Goal: Information Seeking & Learning: Check status

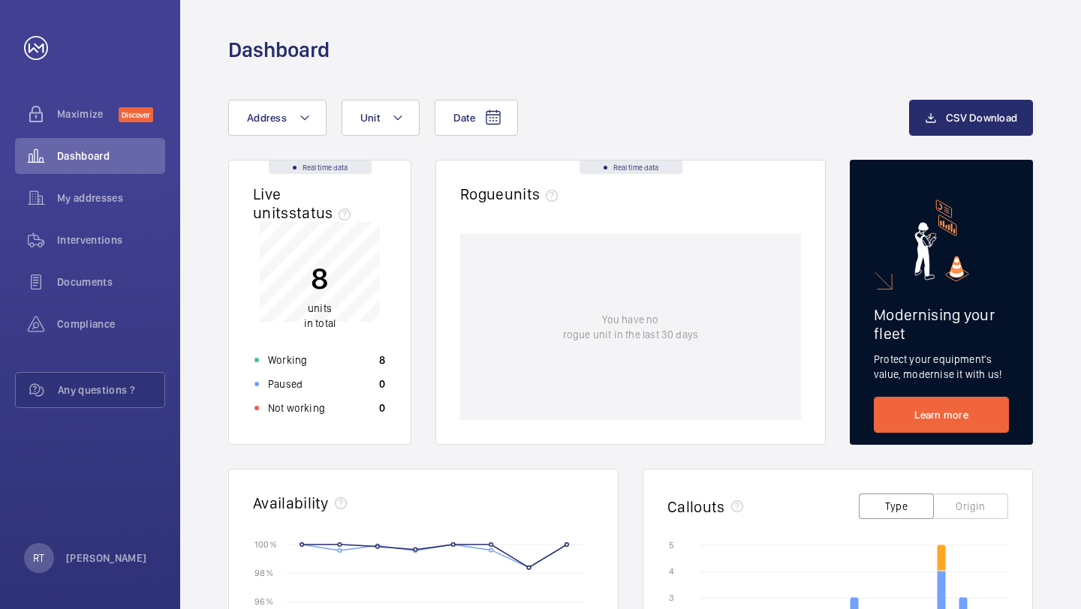
click at [834, 139] on div "Date Address Unit CSV Download" at bounding box center [630, 130] width 805 height 60
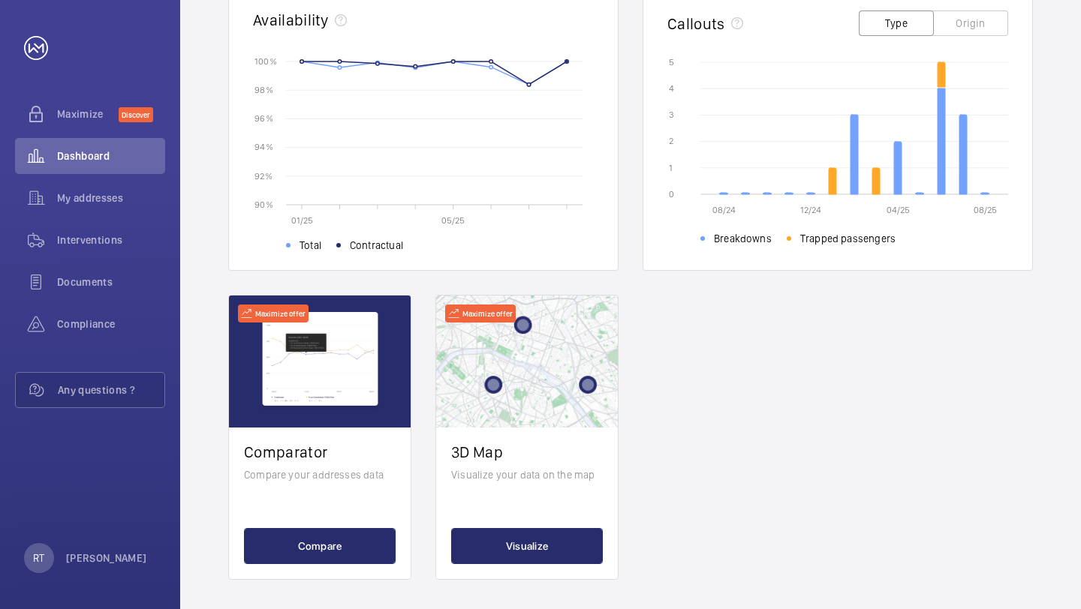
scroll to position [490, 0]
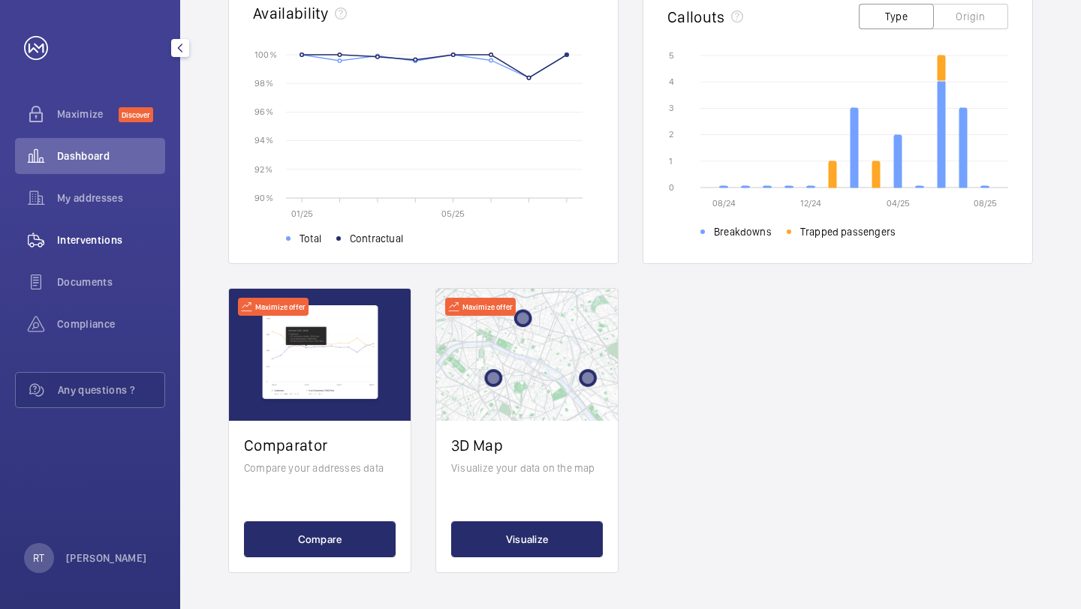
click at [76, 238] on span "Interventions" at bounding box center [111, 240] width 108 height 15
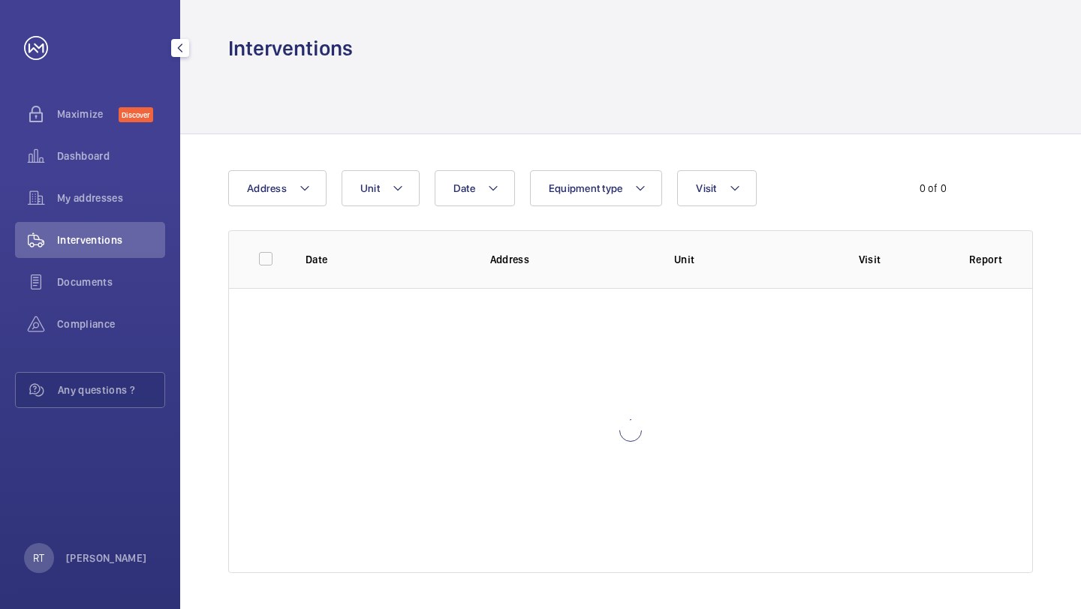
scroll to position [2, 0]
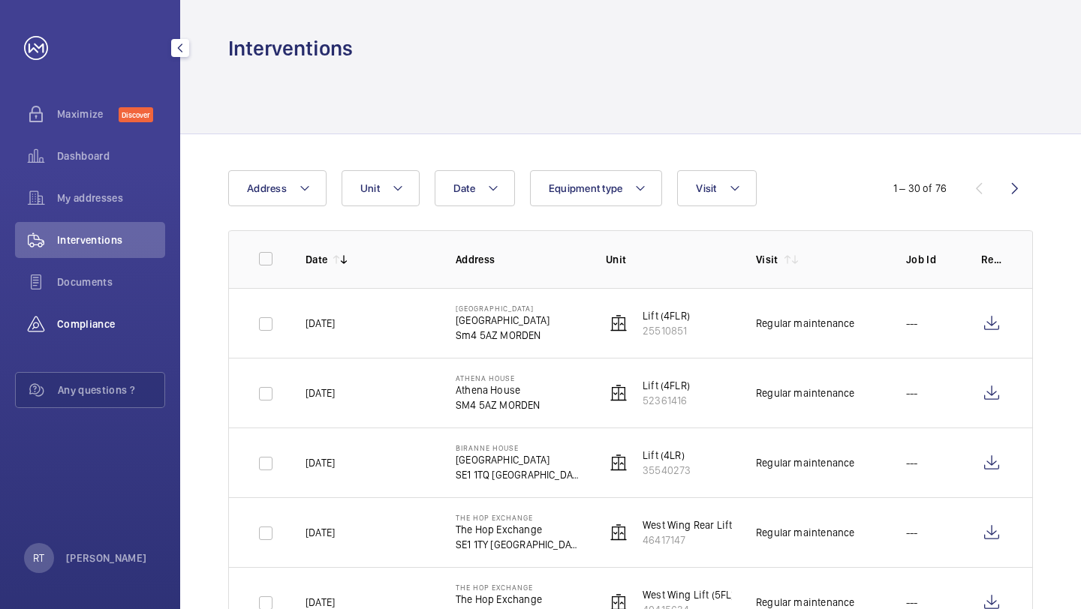
click at [71, 326] on span "Compliance" at bounding box center [111, 324] width 108 height 15
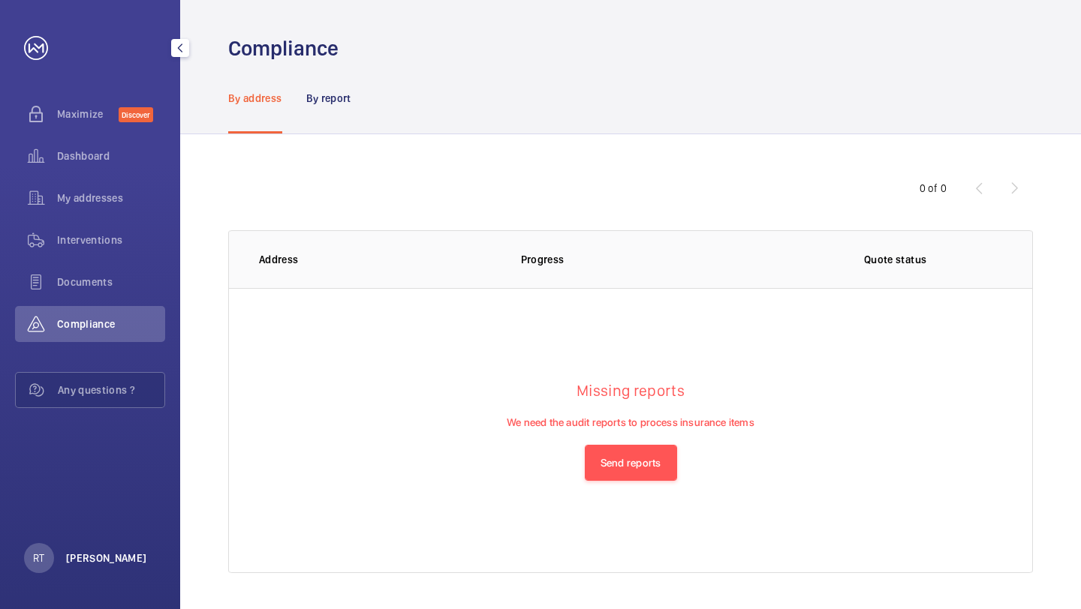
click at [86, 553] on p "Richard Teixeira" at bounding box center [106, 558] width 81 height 15
click at [271, 495] on div at bounding box center [540, 304] width 1081 height 609
click at [71, 281] on span "Documents" at bounding box center [111, 282] width 108 height 15
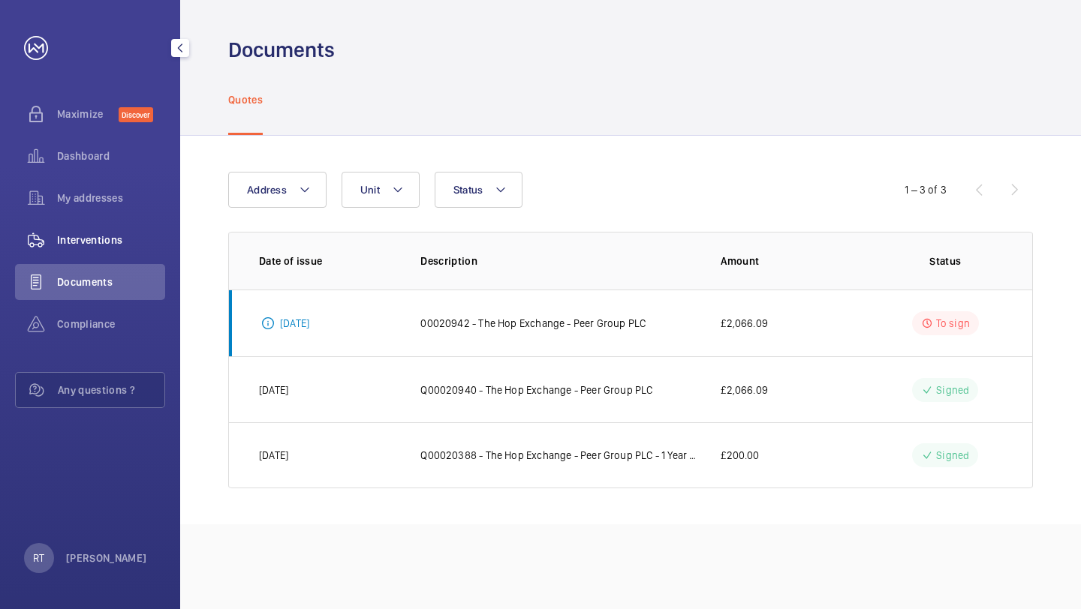
click at [104, 239] on span "Interventions" at bounding box center [111, 240] width 108 height 15
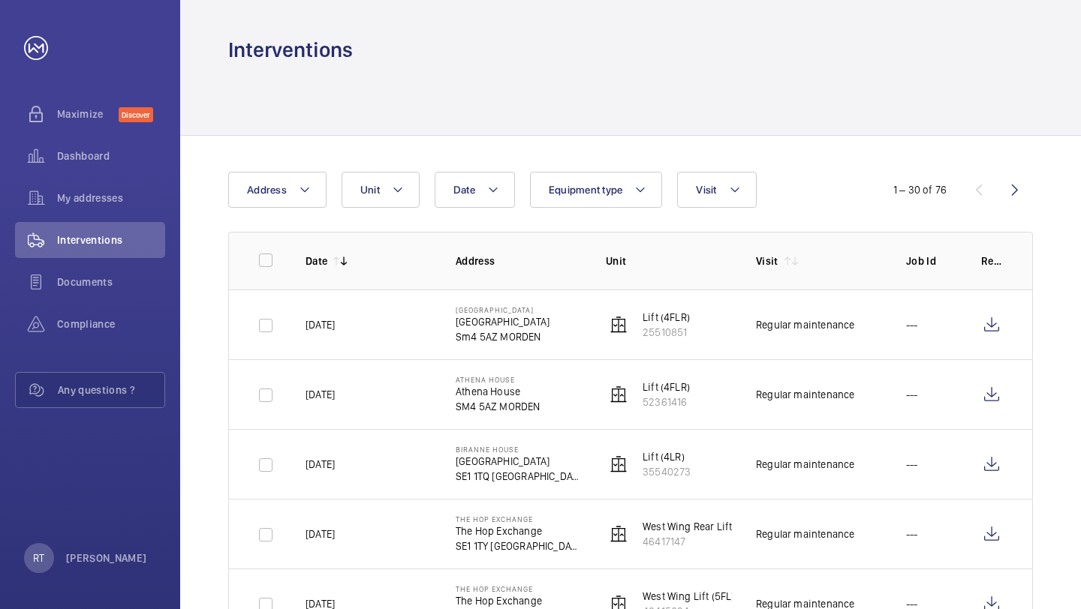
click at [519, 70] on div at bounding box center [630, 99] width 805 height 71
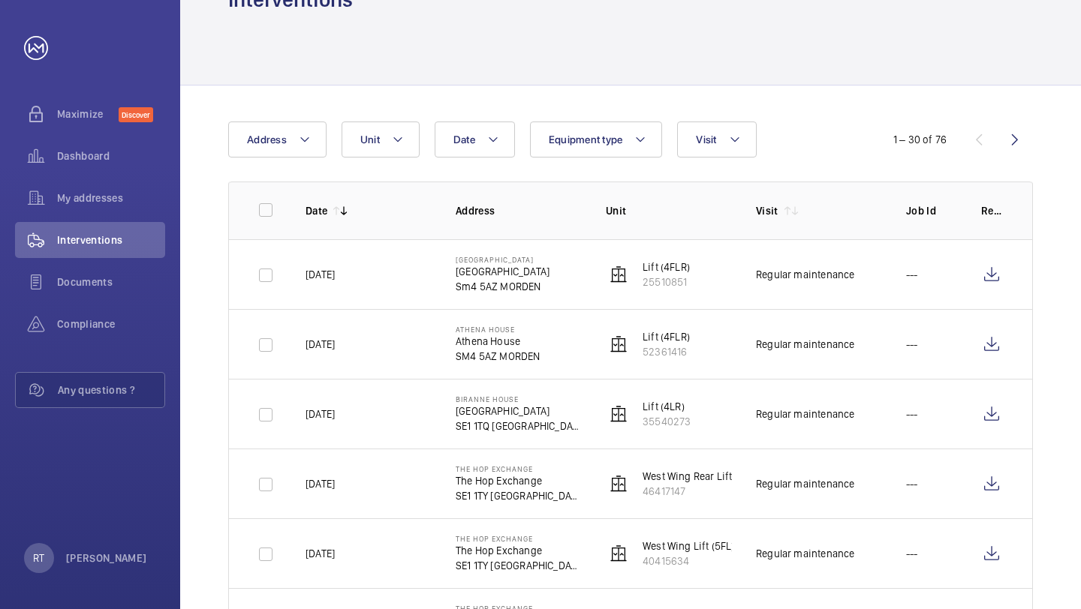
scroll to position [51, 0]
click at [820, 146] on div "Date Address Unit Equipment type Visit" at bounding box center [540, 139] width 624 height 36
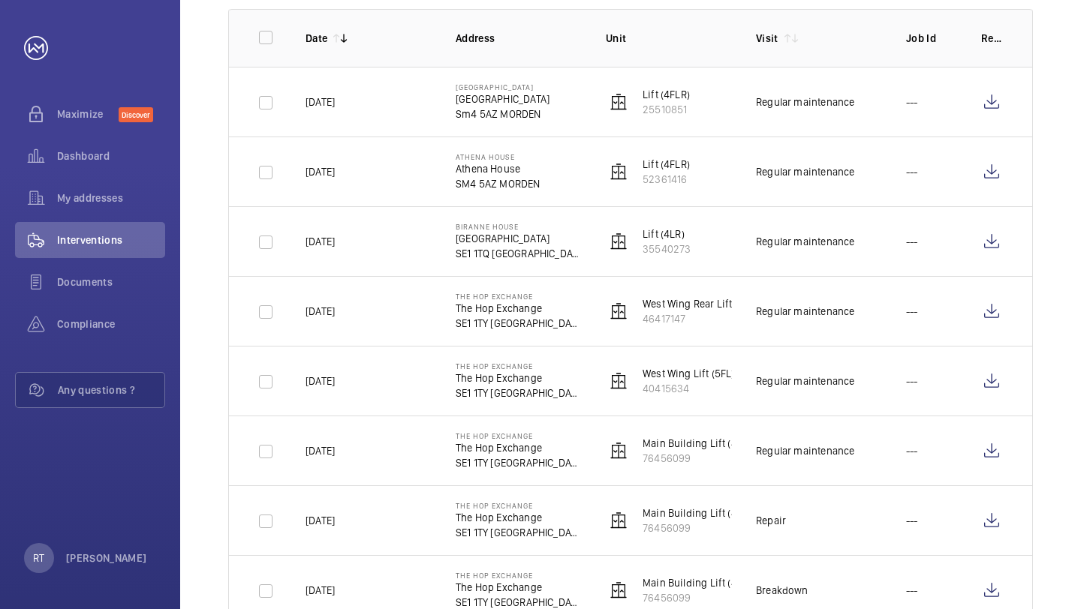
scroll to position [222, 0]
click at [95, 200] on span "My addresses" at bounding box center [111, 198] width 108 height 15
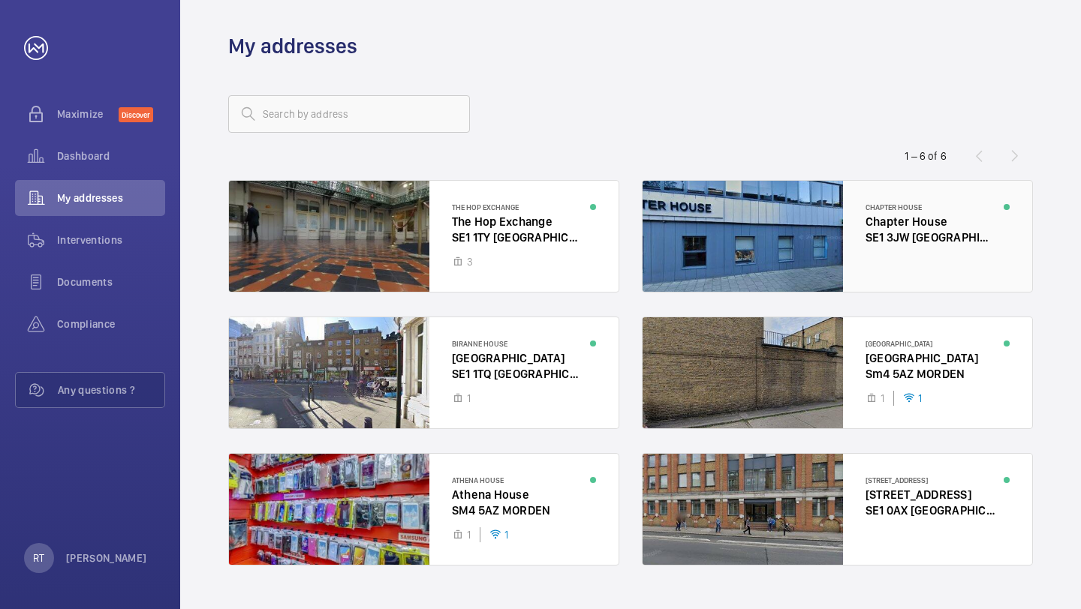
scroll to position [35, 0]
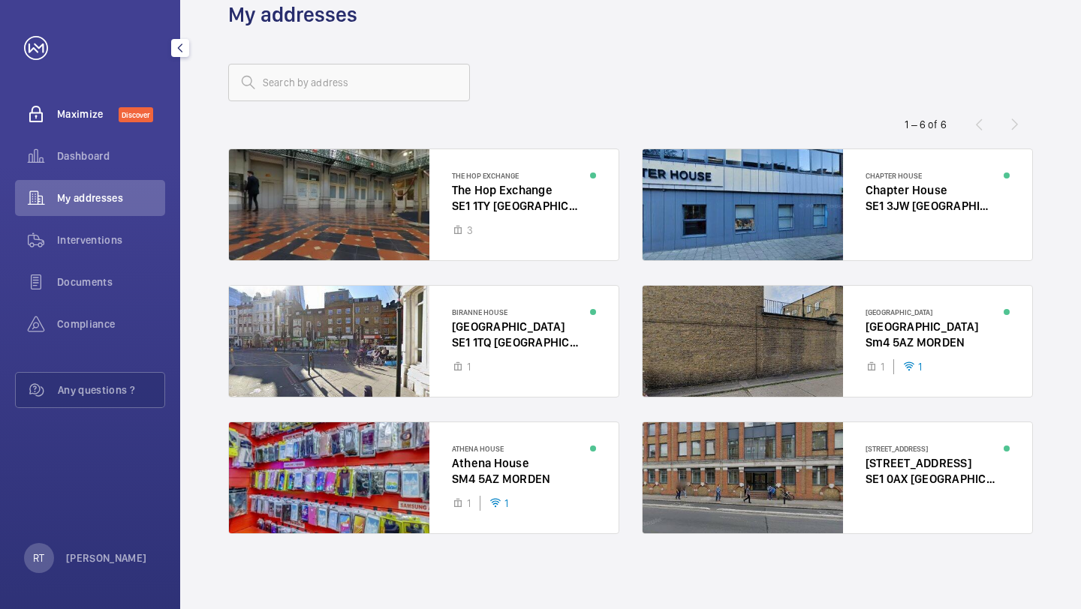
click at [63, 114] on span "Maximize" at bounding box center [88, 114] width 62 height 15
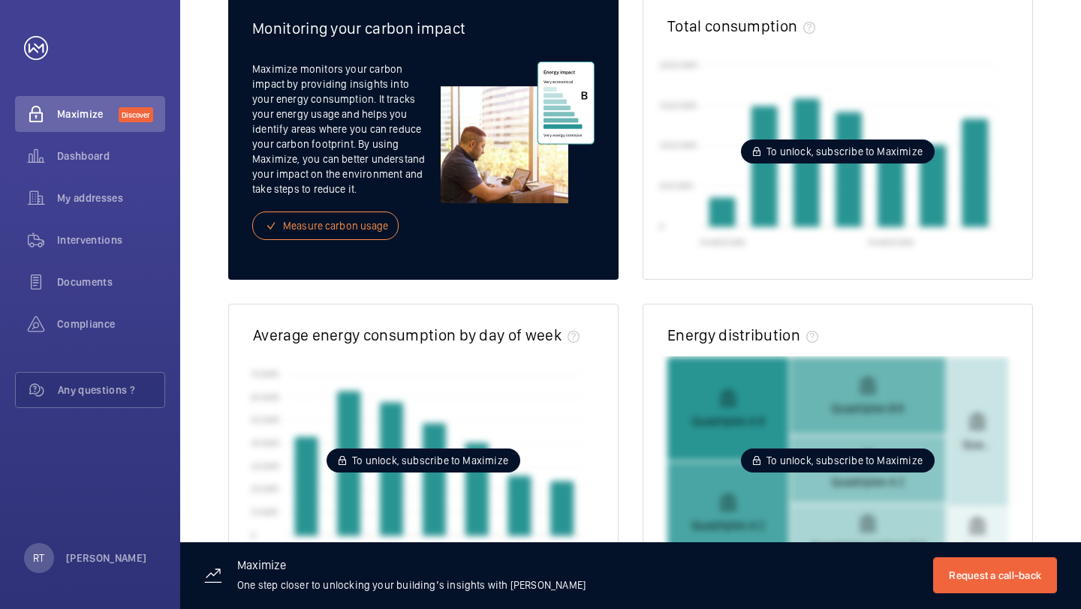
scroll to position [284, 0]
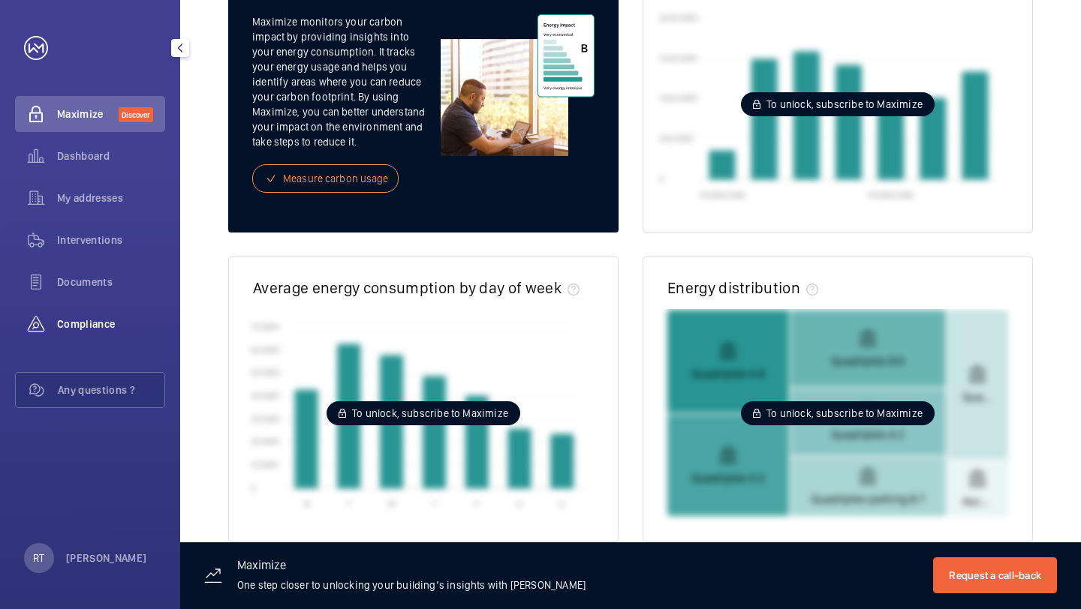
click at [95, 320] on span "Compliance" at bounding box center [111, 324] width 108 height 15
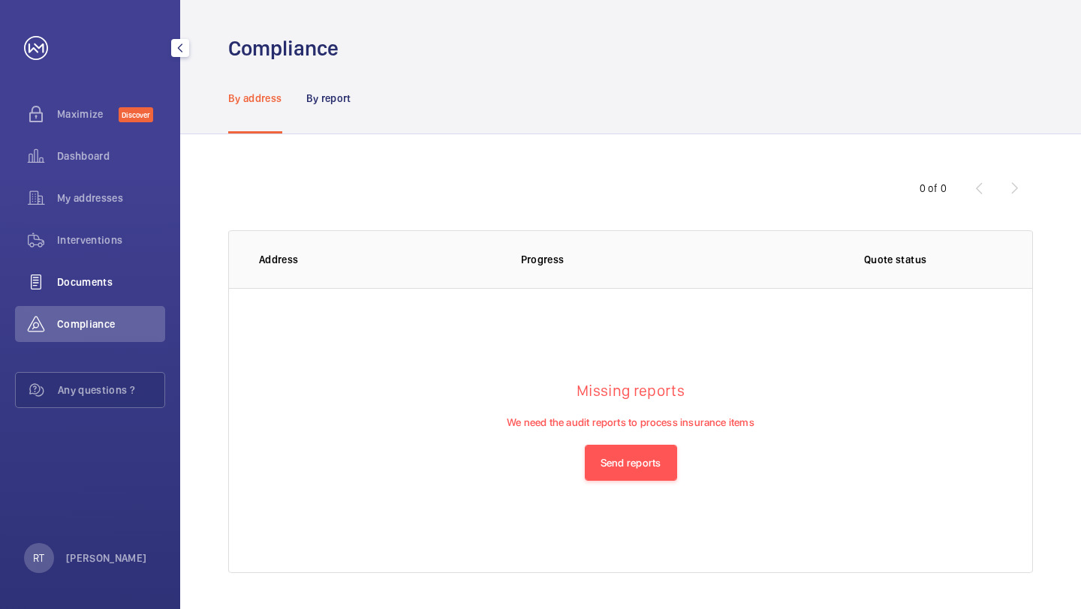
click at [83, 276] on span "Documents" at bounding box center [111, 282] width 108 height 15
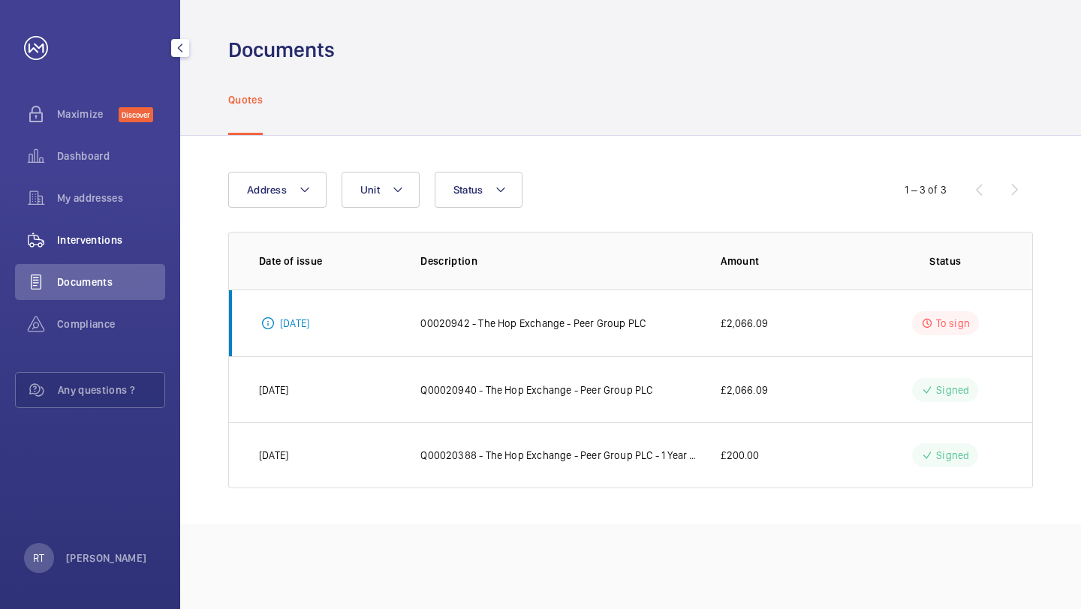
click at [79, 239] on span "Interventions" at bounding box center [111, 240] width 108 height 15
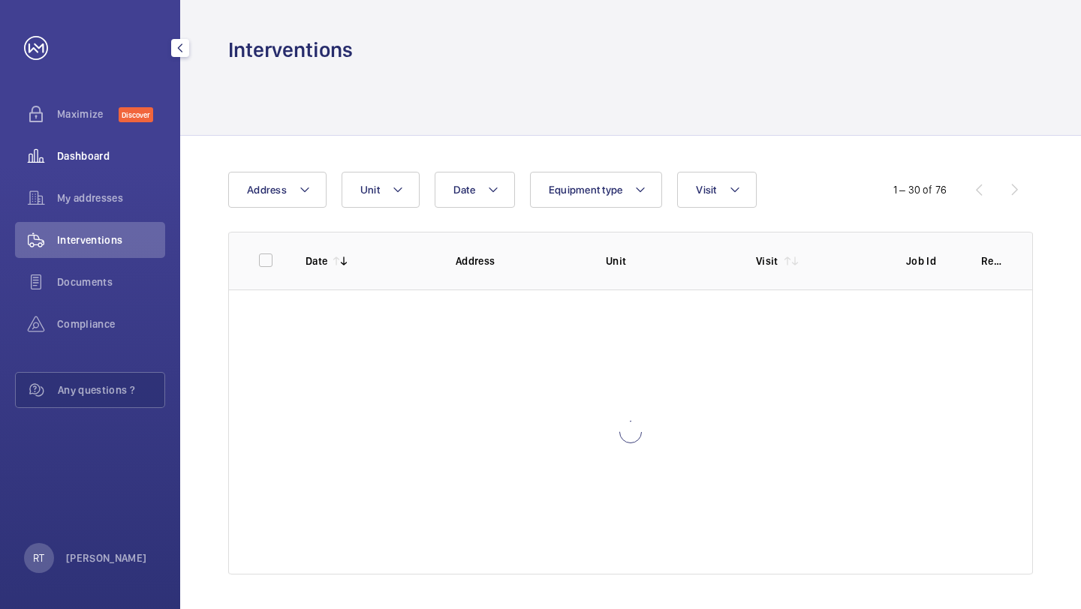
click at [88, 149] on span "Dashboard" at bounding box center [111, 156] width 108 height 15
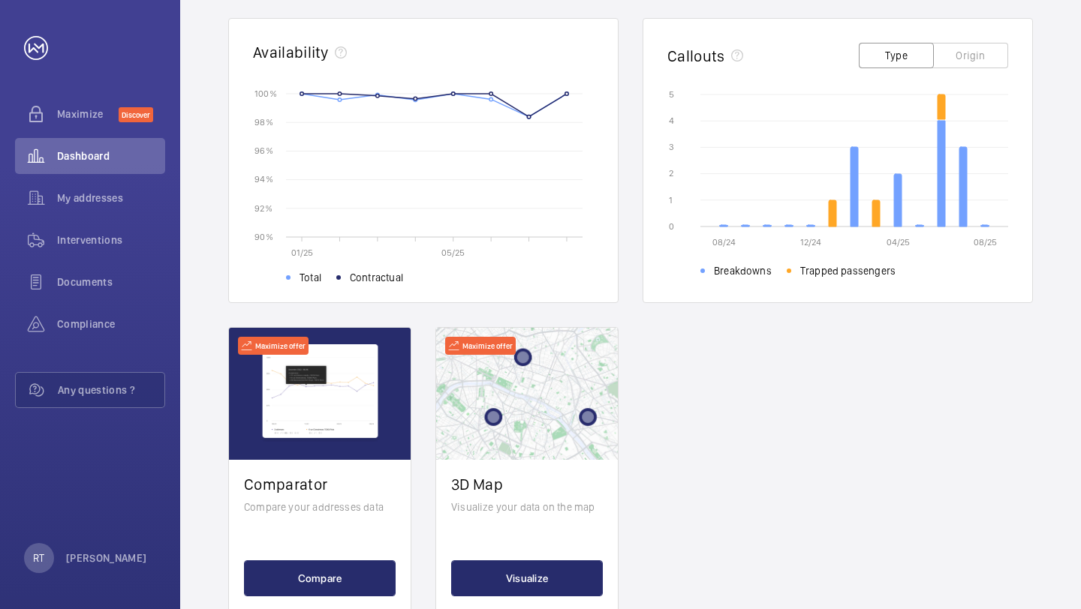
scroll to position [490, 0]
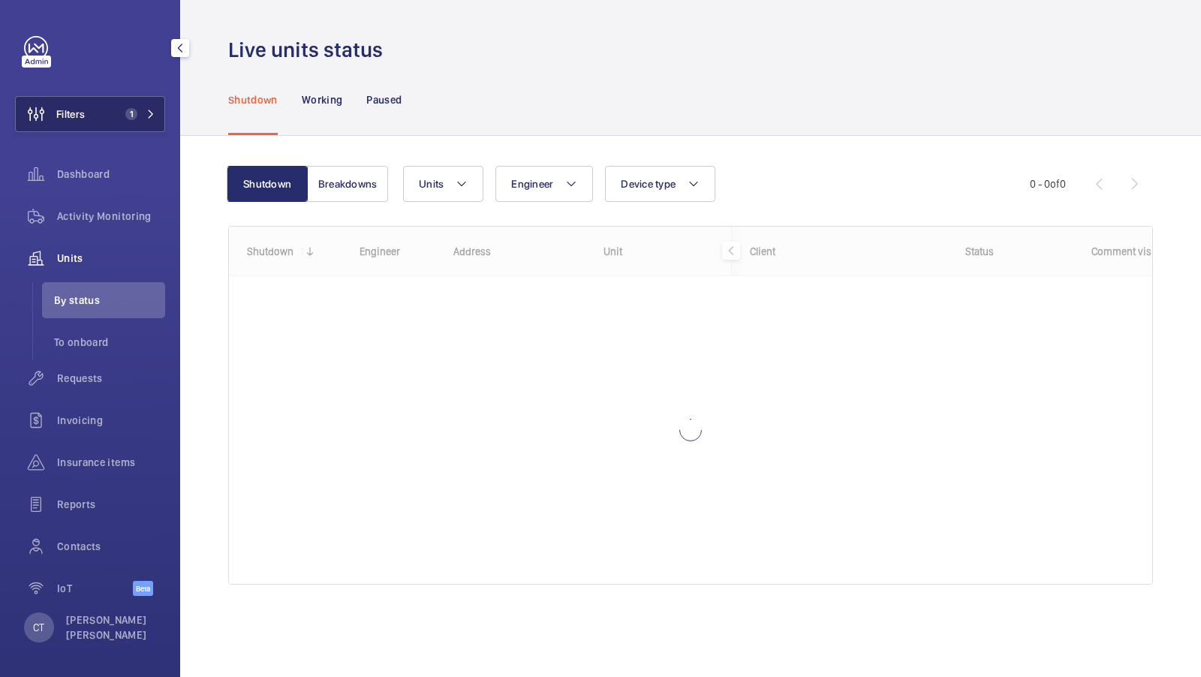
click at [112, 107] on button "Filters 1" at bounding box center [90, 114] width 150 height 36
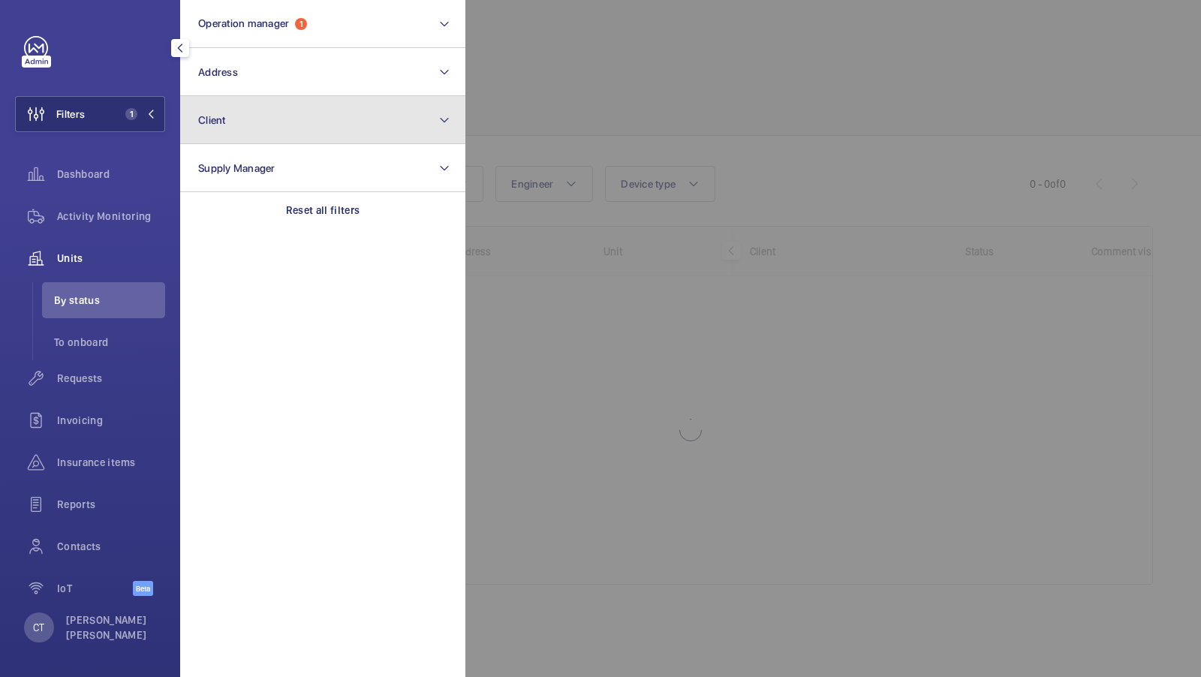
click at [301, 137] on button "Client" at bounding box center [322, 120] width 285 height 48
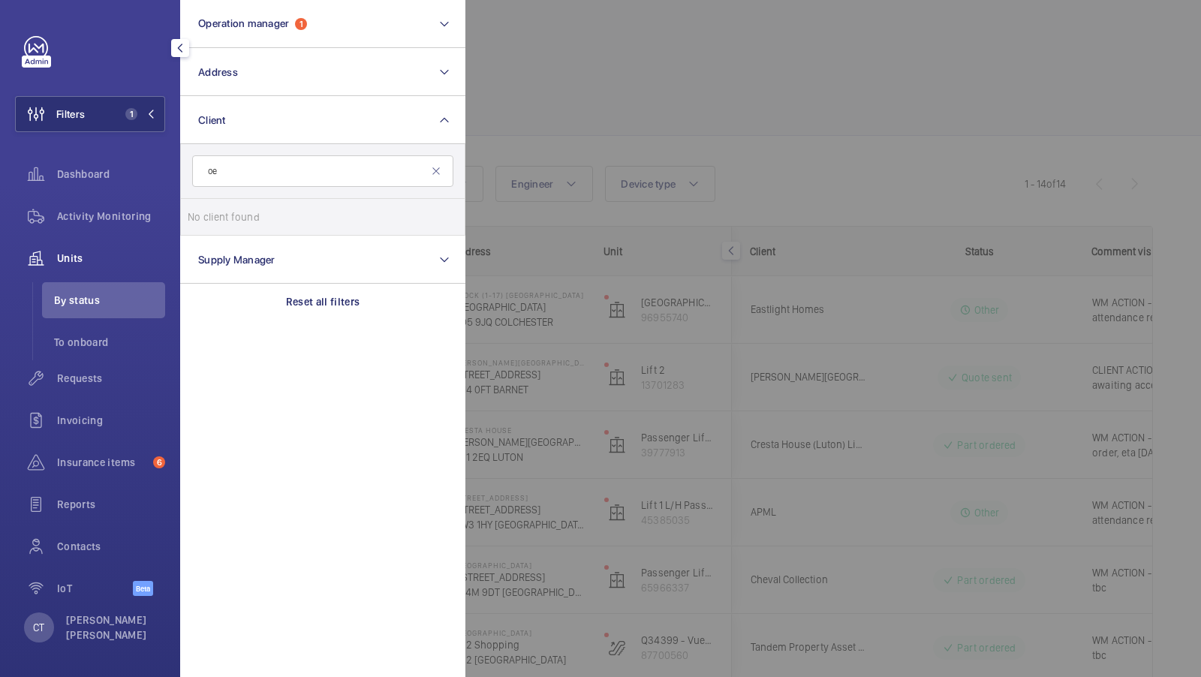
type input "o"
type input "peer"
click at [249, 227] on label "Peer Group PLC" at bounding box center [311, 217] width 261 height 36
click at [218, 227] on input "Peer Group PLC" at bounding box center [203, 217] width 30 height 30
checkbox input "true"
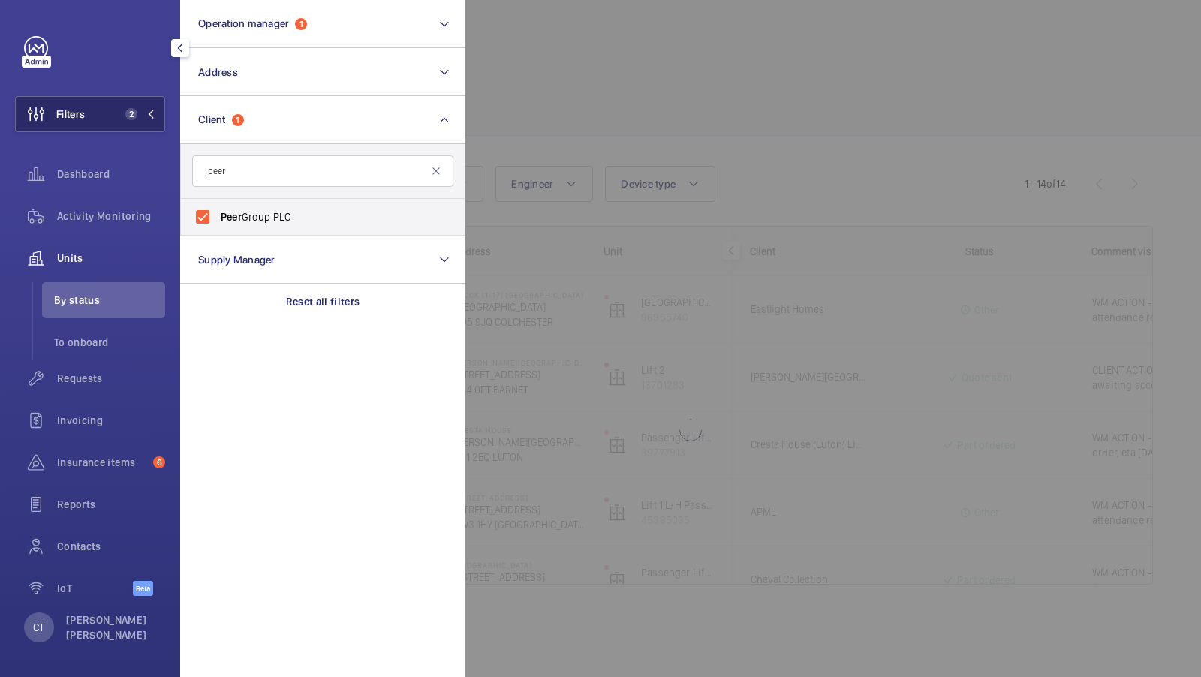
click at [162, 122] on button "Filters 2" at bounding box center [90, 114] width 150 height 36
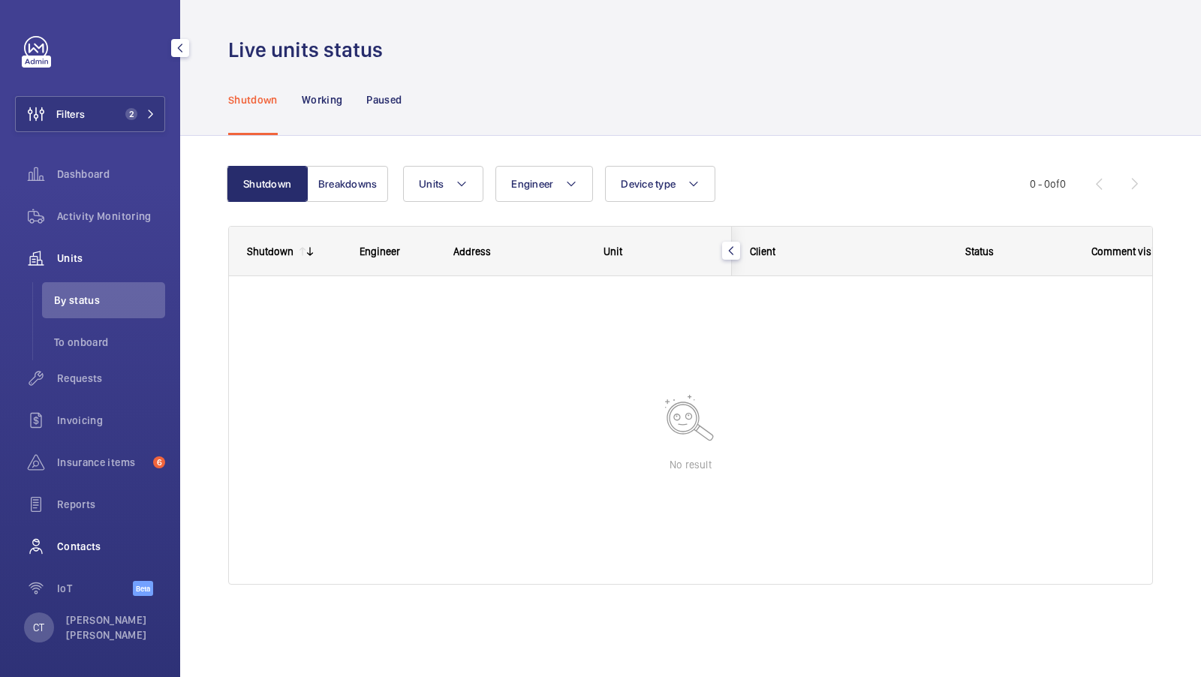
click at [86, 540] on span "Contacts" at bounding box center [111, 546] width 108 height 15
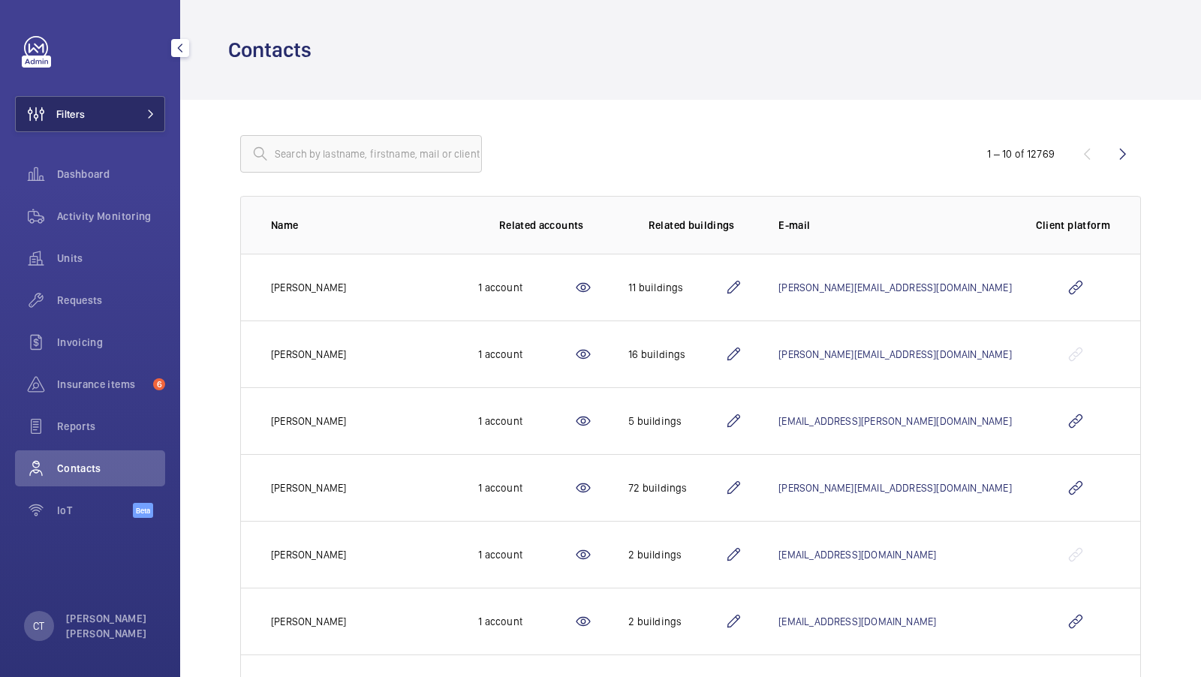
click at [151, 101] on button "Filters" at bounding box center [90, 114] width 150 height 36
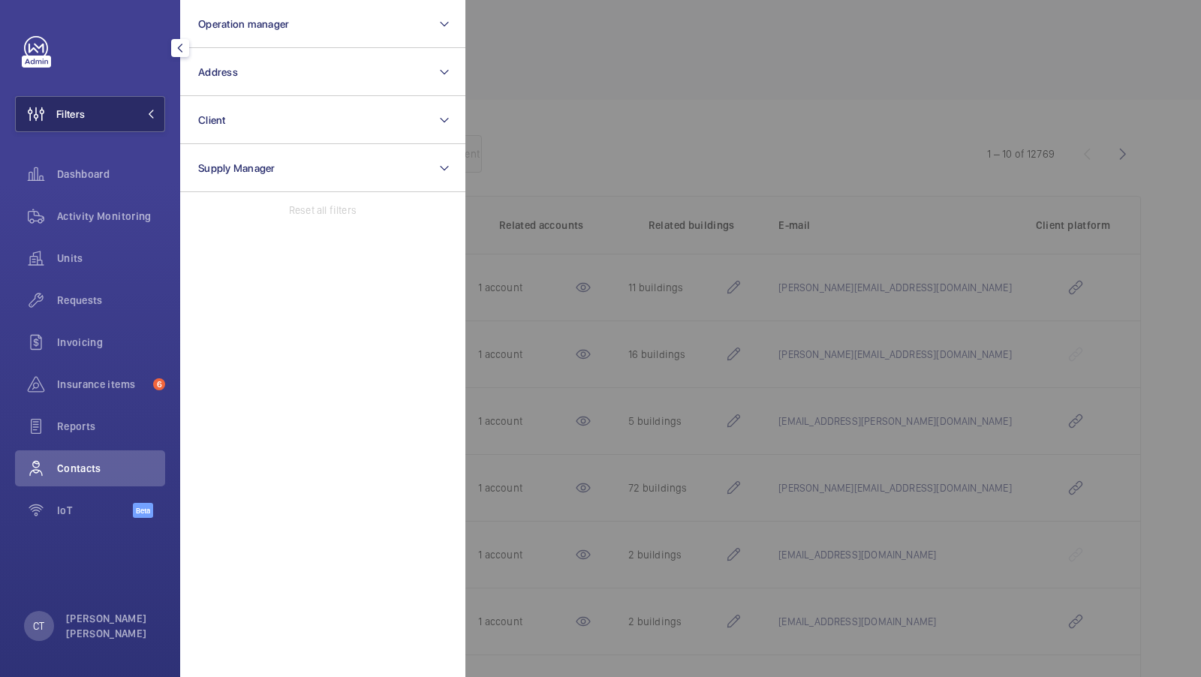
click at [122, 105] on button "Filters" at bounding box center [90, 114] width 150 height 36
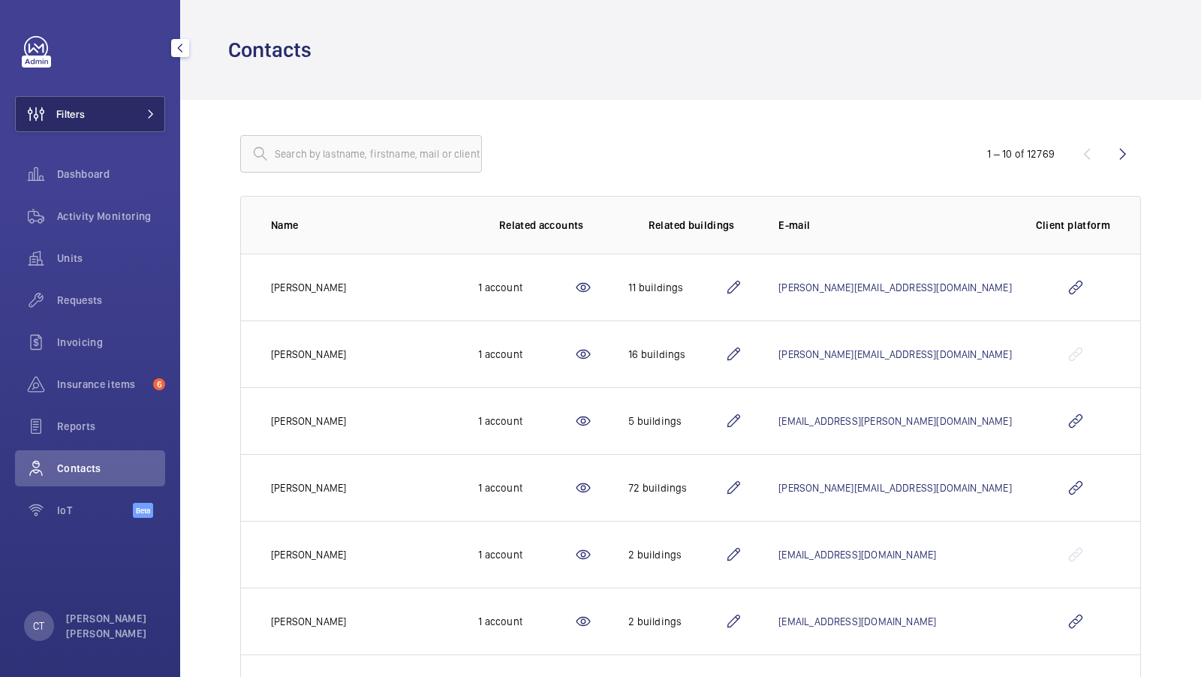
click at [117, 116] on button "Filters" at bounding box center [90, 114] width 150 height 36
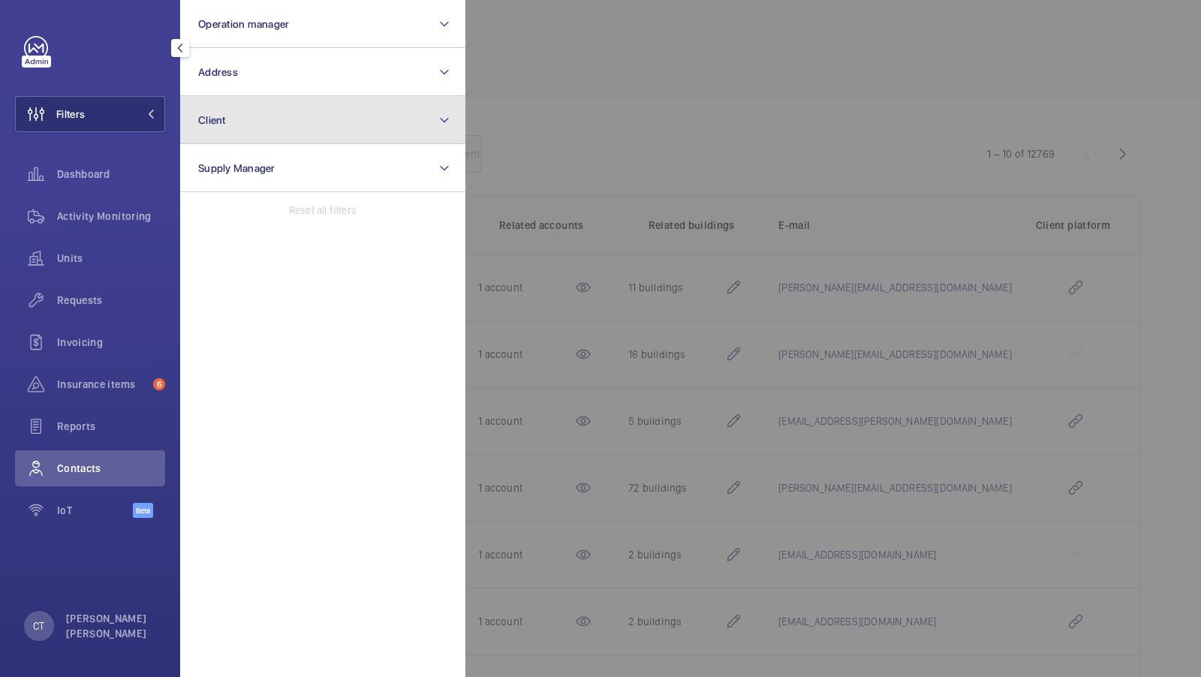
click at [274, 110] on button "Client" at bounding box center [322, 120] width 285 height 48
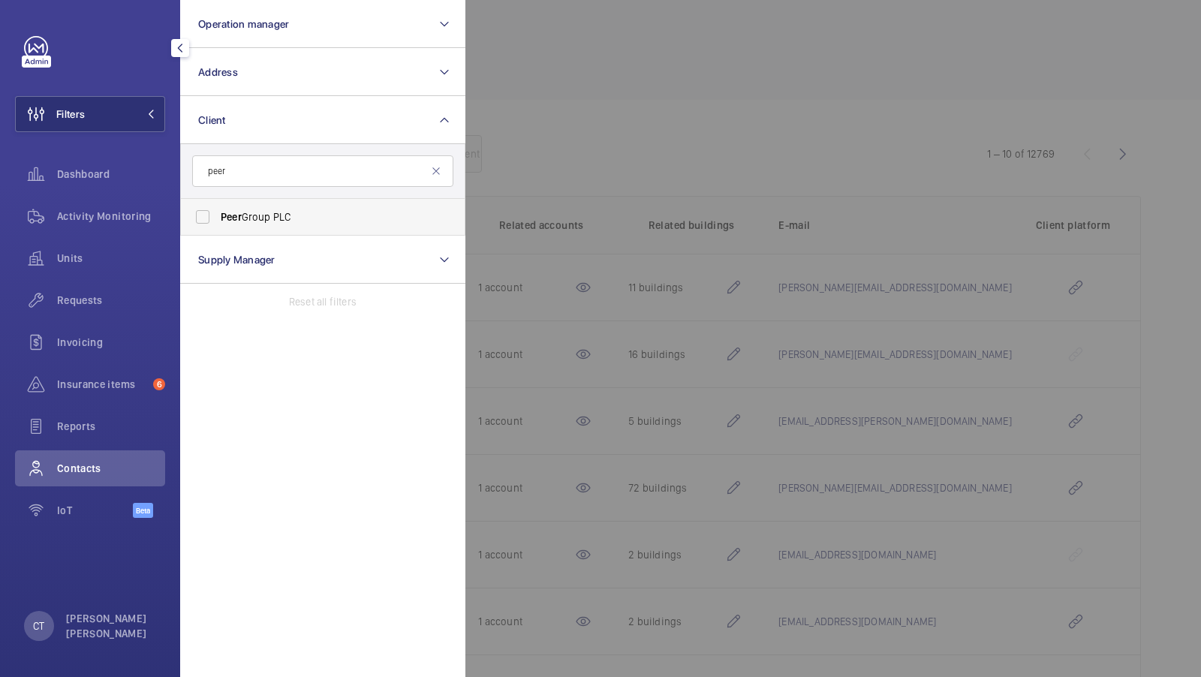
type input "peer"
click at [268, 213] on span "Peer Group PLC" at bounding box center [324, 216] width 206 height 15
click at [218, 213] on input "Peer Group PLC" at bounding box center [203, 217] width 30 height 30
checkbox input "true"
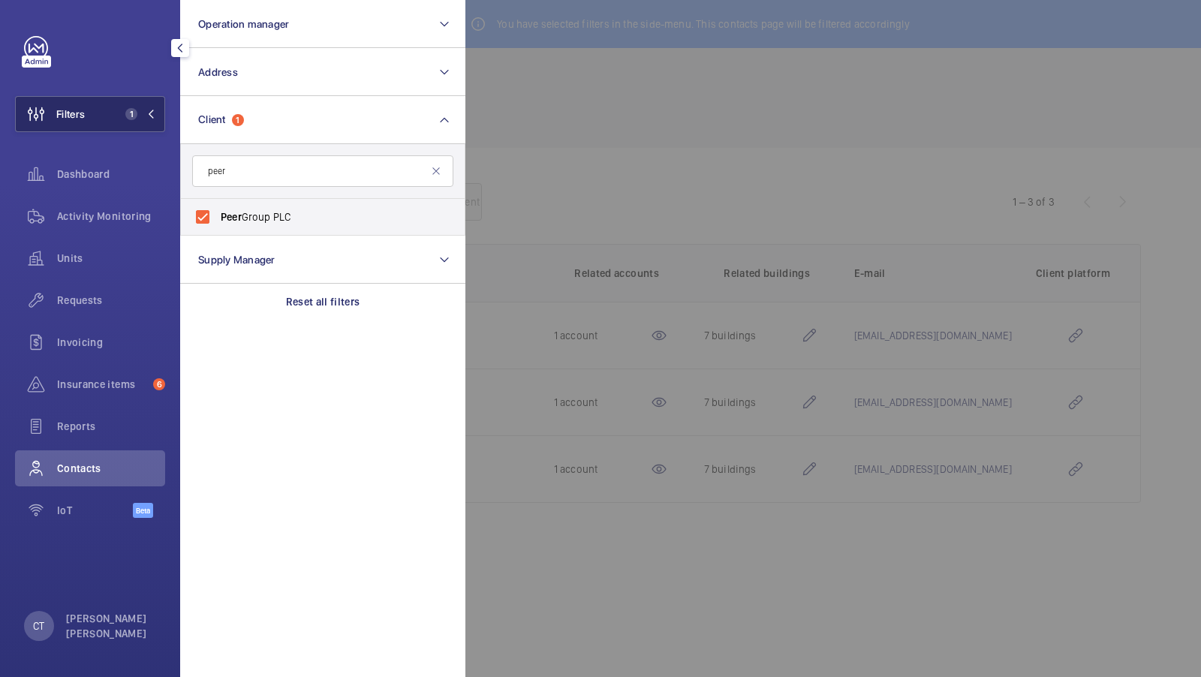
click at [128, 117] on span "1" at bounding box center [131, 114] width 12 height 12
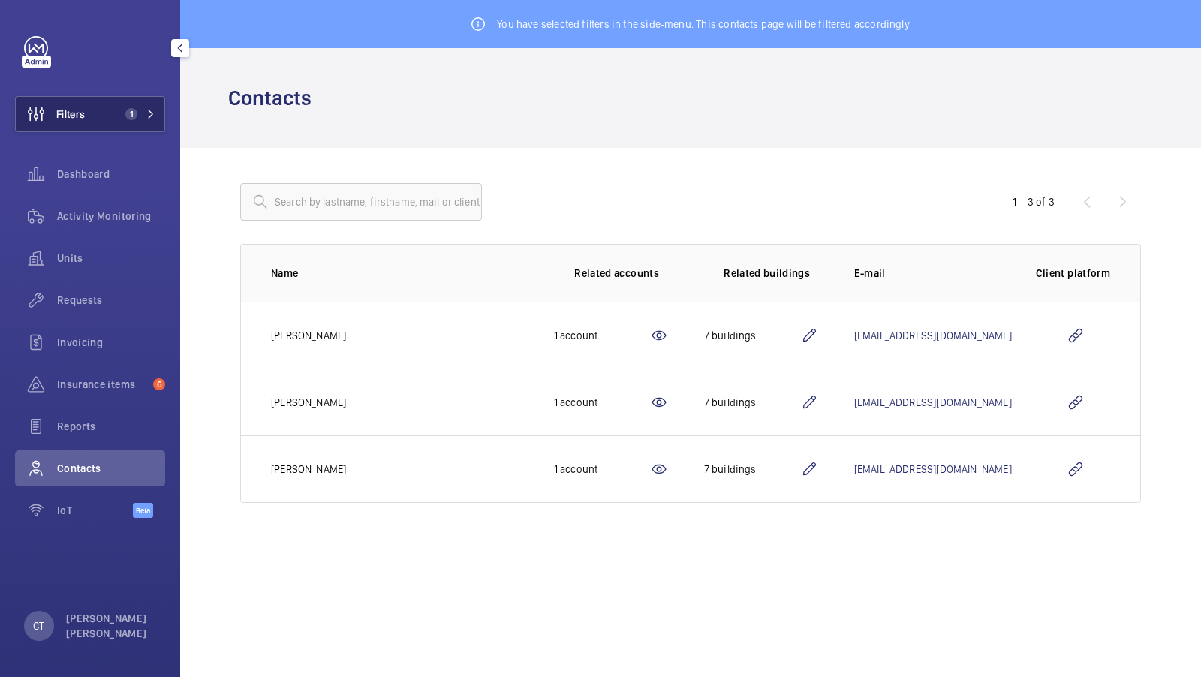
click at [133, 111] on span "1" at bounding box center [131, 114] width 12 height 12
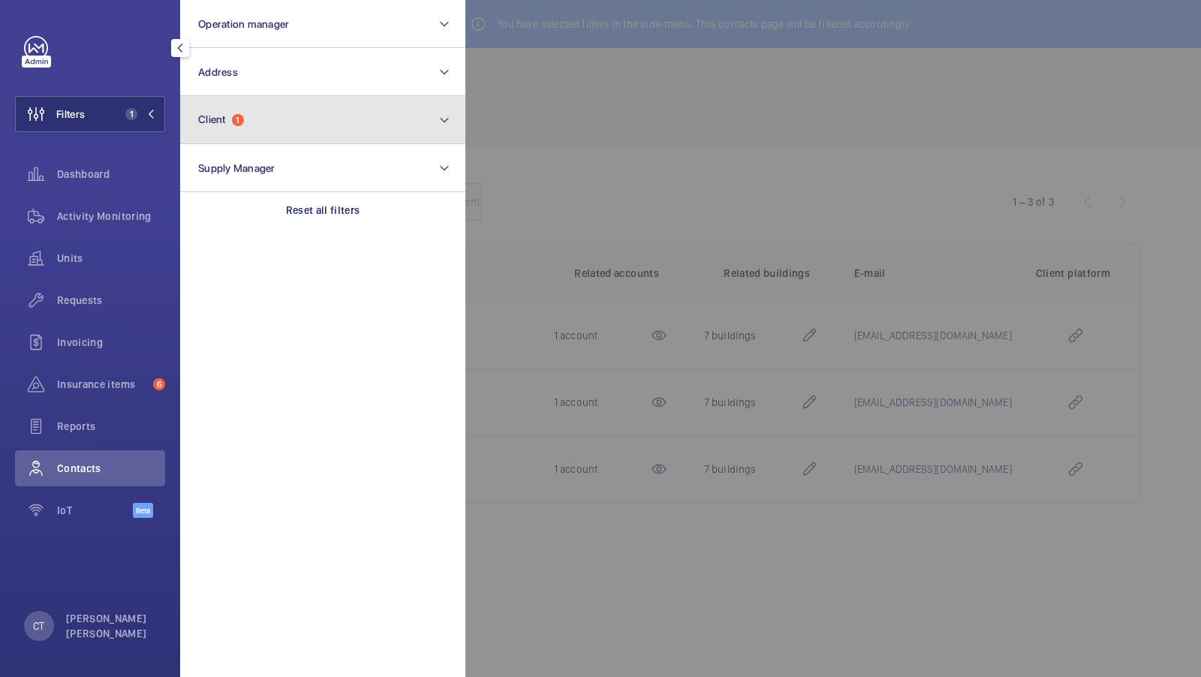
click at [269, 121] on button "Client 1" at bounding box center [322, 120] width 285 height 48
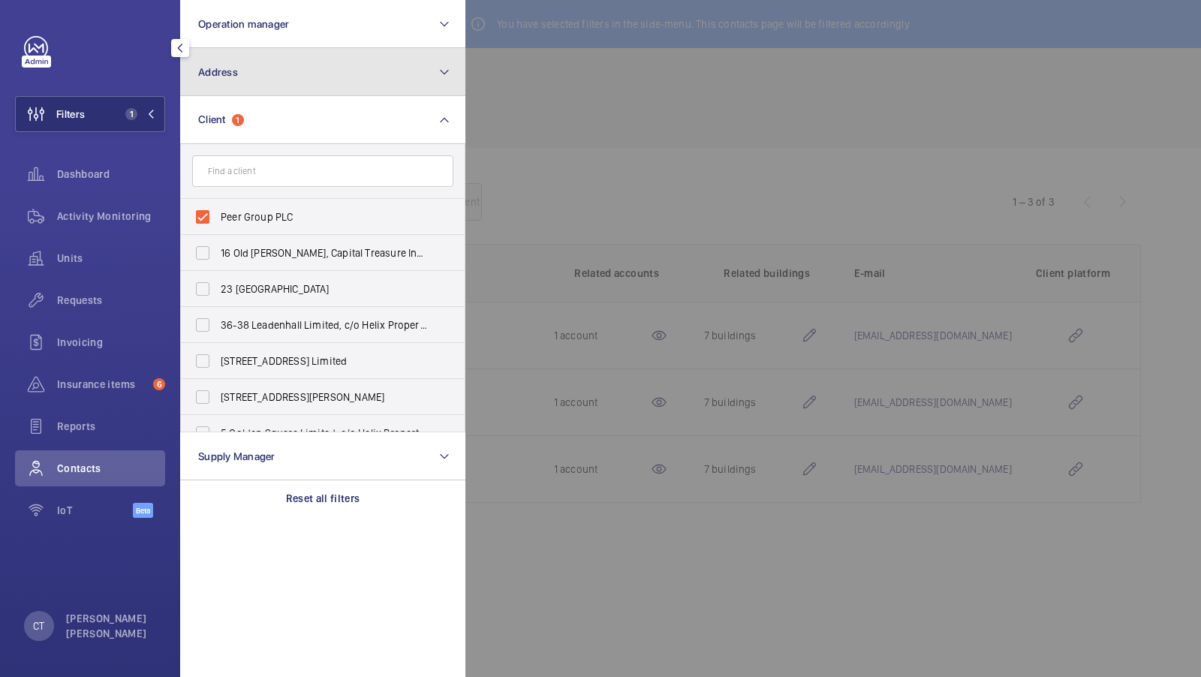
click at [268, 73] on button "Address" at bounding box center [322, 72] width 285 height 48
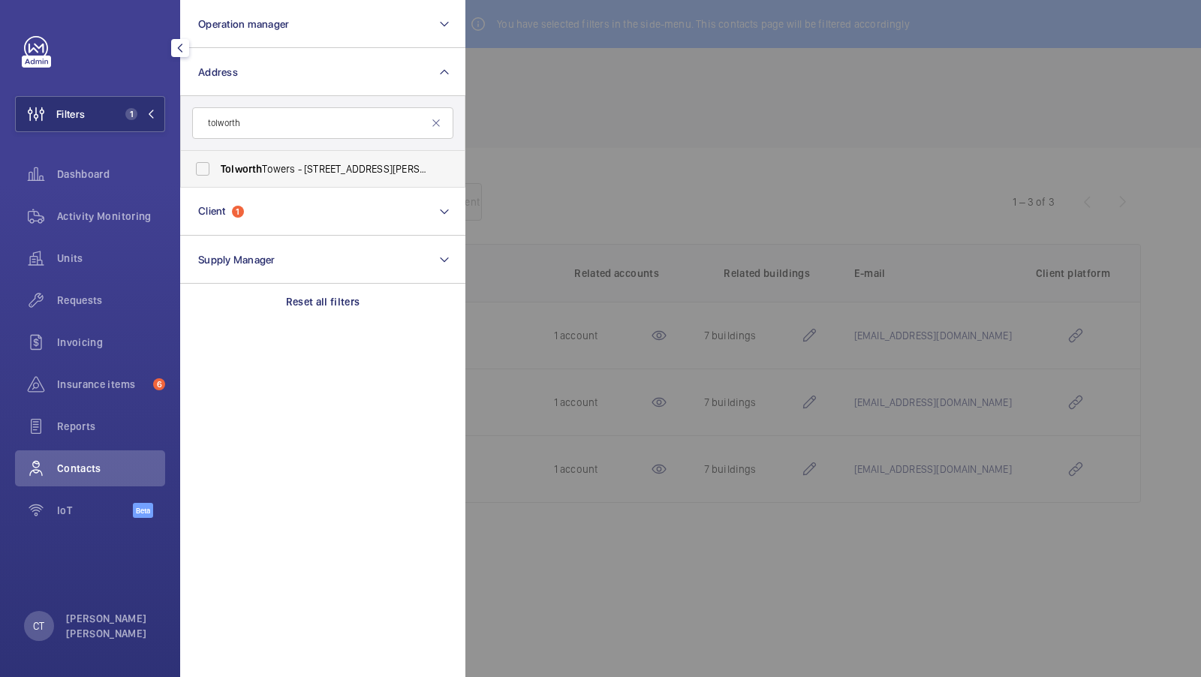
type input "tolworth"
click at [241, 163] on span "Tolworth" at bounding box center [241, 169] width 41 height 12
click at [218, 161] on input "[GEOGRAPHIC_DATA] - [STREET_ADDRESS][PERSON_NAME]" at bounding box center [203, 169] width 30 height 30
checkbox input "true"
click at [140, 107] on button "Filters 2" at bounding box center [90, 114] width 150 height 36
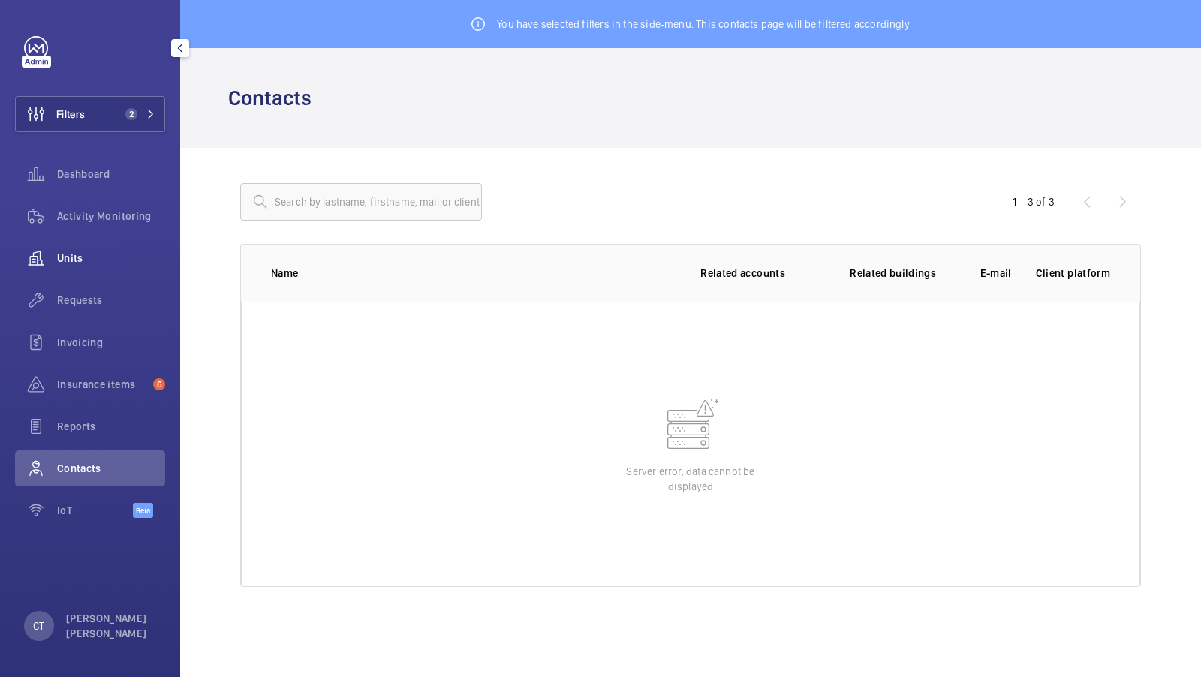
click at [102, 249] on div "Units" at bounding box center [90, 258] width 150 height 36
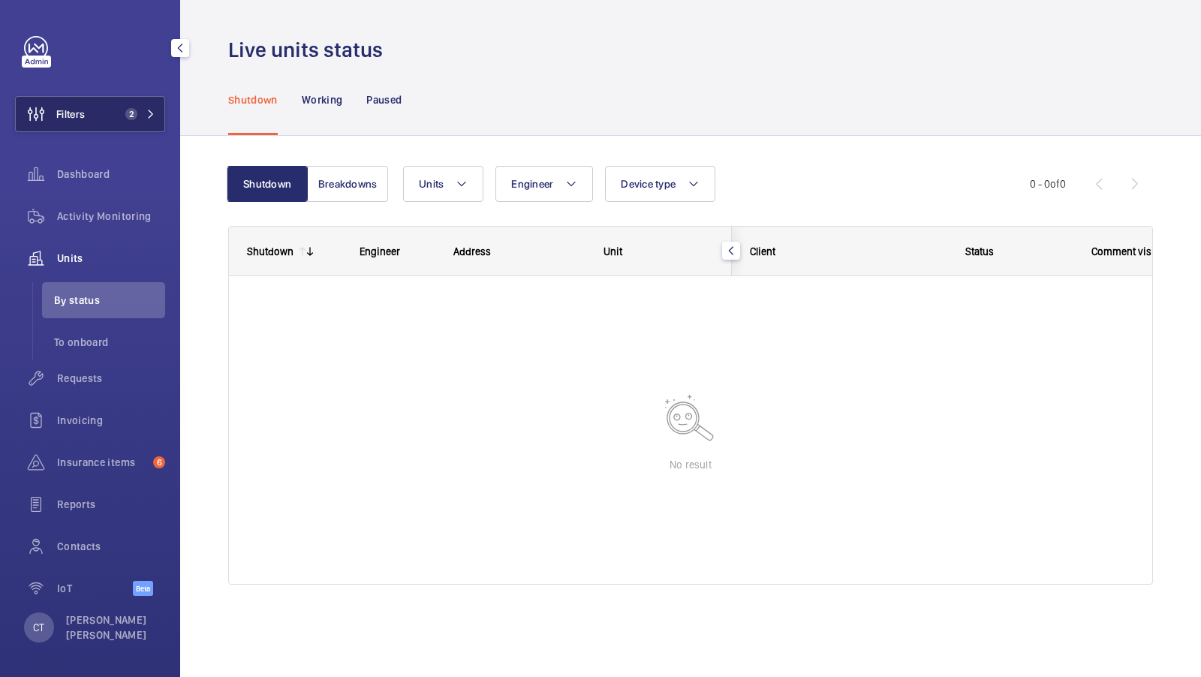
click at [134, 117] on span "2" at bounding box center [131, 114] width 12 height 12
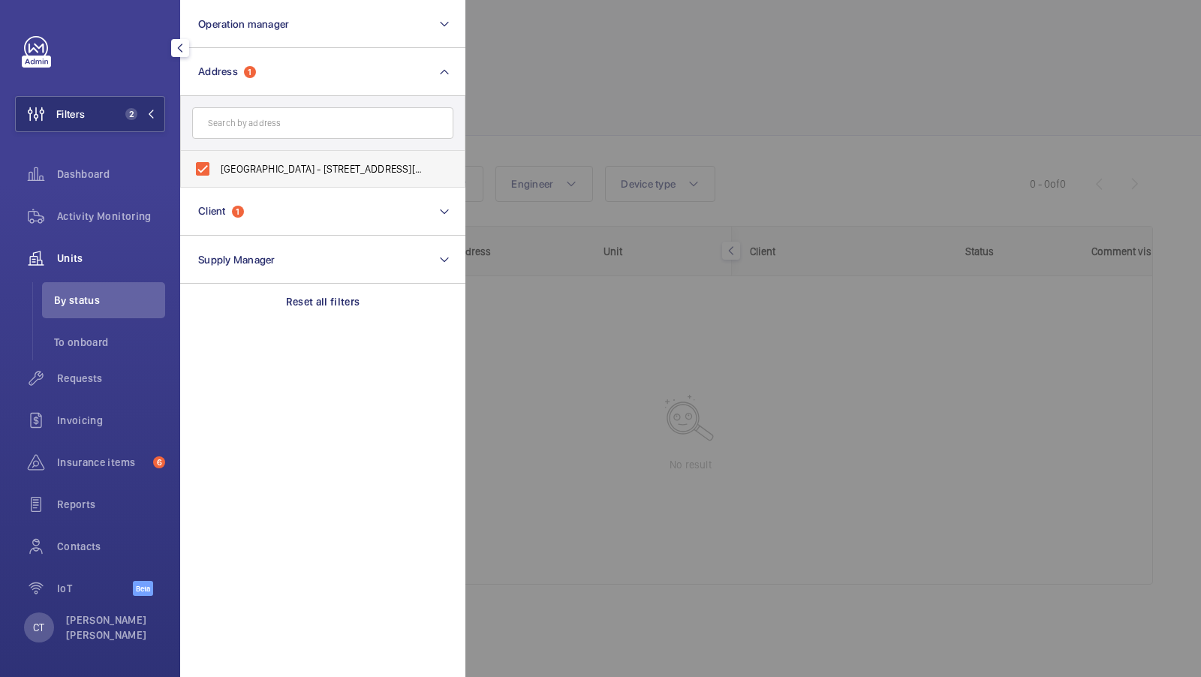
click at [288, 170] on span "[GEOGRAPHIC_DATA] - [STREET_ADDRESS][PERSON_NAME]" at bounding box center [324, 168] width 206 height 15
click at [218, 170] on input "[GEOGRAPHIC_DATA] - [STREET_ADDRESS][PERSON_NAME]" at bounding box center [203, 169] width 30 height 30
checkbox input "false"
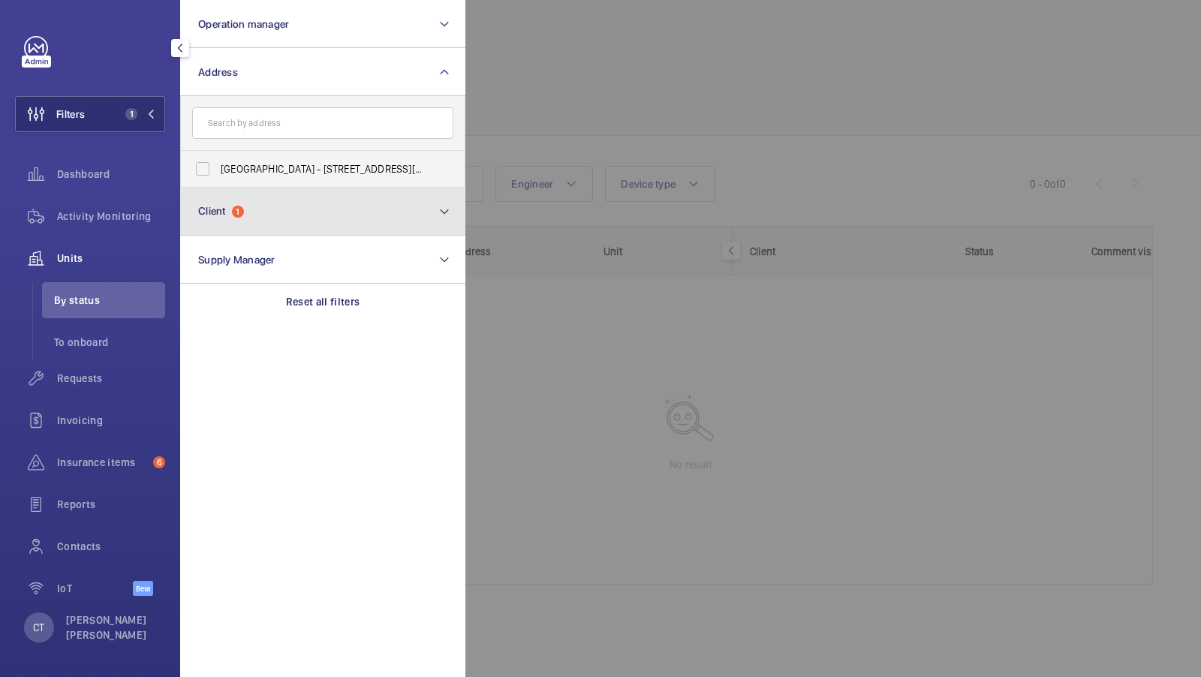
click at [260, 209] on button "Client 1" at bounding box center [322, 212] width 285 height 48
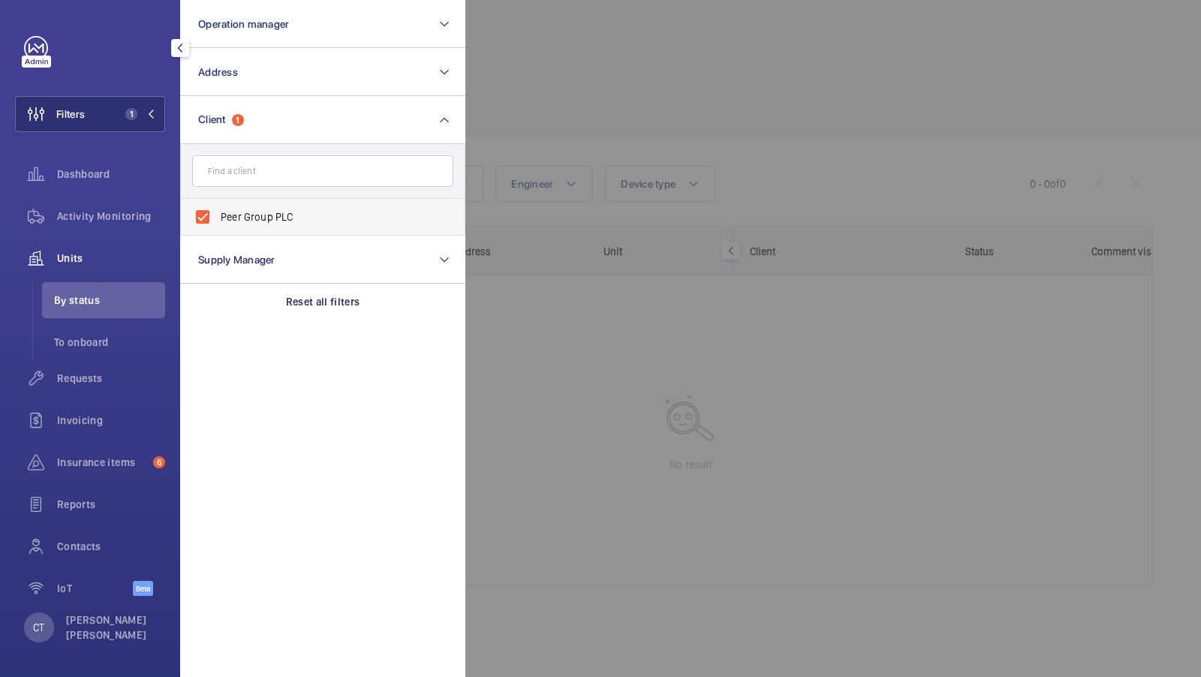
click at [253, 209] on span "Peer Group PLC" at bounding box center [324, 216] width 206 height 15
click at [218, 209] on input "Peer Group PLC" at bounding box center [203, 217] width 30 height 30
checkbox input "false"
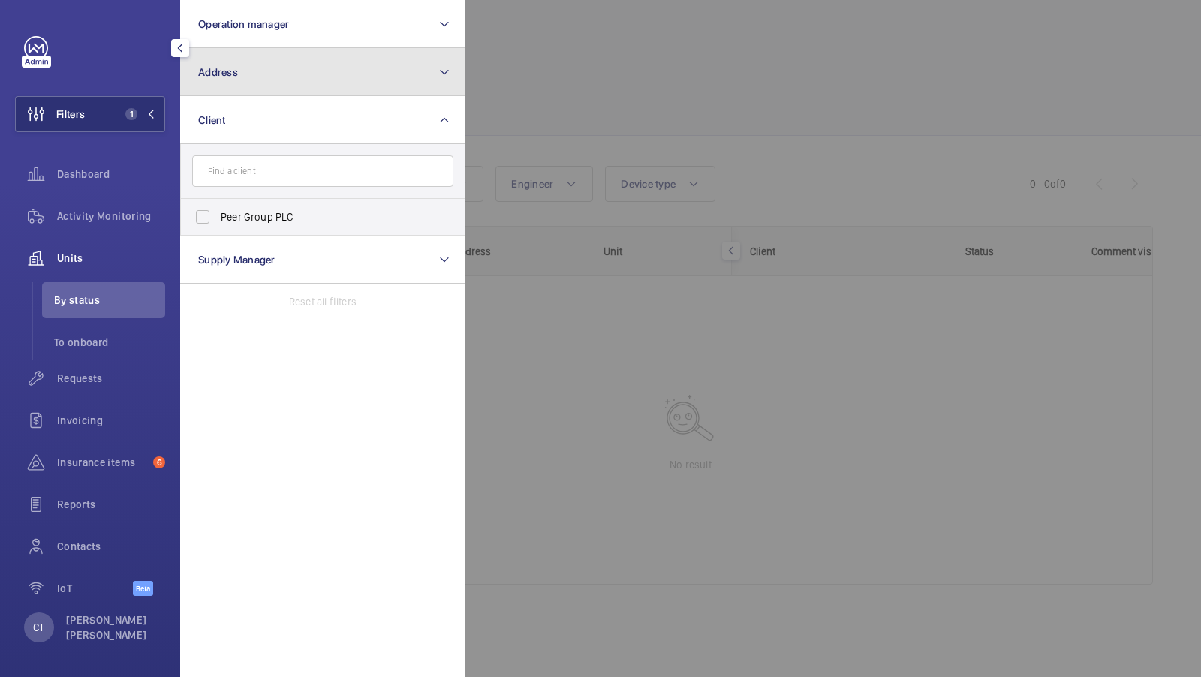
click at [278, 56] on button "Address" at bounding box center [322, 72] width 285 height 48
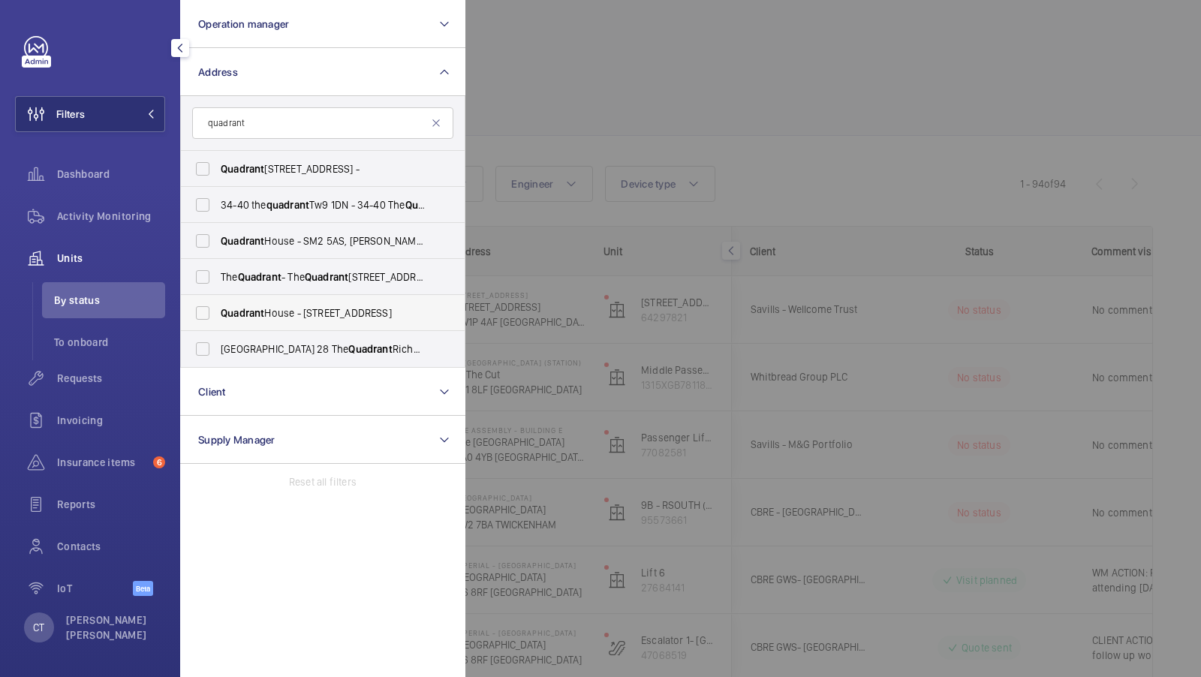
type input "quadrant"
click at [277, 308] on span "Quadrant House - 1 Princess Way, REDHILL RH1 1FN" at bounding box center [324, 312] width 206 height 15
click at [218, 308] on input "Quadrant House - 1 Princess Way, REDHILL RH1 1FN" at bounding box center [203, 313] width 30 height 30
checkbox input "true"
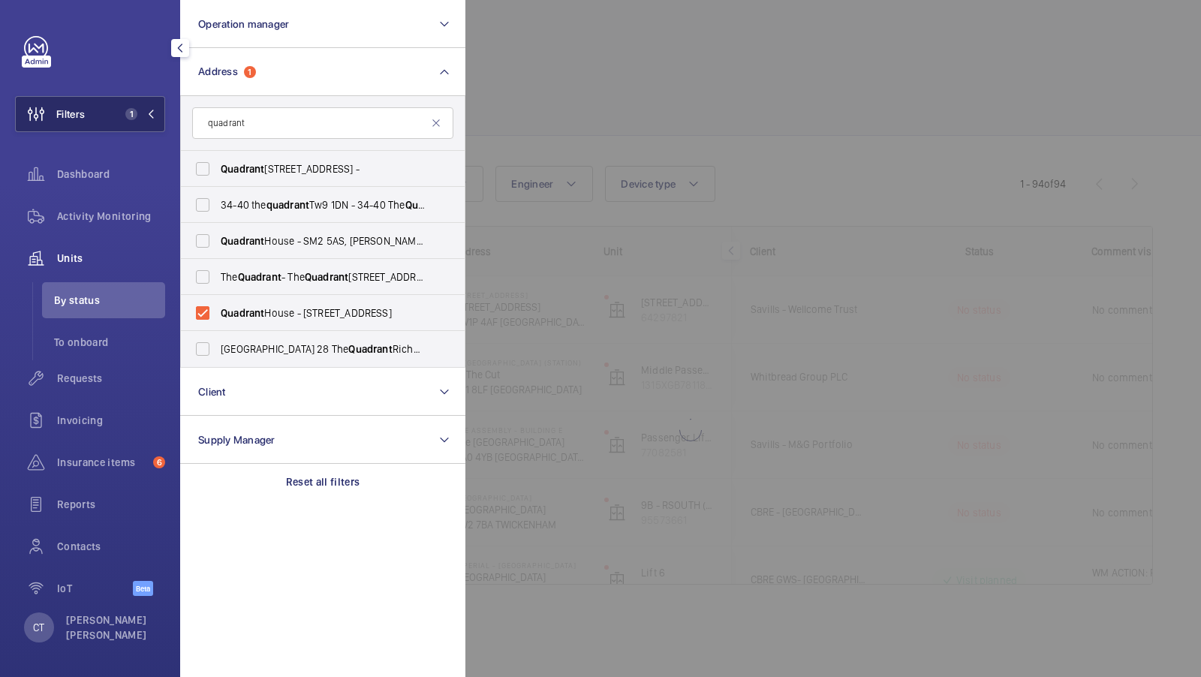
click at [142, 98] on button "Filters 1" at bounding box center [90, 114] width 150 height 36
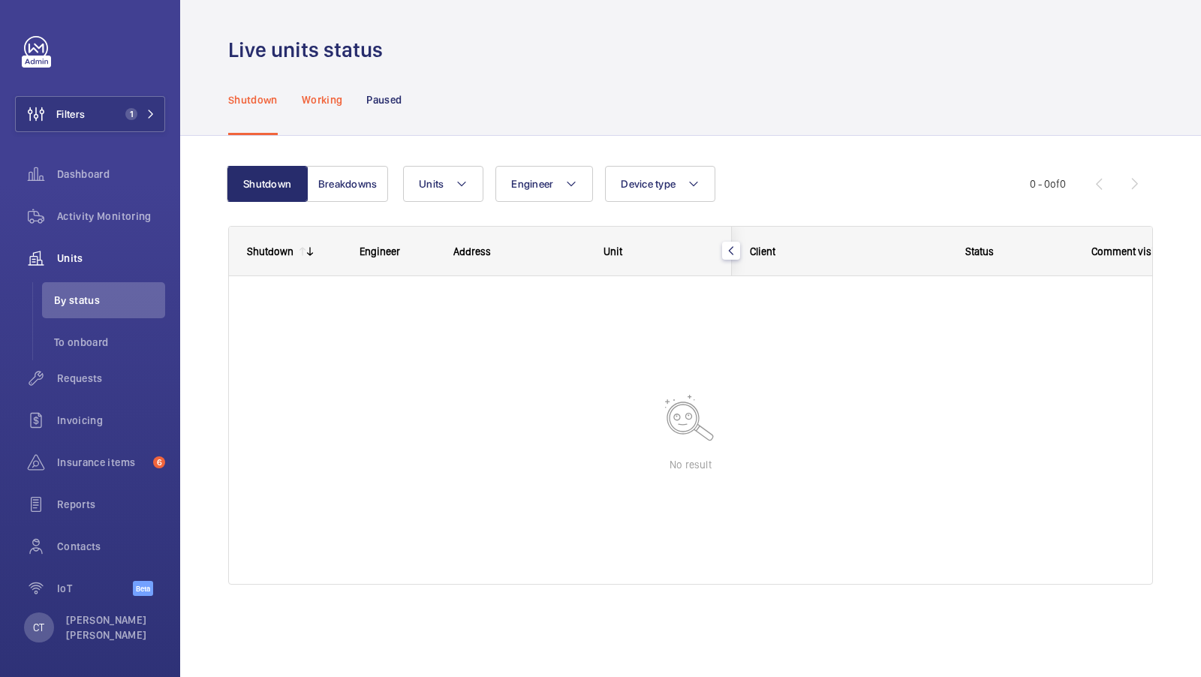
click at [335, 107] on div "Working" at bounding box center [322, 99] width 41 height 71
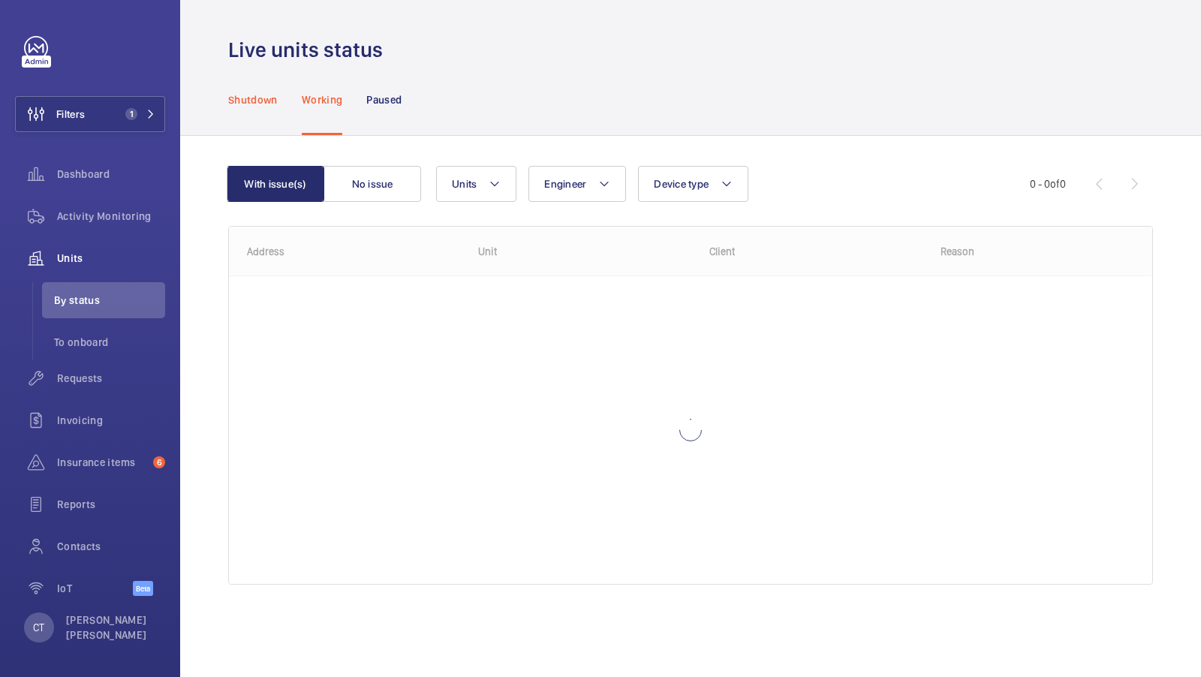
click at [249, 106] on p "Shutdown" at bounding box center [253, 99] width 50 height 15
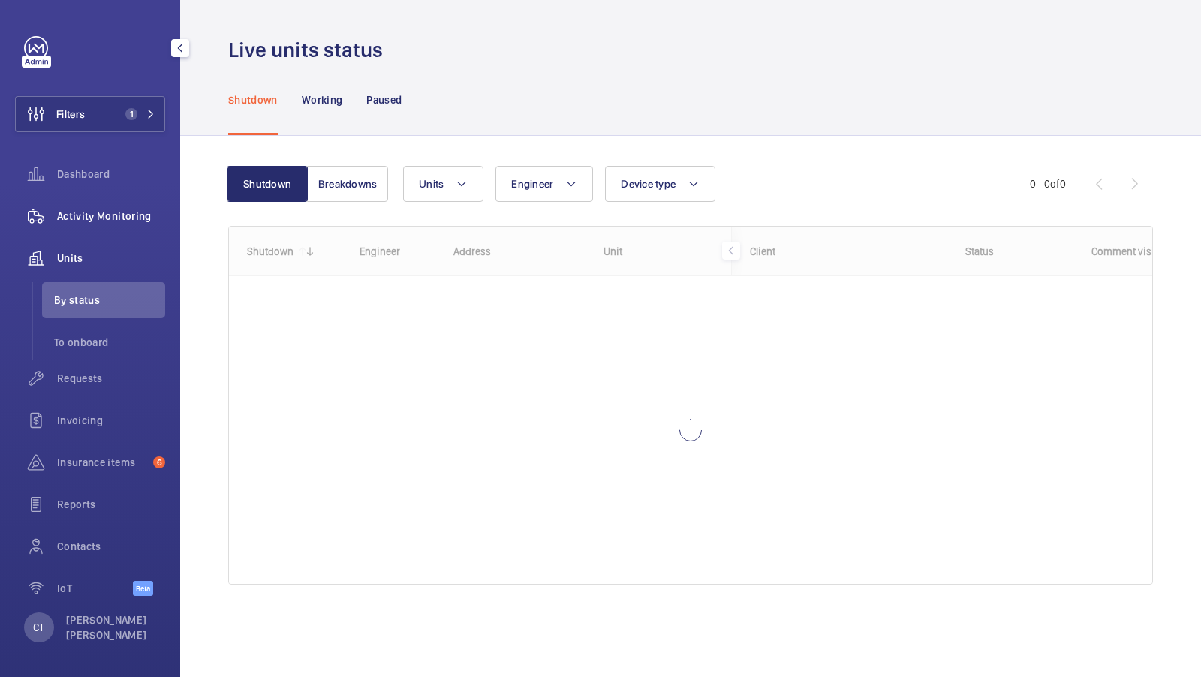
click at [122, 215] on span "Activity Monitoring" at bounding box center [111, 216] width 108 height 15
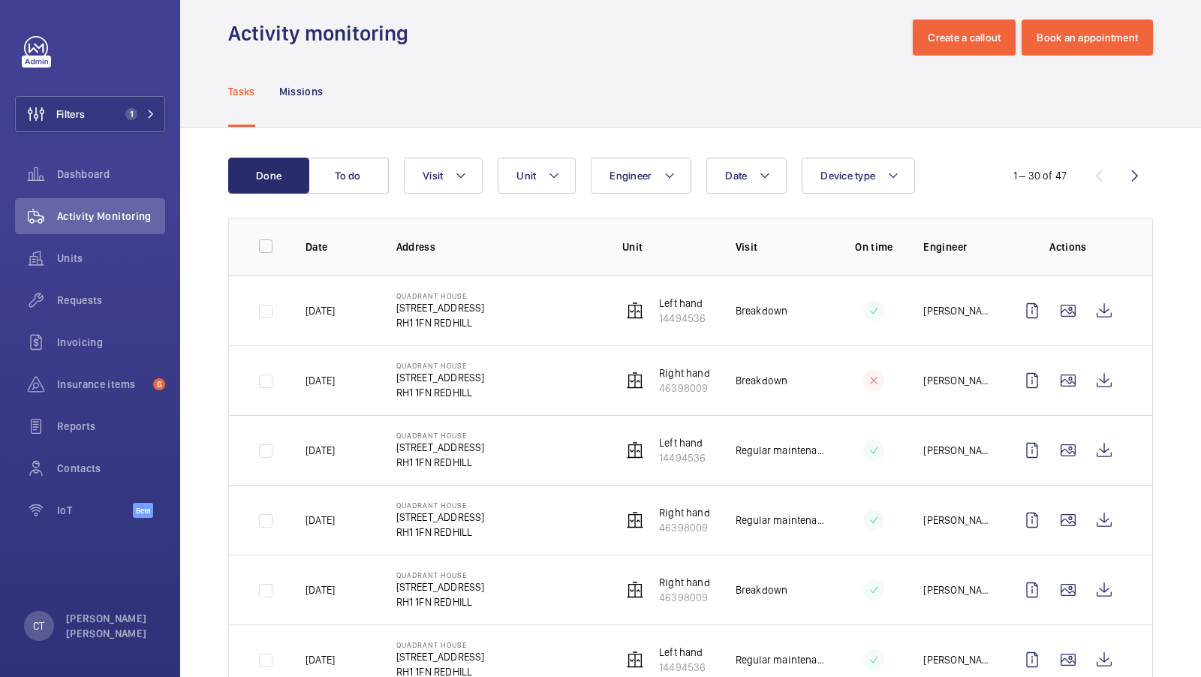
scroll to position [17, 0]
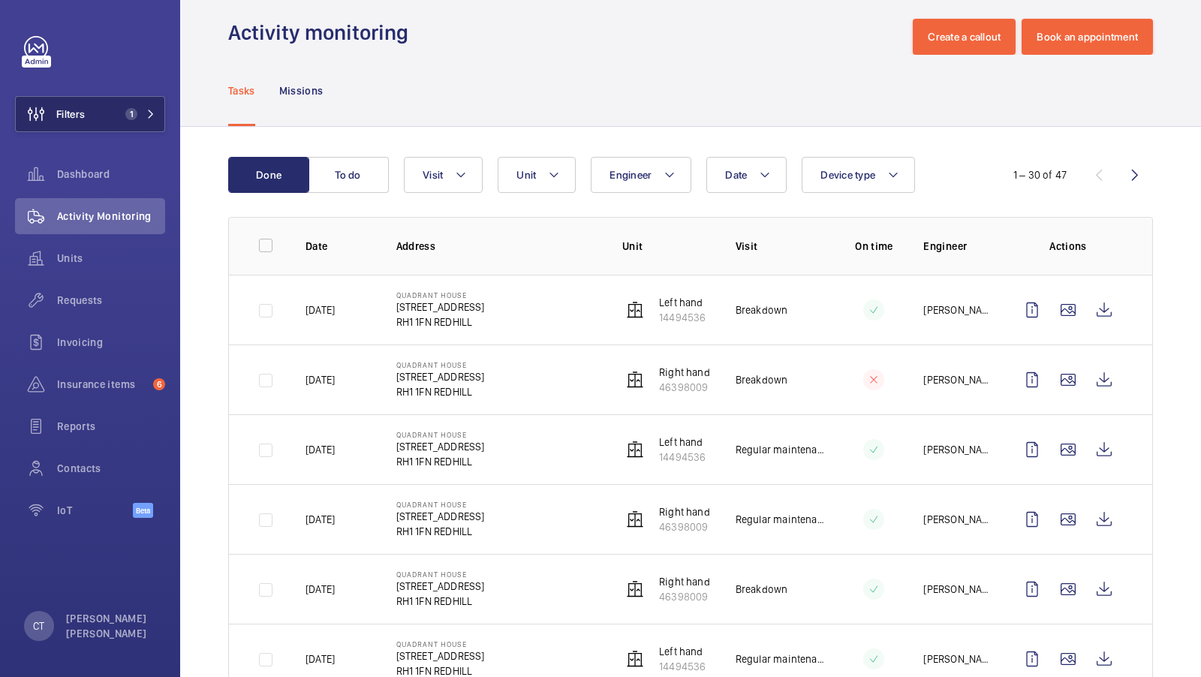
click at [117, 125] on button "Filters 1" at bounding box center [90, 114] width 150 height 36
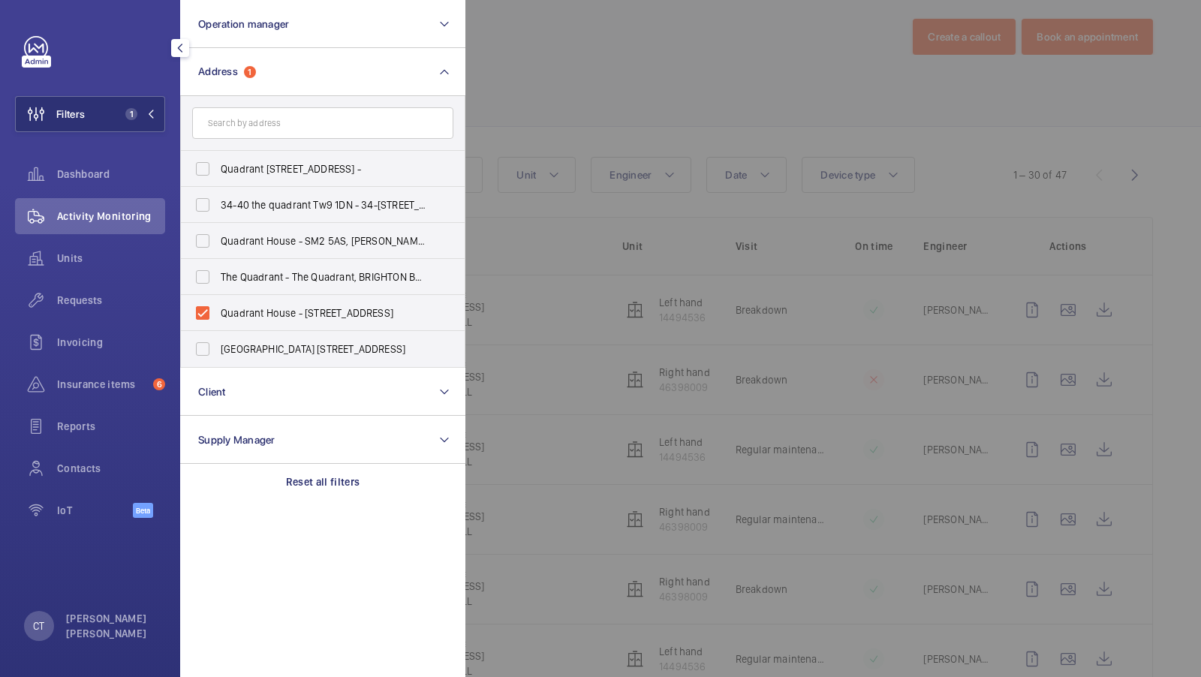
click at [555, 73] on div at bounding box center [1065, 338] width 1201 height 677
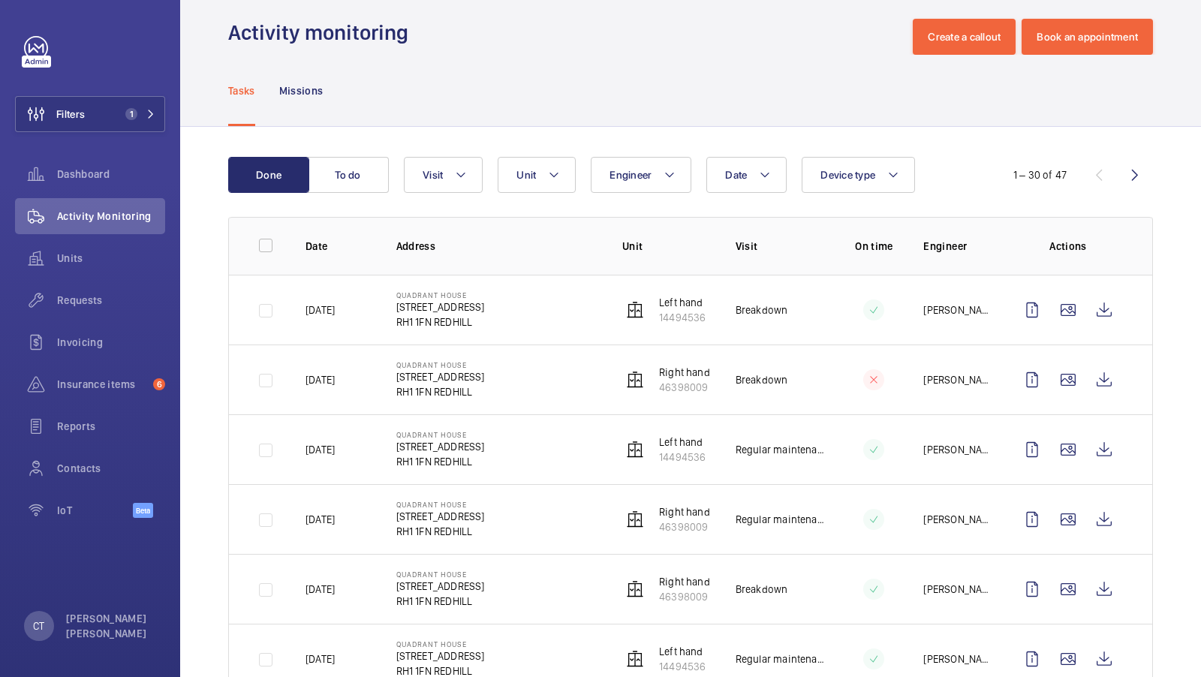
scroll to position [203, 0]
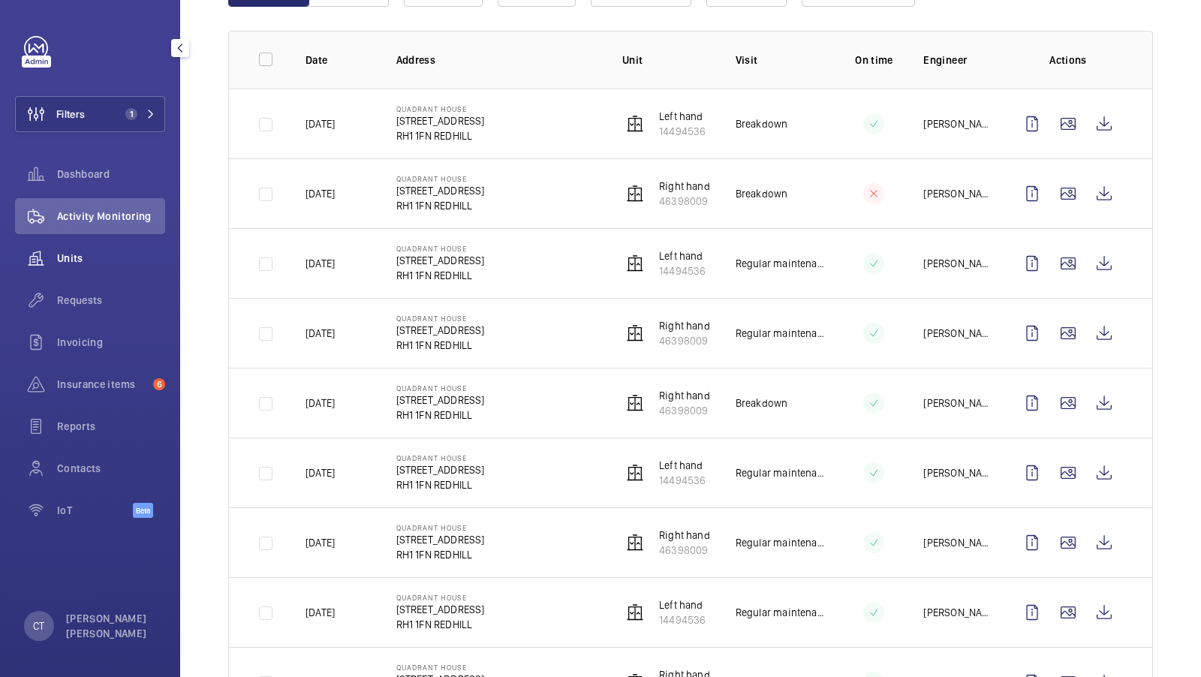
click at [57, 248] on div "Units" at bounding box center [90, 258] width 150 height 36
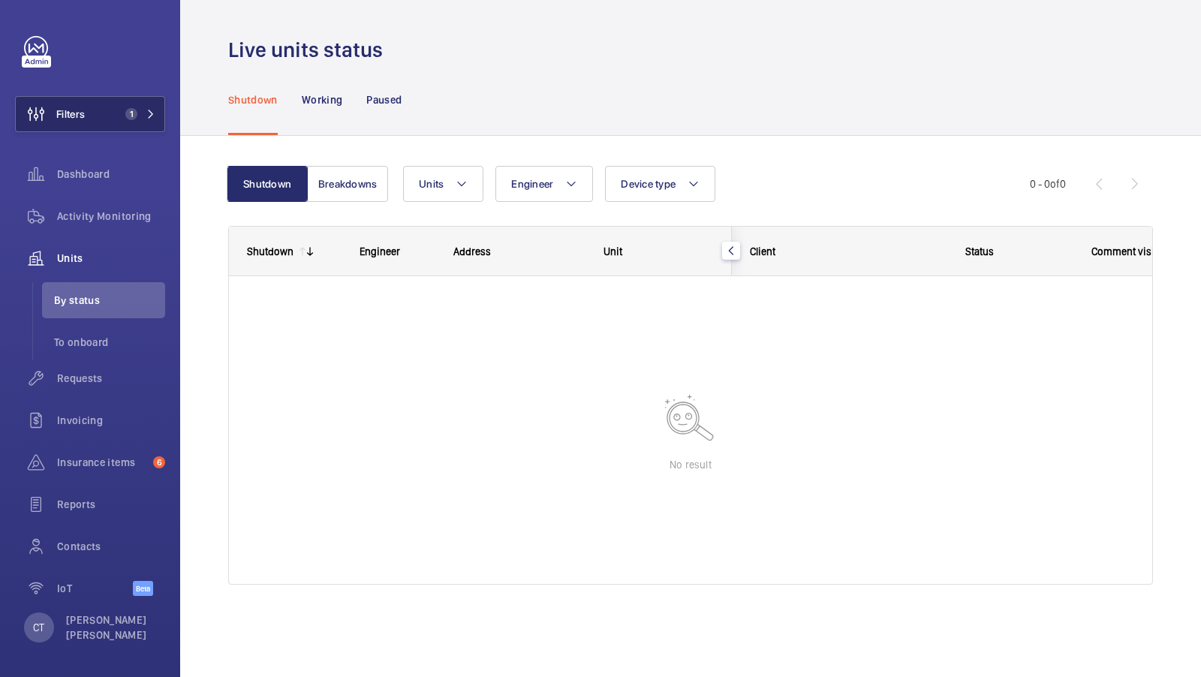
click at [113, 105] on button "Filters 1" at bounding box center [90, 114] width 150 height 36
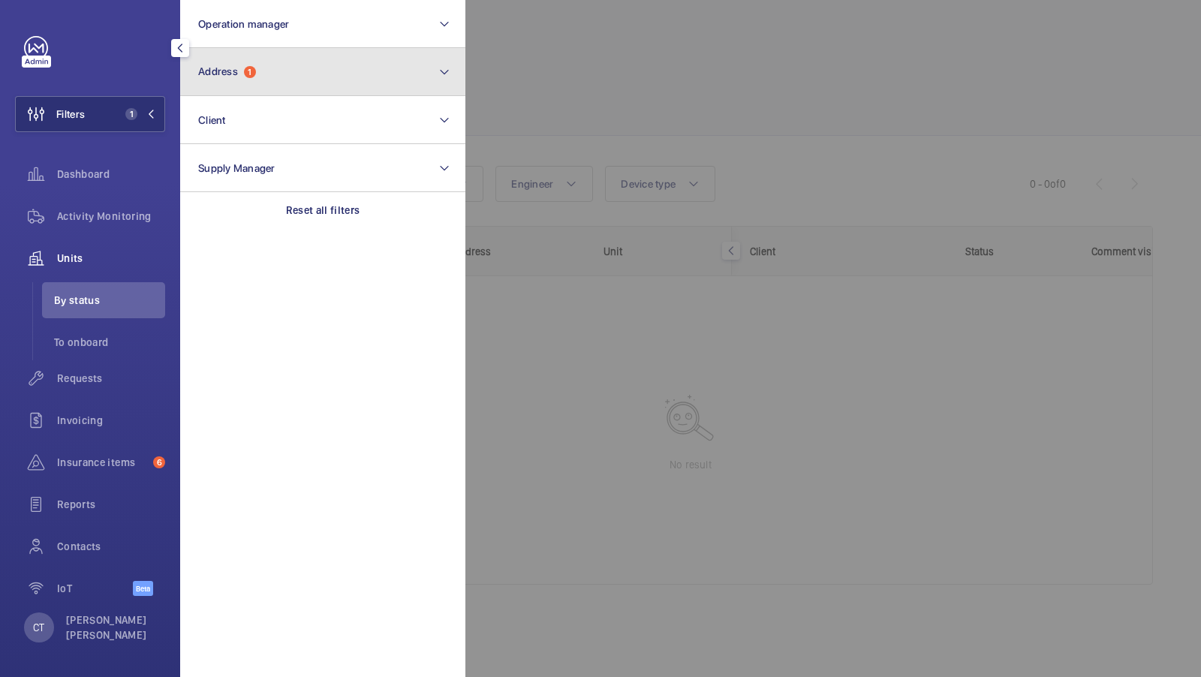
click at [345, 76] on button "Address 1" at bounding box center [322, 72] width 285 height 48
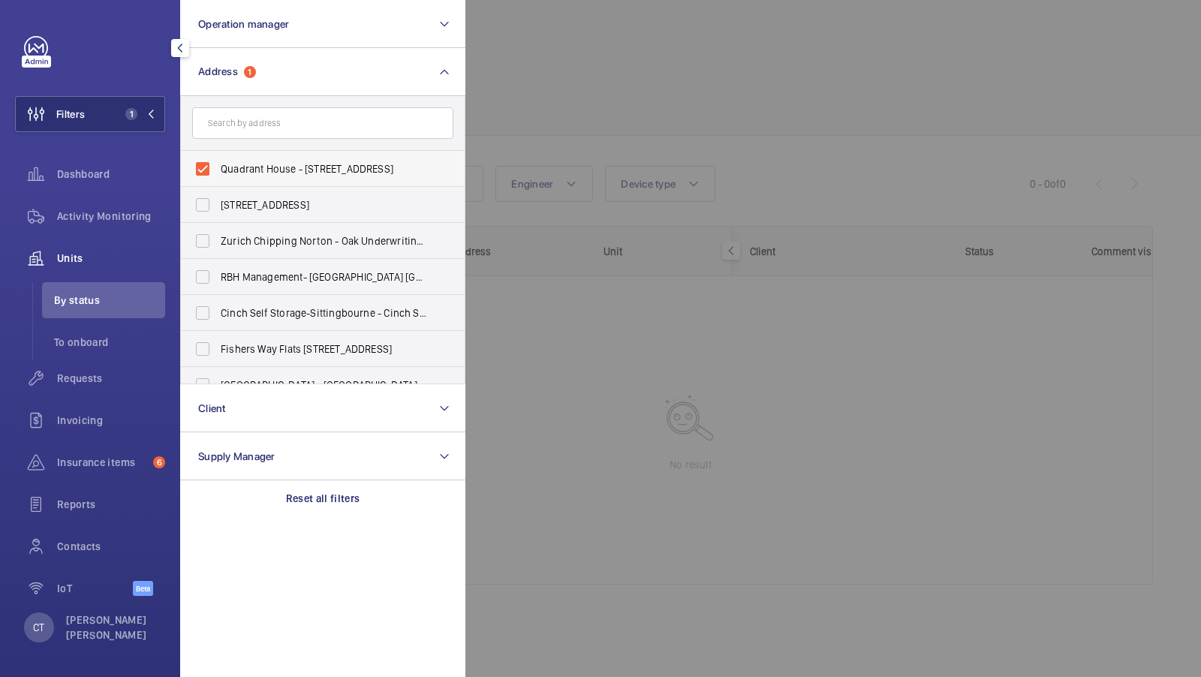
click at [265, 165] on span "Quadrant House - 1 Princess Way, REDHILL RH1 1FN" at bounding box center [324, 168] width 206 height 15
click at [218, 165] on input "Quadrant House - 1 Princess Way, REDHILL RH1 1FN" at bounding box center [203, 169] width 30 height 30
checkbox input "false"
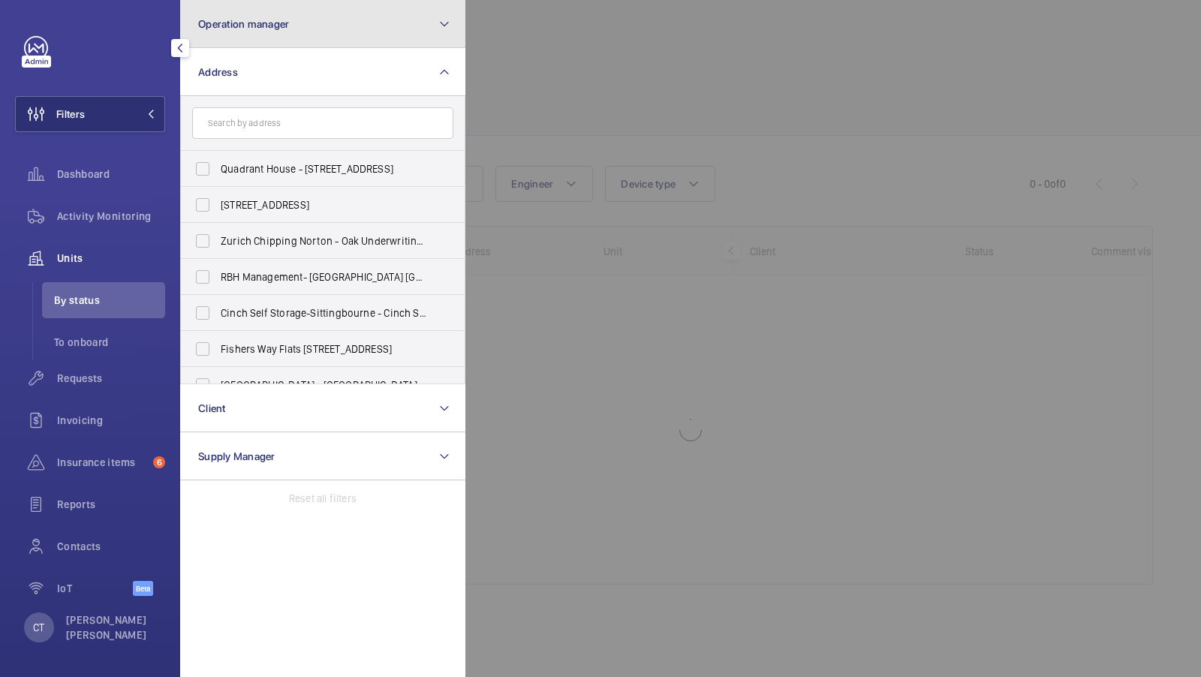
click at [238, 10] on button "Operation manager" at bounding box center [322, 24] width 285 height 48
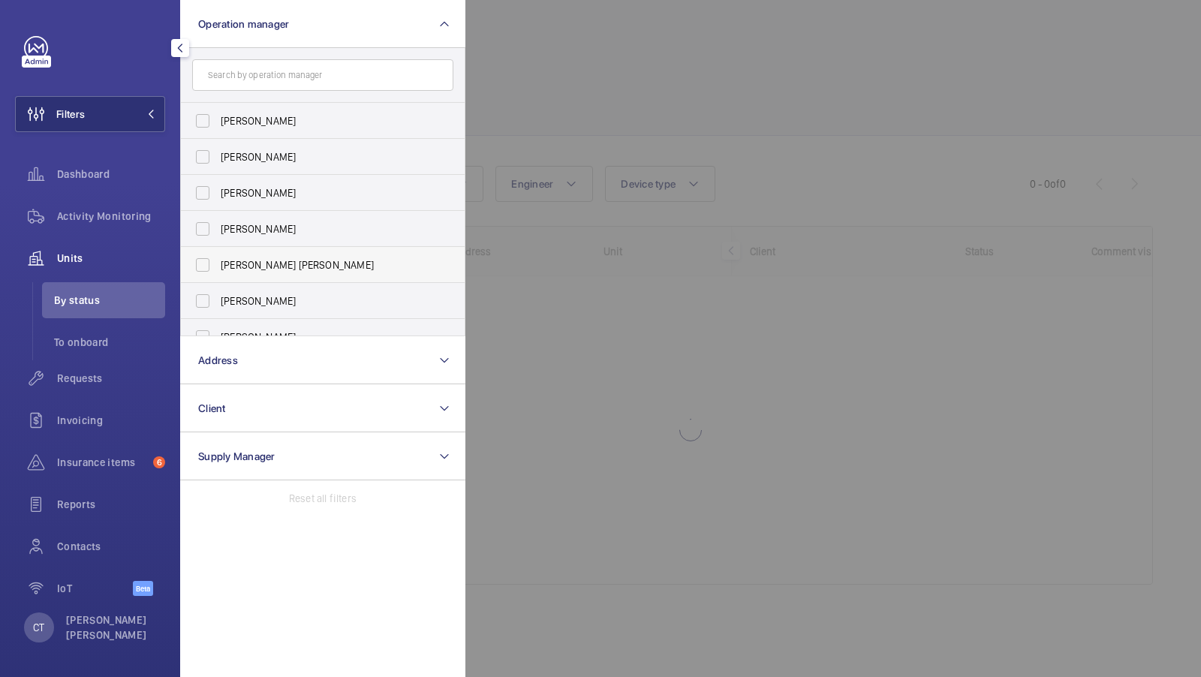
click at [251, 260] on span "[PERSON_NAME] [PERSON_NAME]" at bounding box center [324, 264] width 206 height 15
click at [218, 260] on input "[PERSON_NAME] [PERSON_NAME]" at bounding box center [203, 265] width 30 height 30
checkbox input "true"
click at [129, 122] on button "Filters 1" at bounding box center [90, 114] width 150 height 36
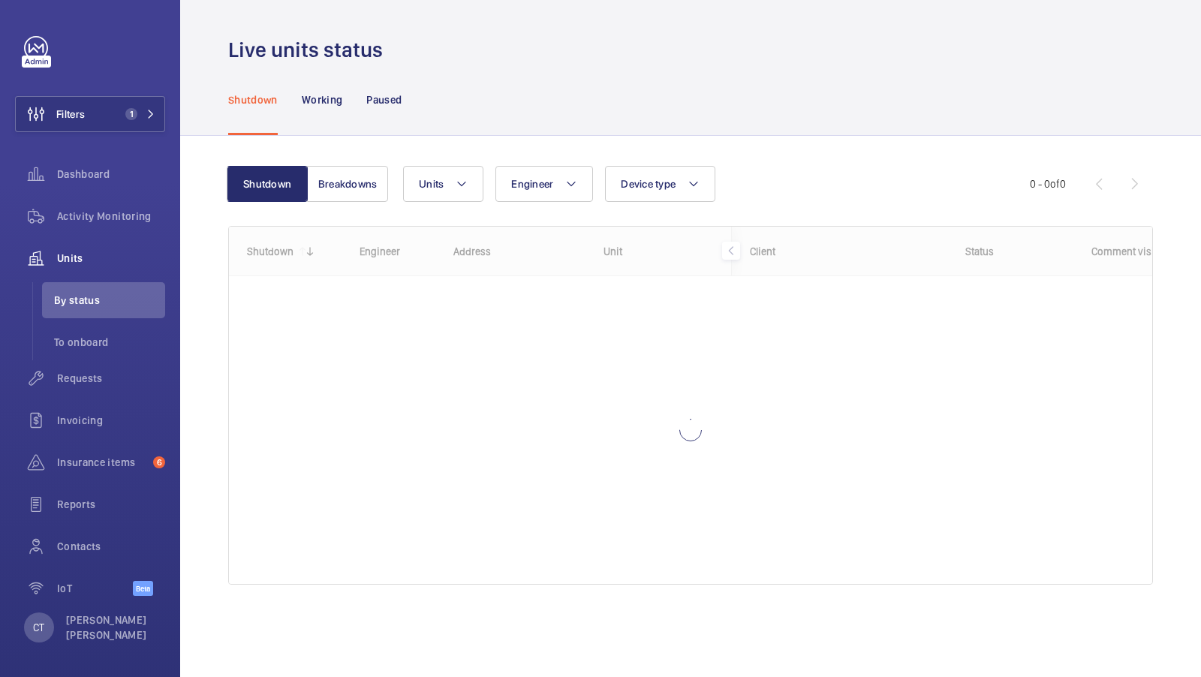
click at [817, 110] on div "Shutdown Working Paused" at bounding box center [690, 99] width 925 height 71
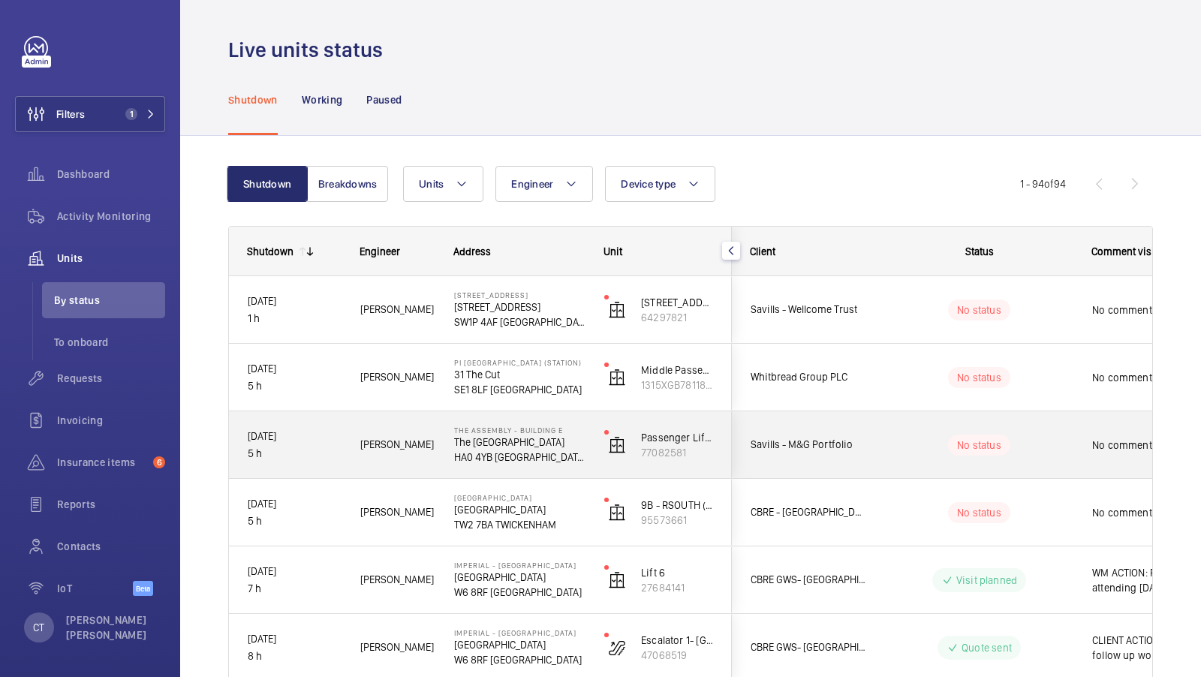
scroll to position [30, 0]
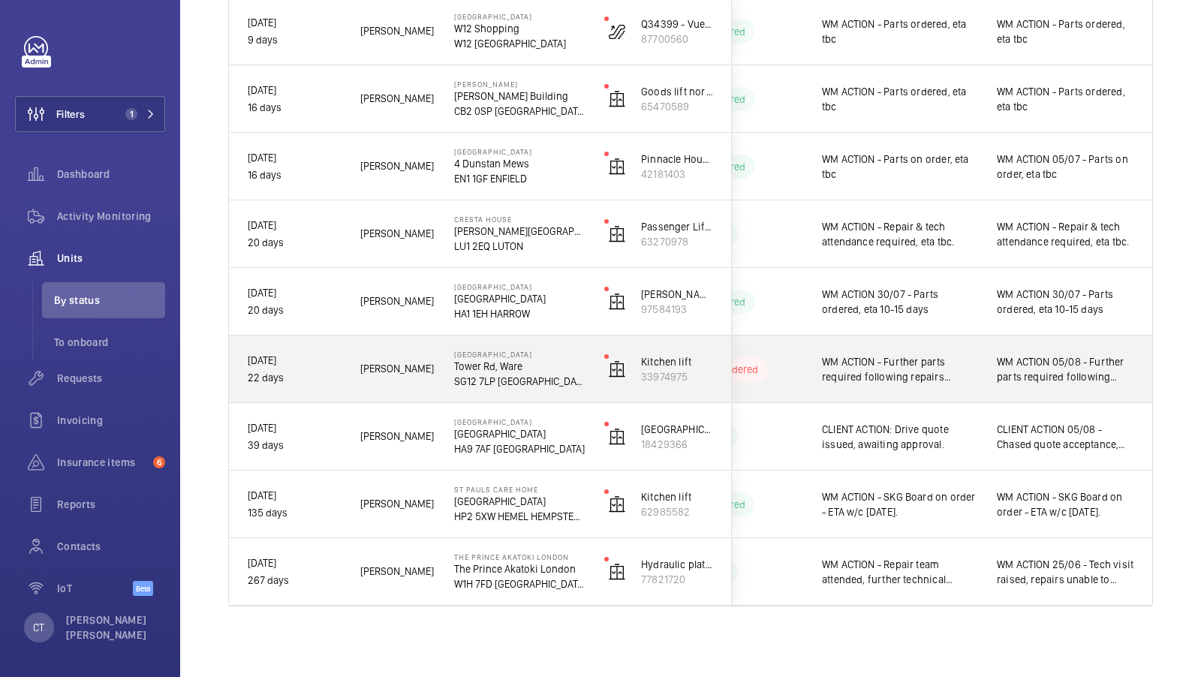
scroll to position [0, 270]
click at [1029, 374] on span "WM ACTION 05/08 - Further parts required following repairs attendance." at bounding box center [1065, 369] width 137 height 30
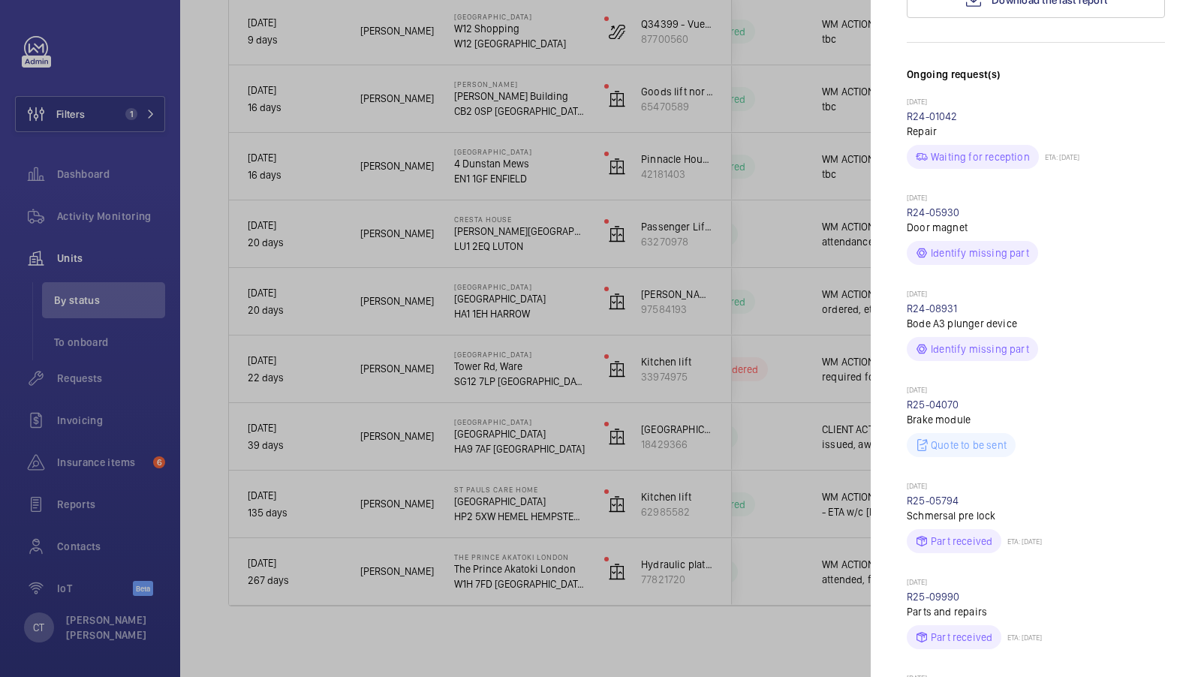
scroll to position [687, 0]
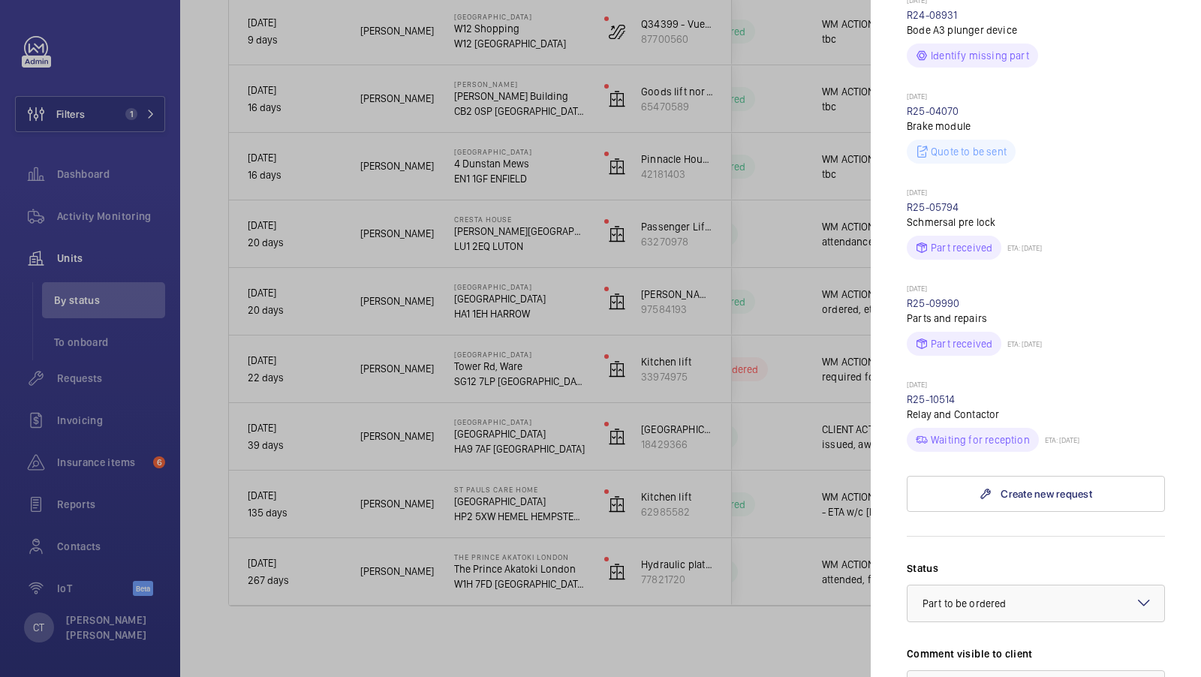
click at [791, 267] on div at bounding box center [600, 338] width 1201 height 677
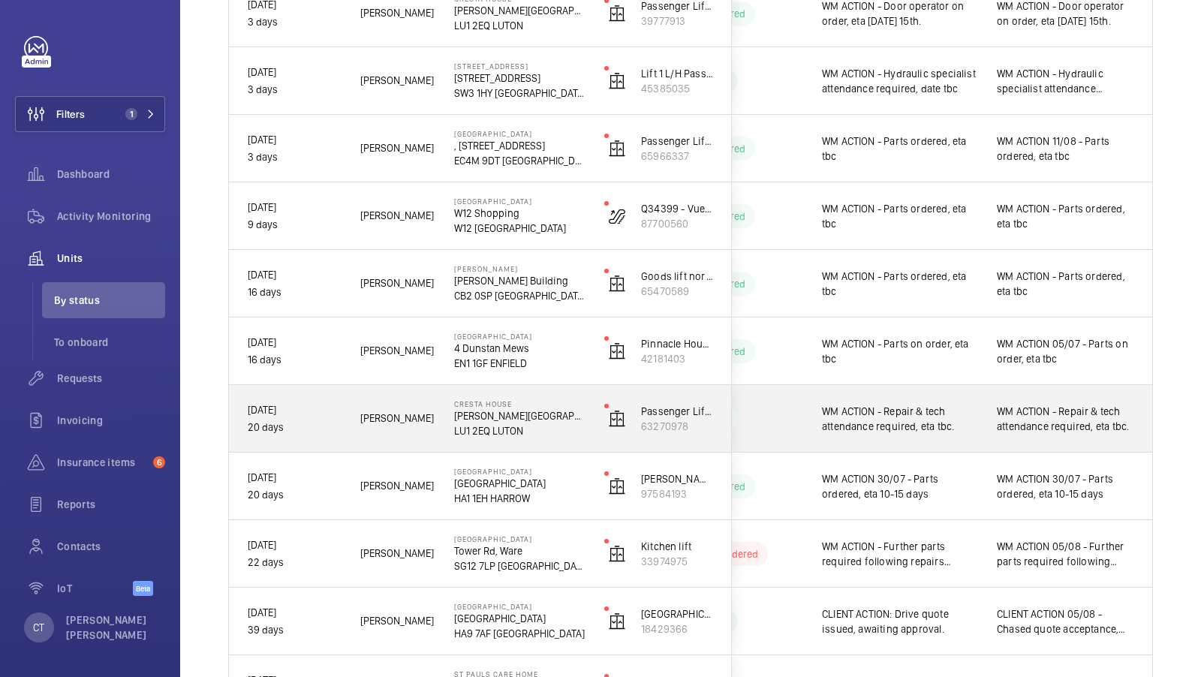
scroll to position [616, 0]
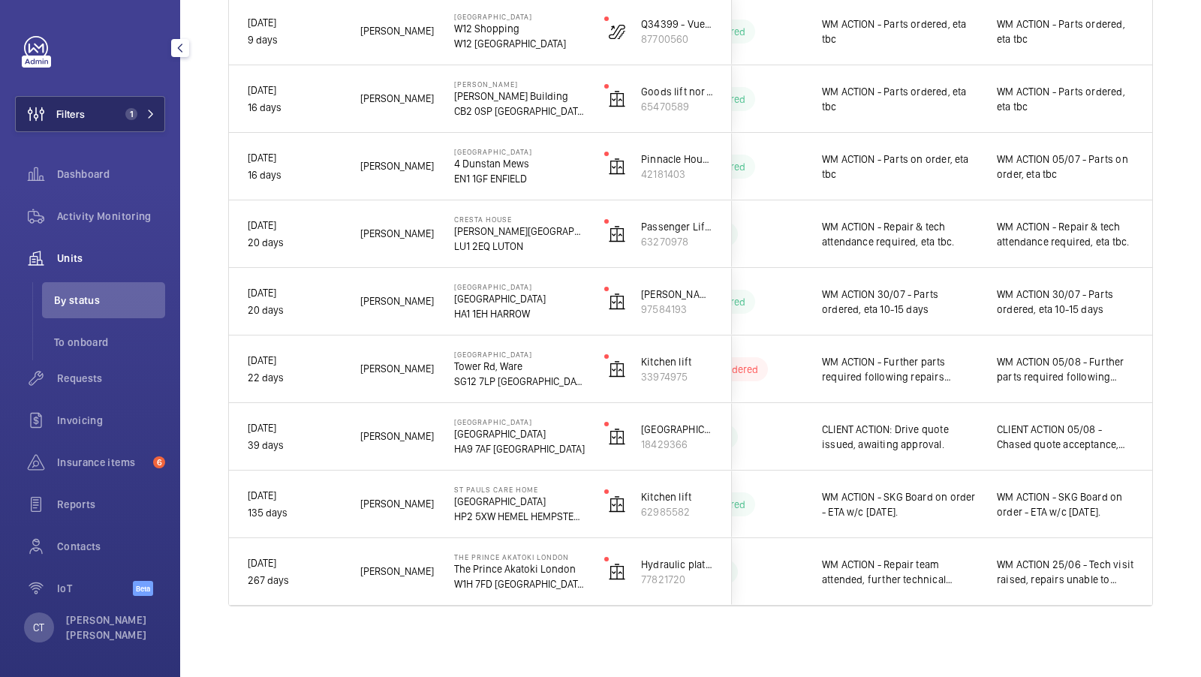
click at [141, 112] on span "1" at bounding box center [137, 114] width 36 height 12
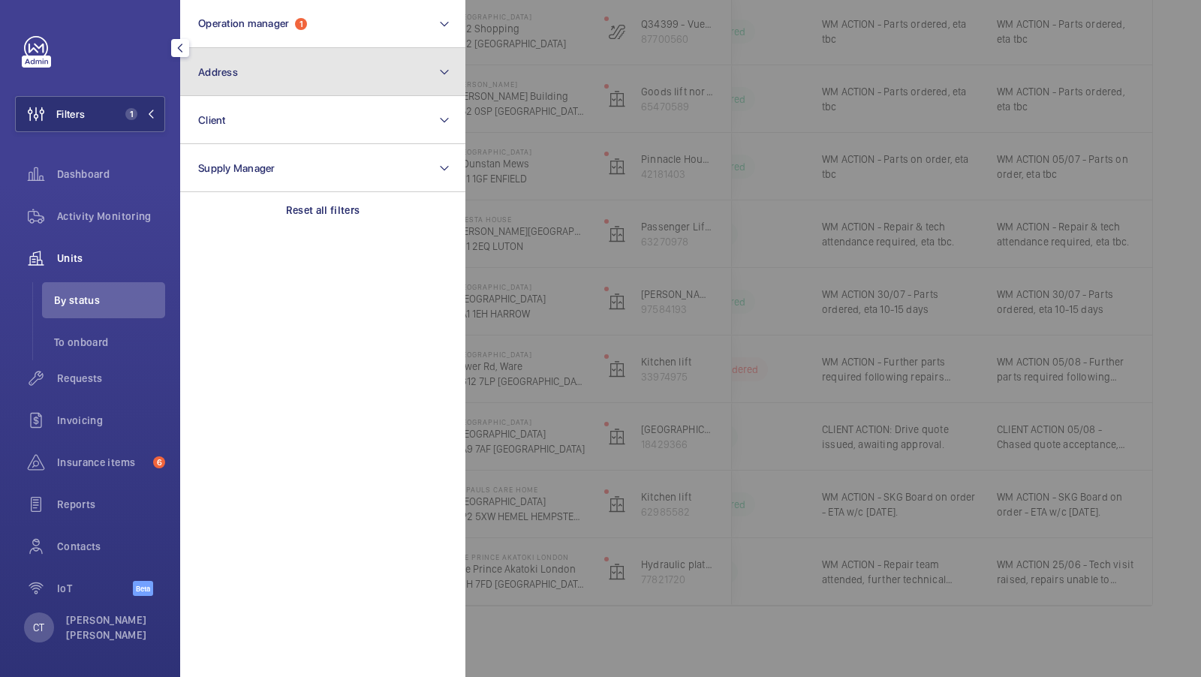
click at [320, 85] on button "Address" at bounding box center [322, 72] width 285 height 48
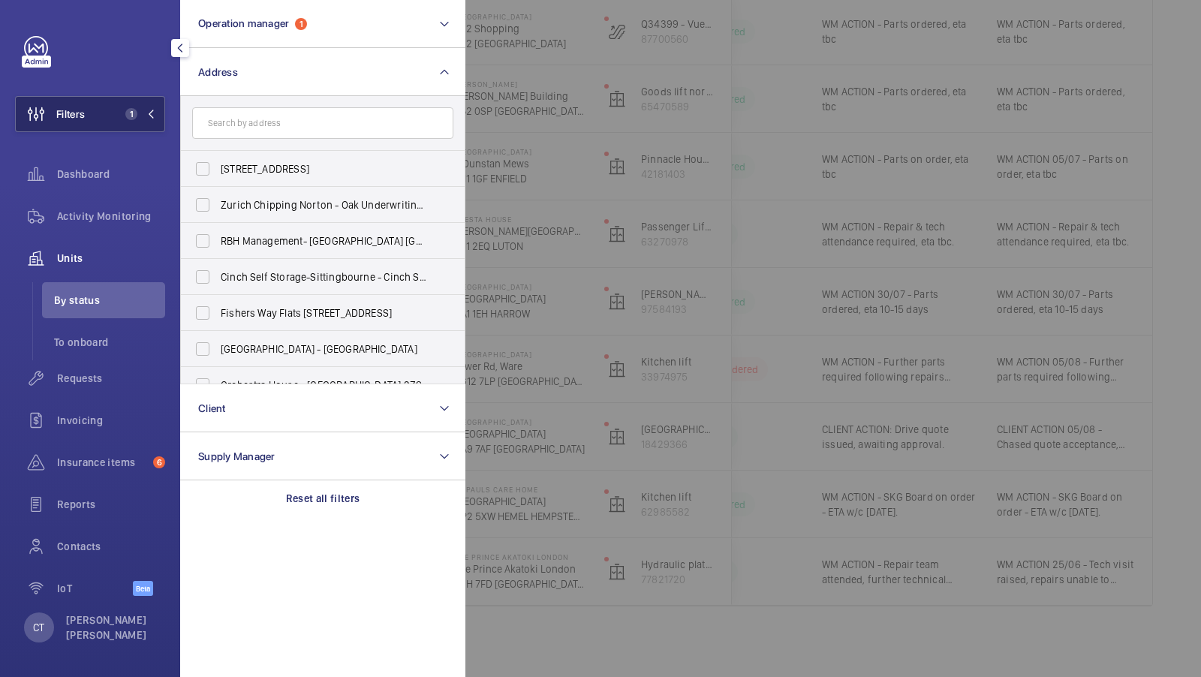
click at [155, 127] on button "Filters 1" at bounding box center [90, 114] width 150 height 36
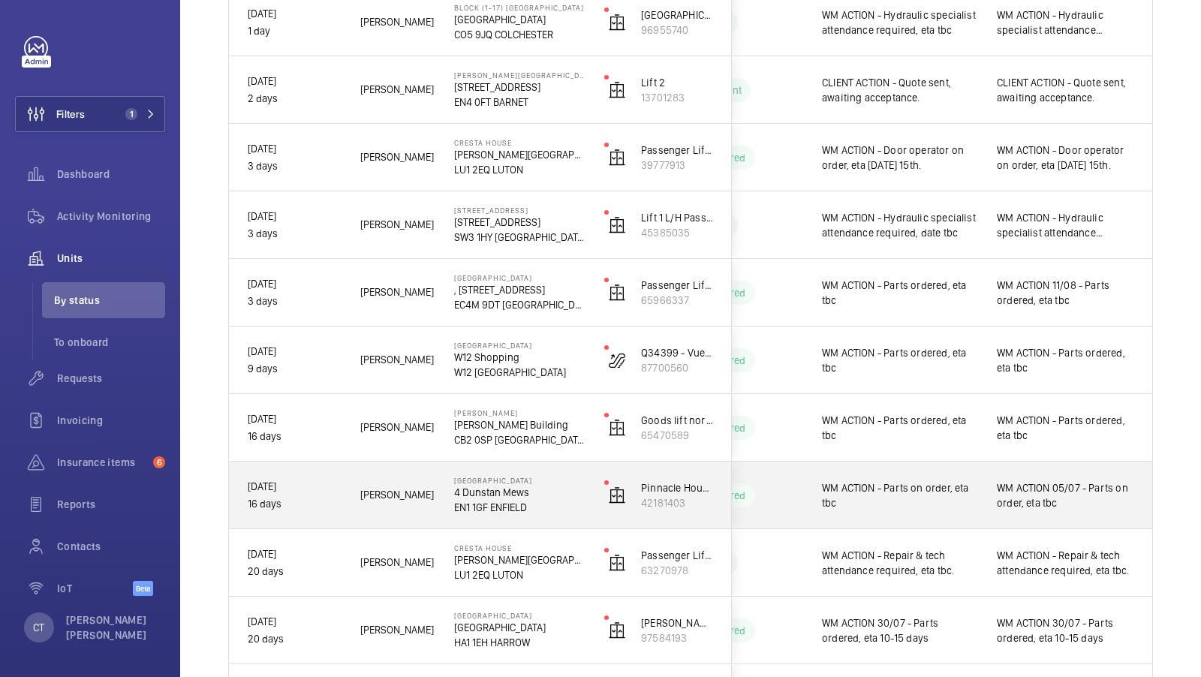
scroll to position [0, 0]
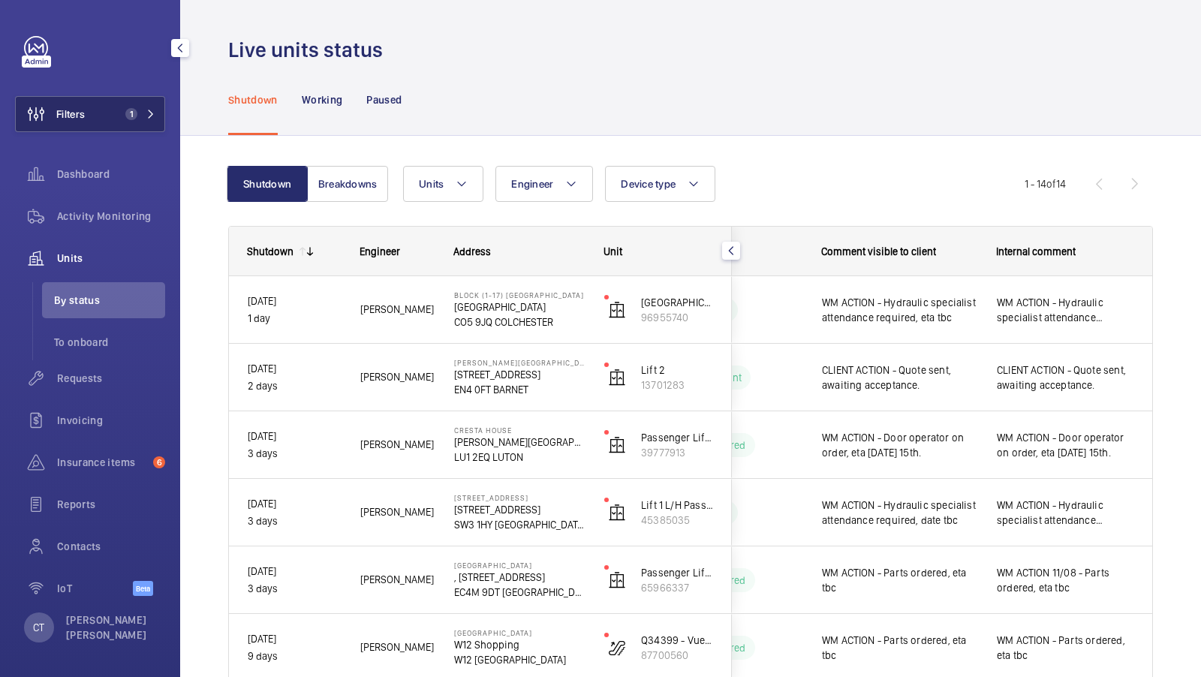
click at [141, 118] on span "1" at bounding box center [137, 114] width 36 height 12
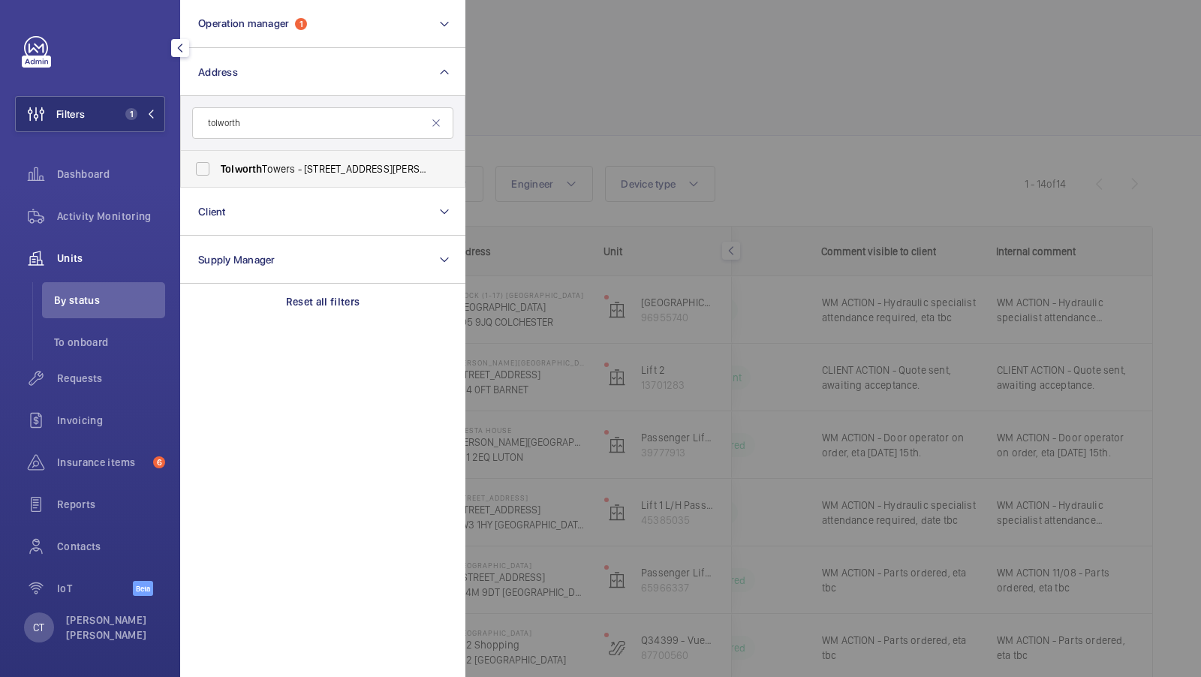
type input "tolworth"
click at [255, 172] on span "Tolworth" at bounding box center [241, 169] width 41 height 12
click at [218, 172] on input "[GEOGRAPHIC_DATA] - [STREET_ADDRESS][PERSON_NAME]" at bounding box center [203, 169] width 30 height 30
checkbox input "true"
click at [105, 105] on button "Filters 2" at bounding box center [90, 114] width 150 height 36
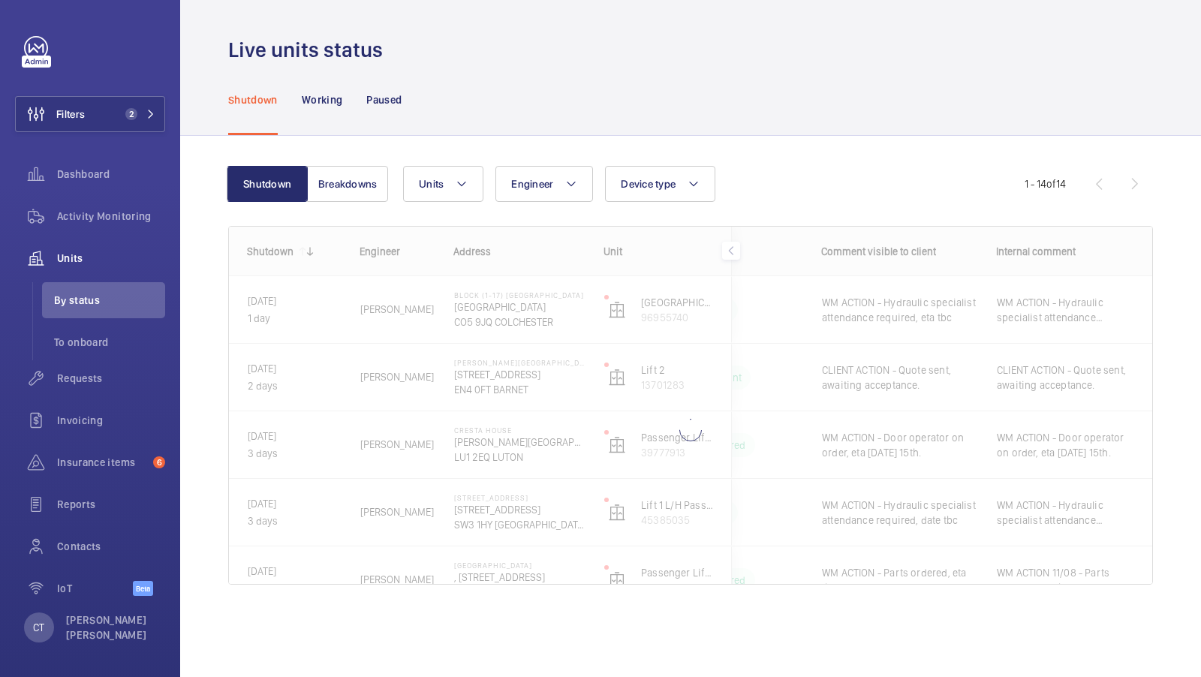
click at [687, 127] on div "Shutdown Working Paused" at bounding box center [690, 99] width 925 height 71
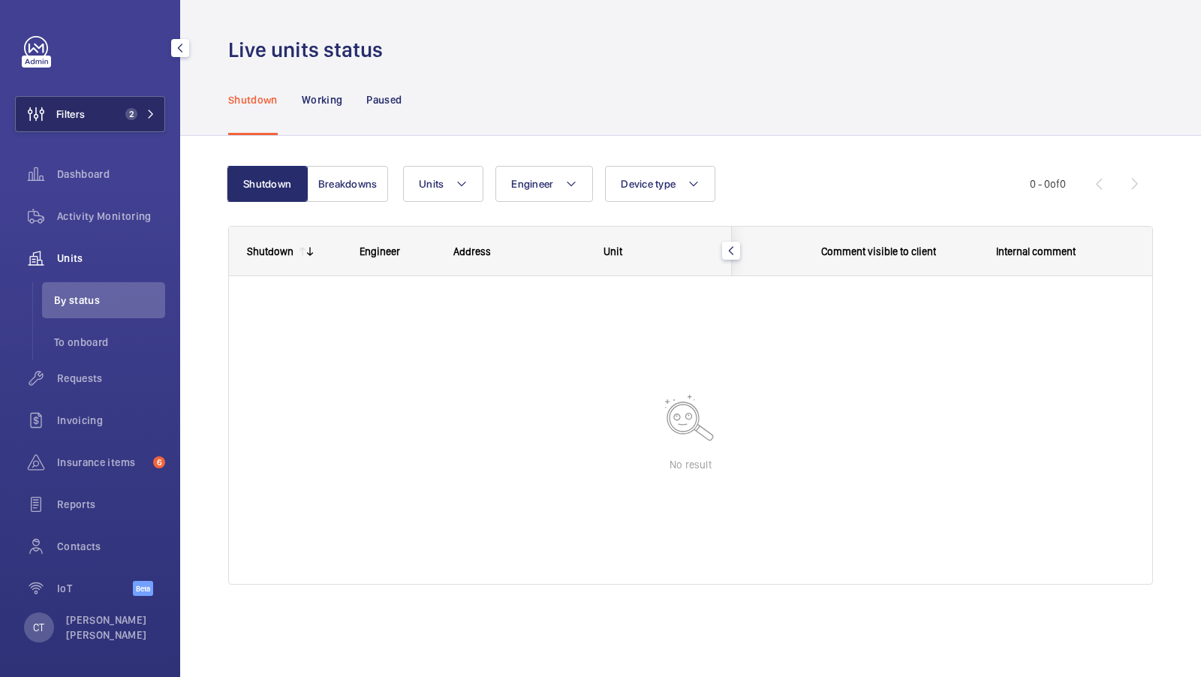
click at [121, 120] on button "Filters 2" at bounding box center [90, 114] width 150 height 36
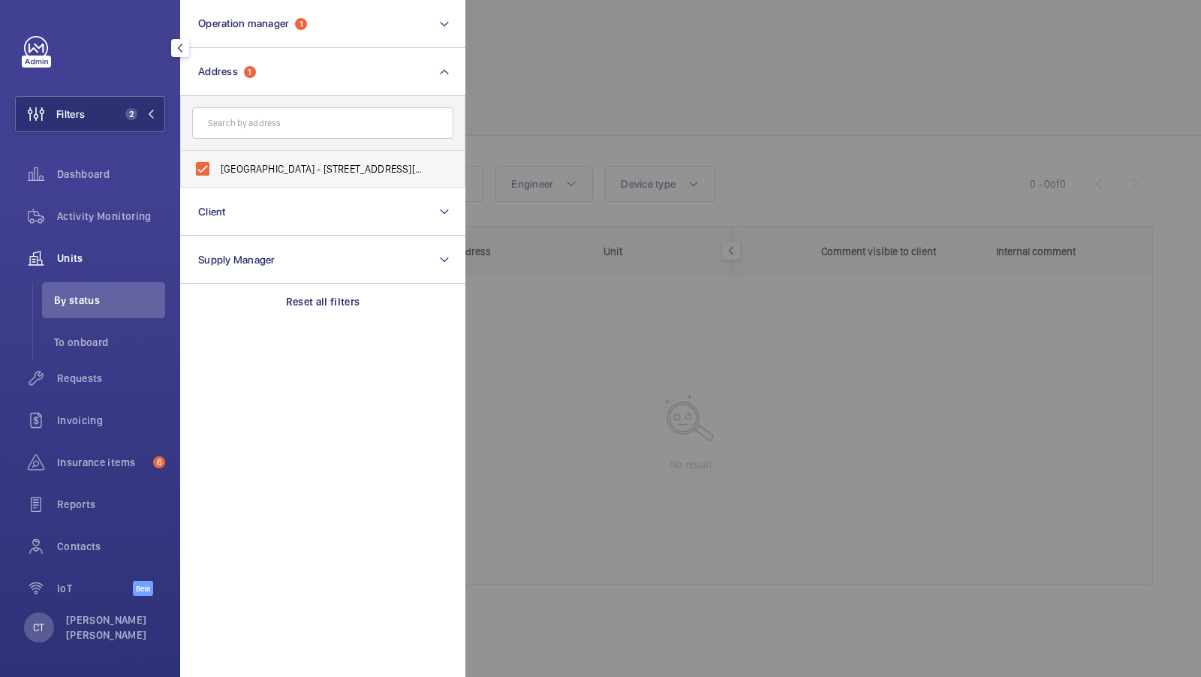
click at [286, 180] on label "[GEOGRAPHIC_DATA] - [STREET_ADDRESS][PERSON_NAME]" at bounding box center [311, 169] width 261 height 36
click at [218, 180] on input "[GEOGRAPHIC_DATA] - [STREET_ADDRESS][PERSON_NAME]" at bounding box center [203, 169] width 30 height 30
checkbox input "false"
click at [288, 129] on input "text" at bounding box center [322, 123] width 261 height 32
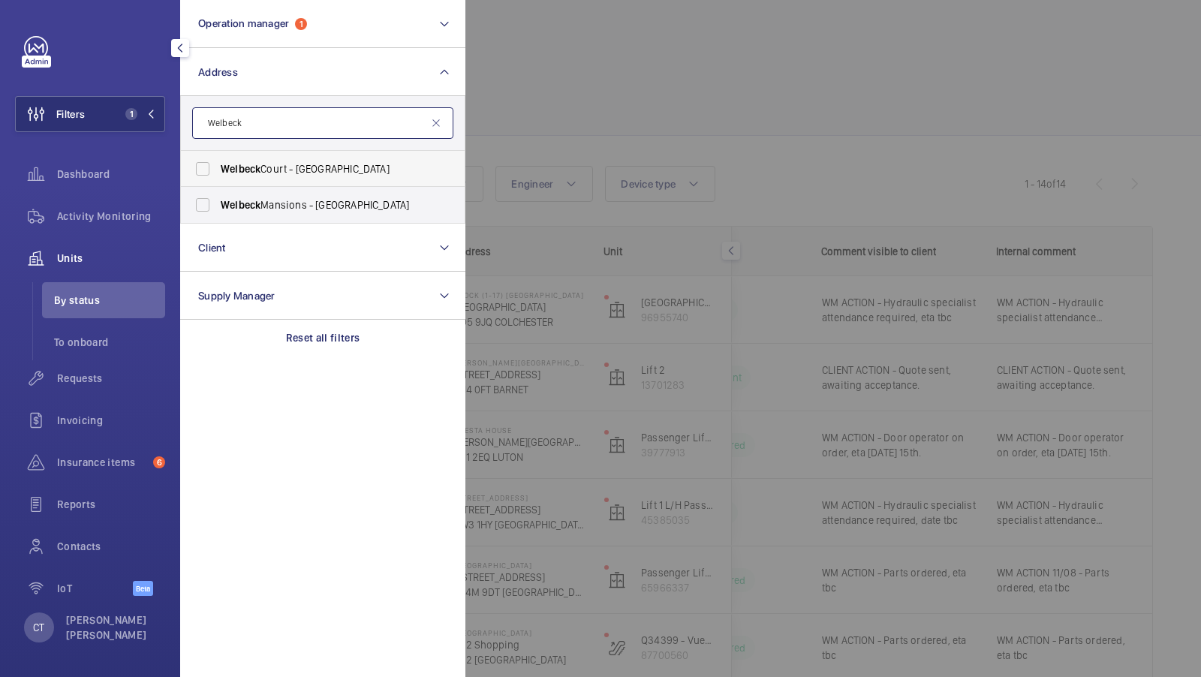
type input "Welbeck"
click at [263, 175] on span "[GEOGRAPHIC_DATA] - [STREET_ADDRESS]" at bounding box center [324, 168] width 206 height 15
click at [218, 175] on input "[GEOGRAPHIC_DATA] - [STREET_ADDRESS]" at bounding box center [203, 169] width 30 height 30
checkbox input "true"
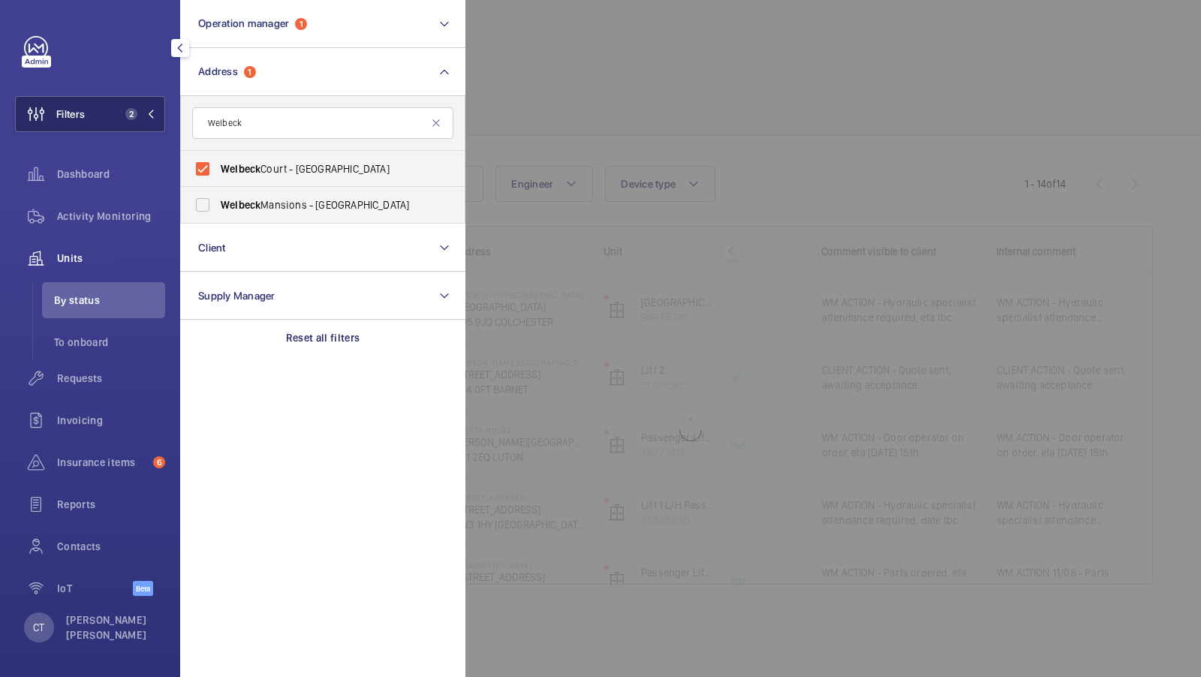
click at [123, 119] on span "2" at bounding box center [128, 114] width 18 height 12
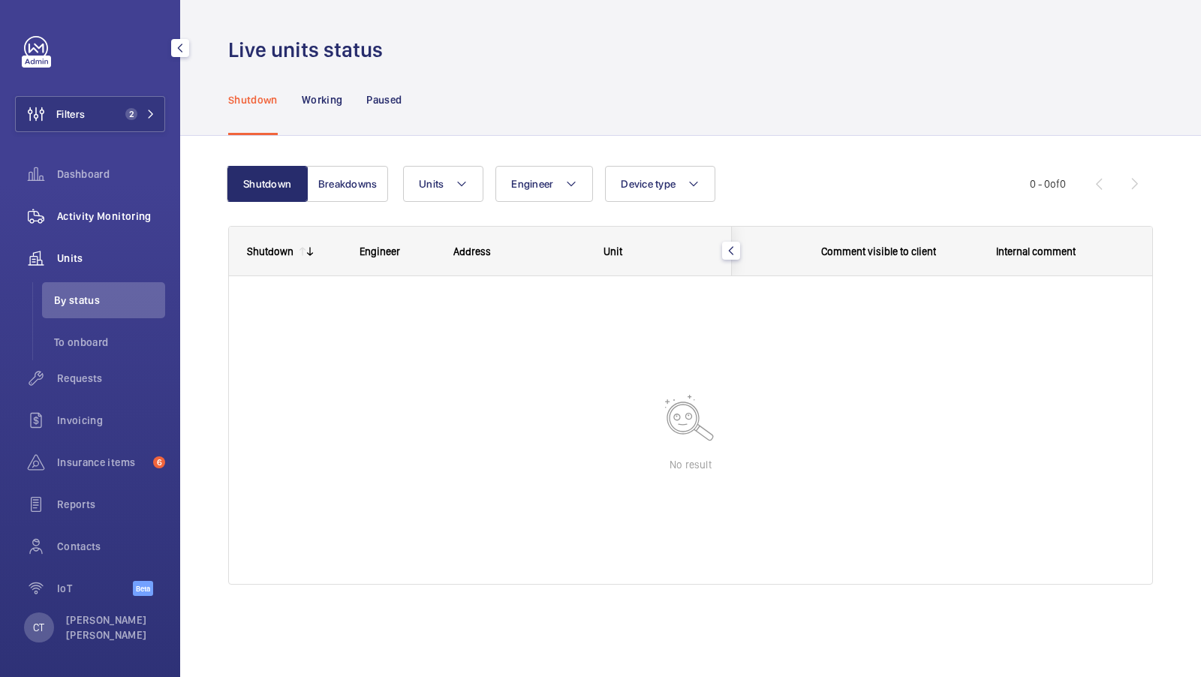
click at [103, 219] on span "Activity Monitoring" at bounding box center [111, 216] width 108 height 15
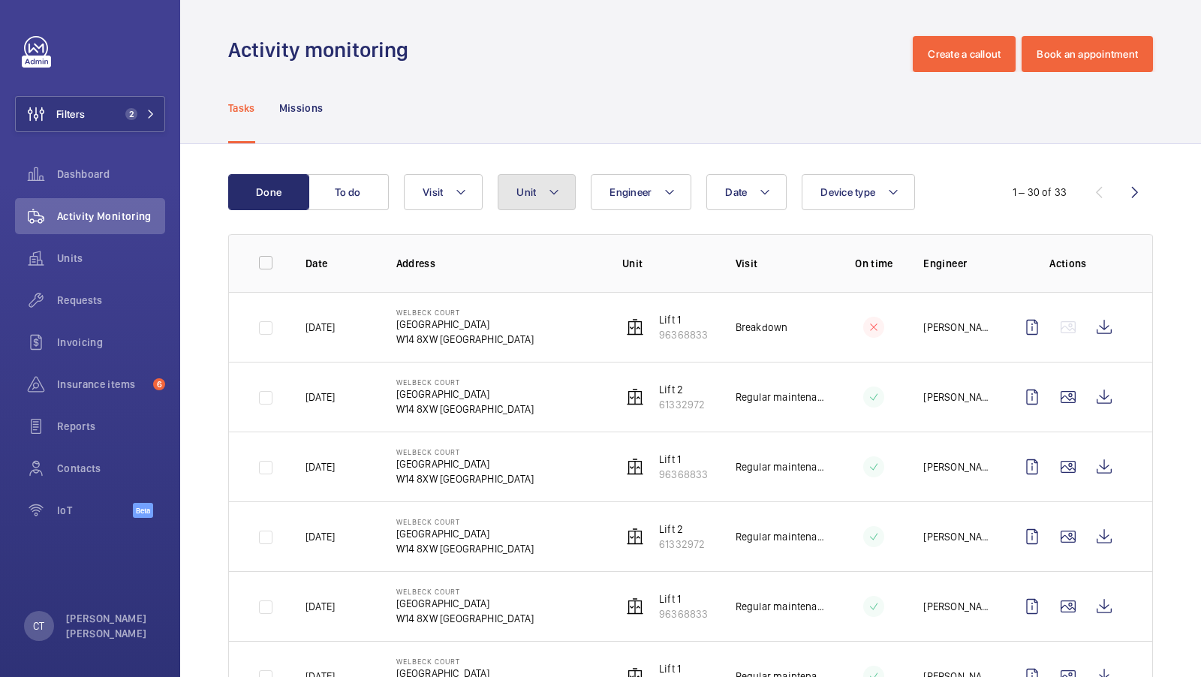
click at [544, 196] on button "Unit" at bounding box center [537, 192] width 78 height 36
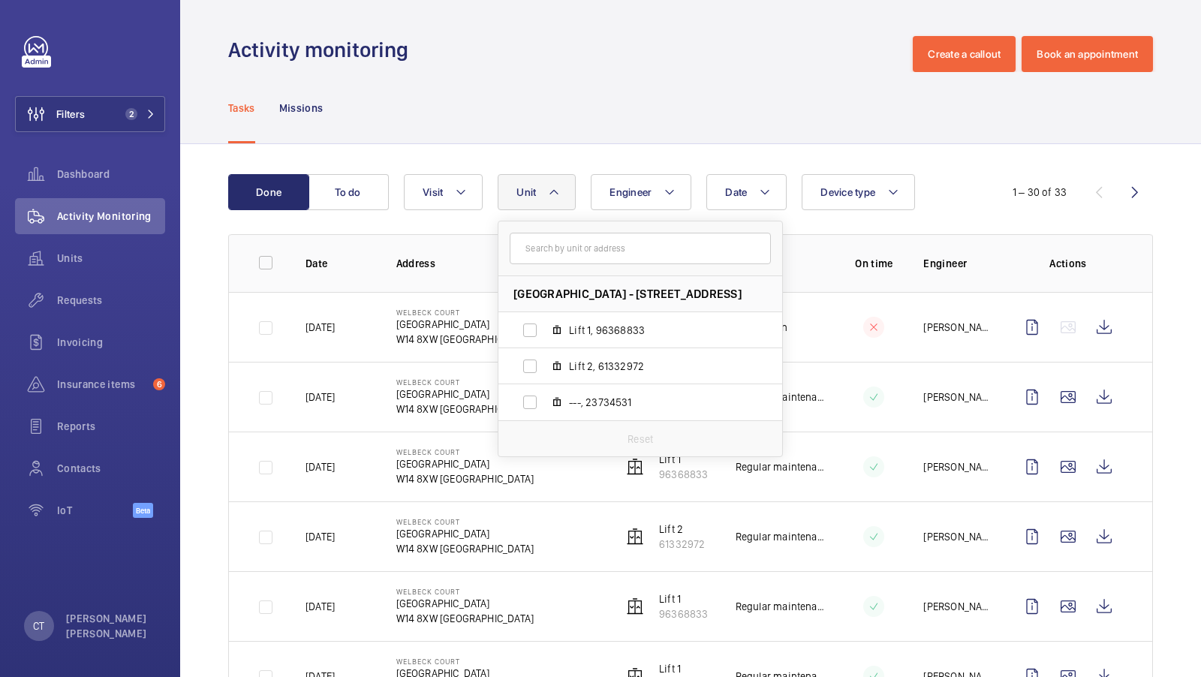
click at [781, 102] on div "Tasks Missions" at bounding box center [690, 107] width 925 height 71
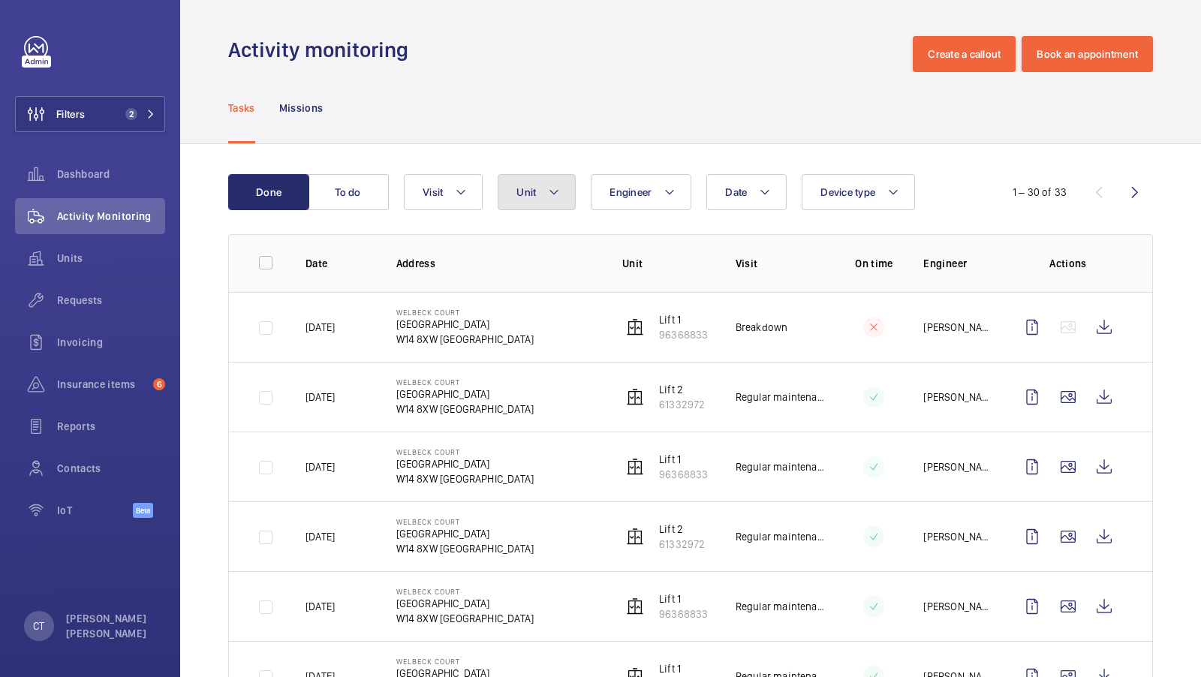
click at [545, 194] on button "Unit" at bounding box center [537, 192] width 78 height 36
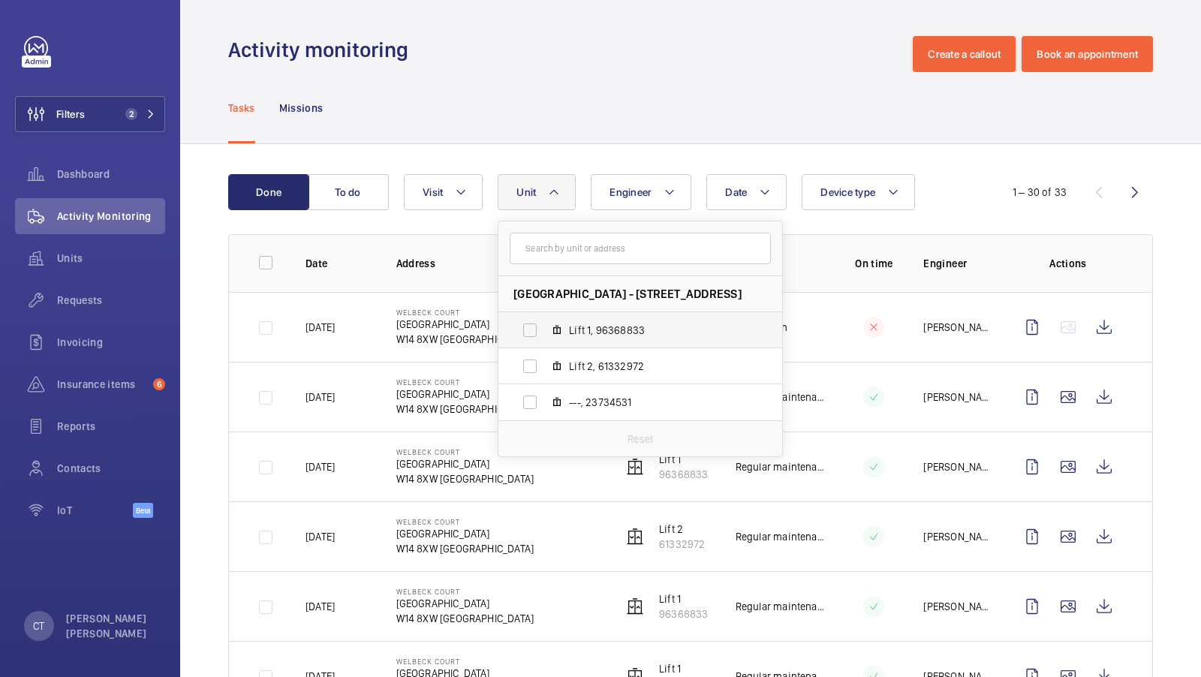
click at [593, 324] on span "Lift 1, 96368833" at bounding box center [656, 330] width 174 height 15
click at [545, 324] on input "Lift 1, 96368833" at bounding box center [530, 330] width 30 height 30
checkbox input "true"
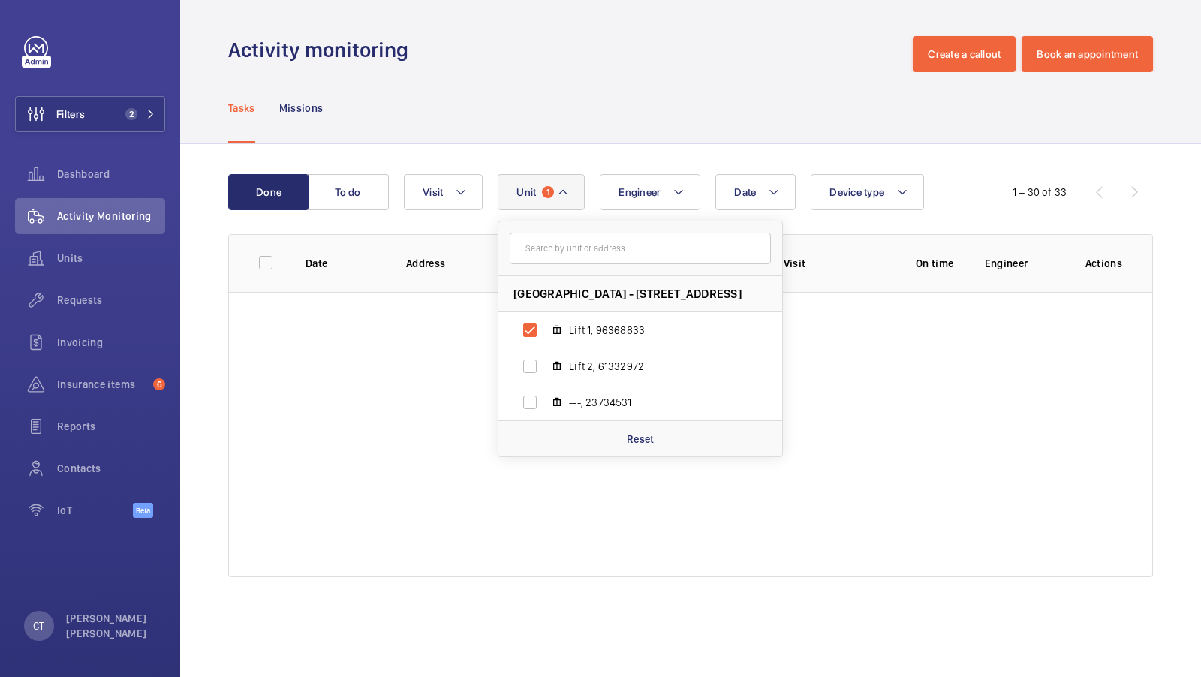
click at [681, 161] on div "Done To do Date Engineer [STREET_ADDRESS] Lift 1, 96368833 Lift 2, 61332972 ---…" at bounding box center [690, 378] width 1021 height 469
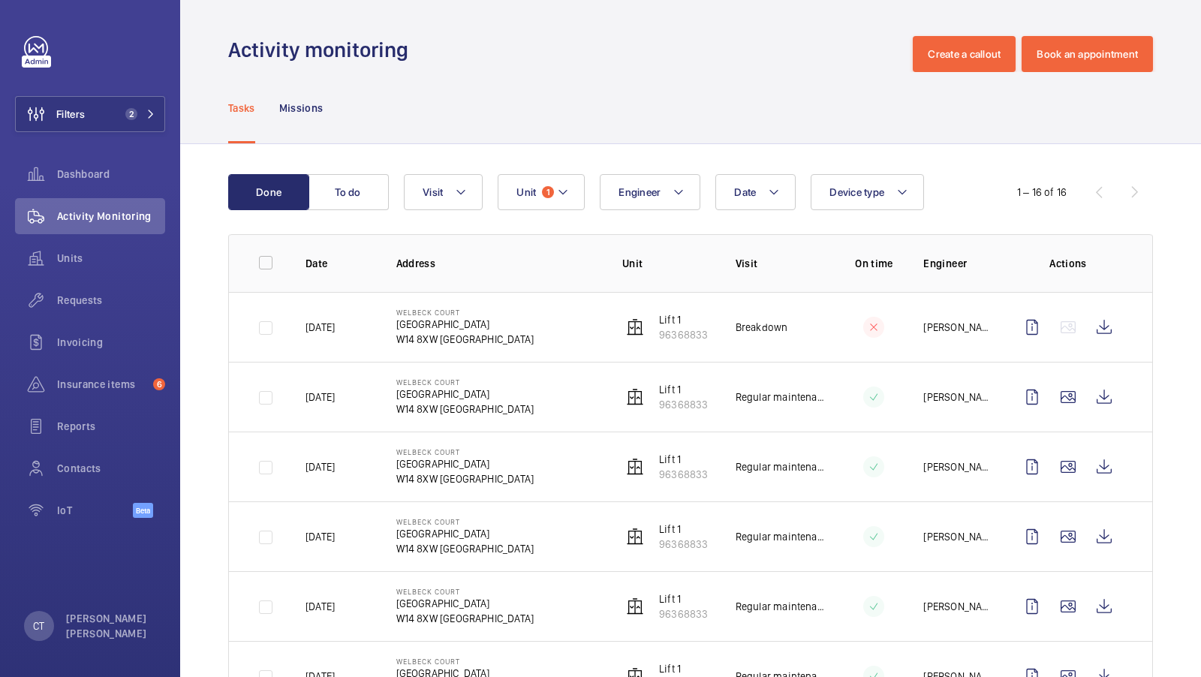
scroll to position [758, 0]
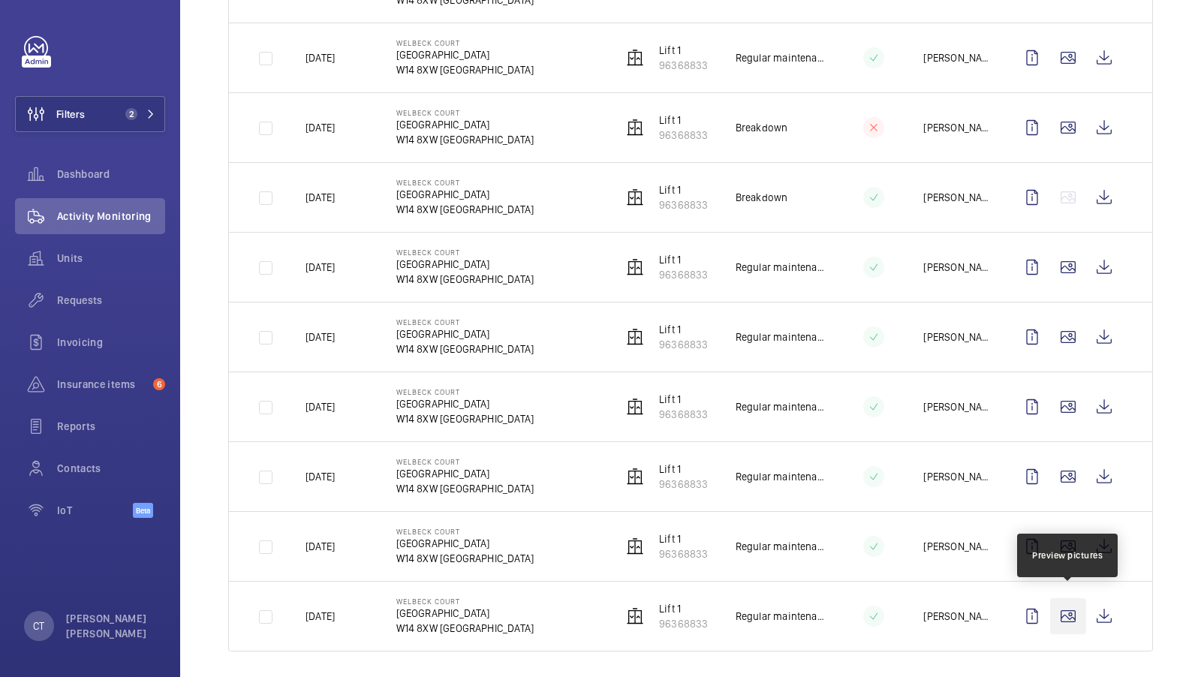
click at [1054, 598] on wm-front-icon-button at bounding box center [1068, 616] width 36 height 36
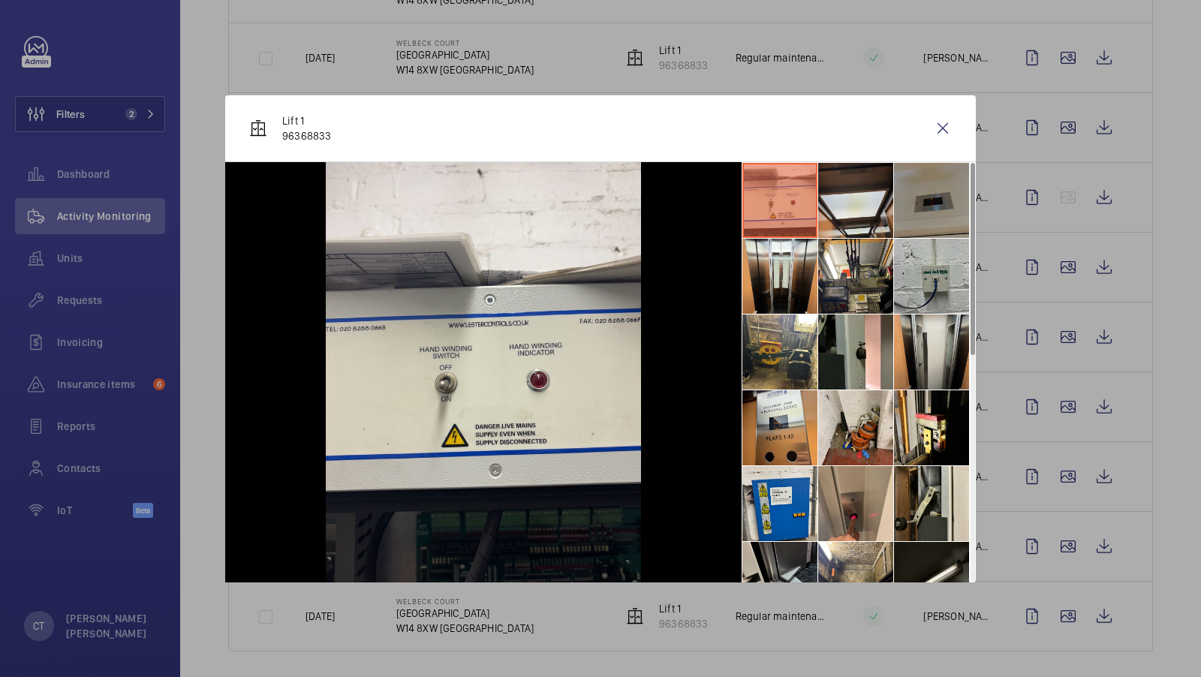
click at [928, 203] on li at bounding box center [931, 200] width 75 height 75
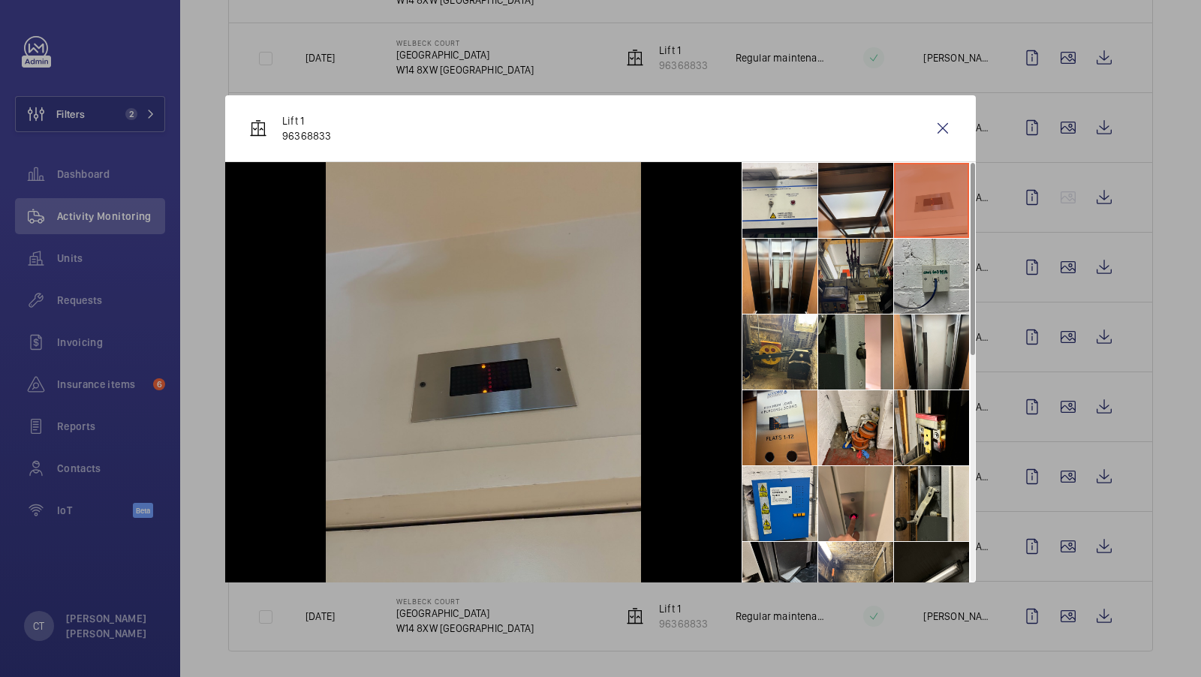
click at [878, 264] on li at bounding box center [855, 276] width 75 height 75
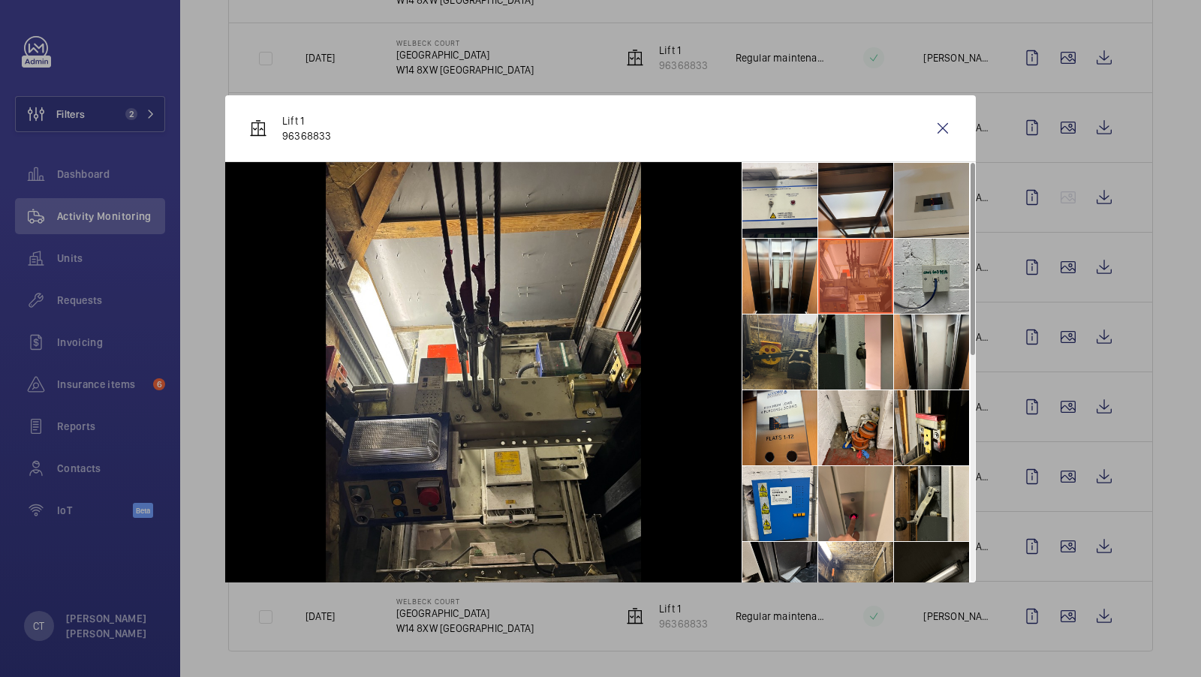
click at [800, 342] on li at bounding box center [779, 351] width 75 height 75
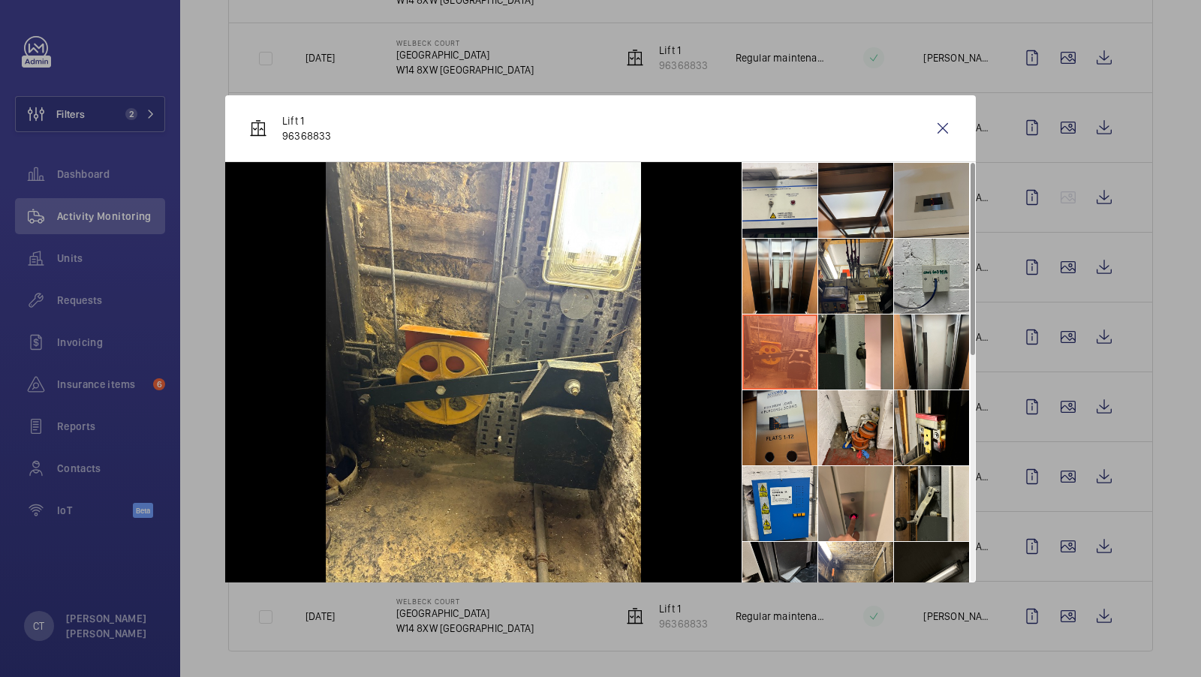
click at [787, 396] on li at bounding box center [779, 427] width 75 height 75
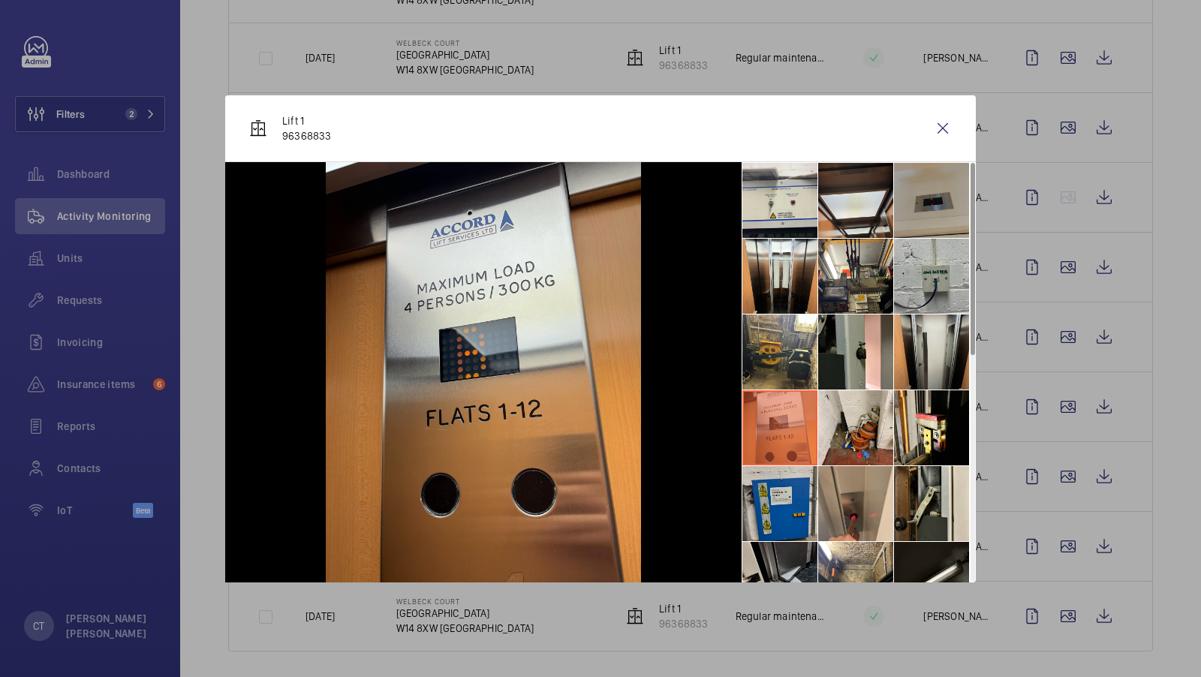
click at [802, 508] on li at bounding box center [779, 503] width 75 height 75
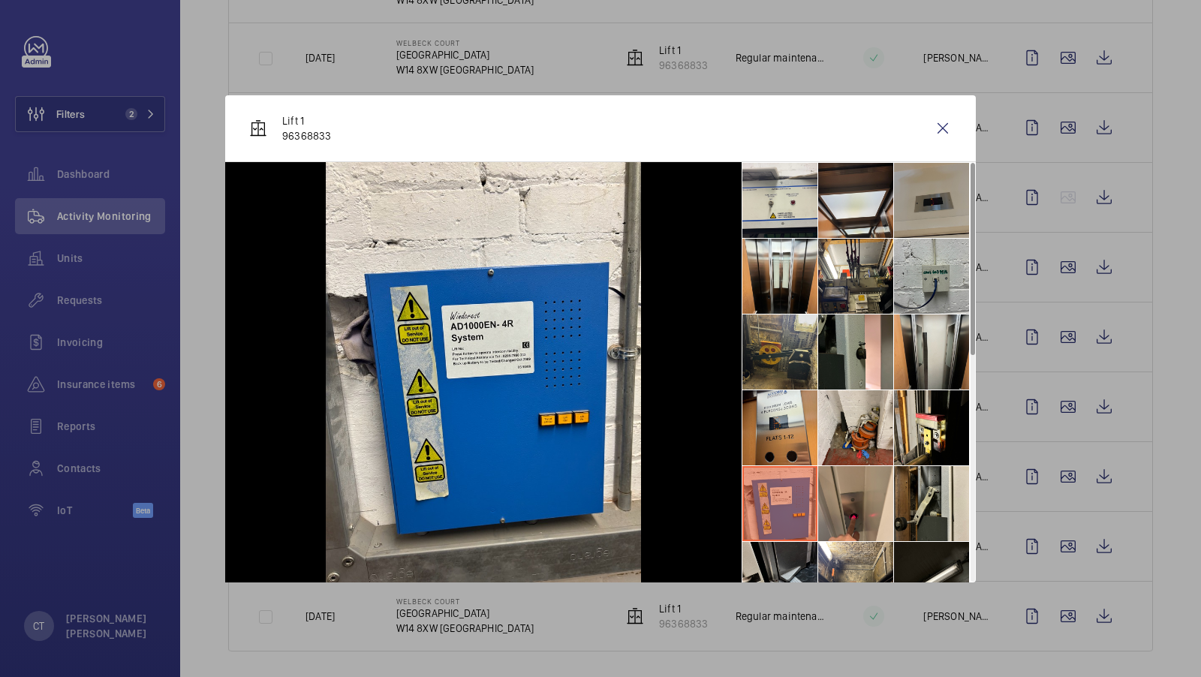
click at [772, 363] on li at bounding box center [779, 351] width 75 height 75
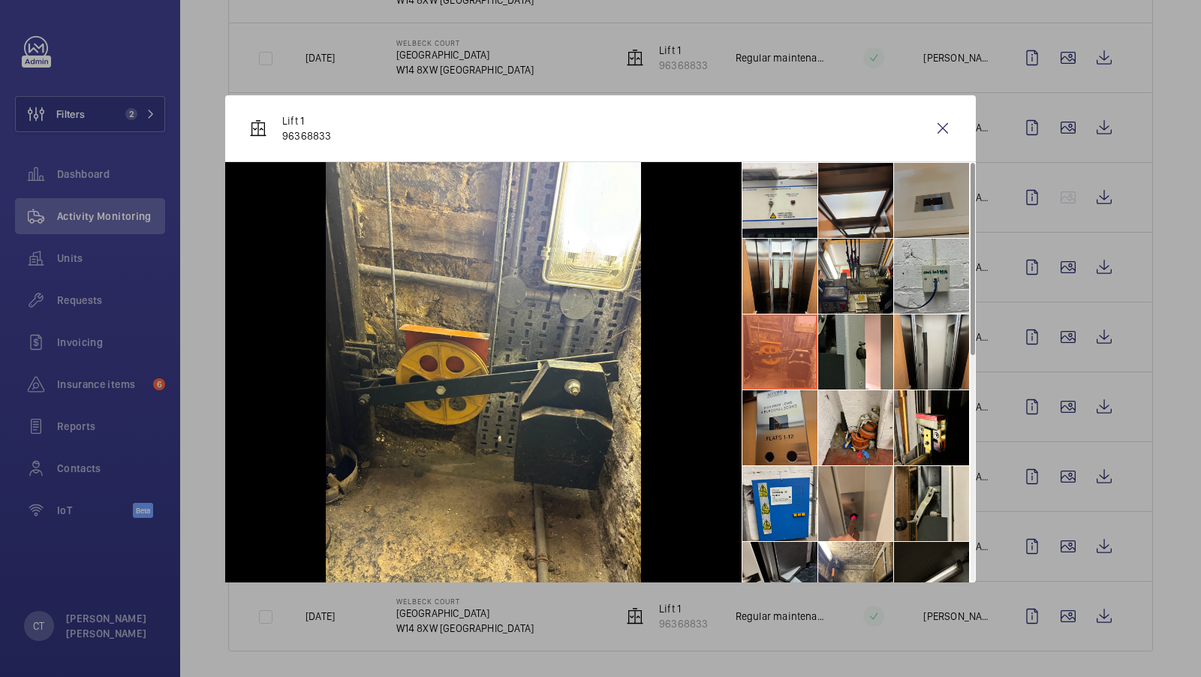
click at [772, 426] on li at bounding box center [779, 427] width 75 height 75
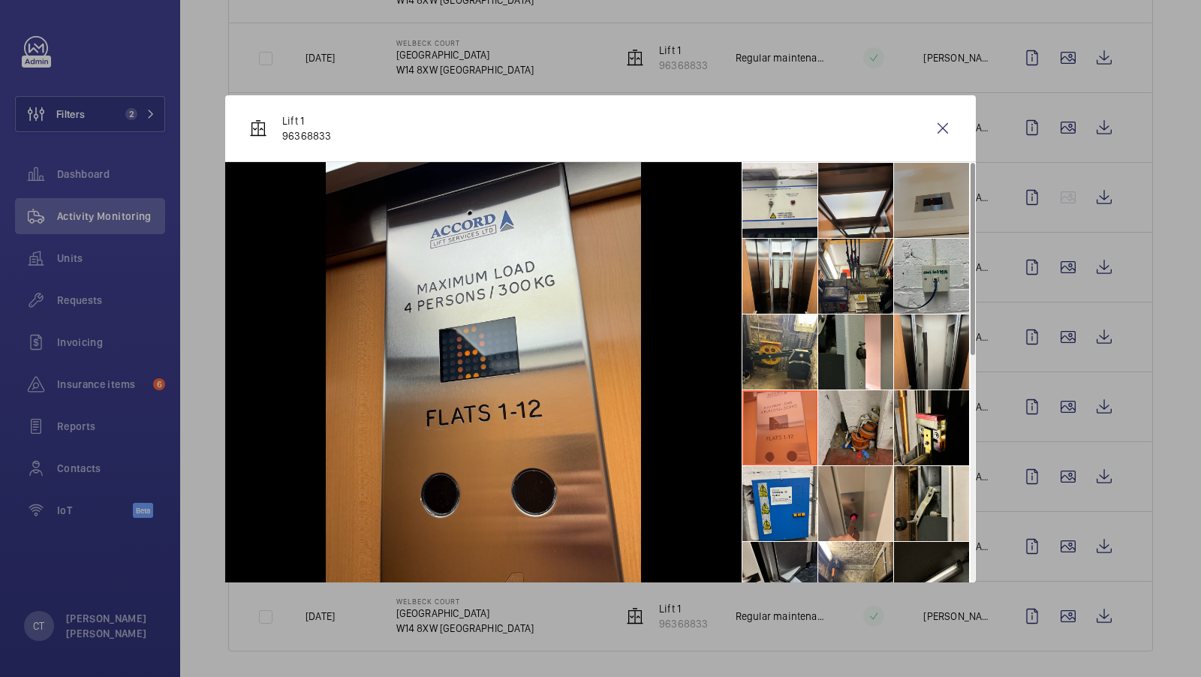
click at [832, 415] on li at bounding box center [855, 427] width 75 height 75
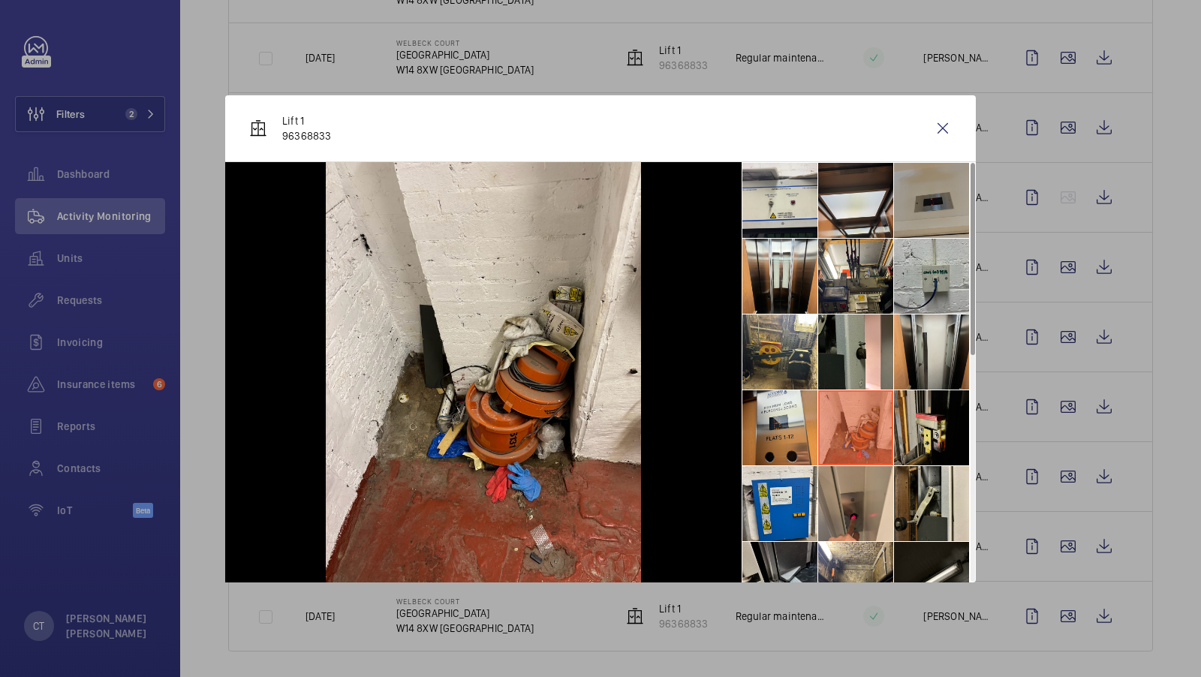
click at [912, 415] on li at bounding box center [931, 427] width 75 height 75
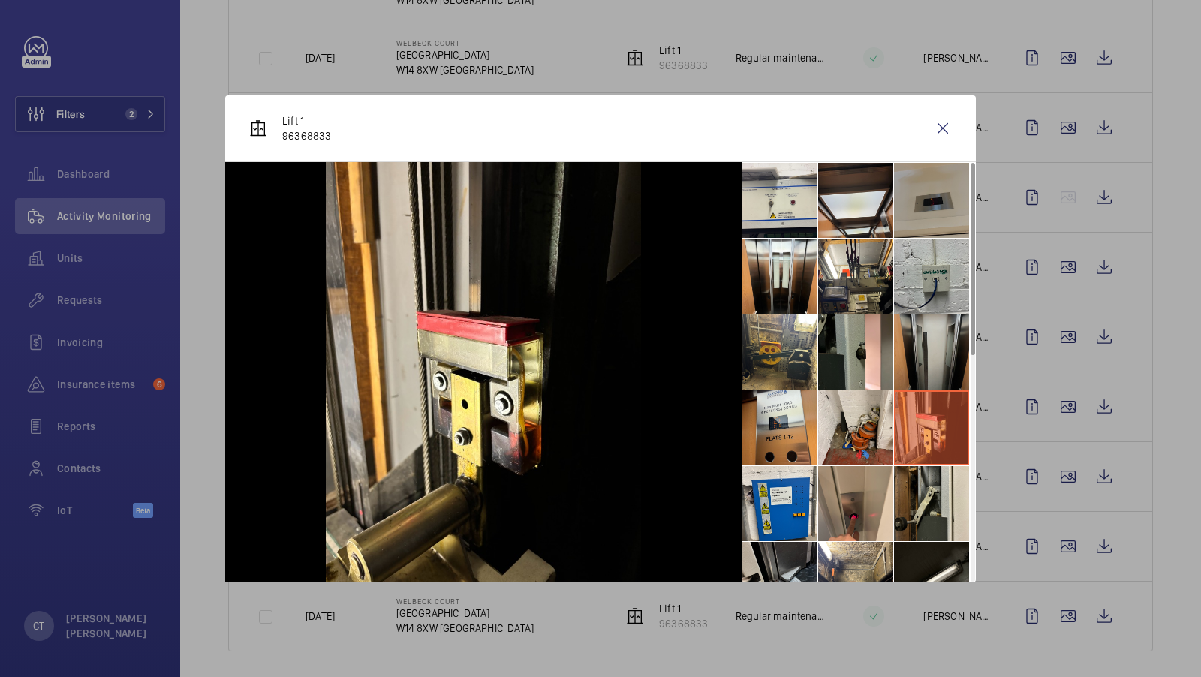
click at [913, 359] on li at bounding box center [931, 351] width 75 height 75
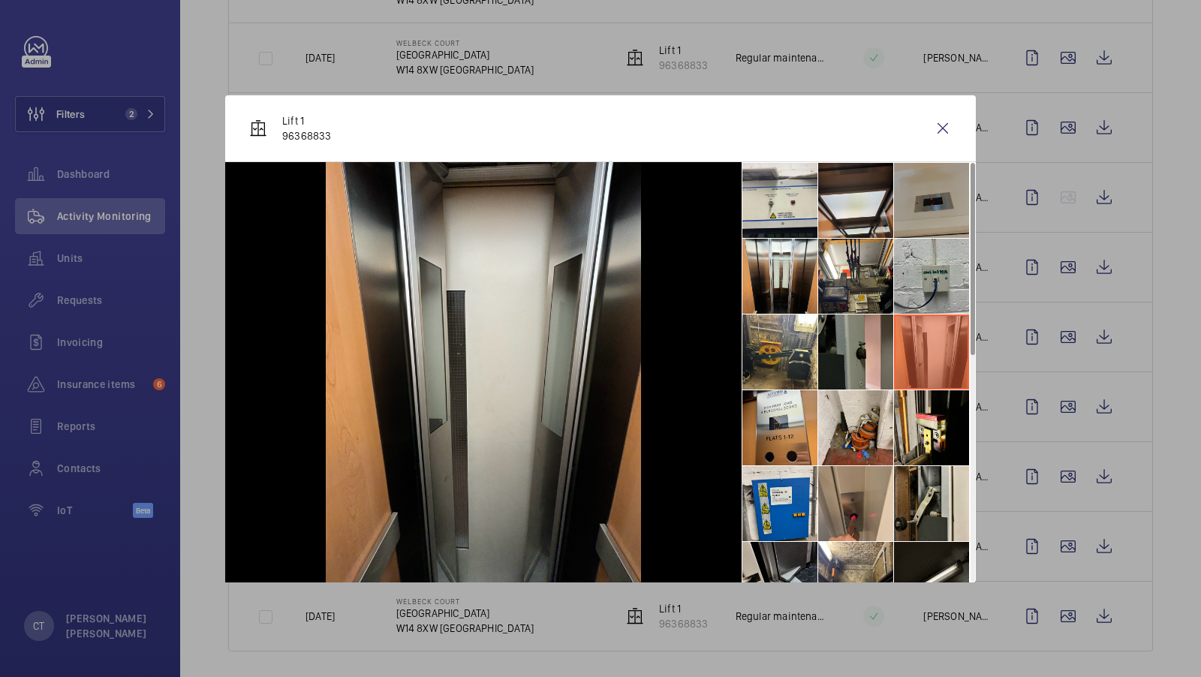
click at [855, 353] on li at bounding box center [855, 351] width 75 height 75
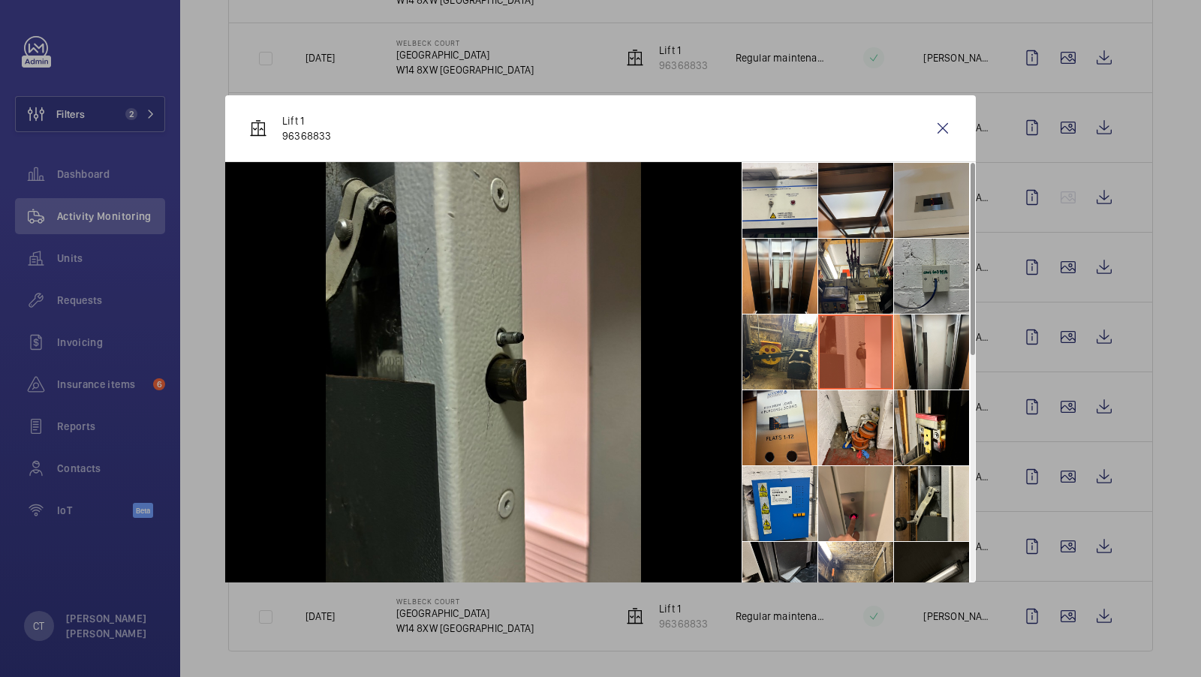
click at [913, 281] on li at bounding box center [931, 276] width 75 height 75
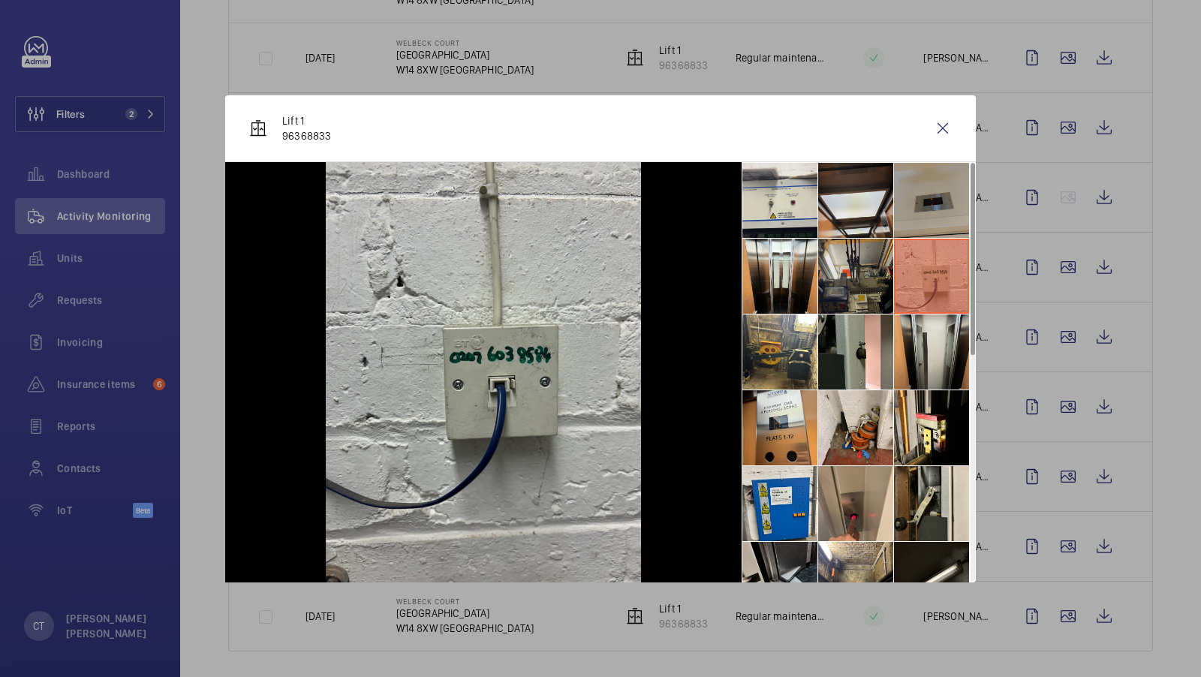
click at [878, 279] on li at bounding box center [855, 276] width 75 height 75
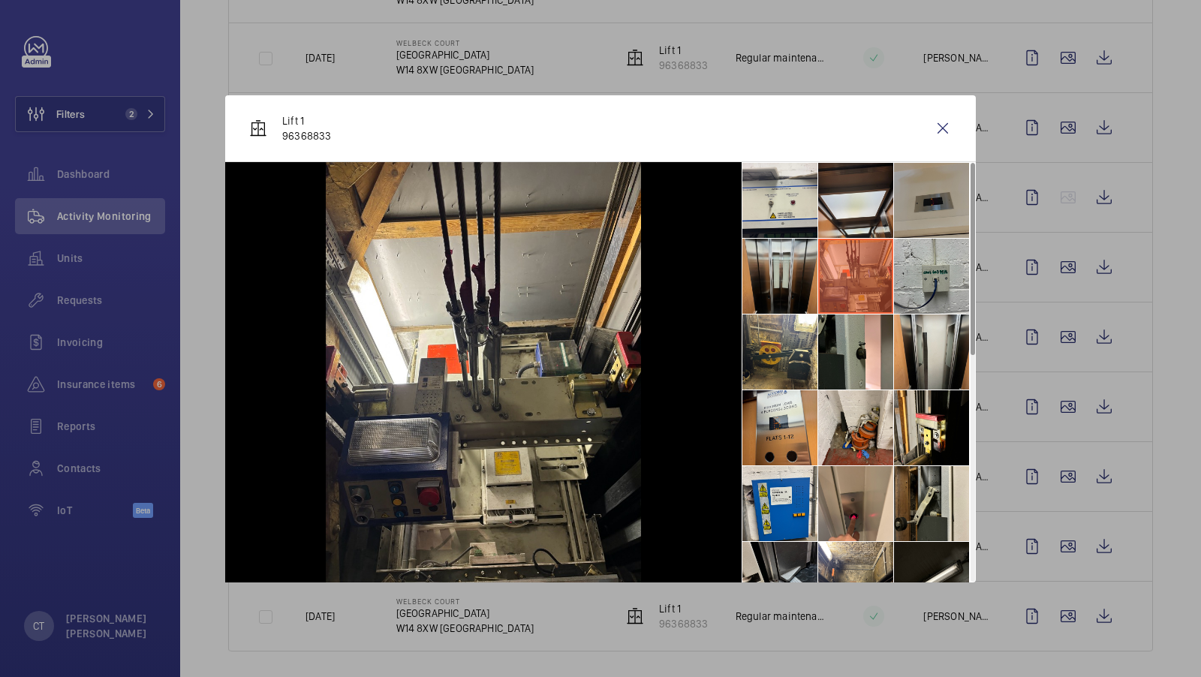
click at [795, 268] on li at bounding box center [779, 276] width 75 height 75
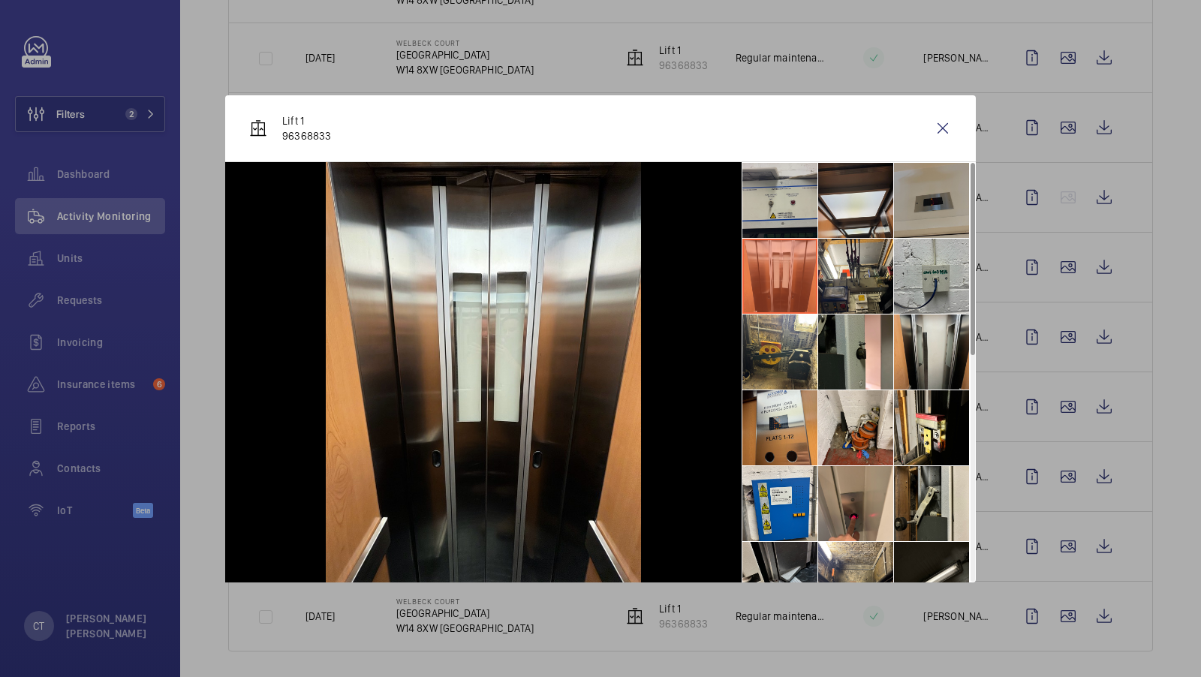
click at [806, 205] on li at bounding box center [779, 200] width 75 height 75
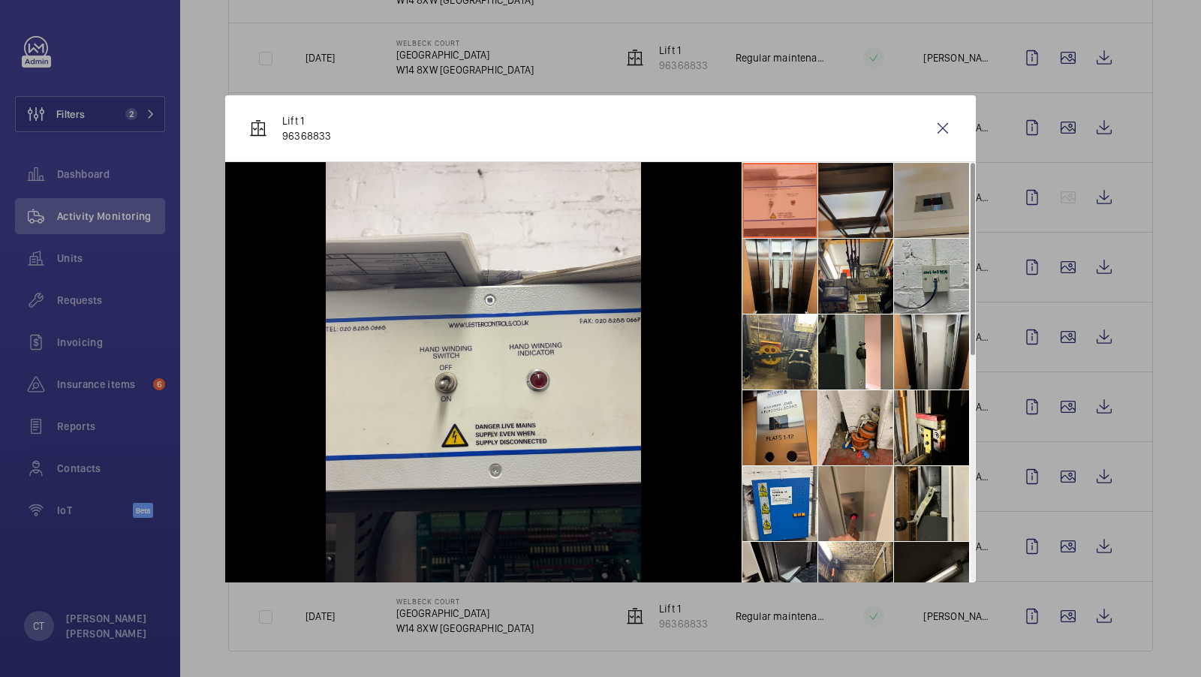
click at [875, 211] on li at bounding box center [855, 200] width 75 height 75
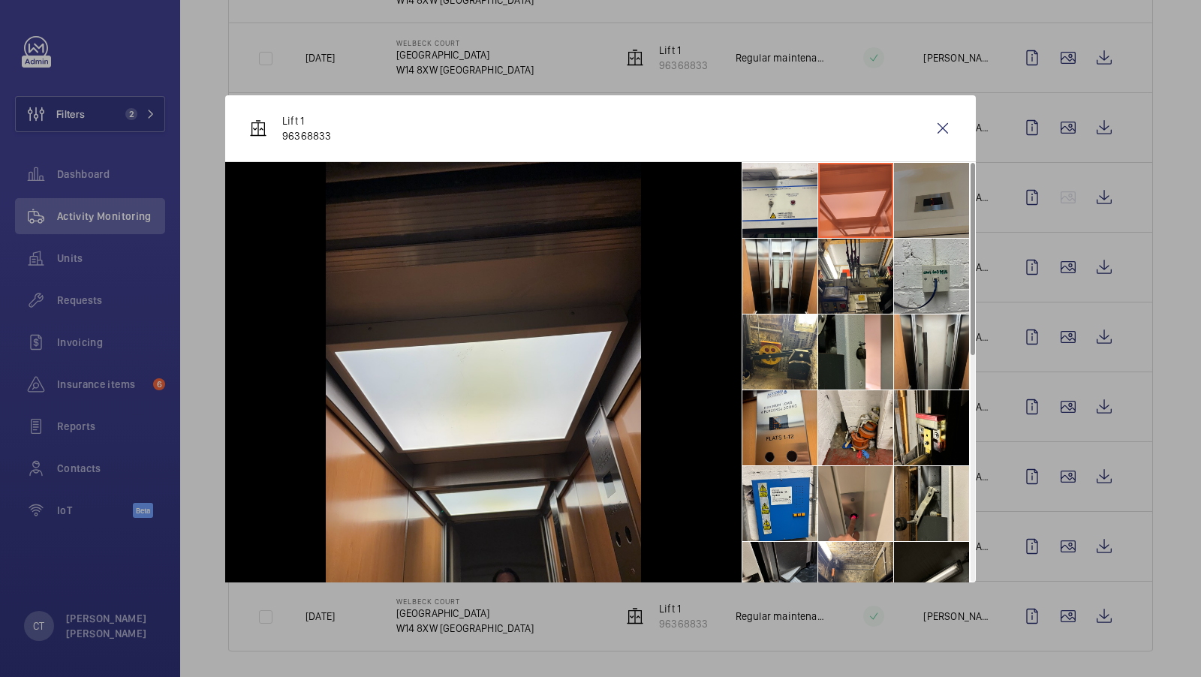
click at [932, 218] on li at bounding box center [931, 200] width 75 height 75
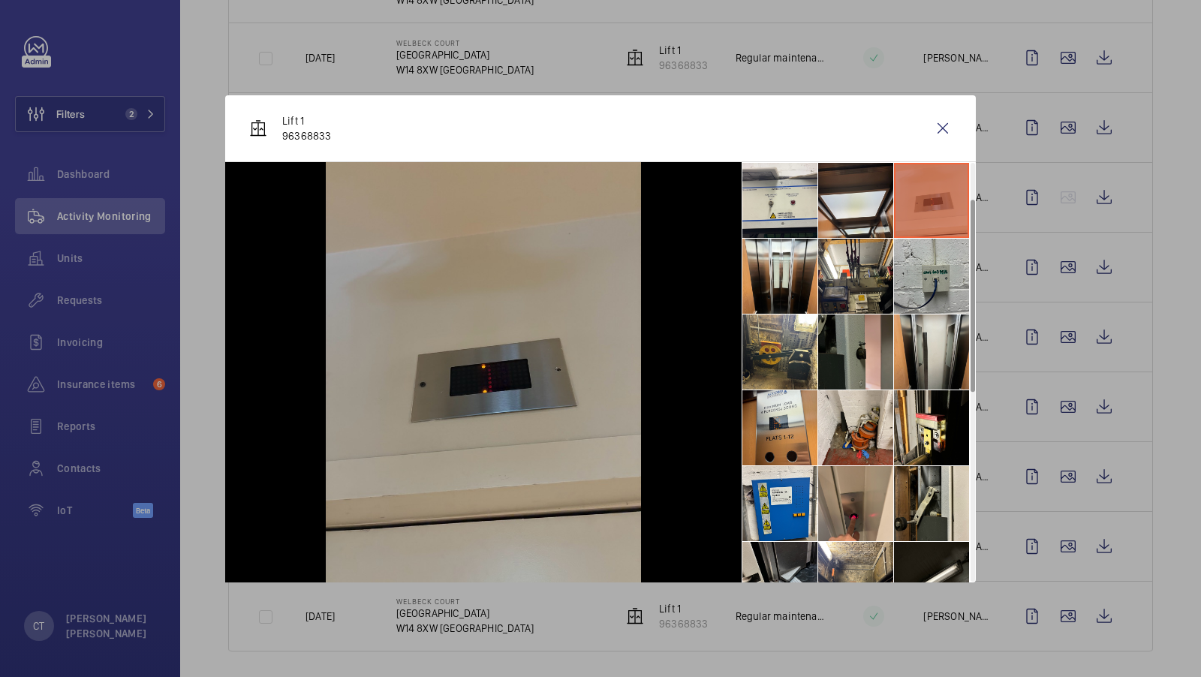
scroll to position [489, 0]
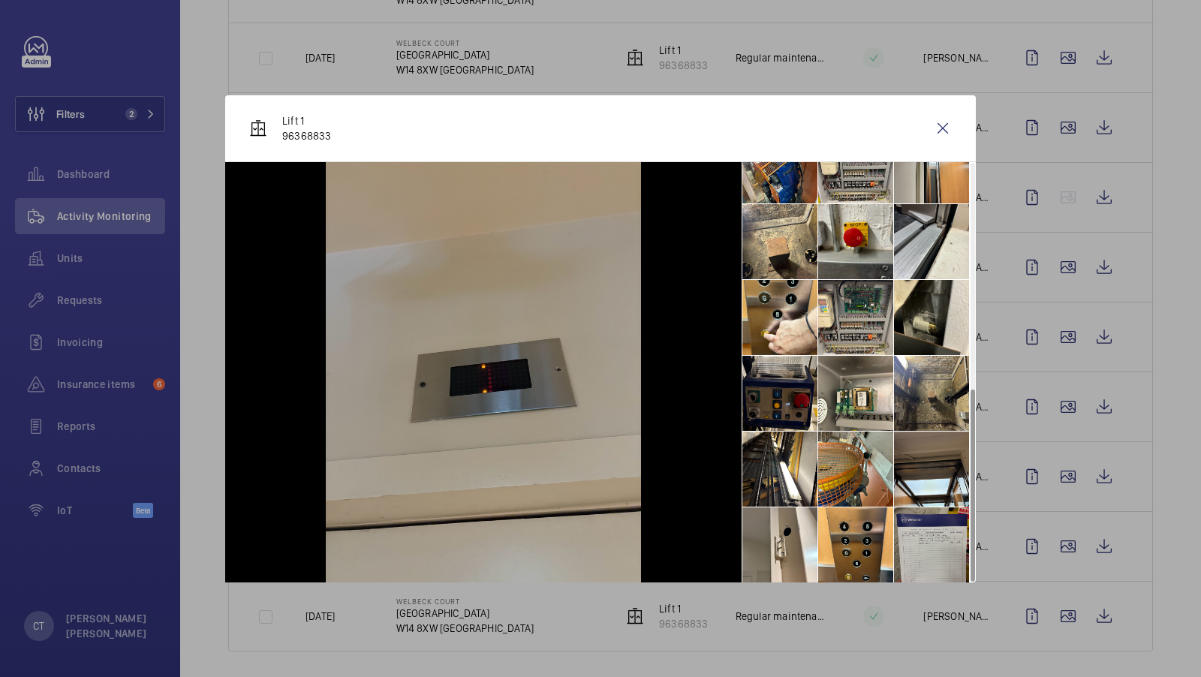
click at [919, 534] on li at bounding box center [931, 544] width 75 height 75
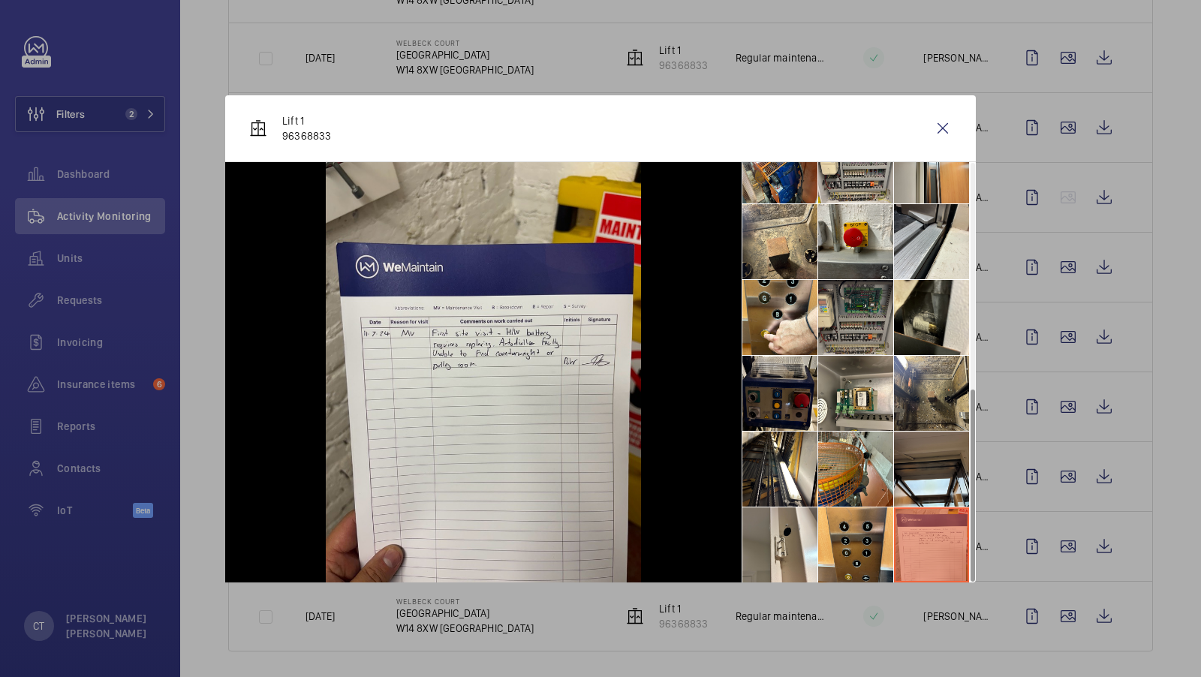
click at [850, 316] on li at bounding box center [855, 317] width 75 height 75
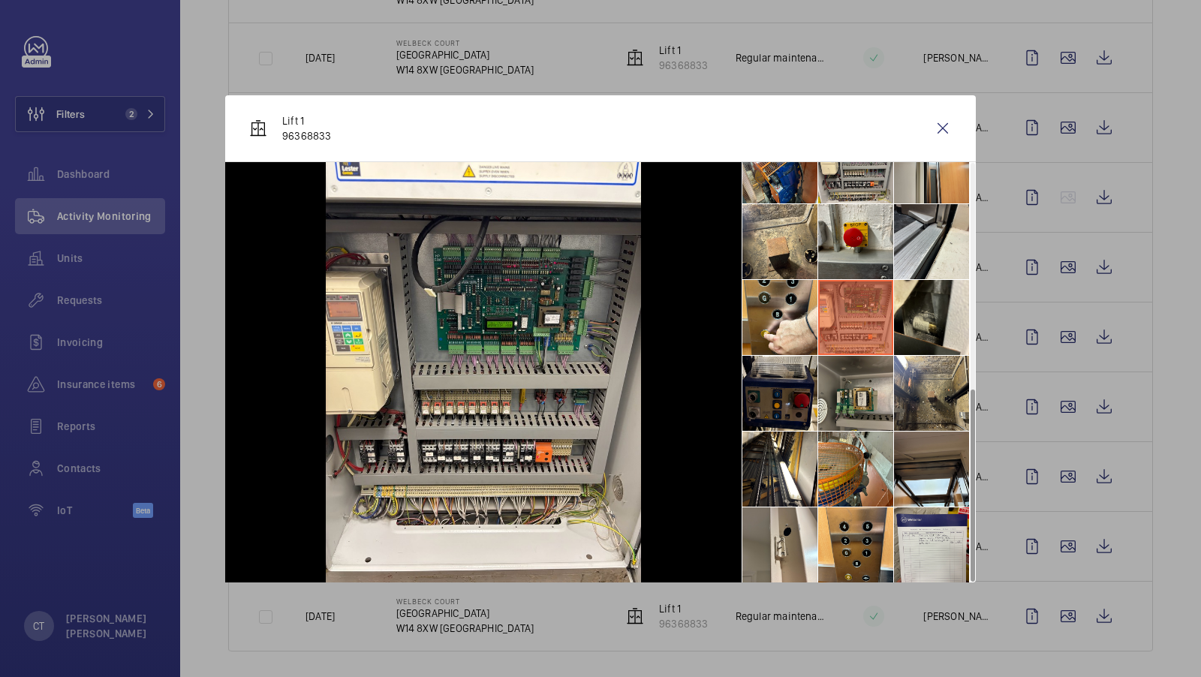
click at [833, 403] on li at bounding box center [855, 393] width 75 height 75
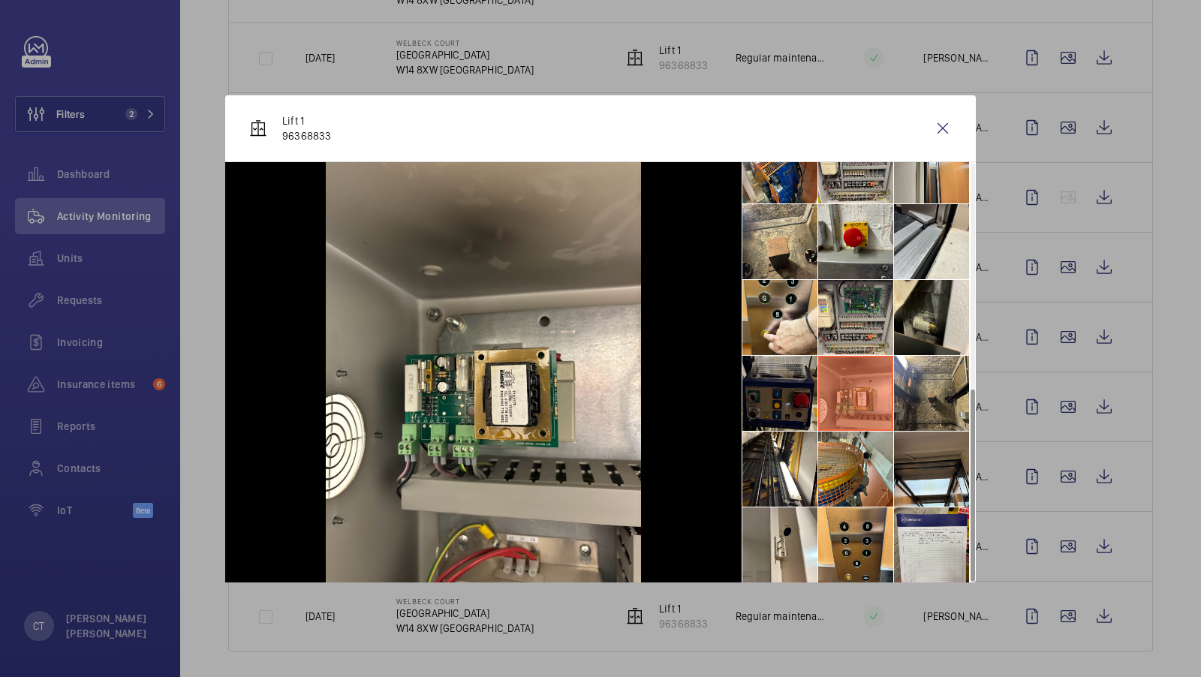
click at [795, 393] on li at bounding box center [779, 393] width 75 height 75
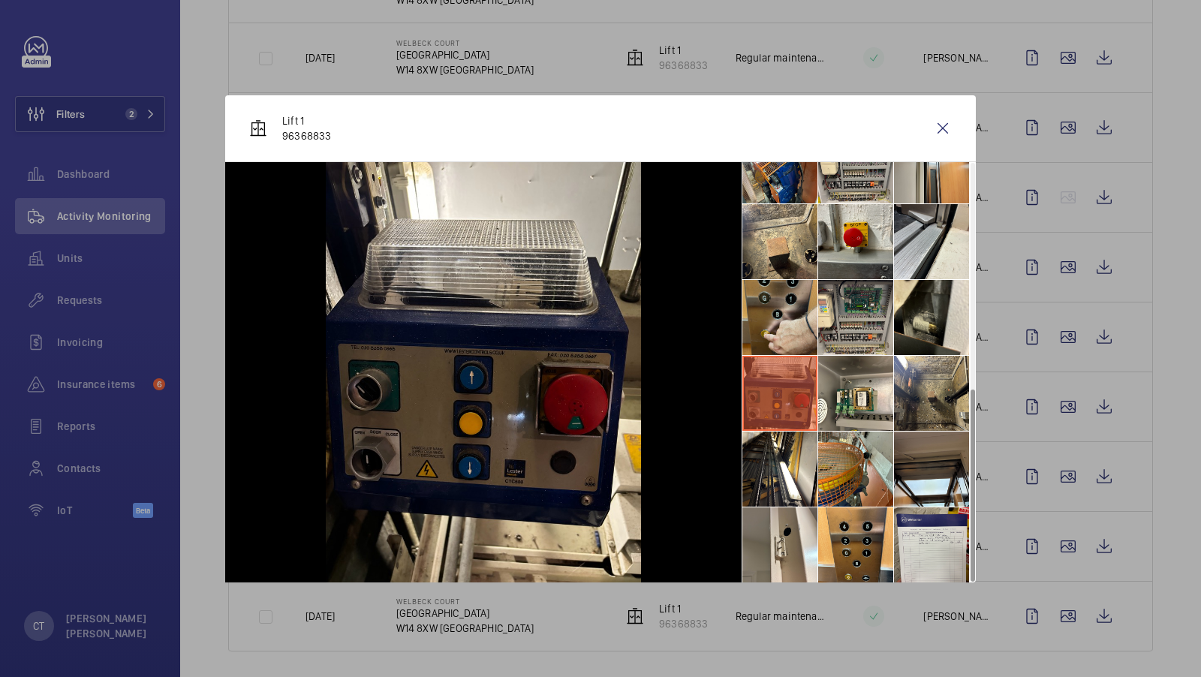
click at [792, 312] on li at bounding box center [779, 317] width 75 height 75
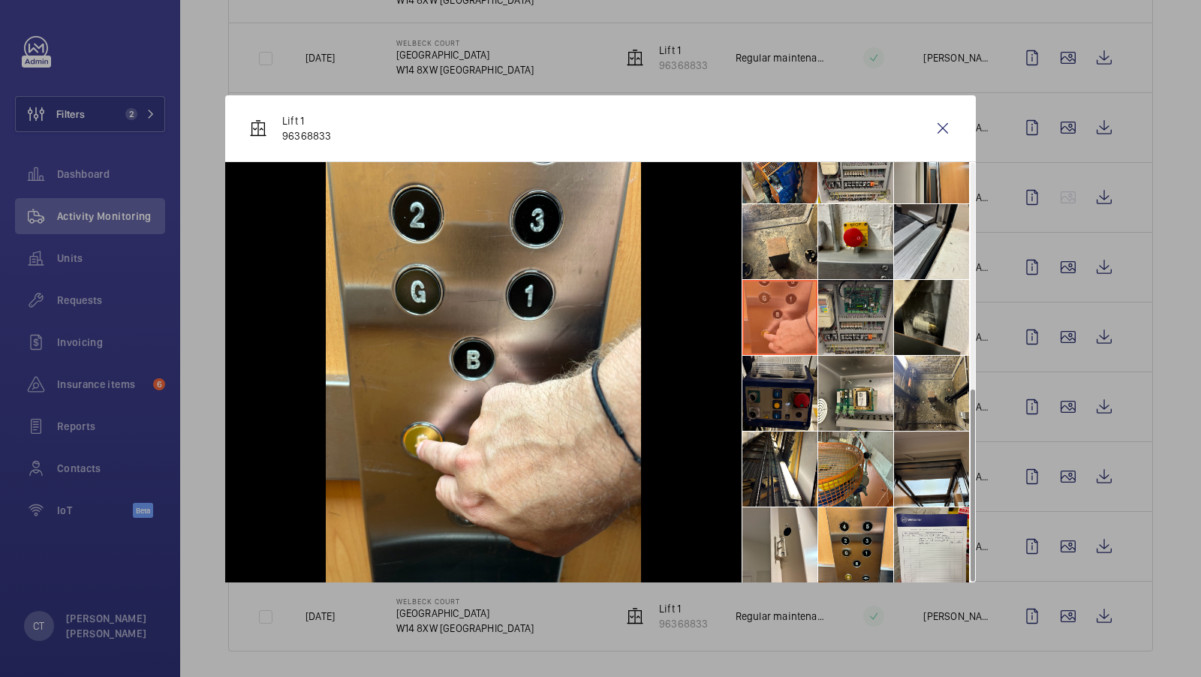
click at [859, 312] on li at bounding box center [855, 317] width 75 height 75
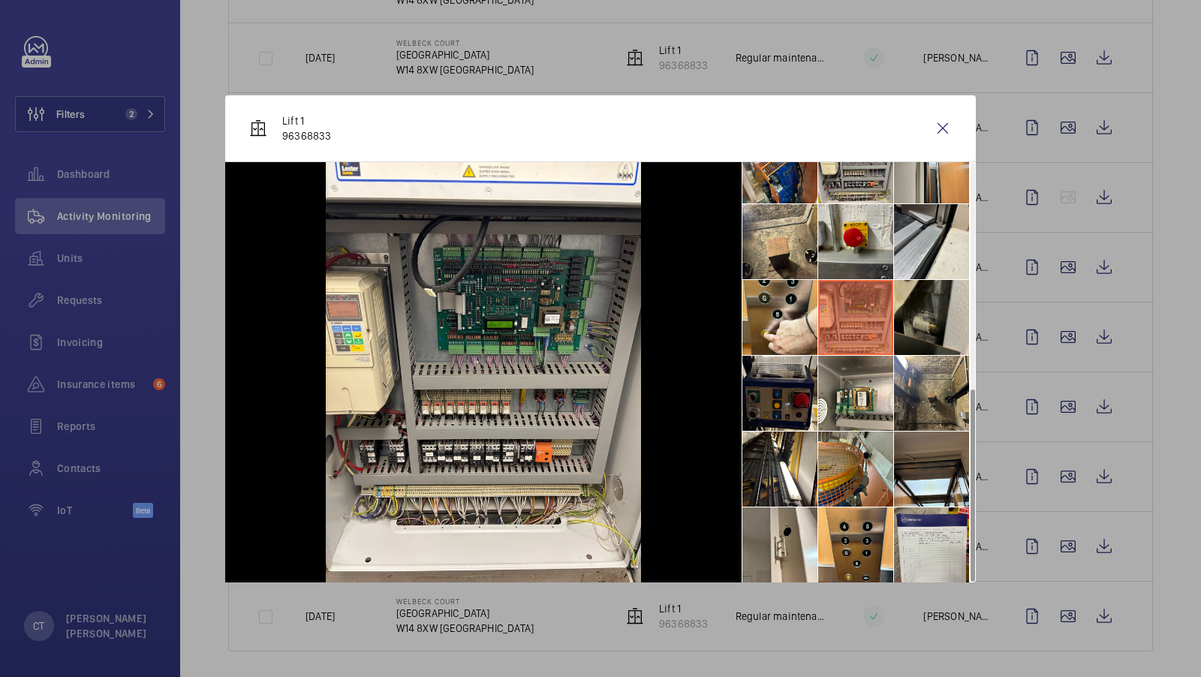
click at [919, 312] on li at bounding box center [931, 317] width 75 height 75
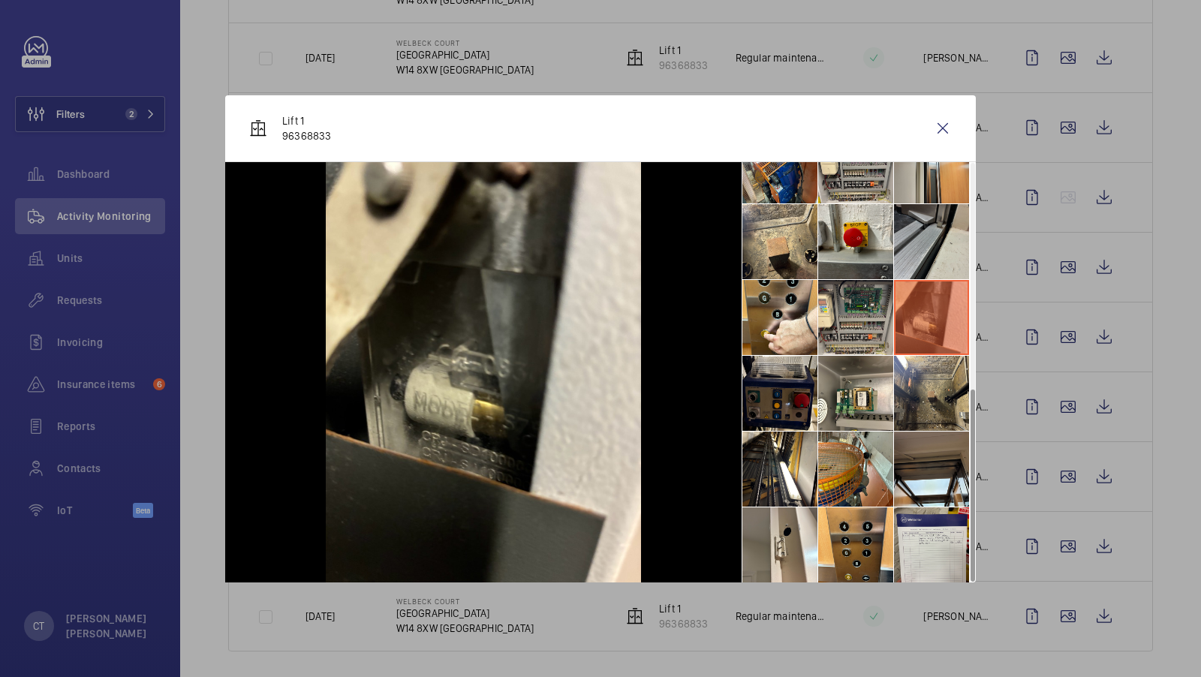
click at [925, 261] on li at bounding box center [931, 241] width 75 height 75
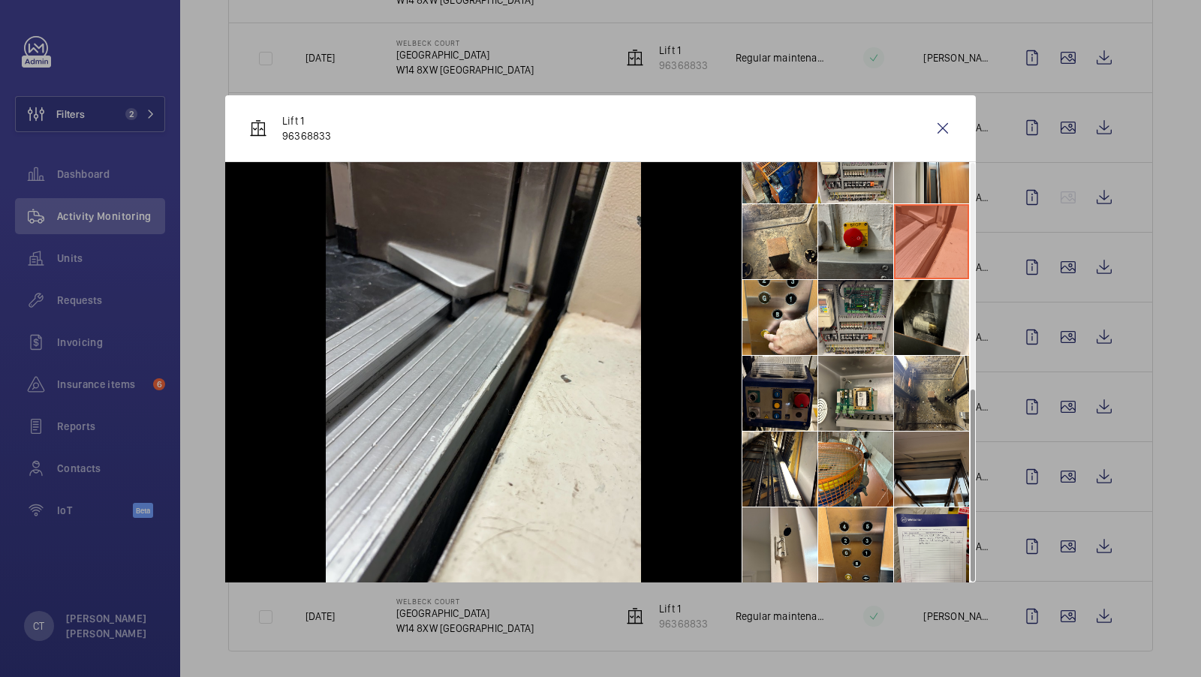
click at [863, 257] on li at bounding box center [855, 241] width 75 height 75
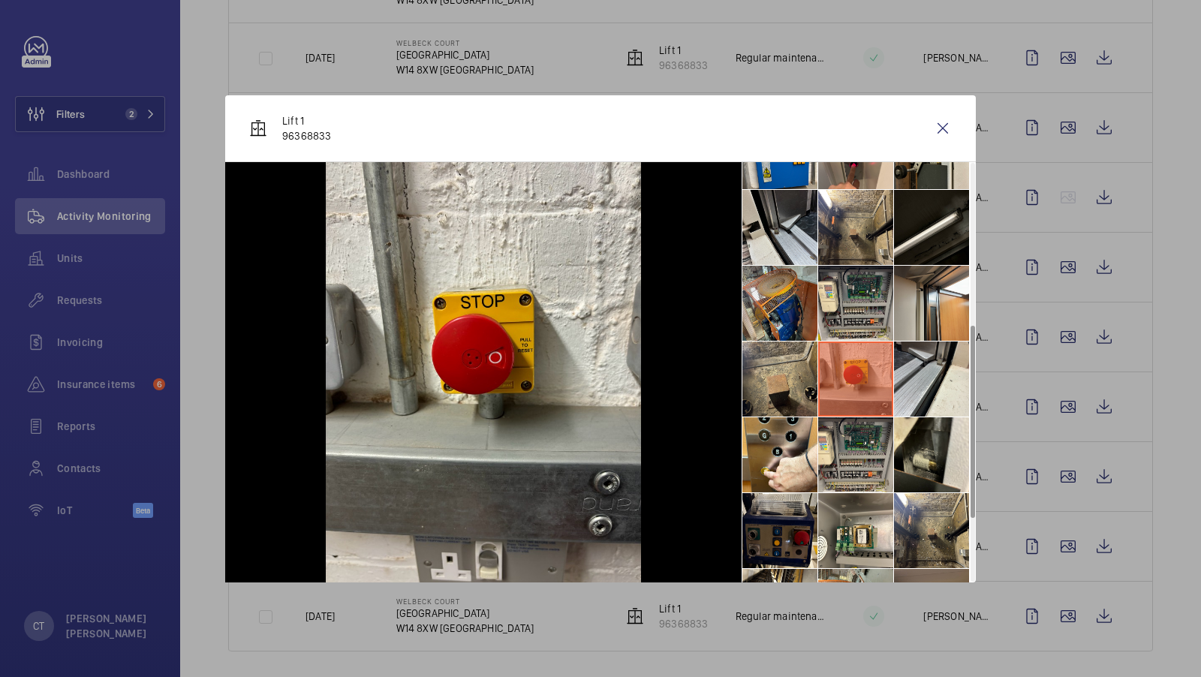
scroll to position [306, 0]
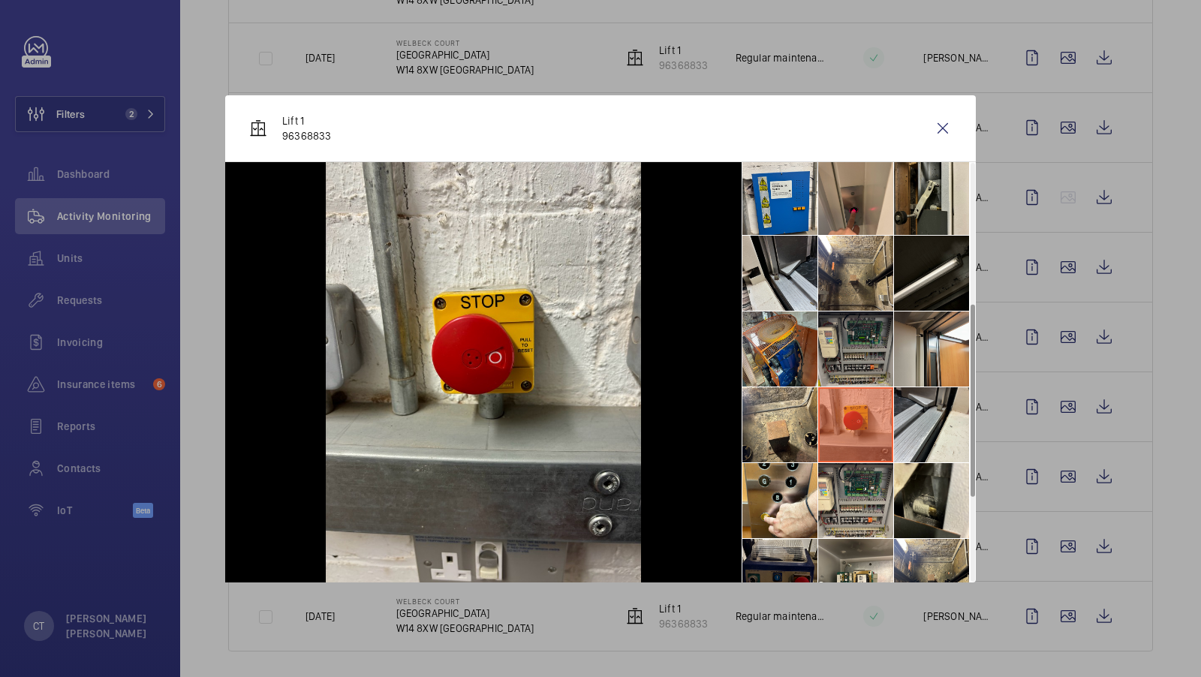
click at [862, 332] on li at bounding box center [855, 348] width 75 height 75
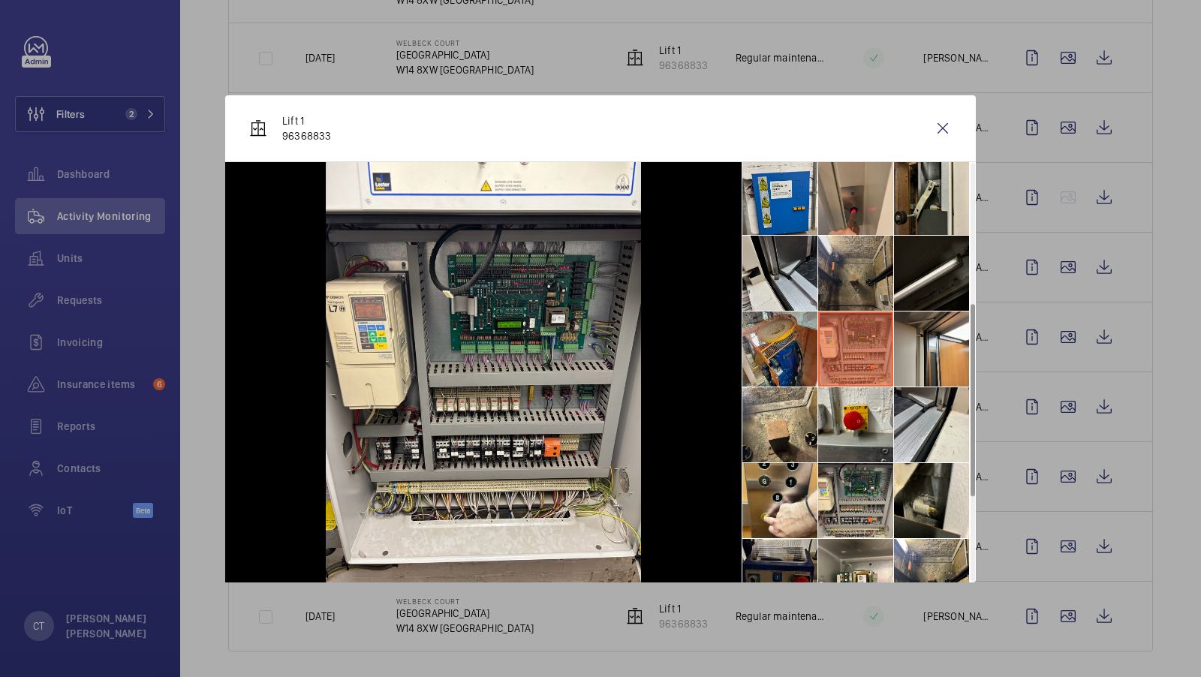
scroll to position [199, 0]
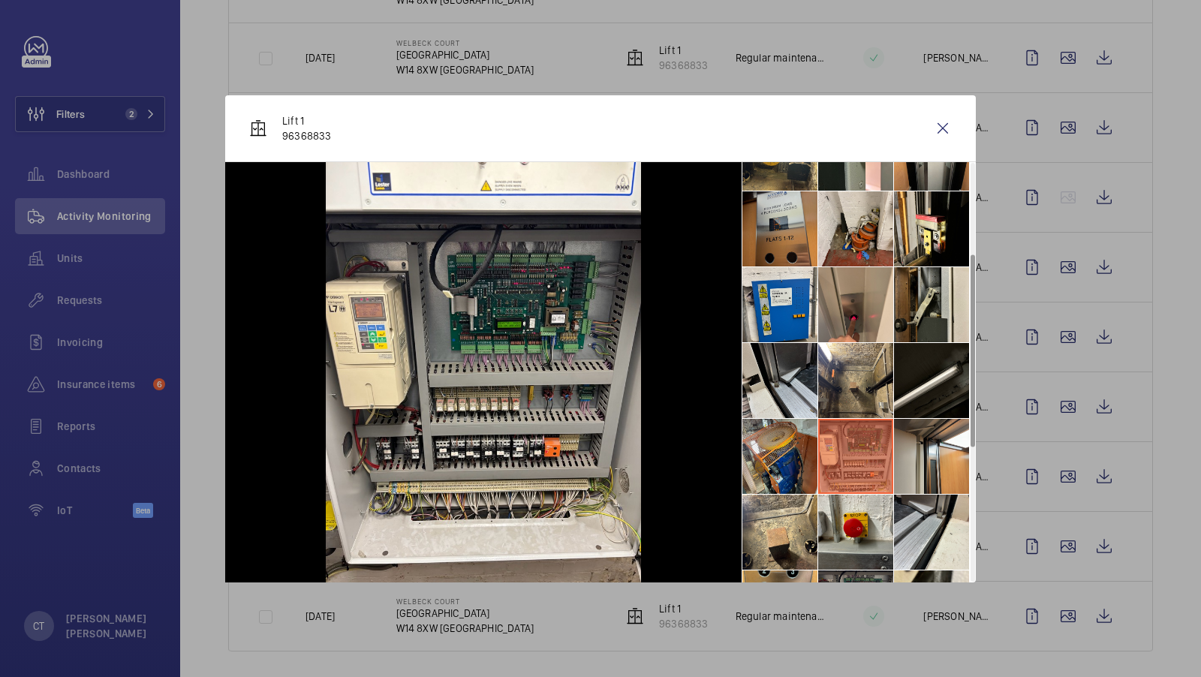
click at [761, 222] on li at bounding box center [779, 228] width 75 height 75
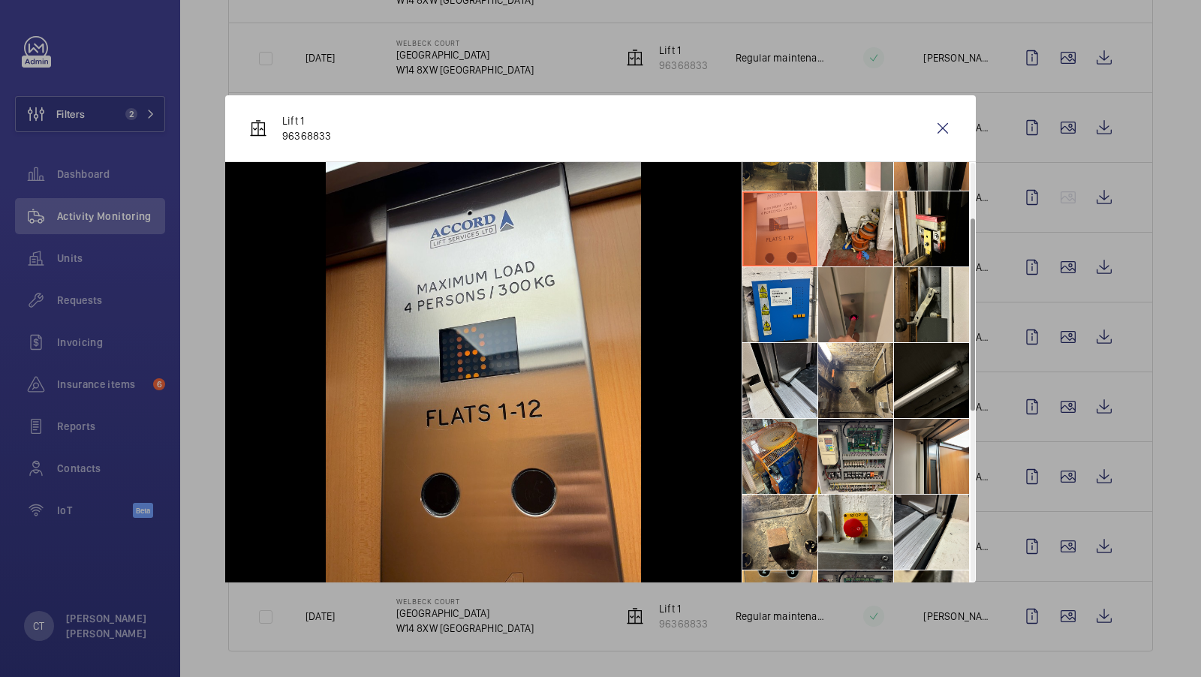
scroll to position [81, 0]
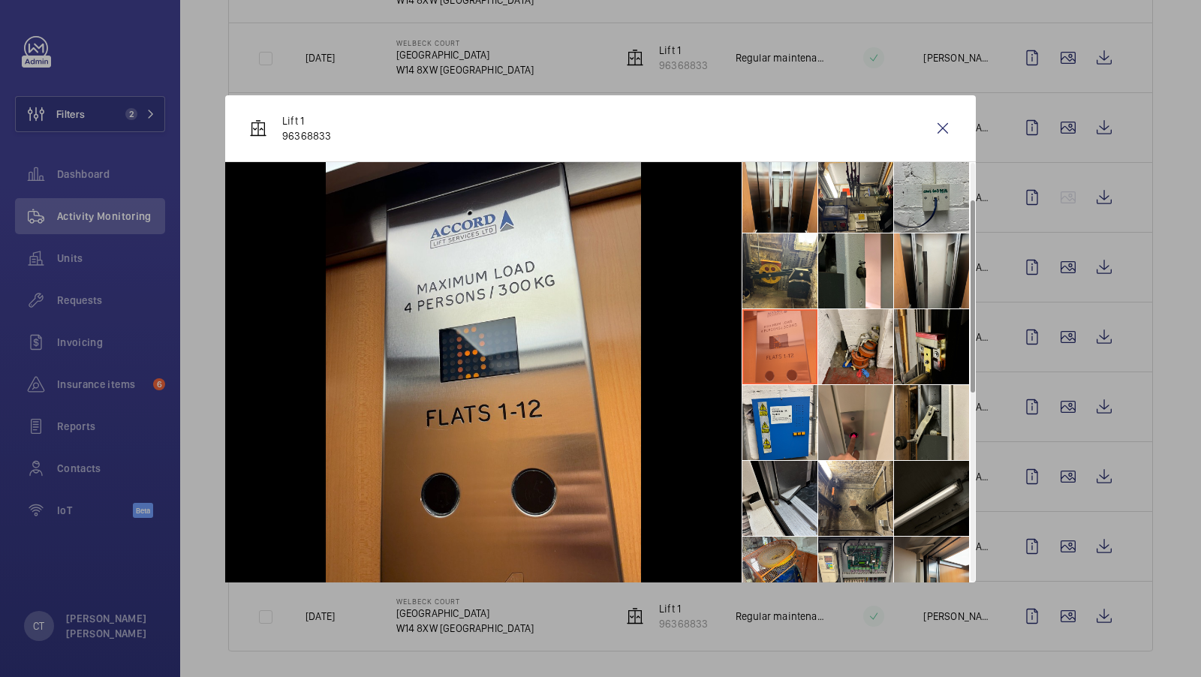
click at [940, 364] on li at bounding box center [931, 346] width 75 height 75
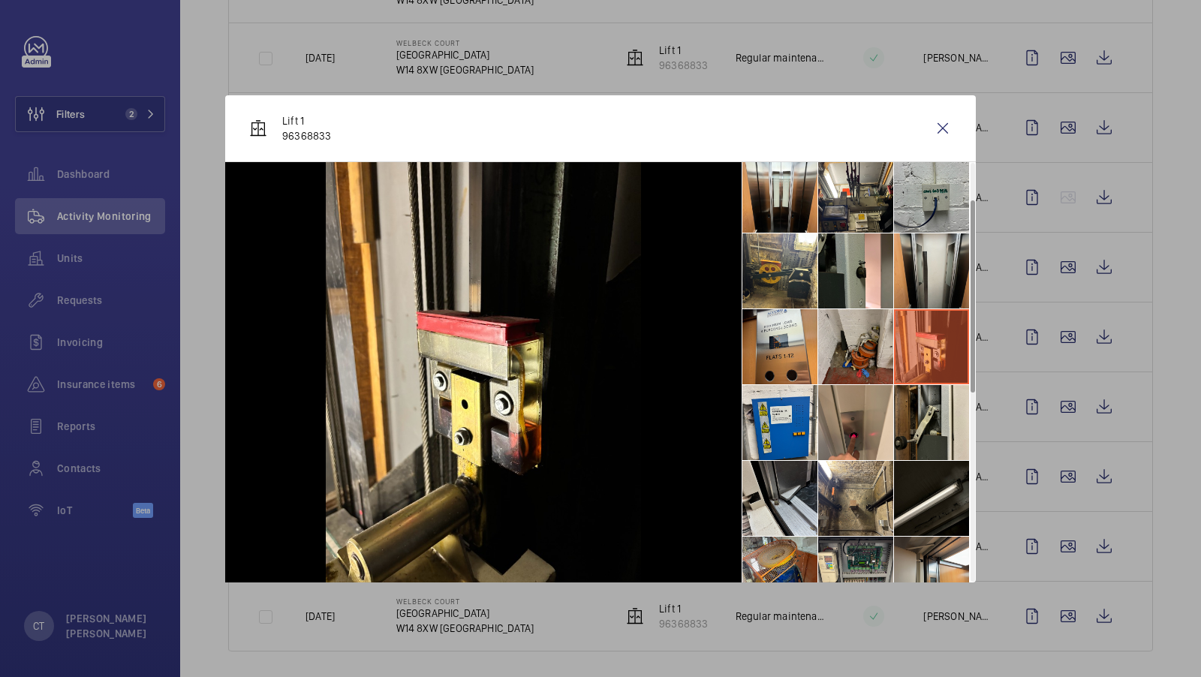
click at [853, 350] on li at bounding box center [855, 346] width 75 height 75
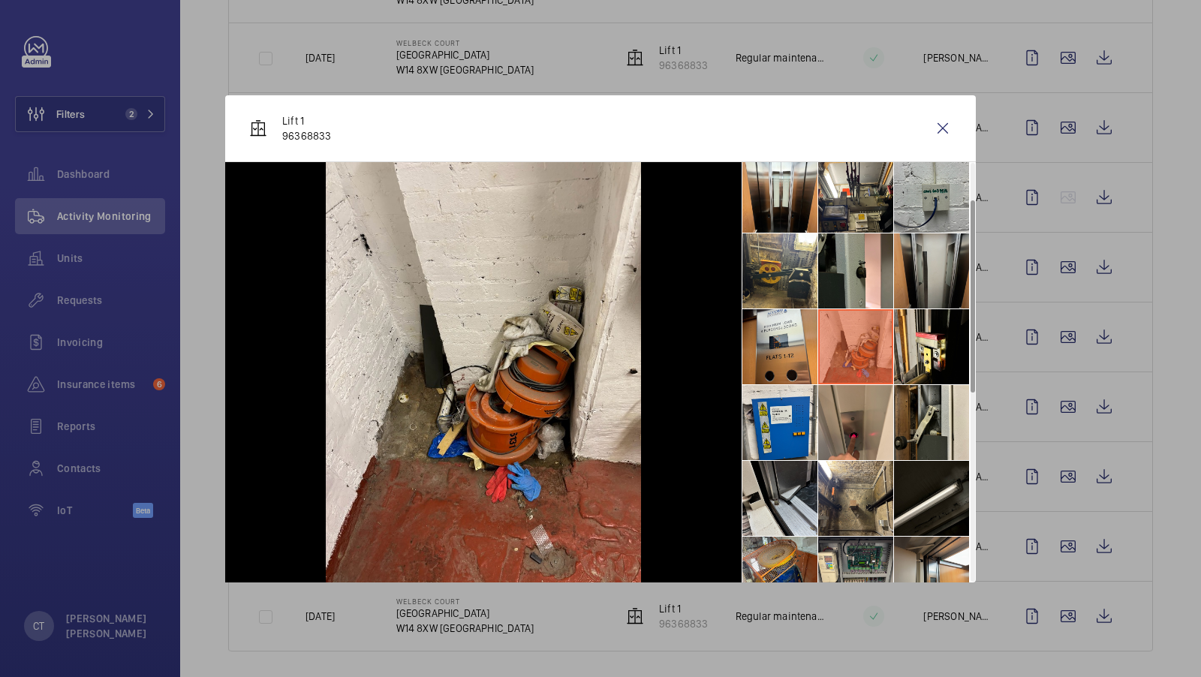
click at [956, 266] on li at bounding box center [931, 270] width 75 height 75
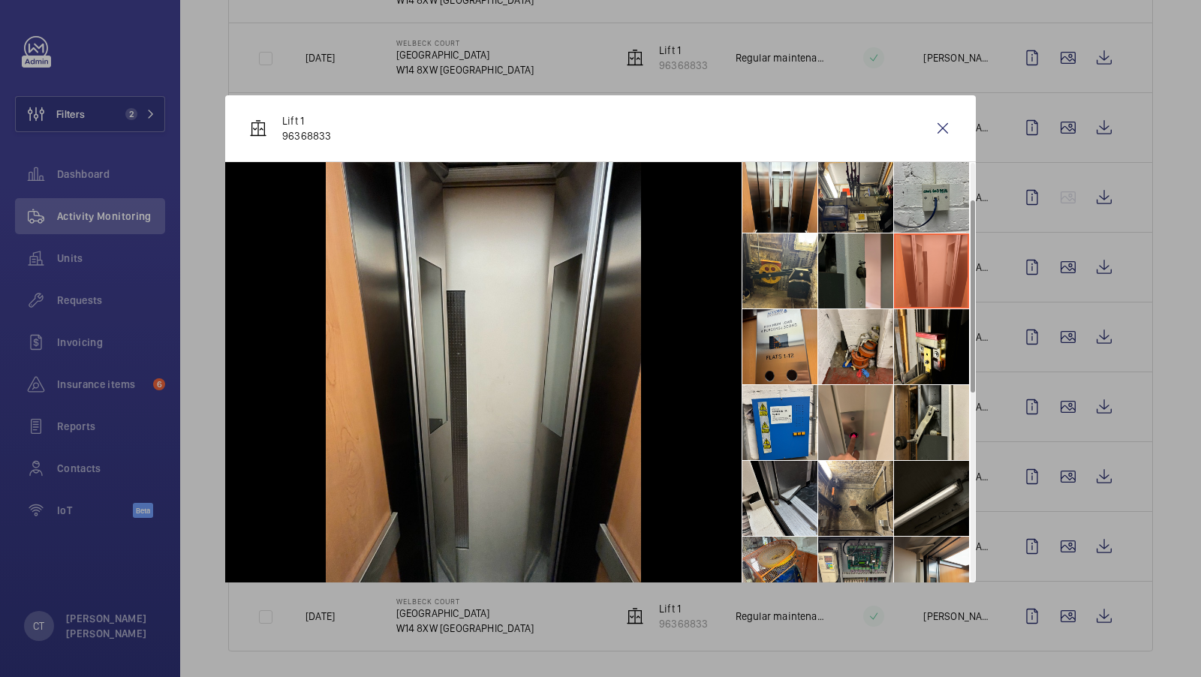
click at [868, 267] on li at bounding box center [855, 270] width 75 height 75
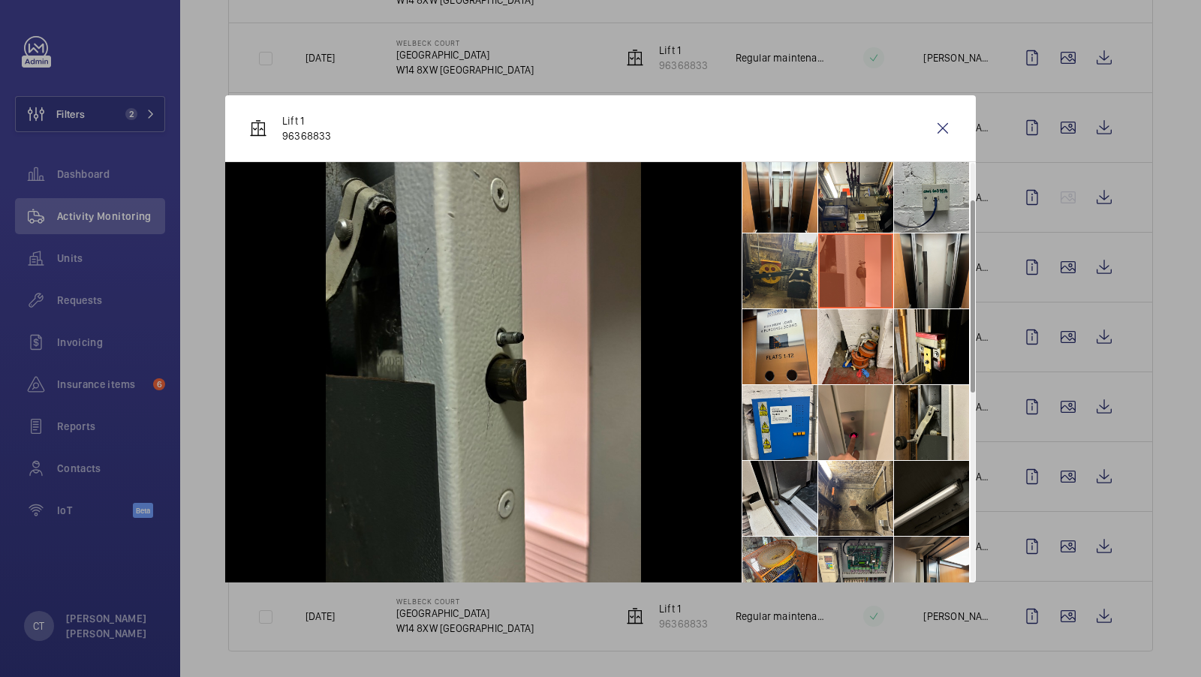
click at [797, 264] on li at bounding box center [779, 270] width 75 height 75
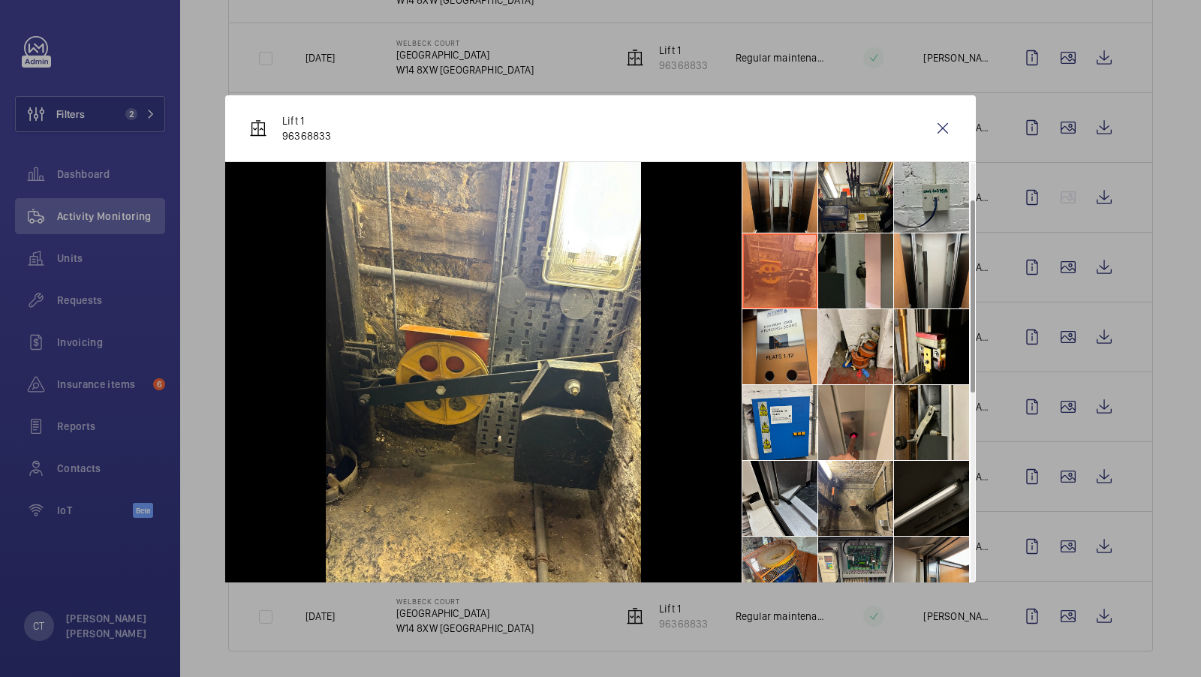
click at [868, 246] on li at bounding box center [855, 270] width 75 height 75
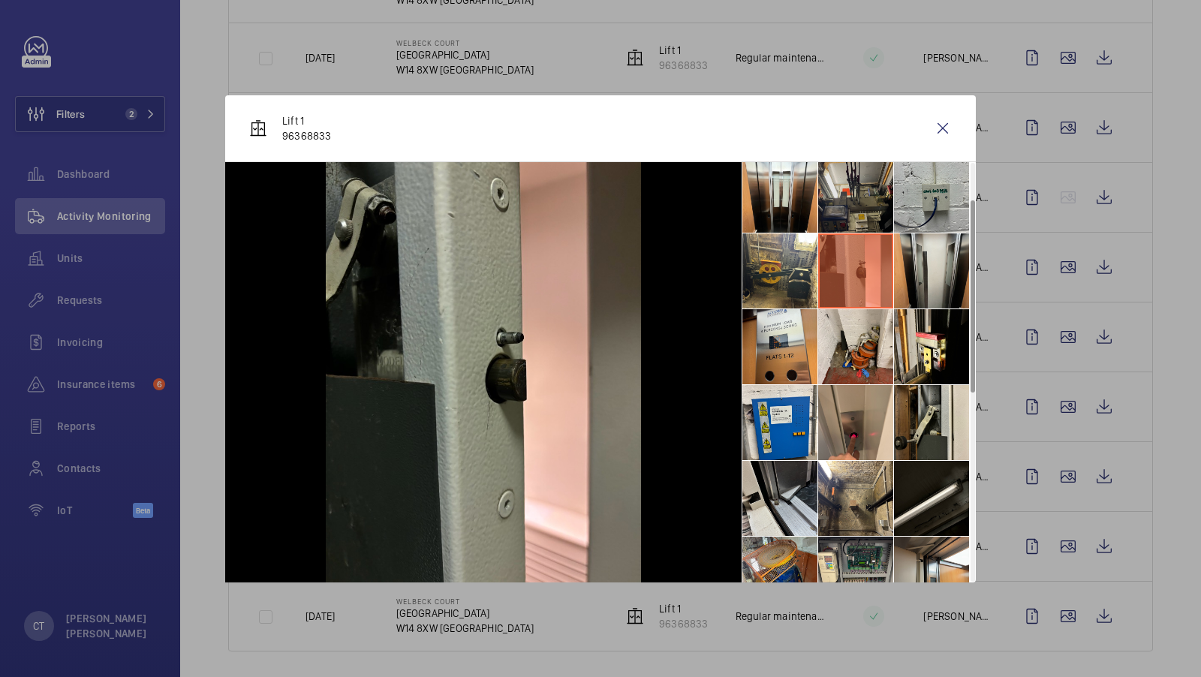
click at [854, 197] on li at bounding box center [855, 195] width 75 height 75
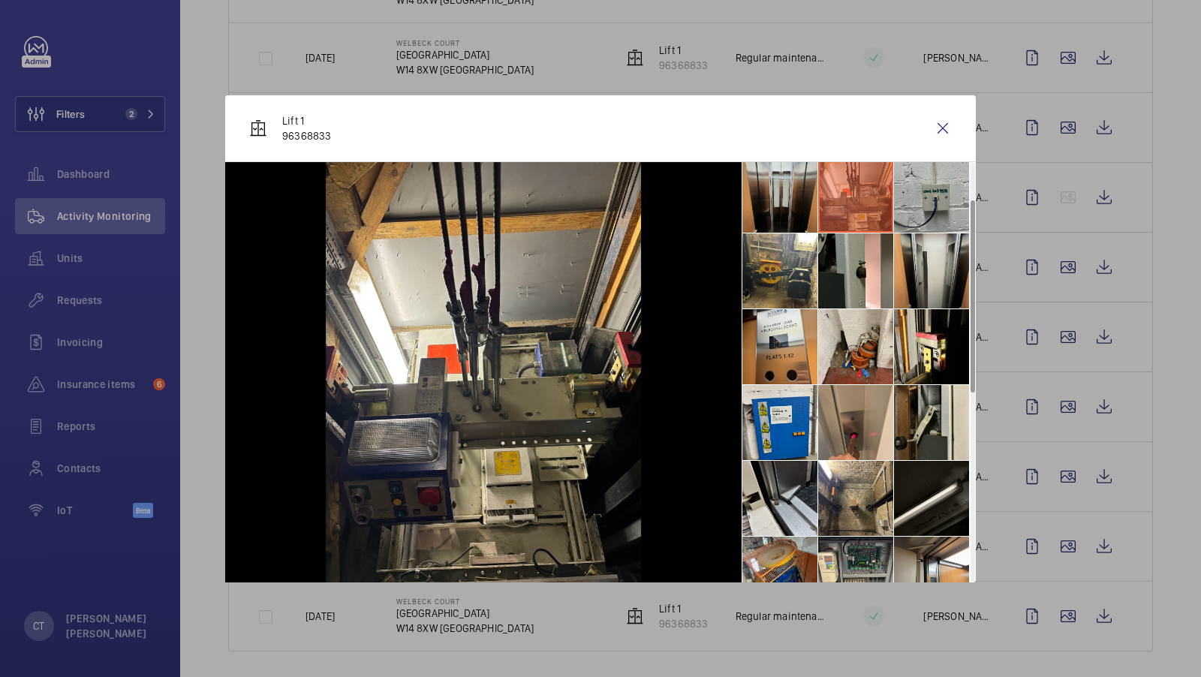
click at [778, 198] on li at bounding box center [779, 195] width 75 height 75
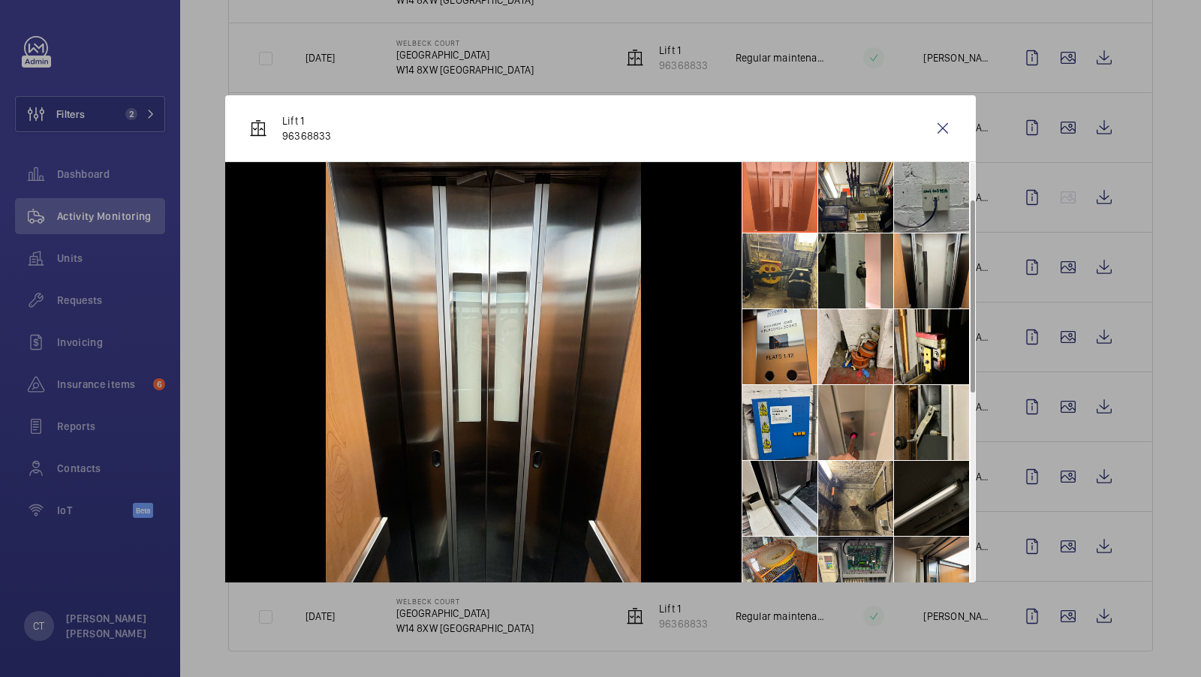
click at [910, 204] on li at bounding box center [931, 195] width 75 height 75
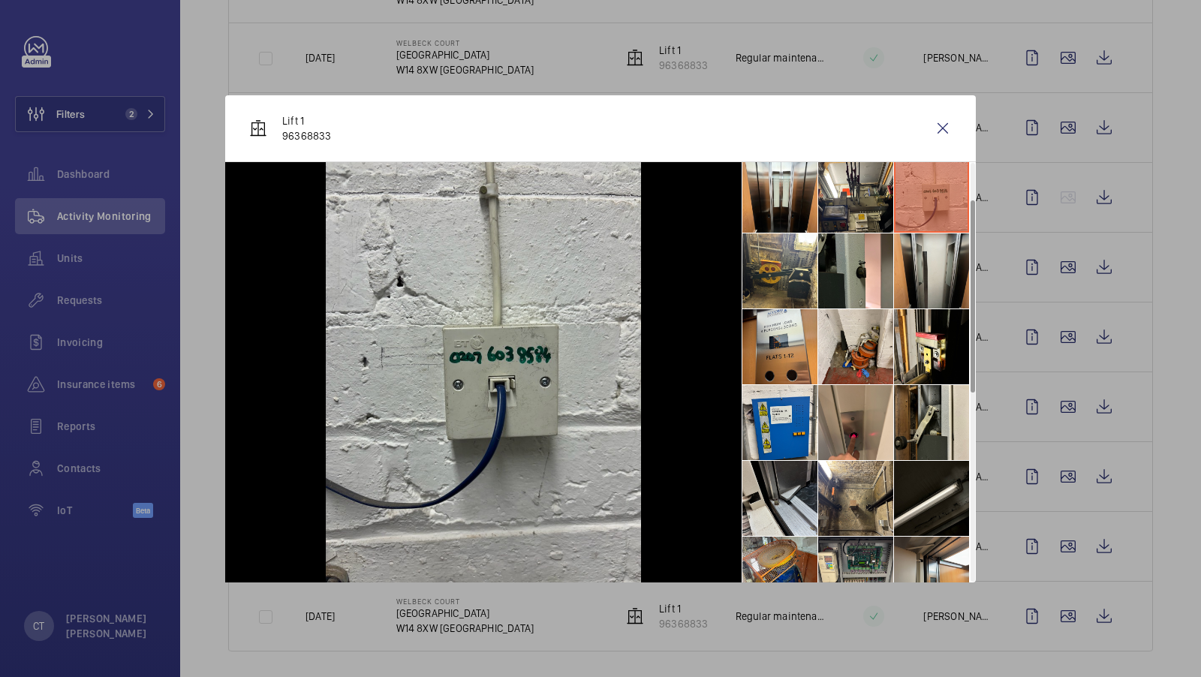
scroll to position [0, 0]
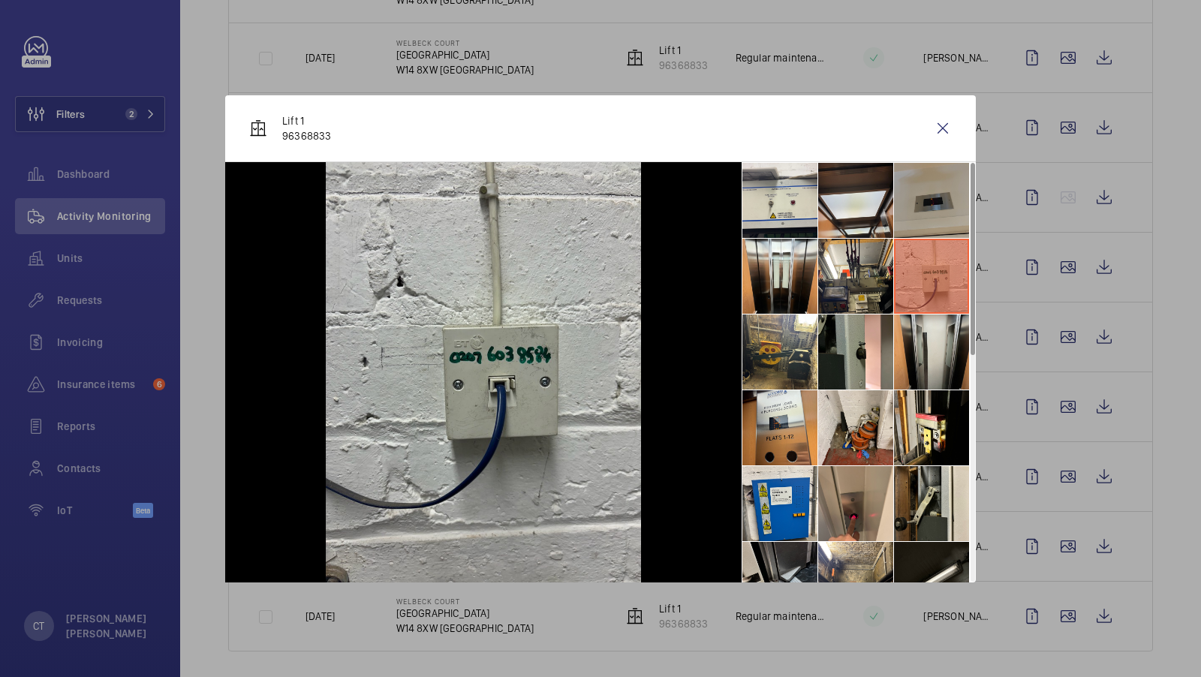
click at [910, 204] on li at bounding box center [931, 200] width 75 height 75
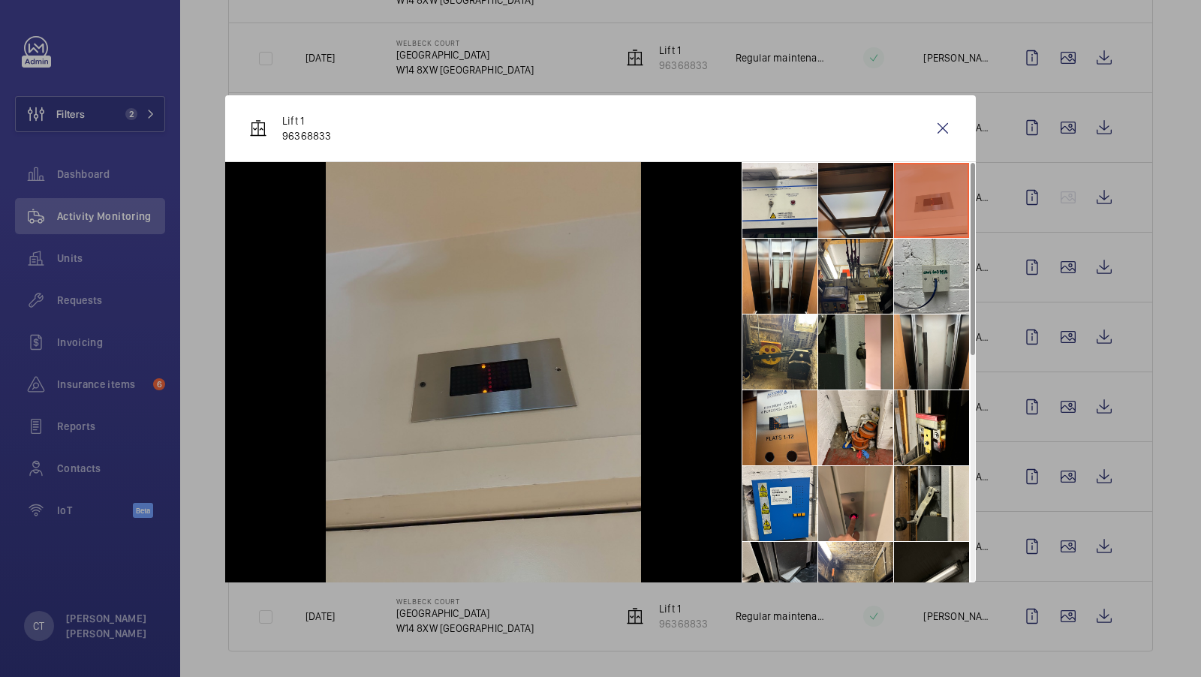
click at [829, 198] on li at bounding box center [855, 200] width 75 height 75
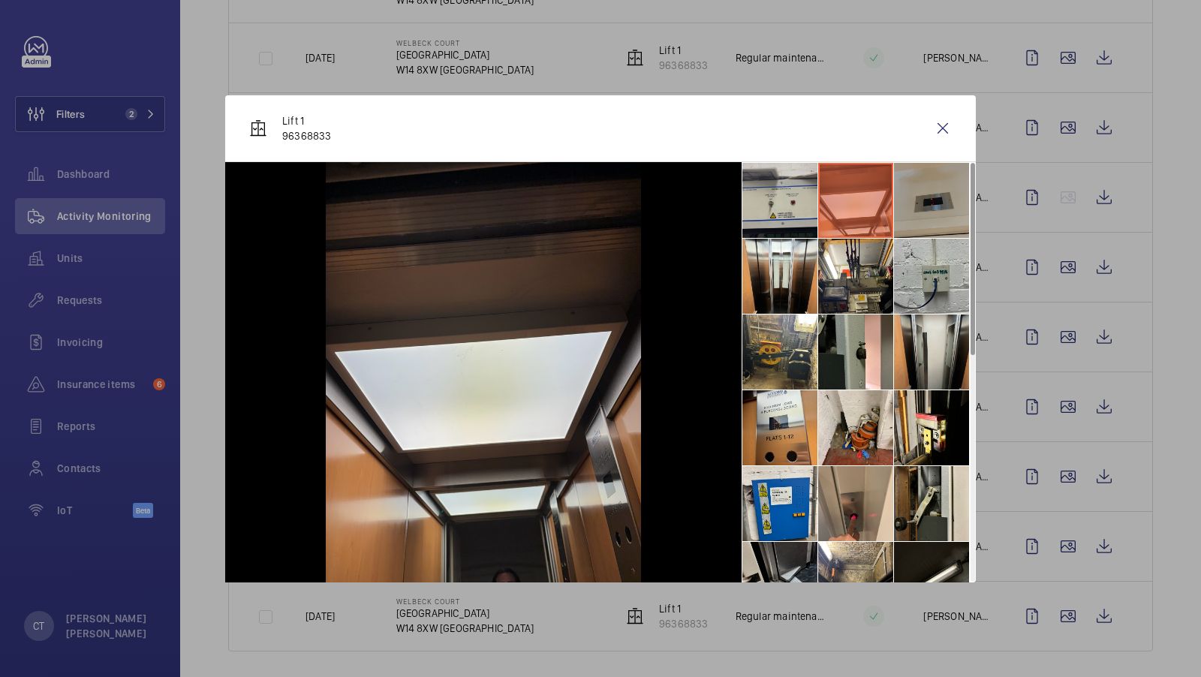
click at [766, 200] on li at bounding box center [779, 200] width 75 height 75
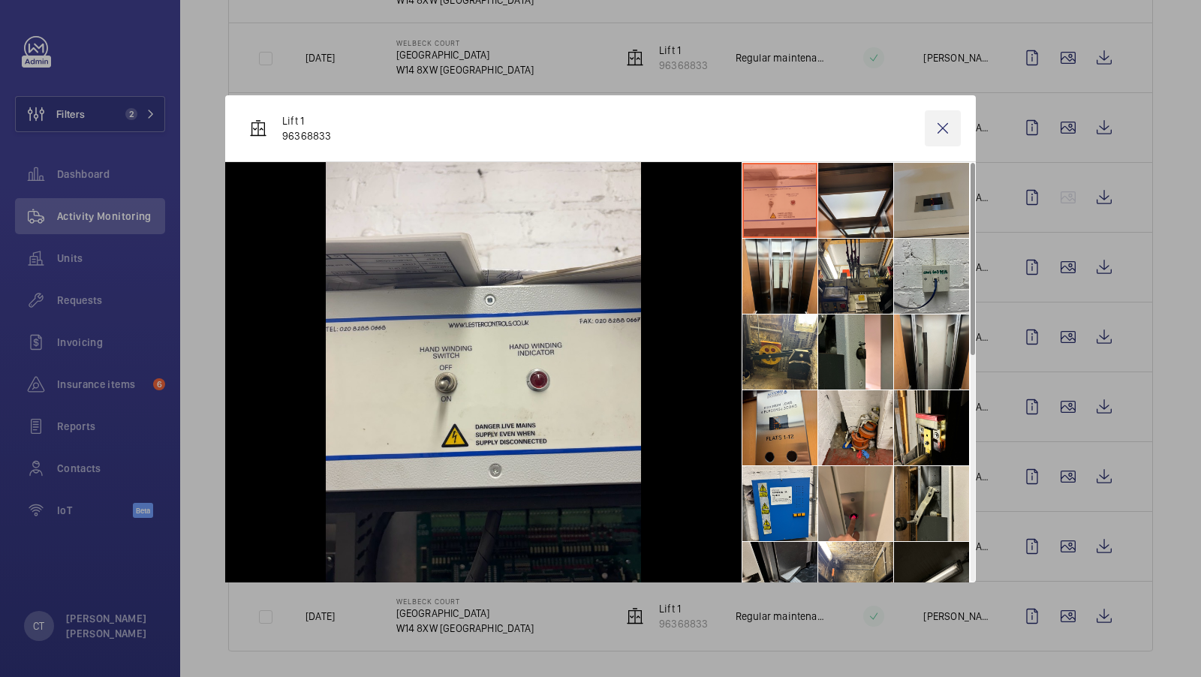
click at [947, 128] on wm-front-icon-button at bounding box center [943, 128] width 36 height 36
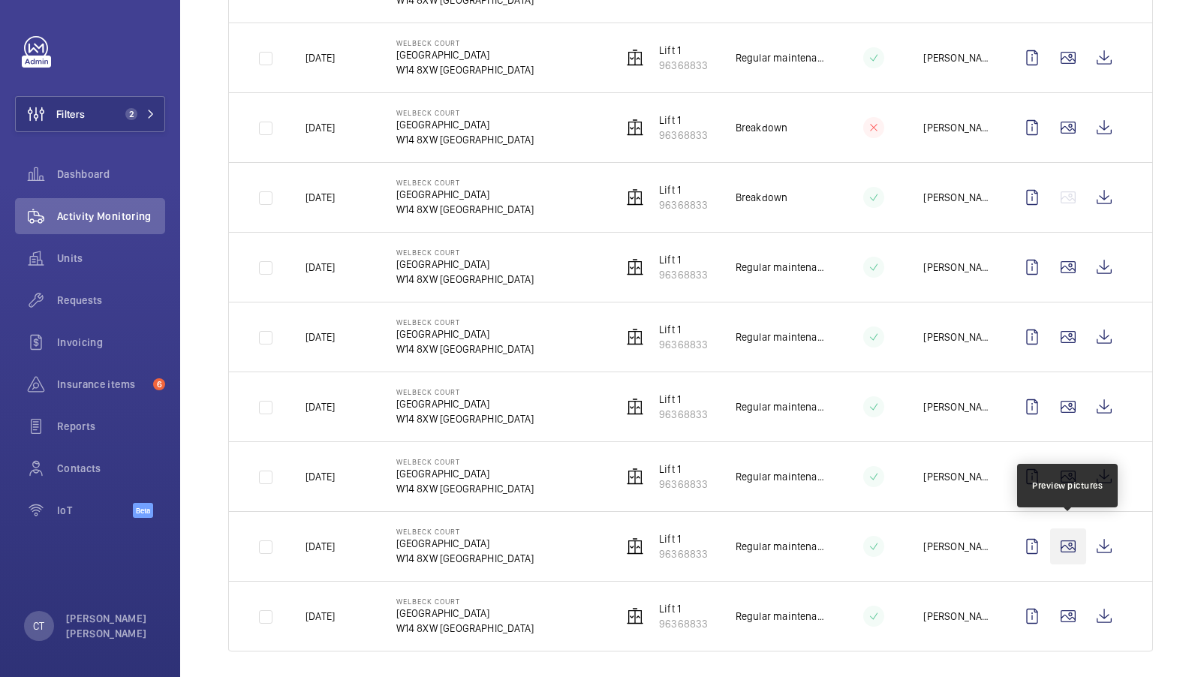
click at [1063, 543] on wm-front-icon-button at bounding box center [1068, 546] width 36 height 36
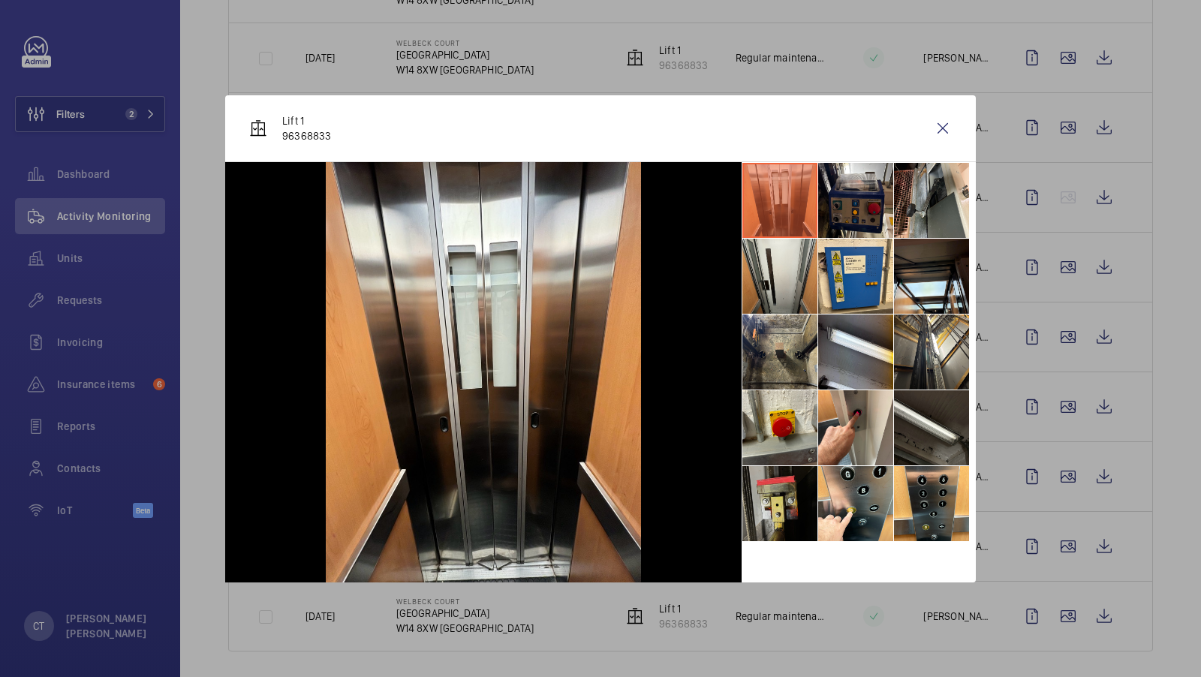
click at [775, 504] on li at bounding box center [779, 503] width 75 height 75
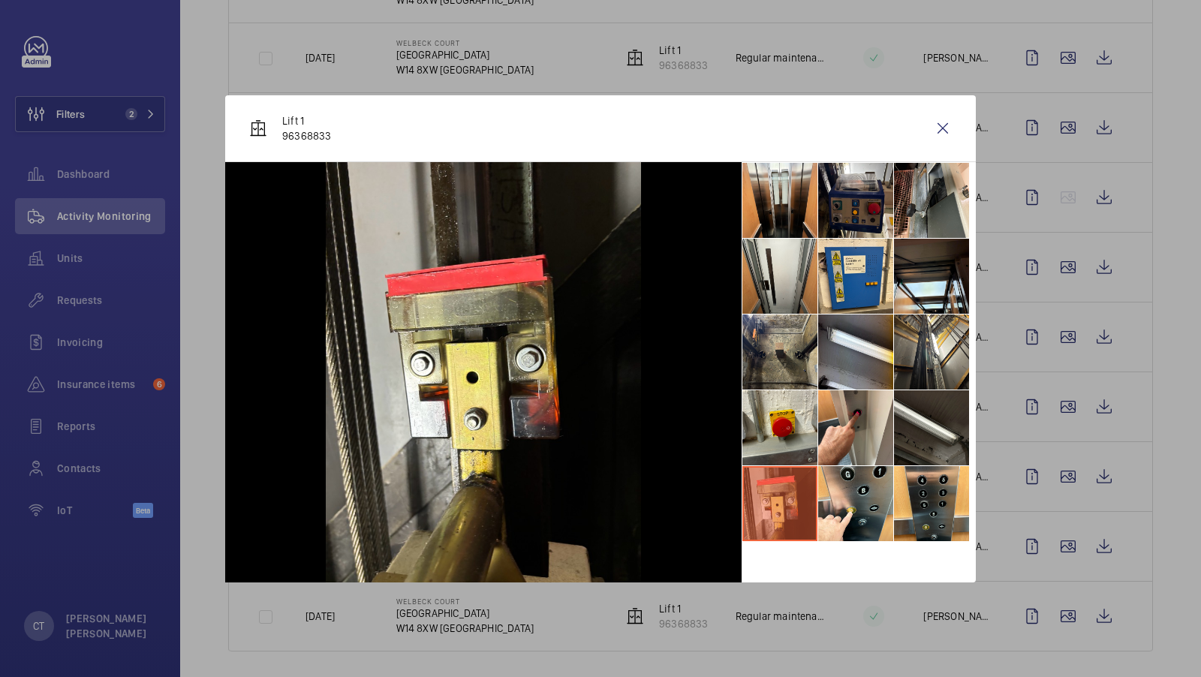
click at [814, 504] on li at bounding box center [779, 503] width 75 height 75
click at [851, 504] on li at bounding box center [855, 503] width 75 height 75
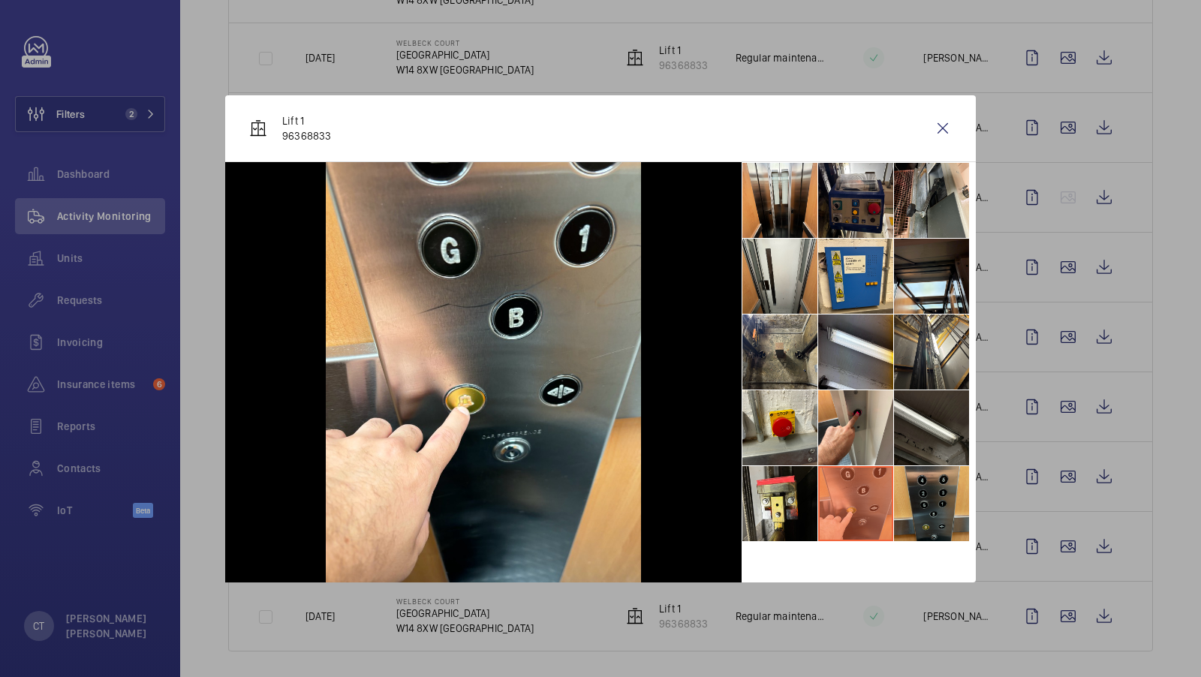
click at [916, 507] on li at bounding box center [931, 503] width 75 height 75
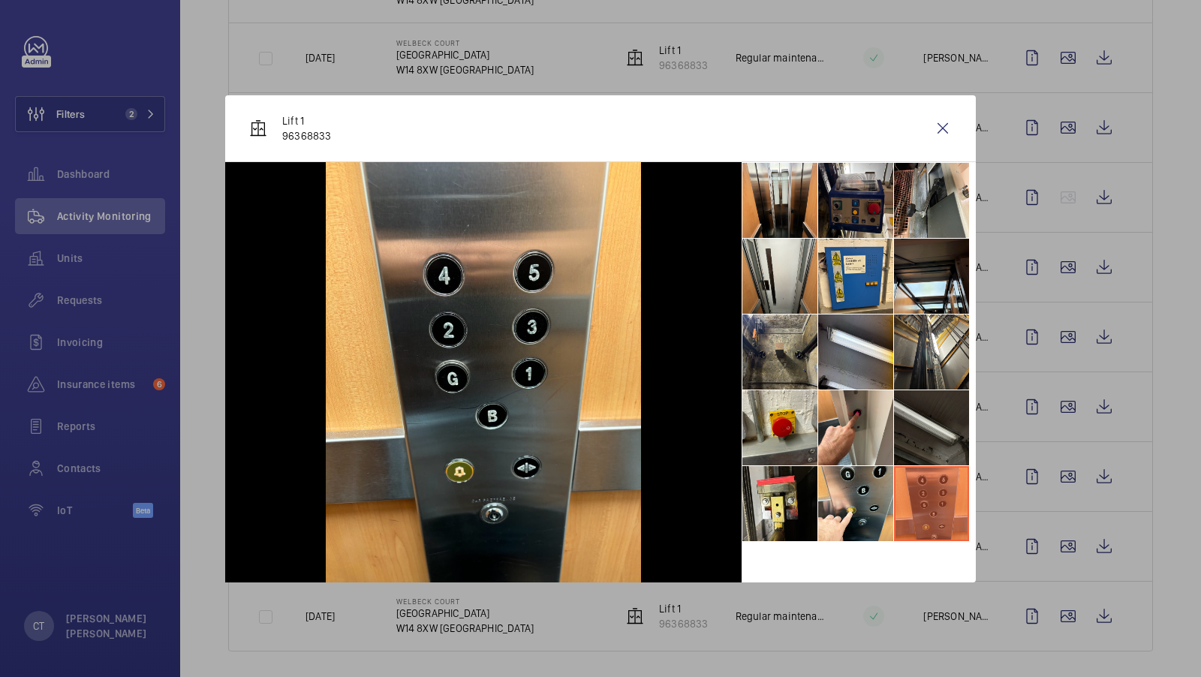
click at [926, 420] on li at bounding box center [931, 427] width 75 height 75
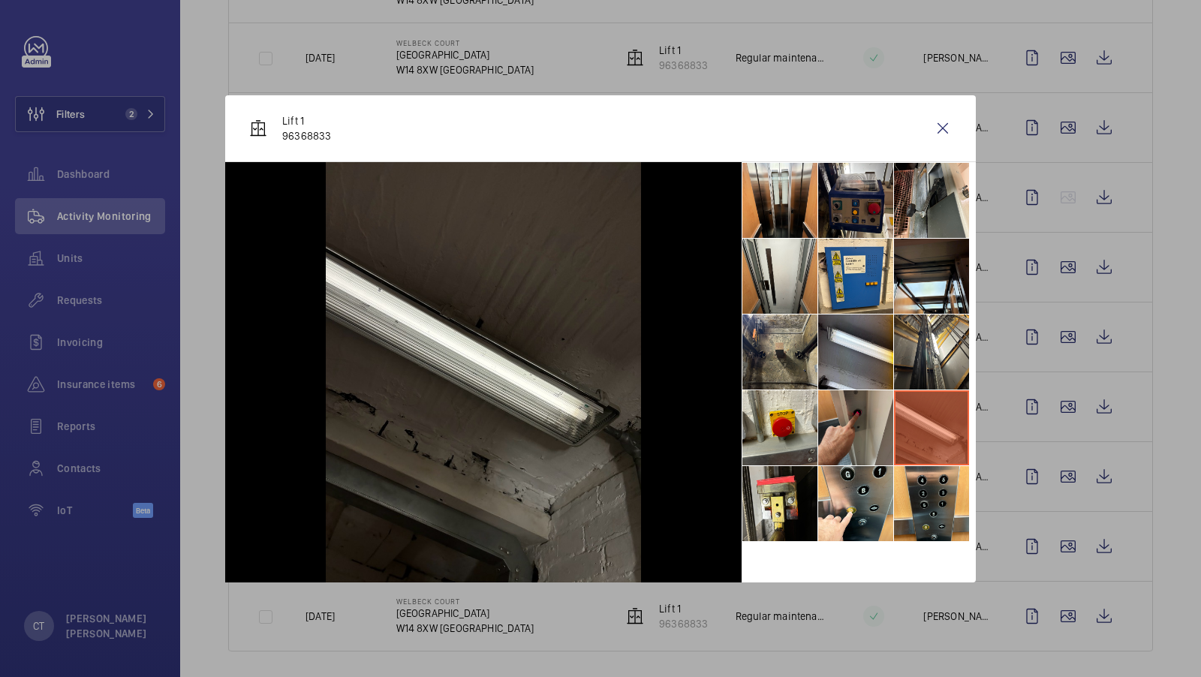
click at [883, 436] on li at bounding box center [855, 427] width 75 height 75
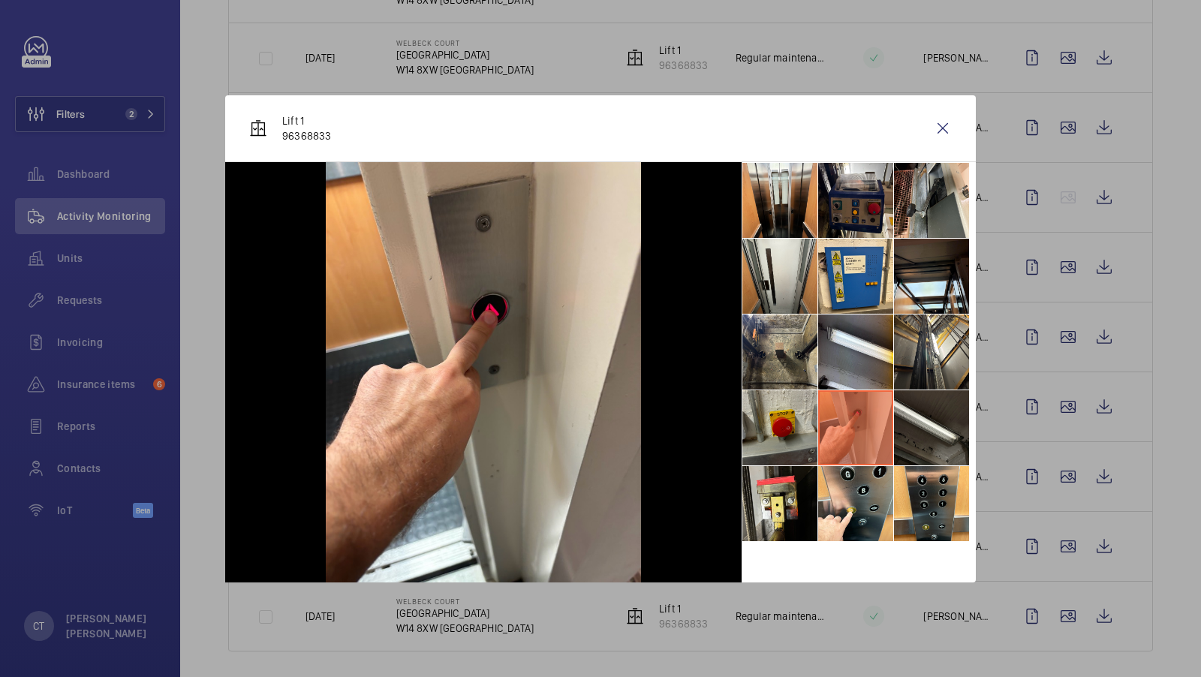
click at [793, 428] on li at bounding box center [779, 427] width 75 height 75
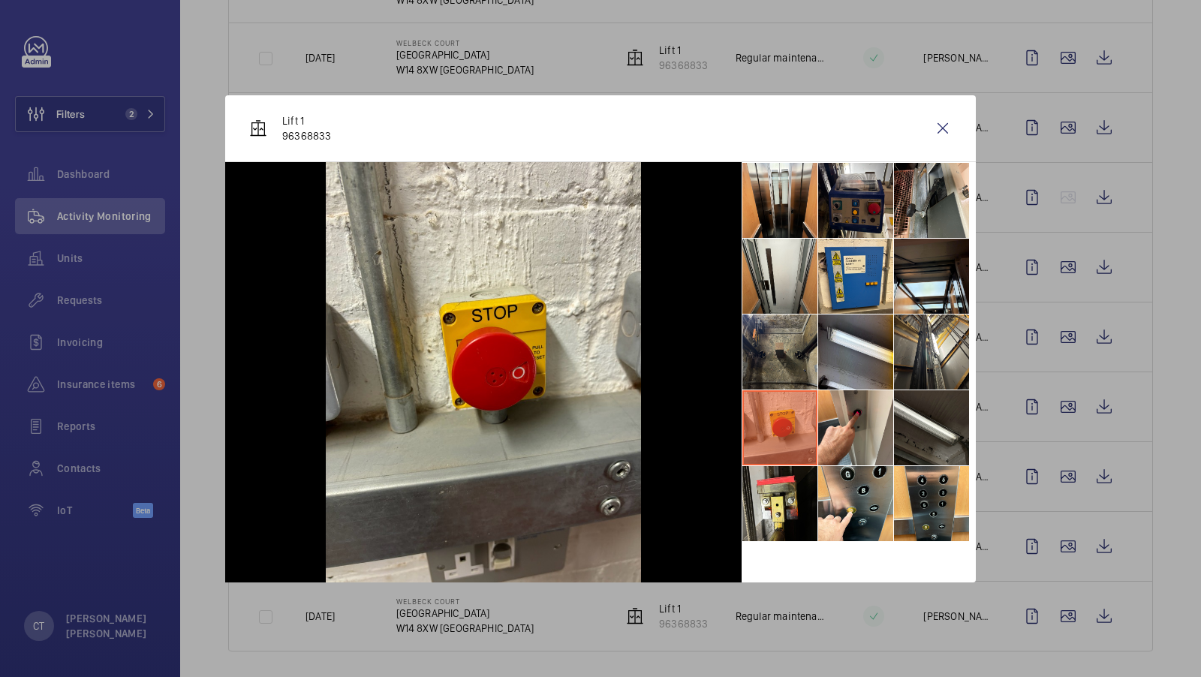
click at [785, 371] on li at bounding box center [779, 351] width 75 height 75
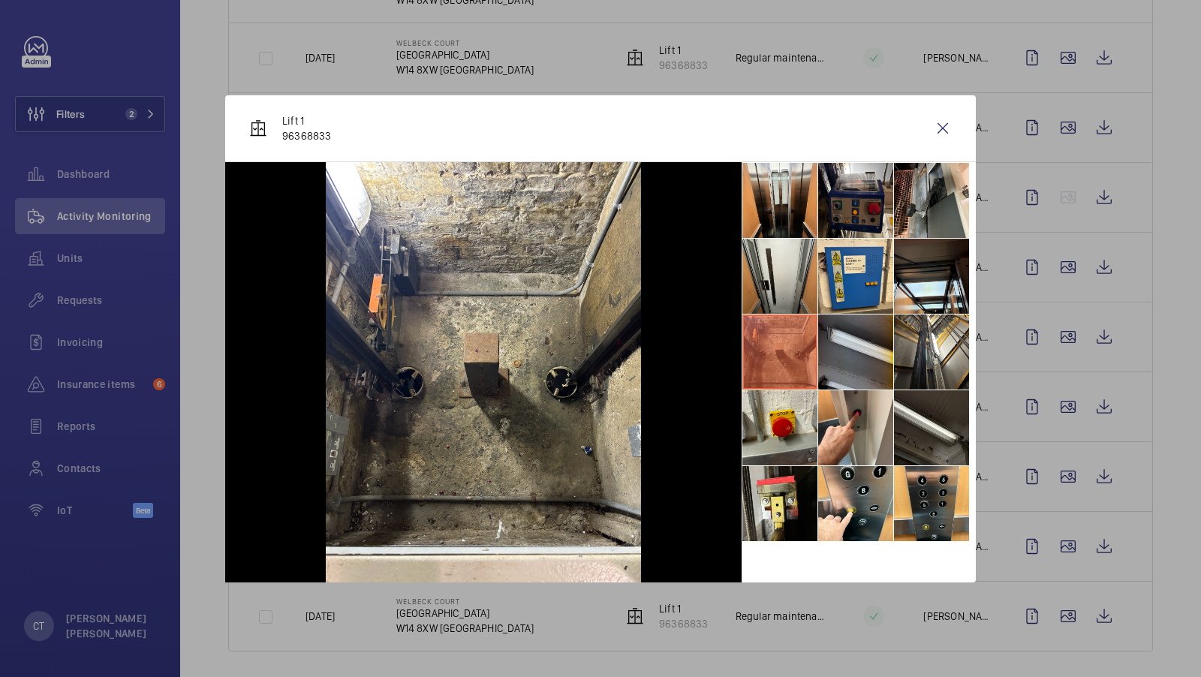
click at [853, 357] on li at bounding box center [855, 351] width 75 height 75
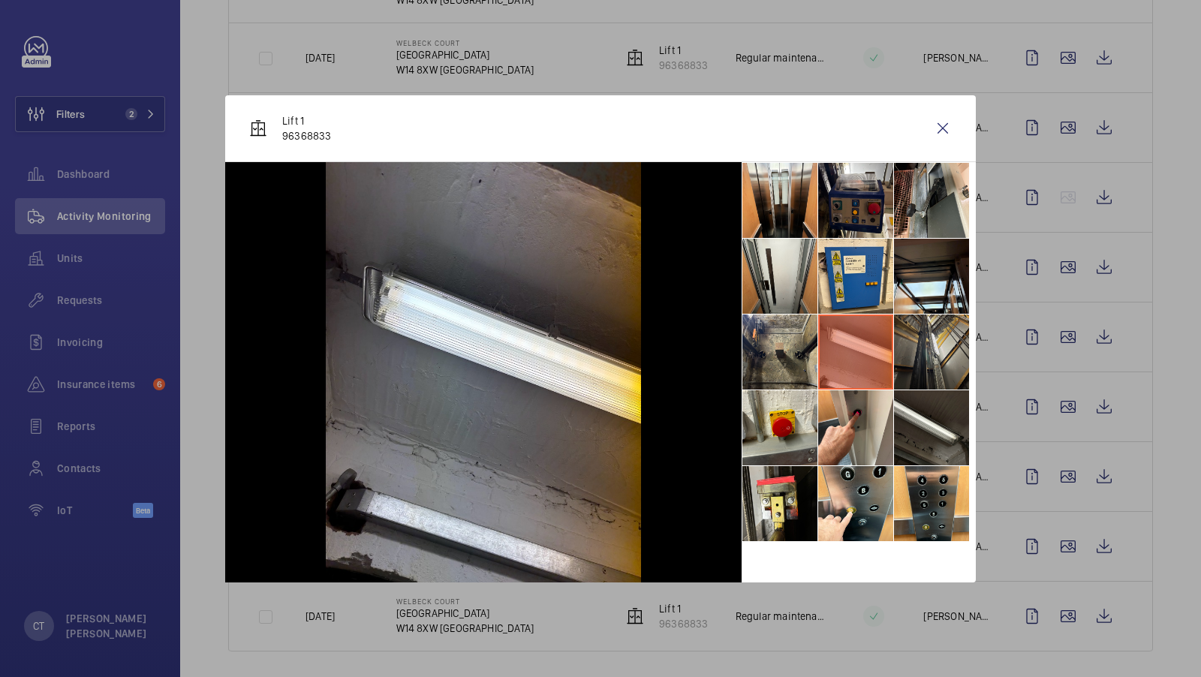
click at [899, 346] on li at bounding box center [931, 351] width 75 height 75
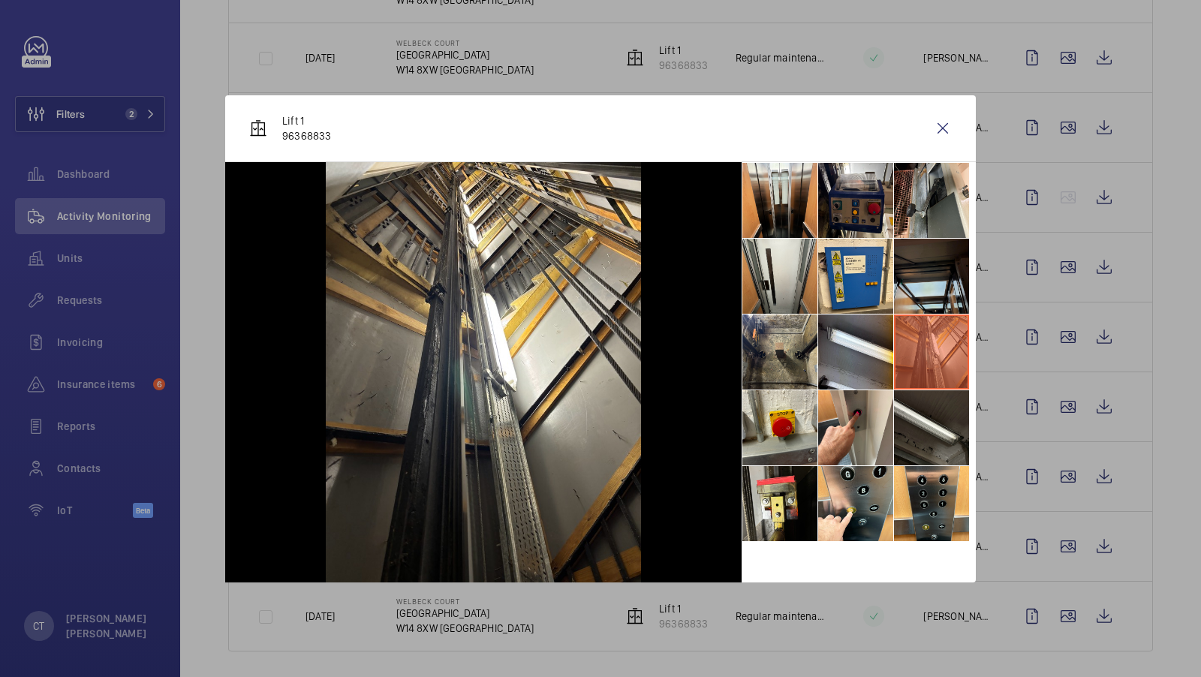
click at [910, 290] on li at bounding box center [931, 276] width 75 height 75
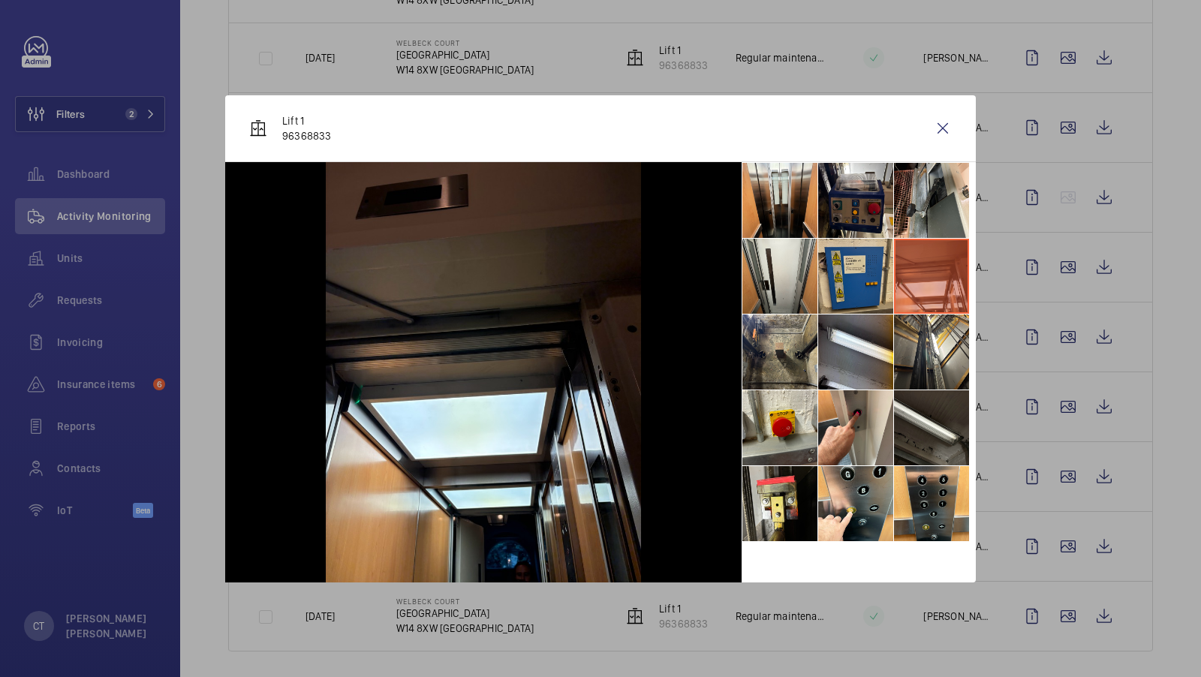
click at [862, 288] on li at bounding box center [855, 276] width 75 height 75
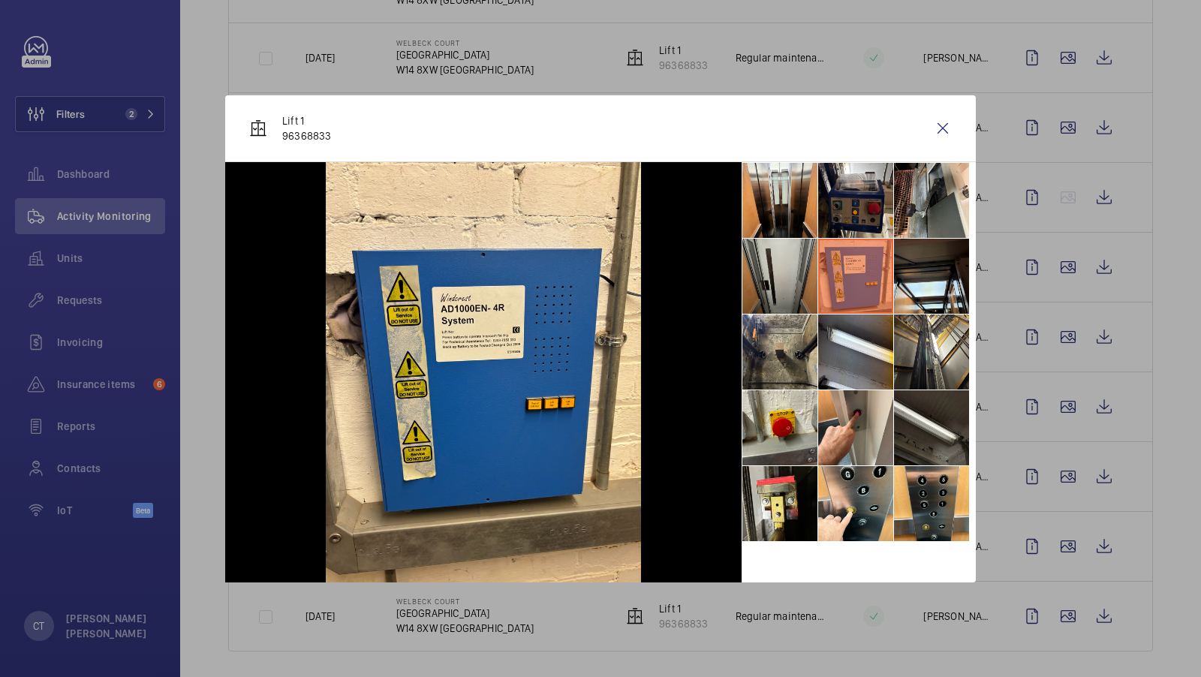
click at [787, 272] on li at bounding box center [779, 276] width 75 height 75
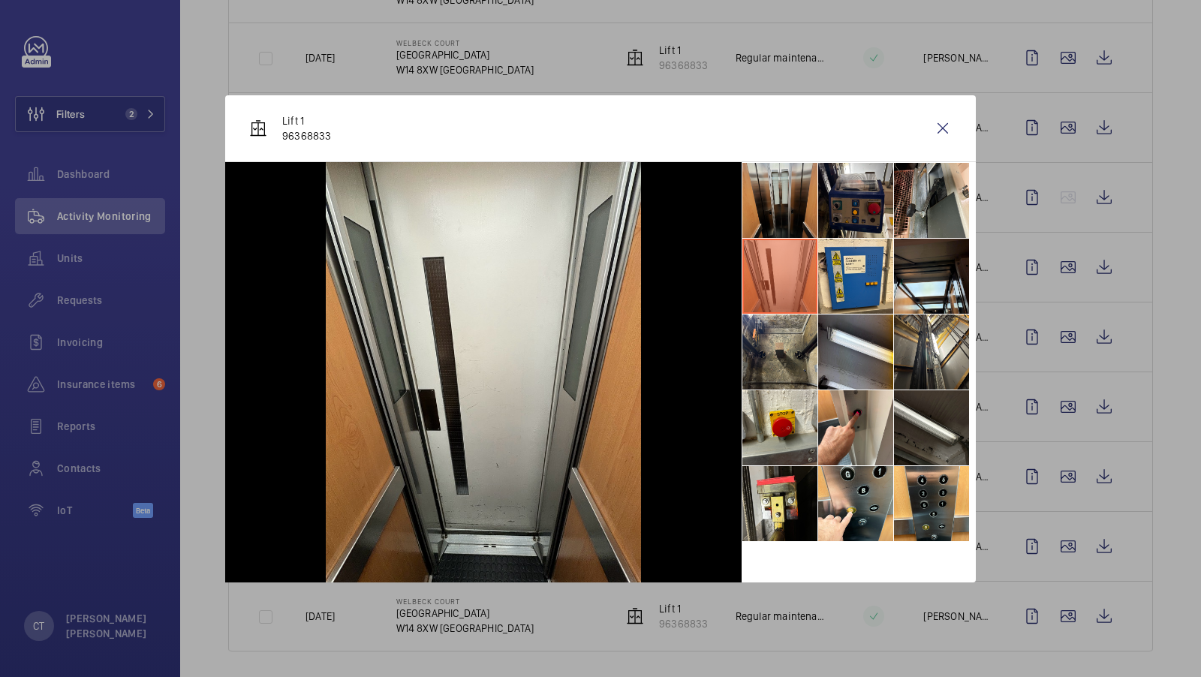
click at [799, 217] on li at bounding box center [779, 200] width 75 height 75
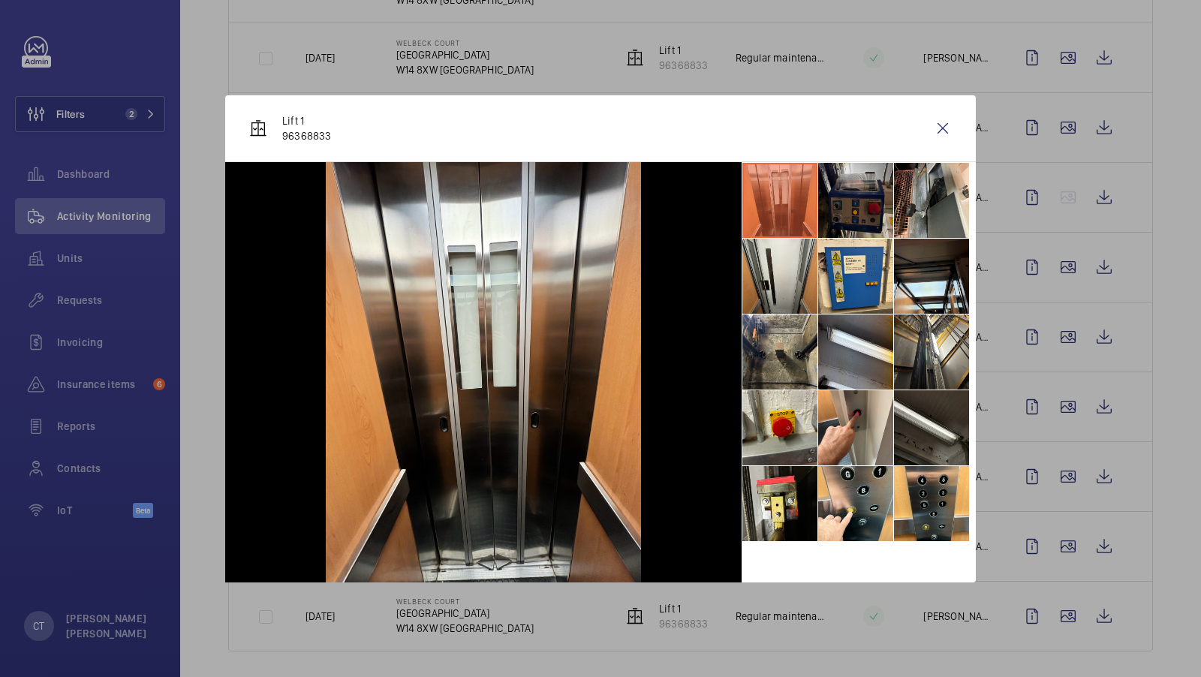
click at [852, 217] on li at bounding box center [855, 200] width 75 height 75
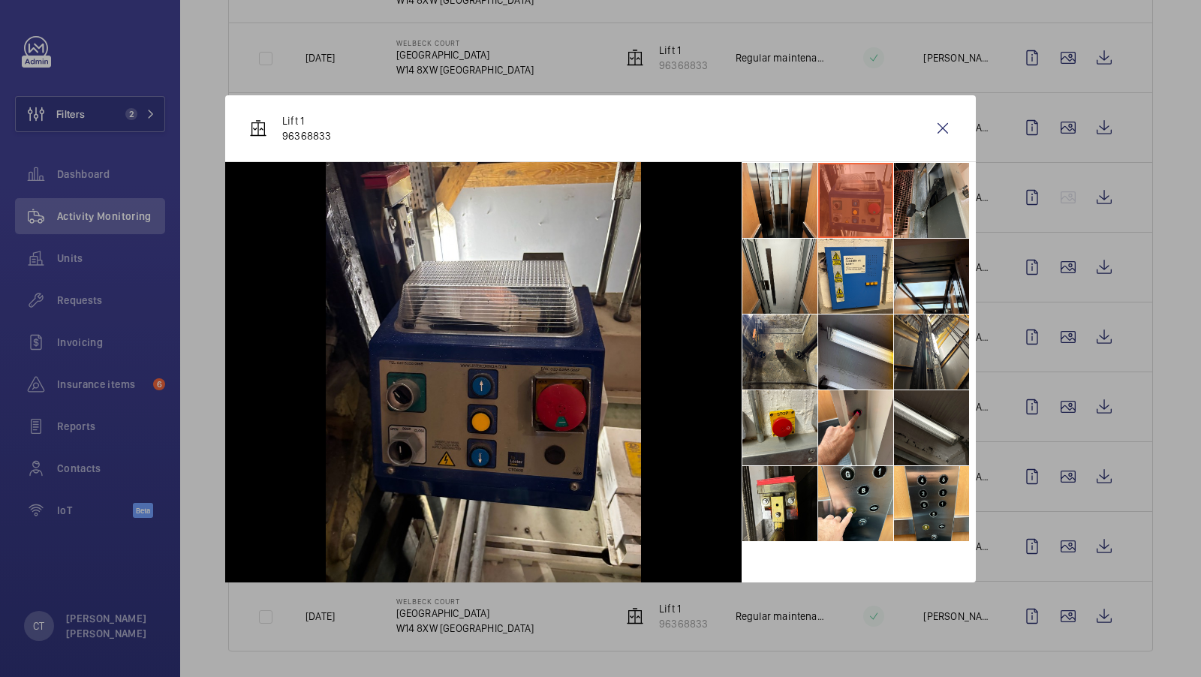
click at [936, 206] on li at bounding box center [931, 200] width 75 height 75
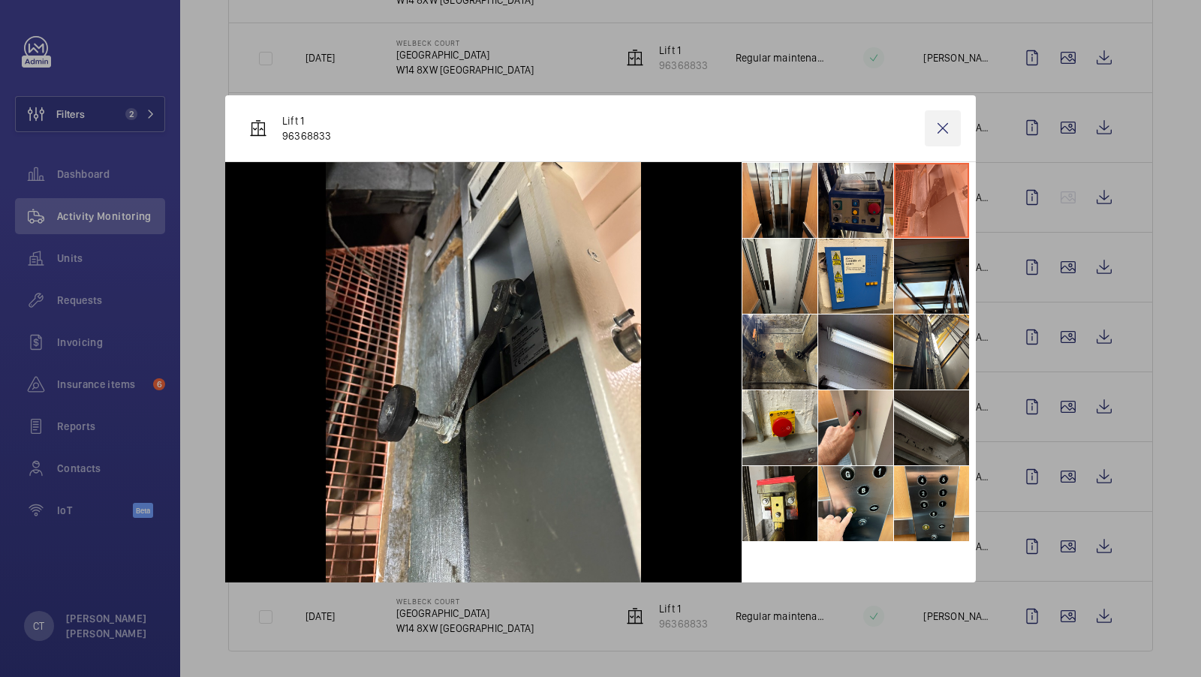
click at [949, 122] on wm-front-icon-button at bounding box center [943, 128] width 36 height 36
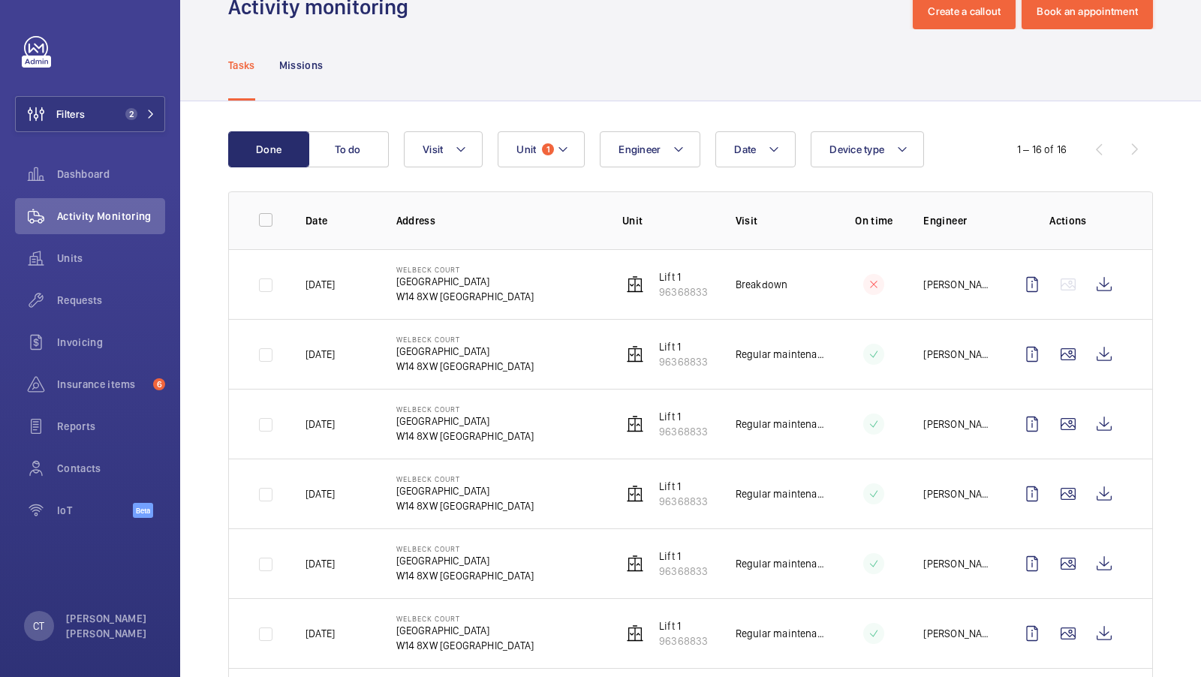
scroll to position [44, 0]
click at [1064, 354] on wm-front-icon-button at bounding box center [1068, 353] width 36 height 36
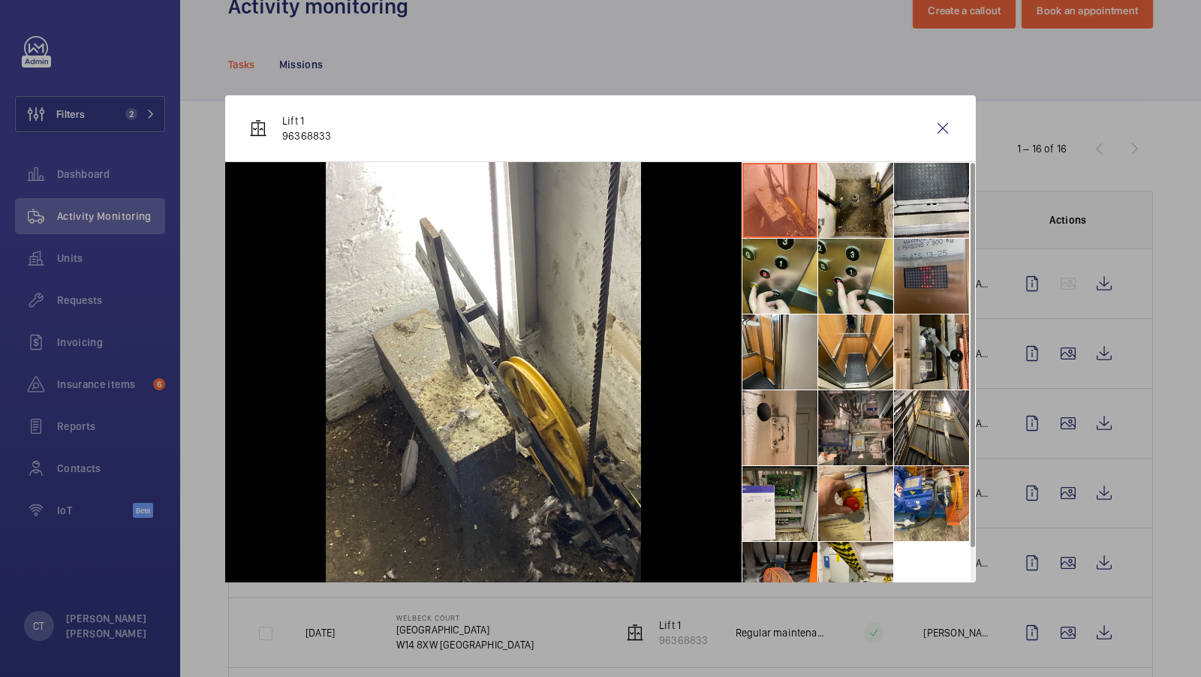
click at [952, 287] on li at bounding box center [931, 276] width 75 height 75
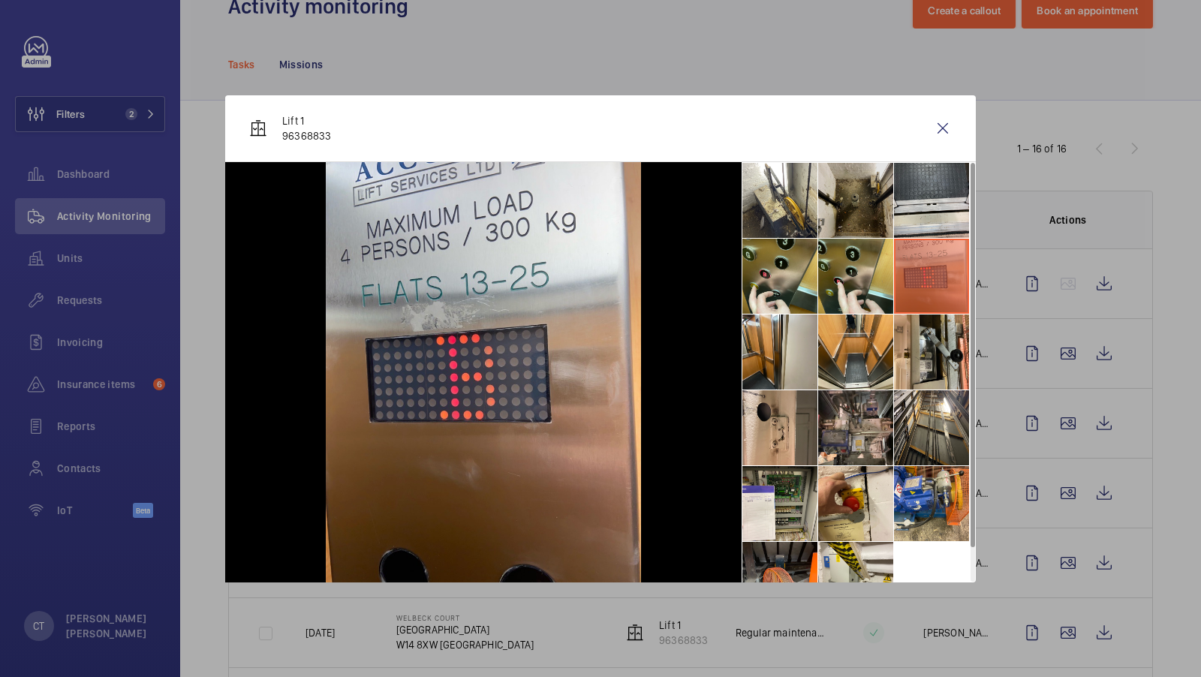
click at [856, 207] on li at bounding box center [855, 200] width 75 height 75
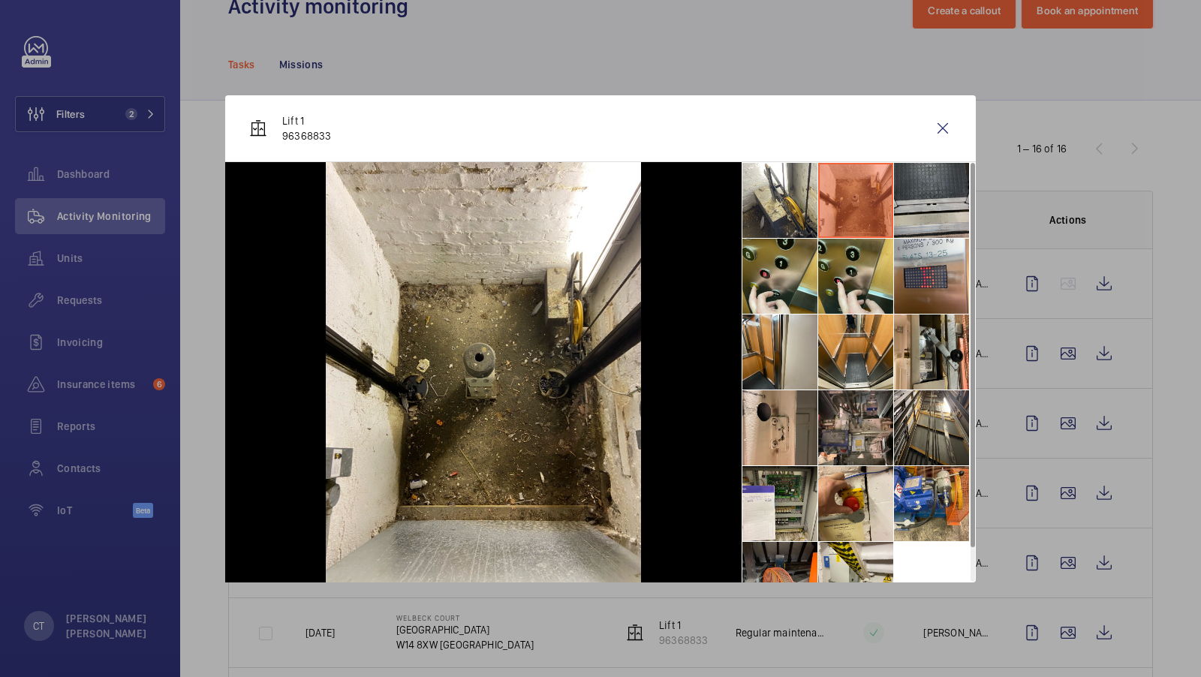
click at [933, 205] on li at bounding box center [931, 200] width 75 height 75
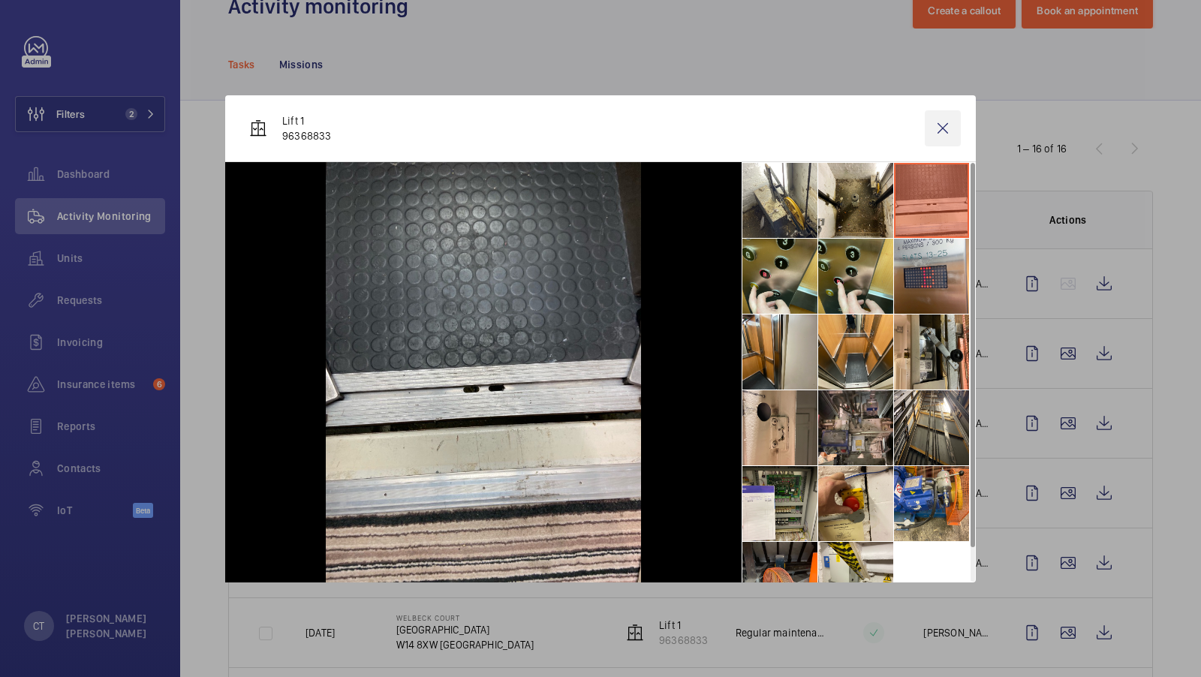
click at [941, 121] on wm-front-icon-button at bounding box center [943, 128] width 36 height 36
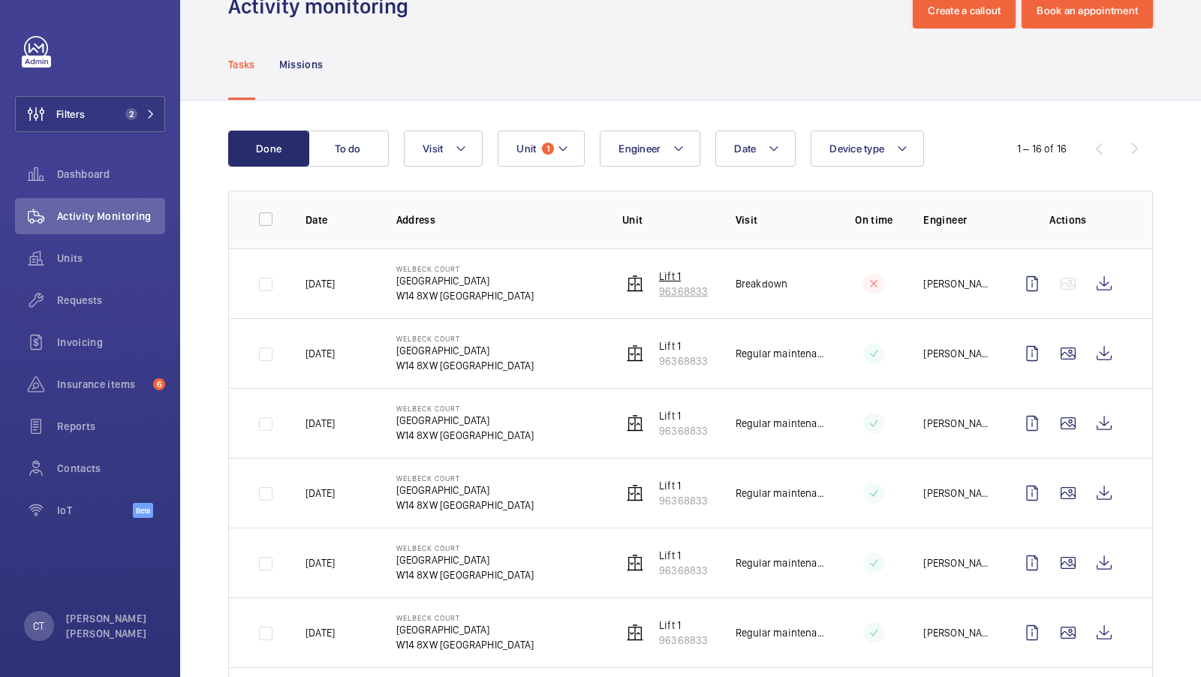
click at [673, 273] on p "Lift 1" at bounding box center [683, 276] width 49 height 15
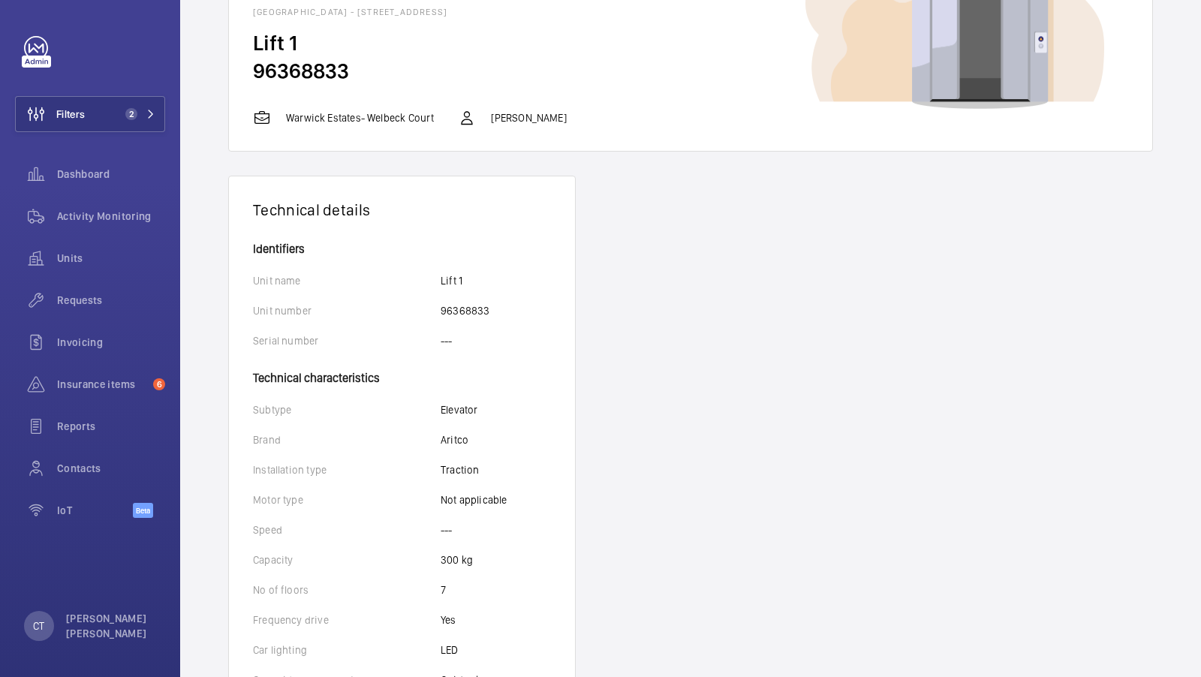
scroll to position [116, 0]
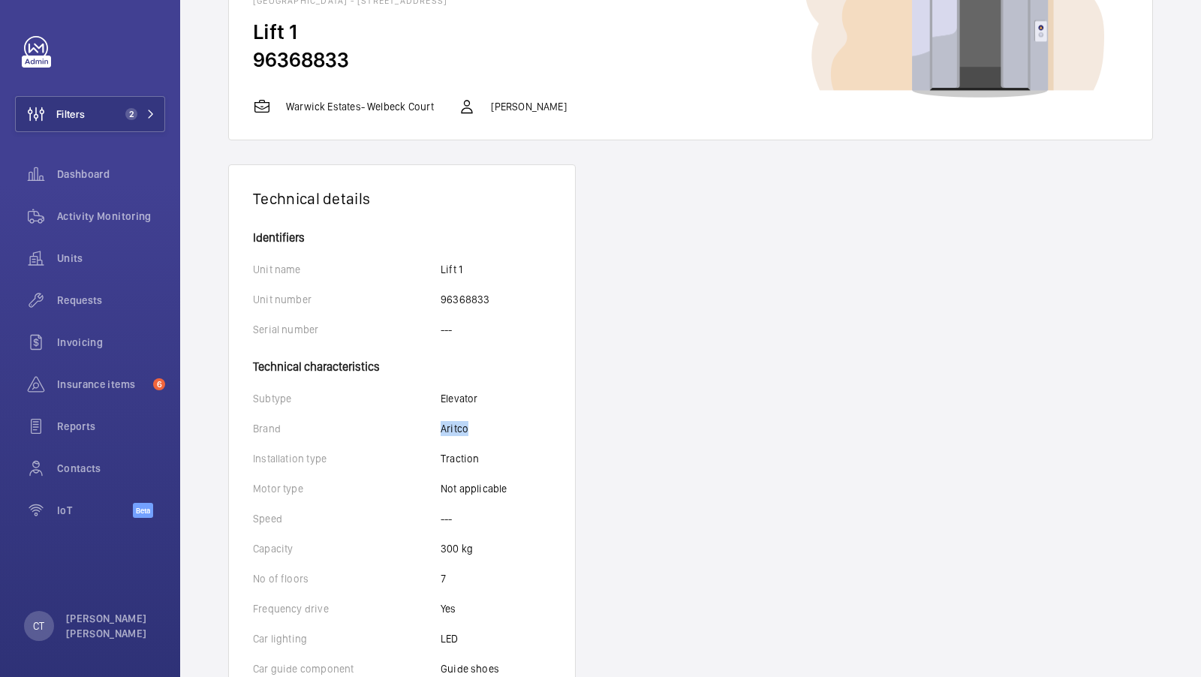
drag, startPoint x: 433, startPoint y: 428, endPoint x: 512, endPoint y: 428, distance: 78.8
click at [512, 428] on div "Brand Aritco" at bounding box center [402, 428] width 298 height 15
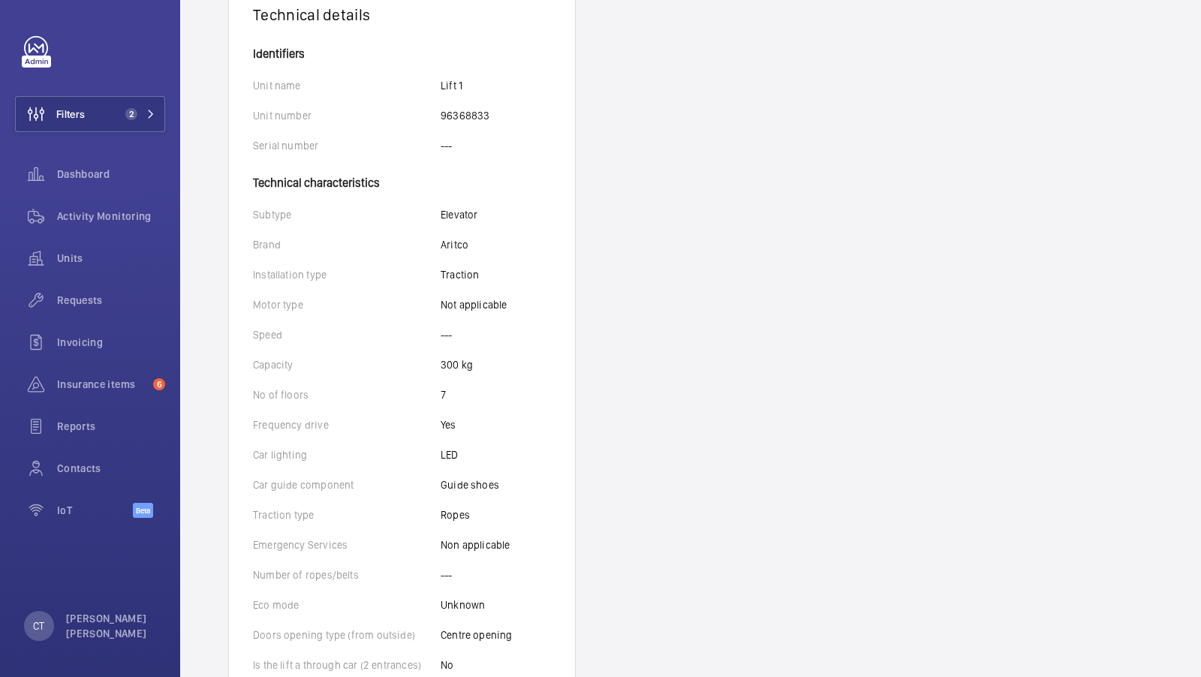
scroll to position [287, 0]
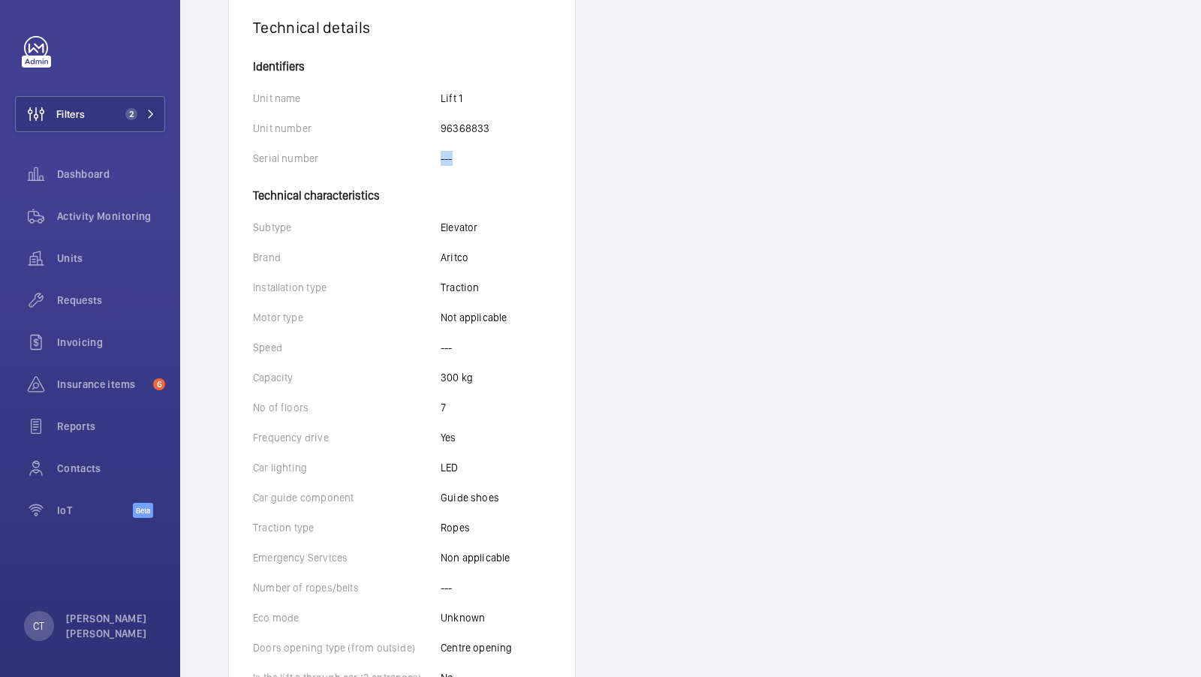
drag, startPoint x: 436, startPoint y: 158, endPoint x: 480, endPoint y: 158, distance: 43.5
click at [480, 158] on div "Serial number ---" at bounding box center [402, 158] width 298 height 15
click at [596, 204] on div "Technical details Identifiers Unit name Lift 1 Unit number 96368833 Serial numb…" at bounding box center [690, 540] width 925 height 1095
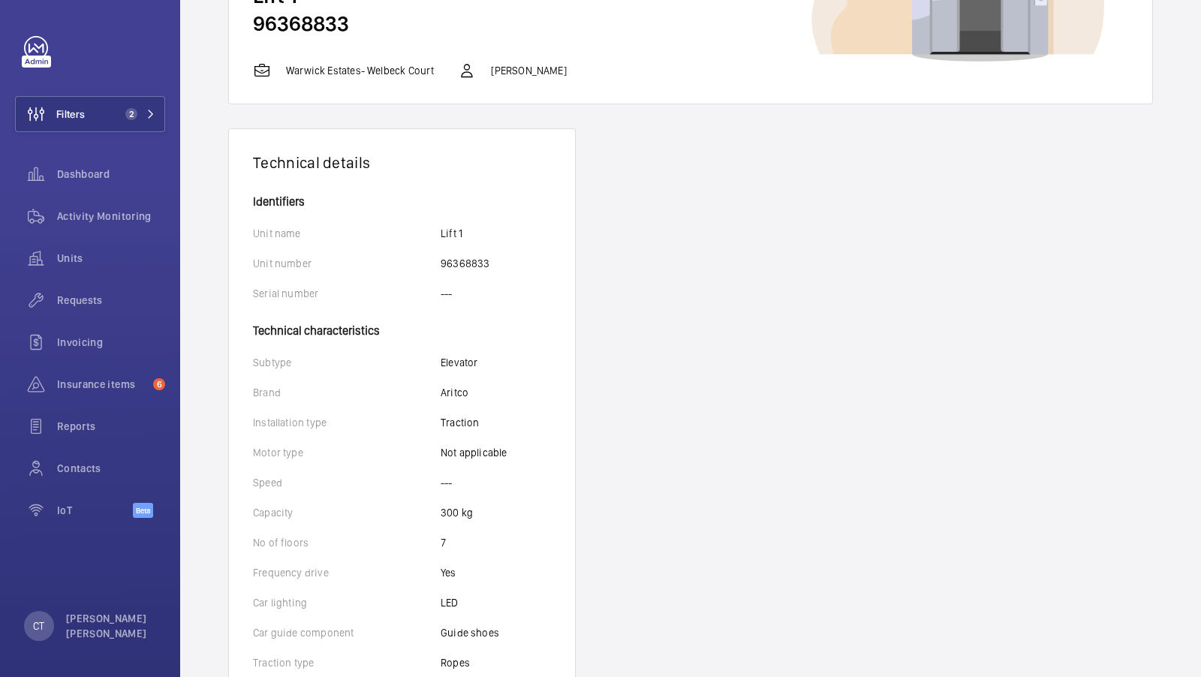
scroll to position [0, 0]
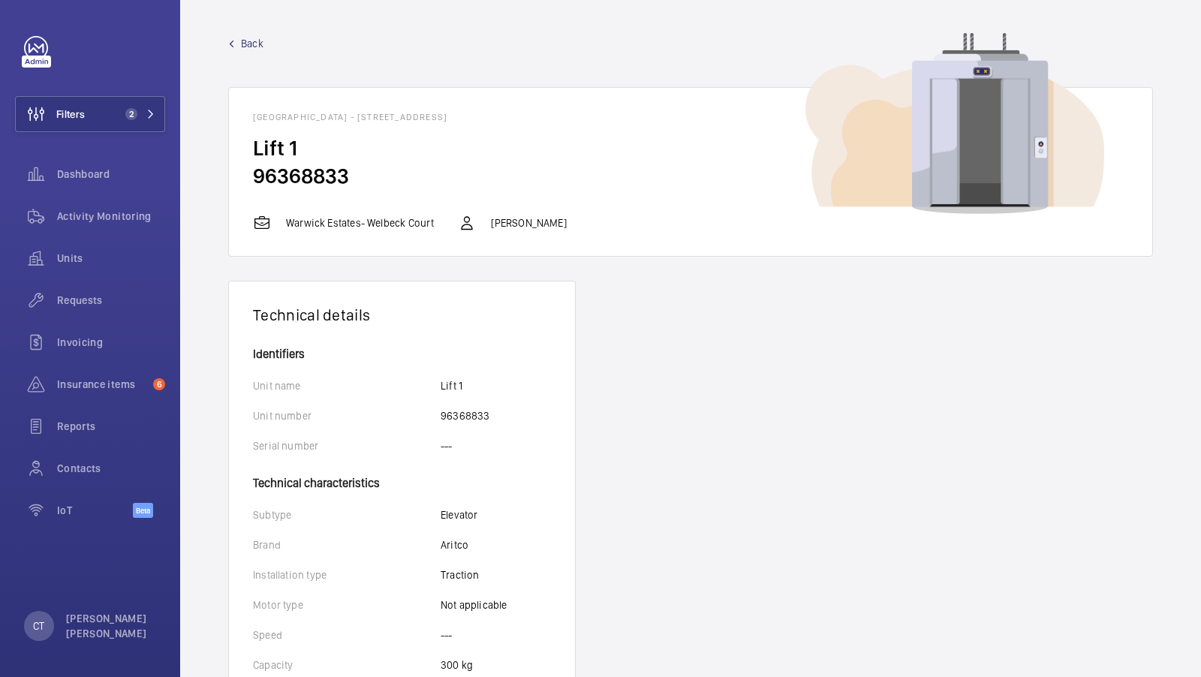
click at [252, 38] on span "Back" at bounding box center [252, 43] width 23 height 15
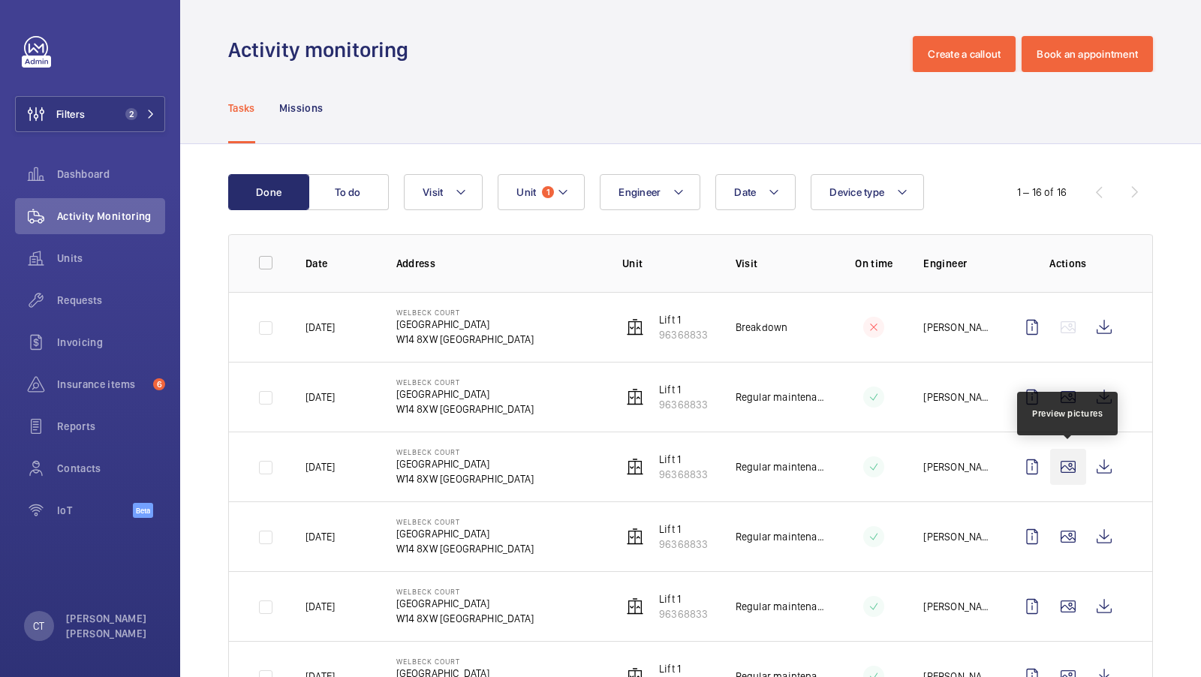
click at [1068, 459] on wm-front-icon-button at bounding box center [1068, 467] width 36 height 36
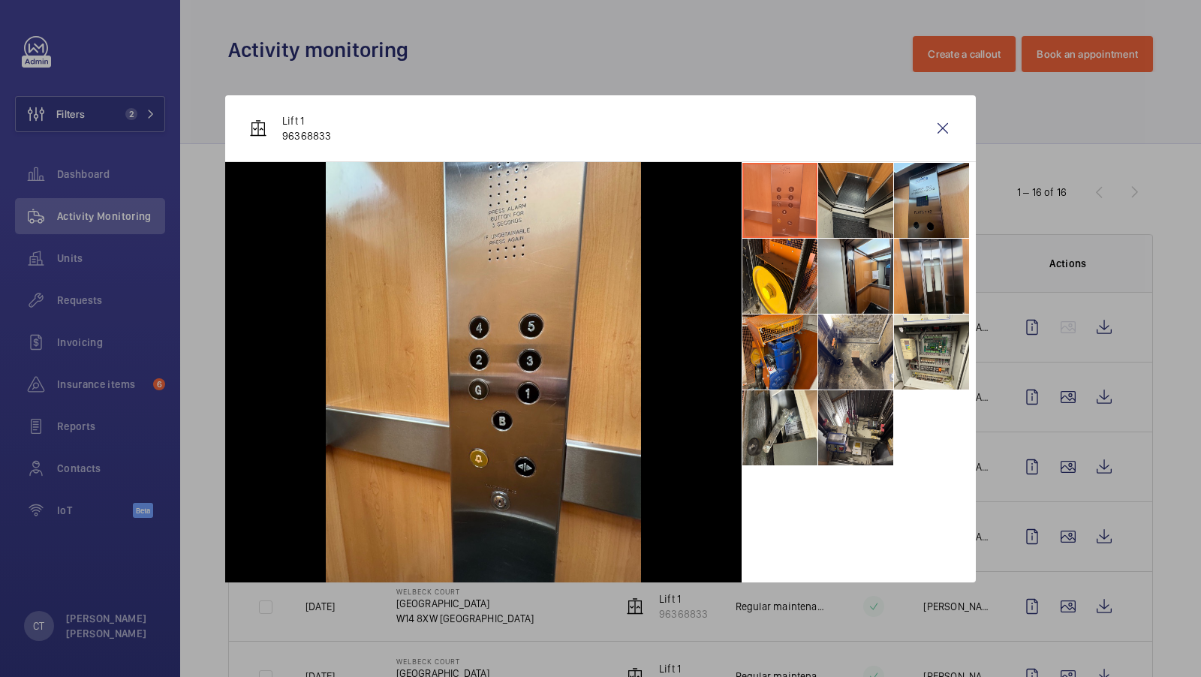
click at [866, 218] on li at bounding box center [855, 200] width 75 height 75
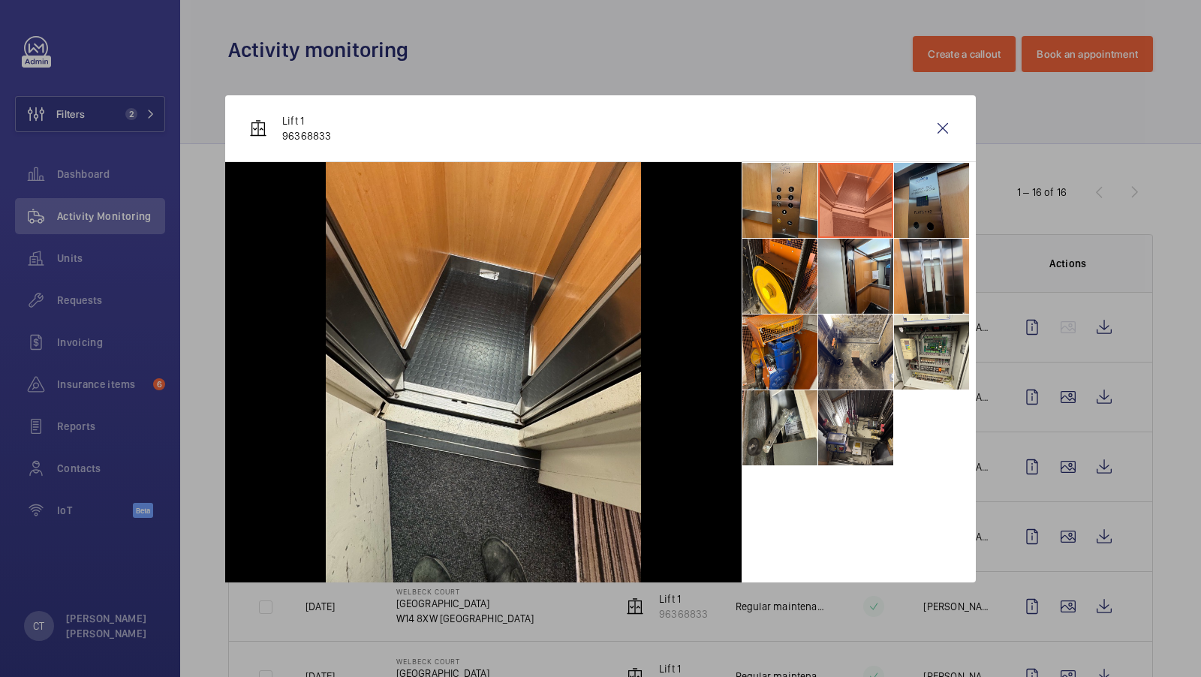
click at [922, 216] on li at bounding box center [931, 200] width 75 height 75
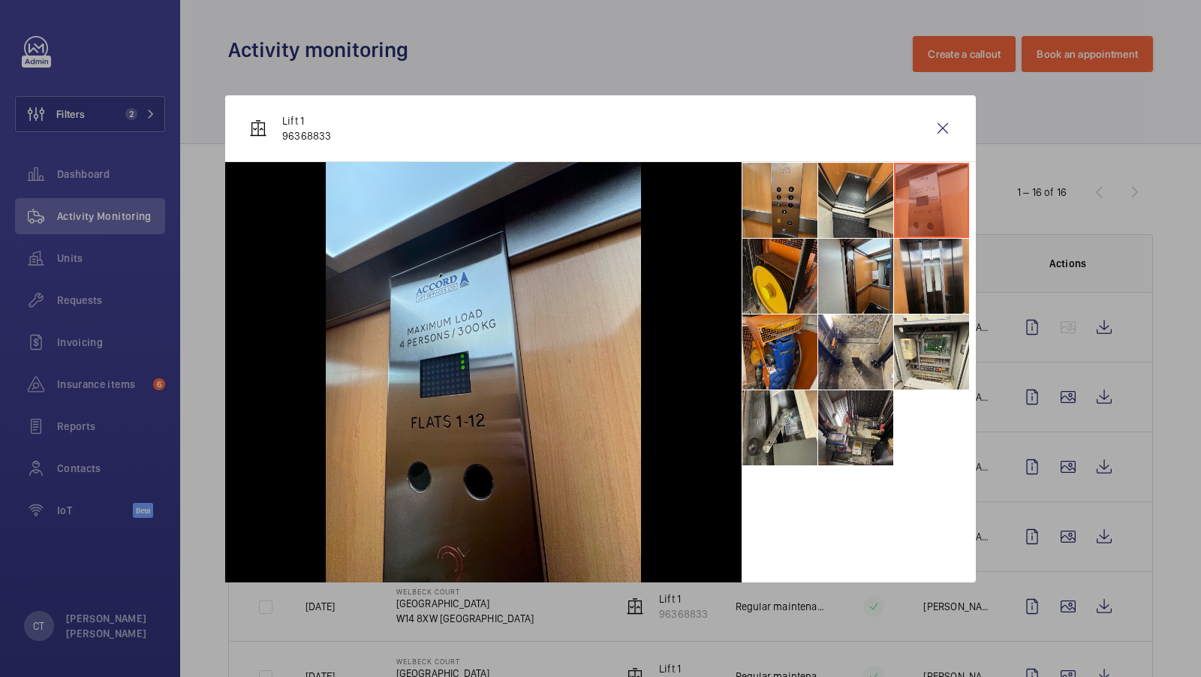
click at [787, 280] on li at bounding box center [779, 276] width 75 height 75
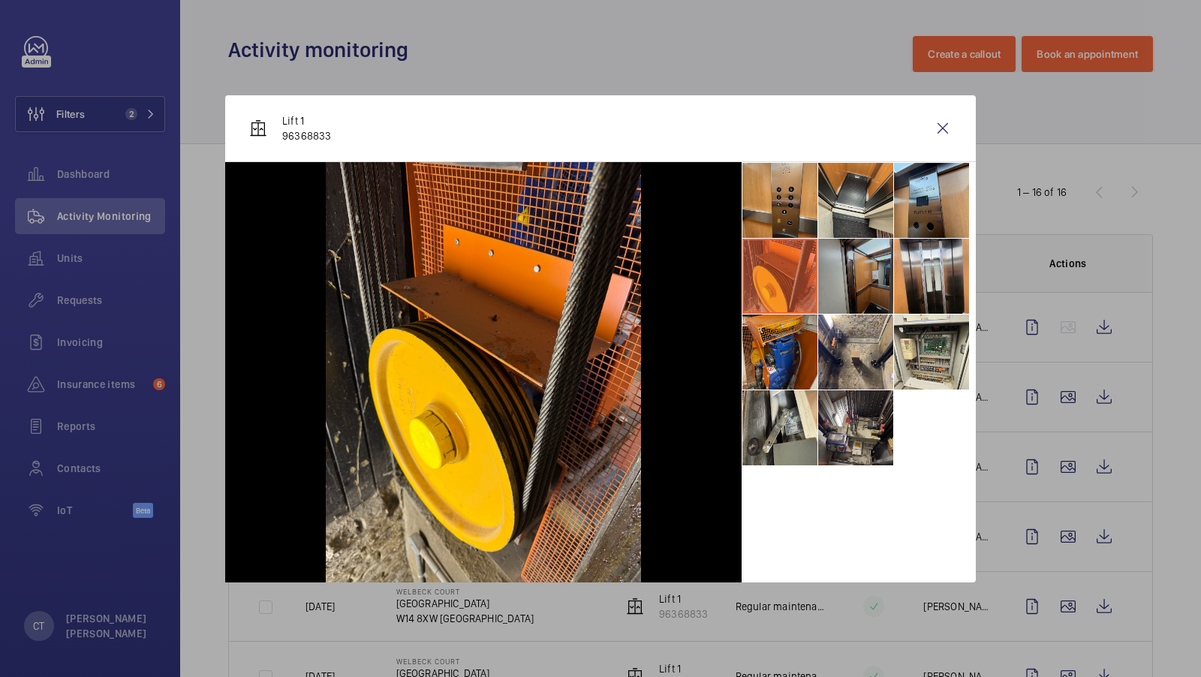
click at [858, 272] on li at bounding box center [855, 276] width 75 height 75
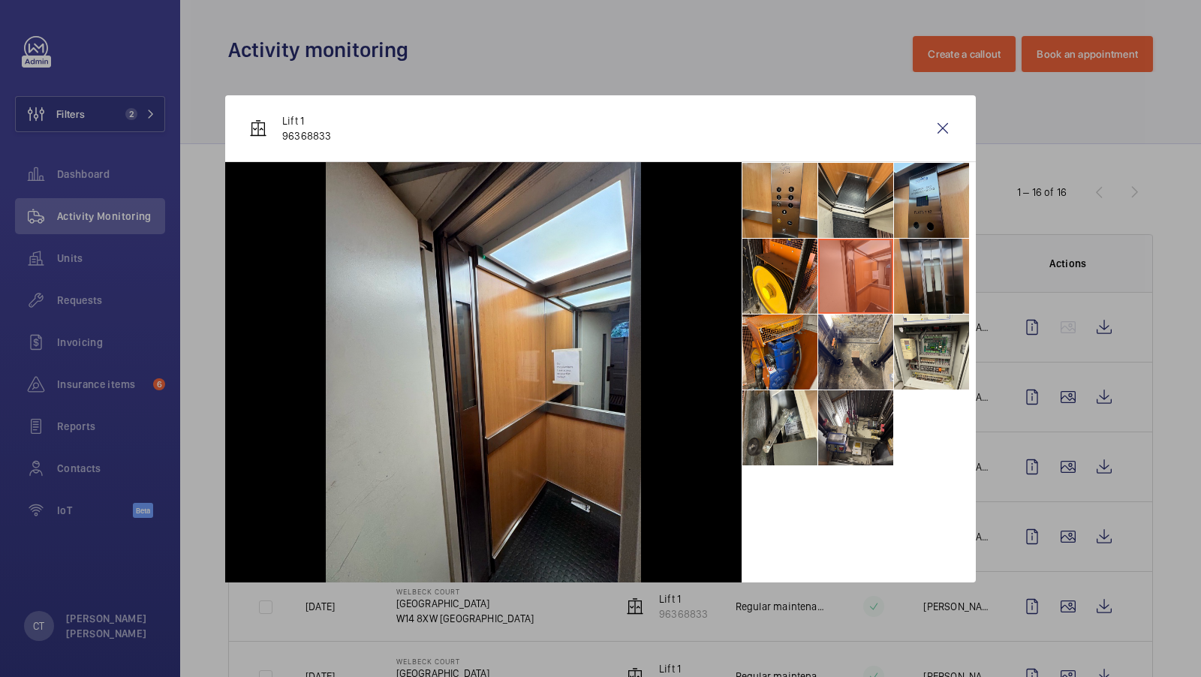
click at [919, 255] on li at bounding box center [931, 276] width 75 height 75
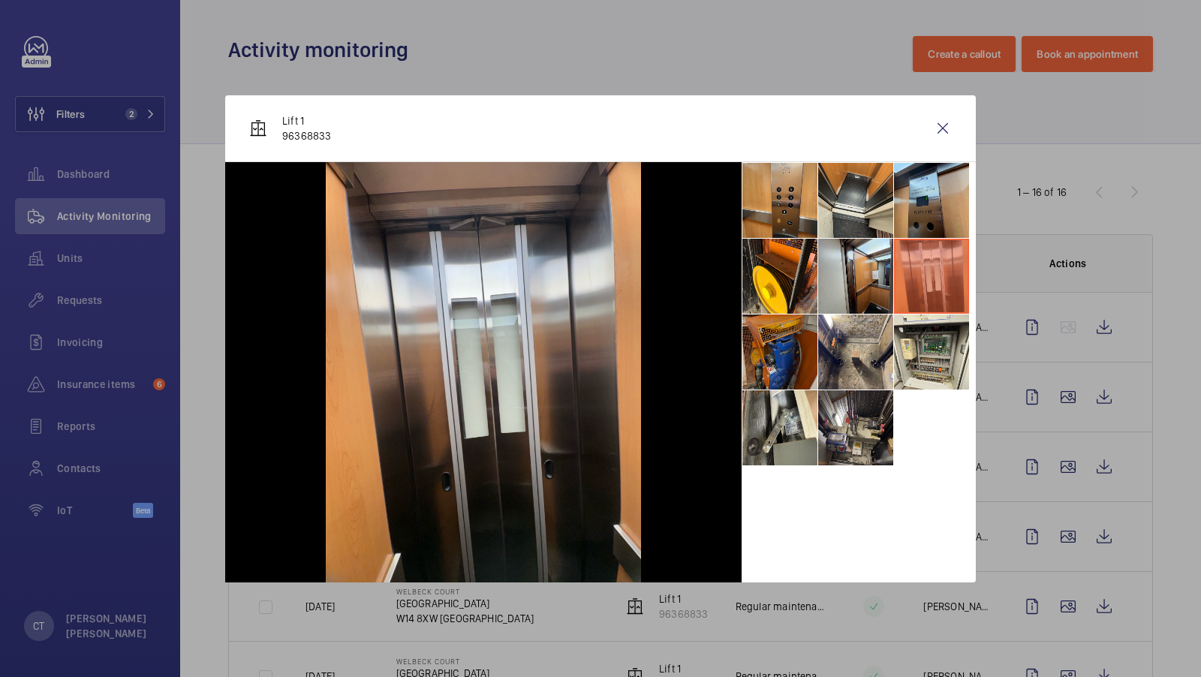
click at [797, 337] on li at bounding box center [779, 351] width 75 height 75
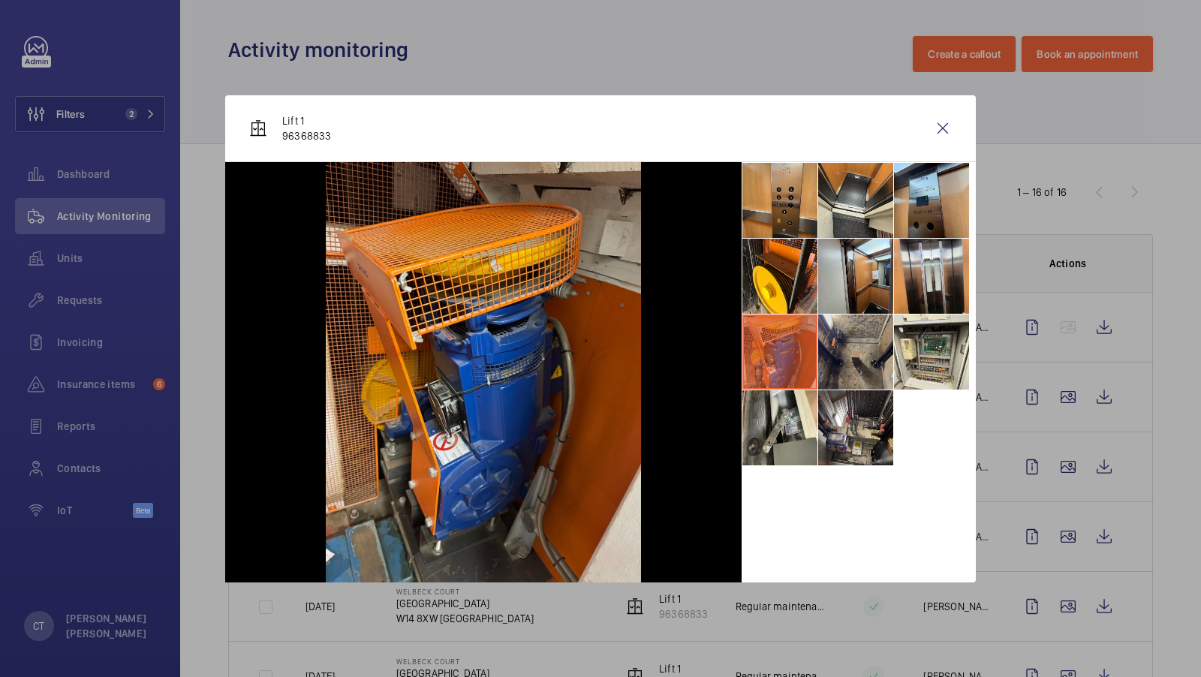
click at [857, 338] on li at bounding box center [855, 351] width 75 height 75
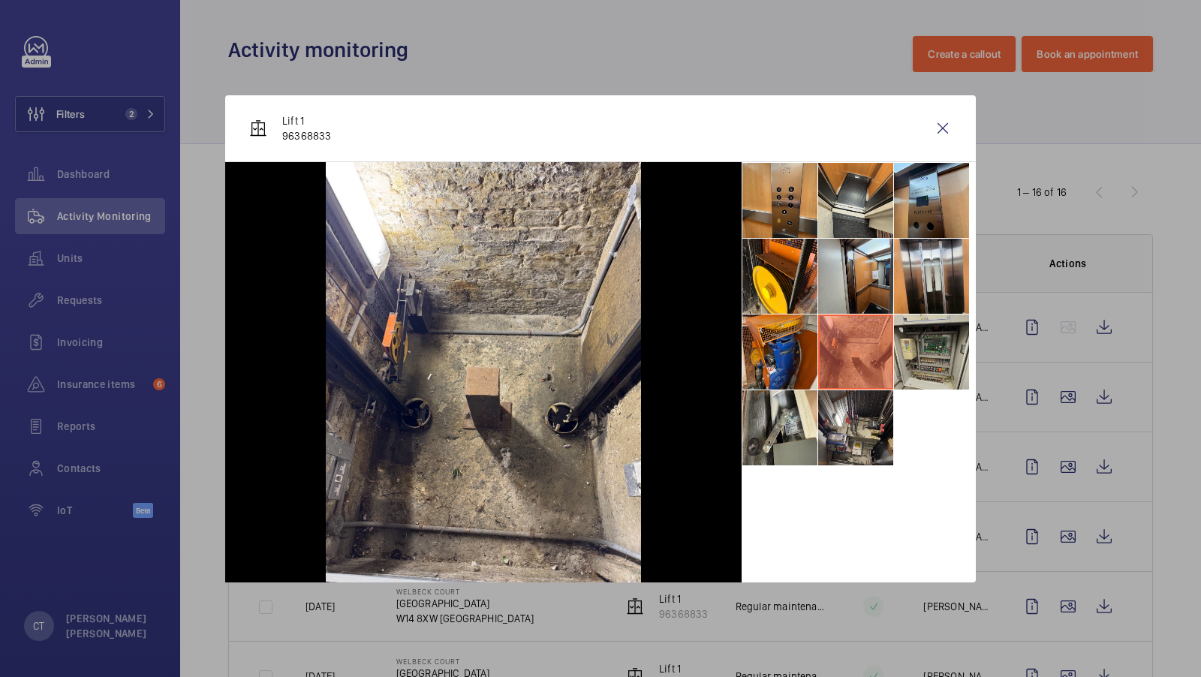
click at [907, 347] on li at bounding box center [931, 351] width 75 height 75
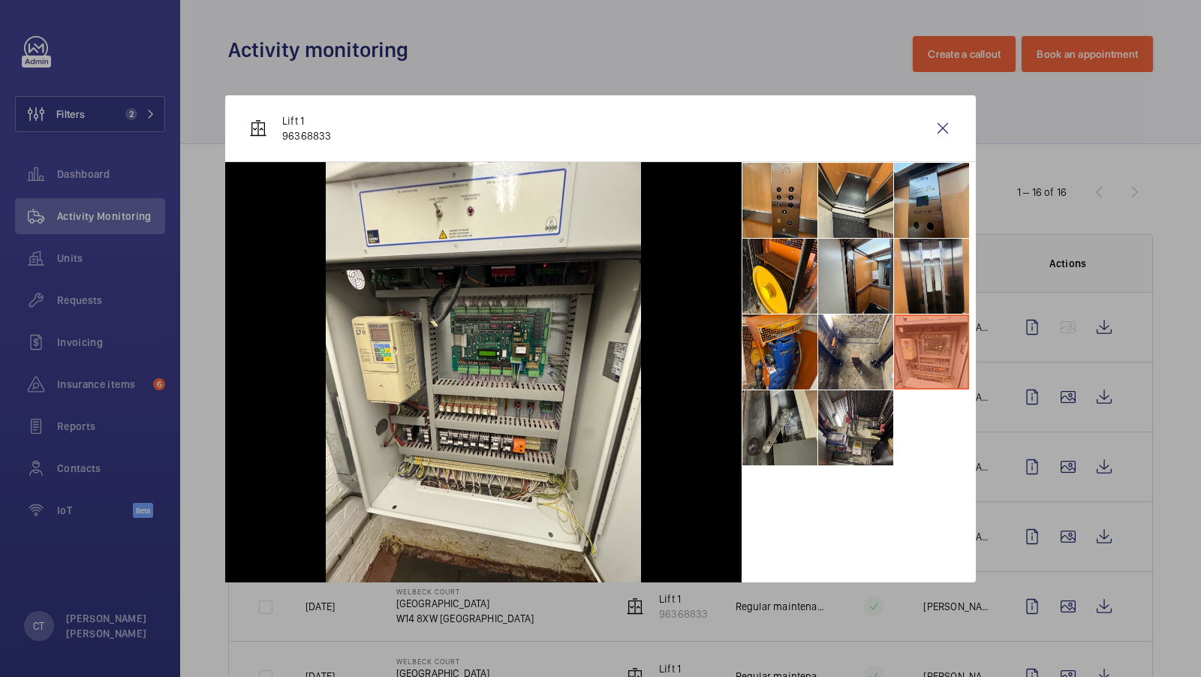
click at [770, 405] on li at bounding box center [779, 427] width 75 height 75
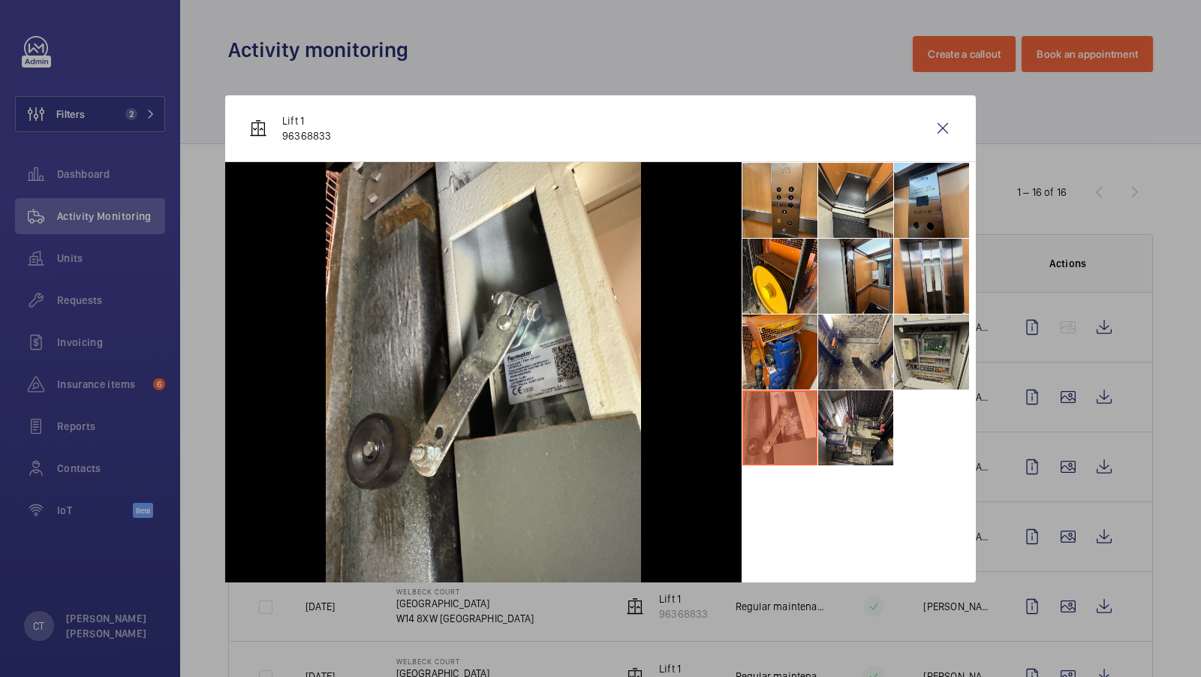
click at [922, 356] on li at bounding box center [931, 351] width 75 height 75
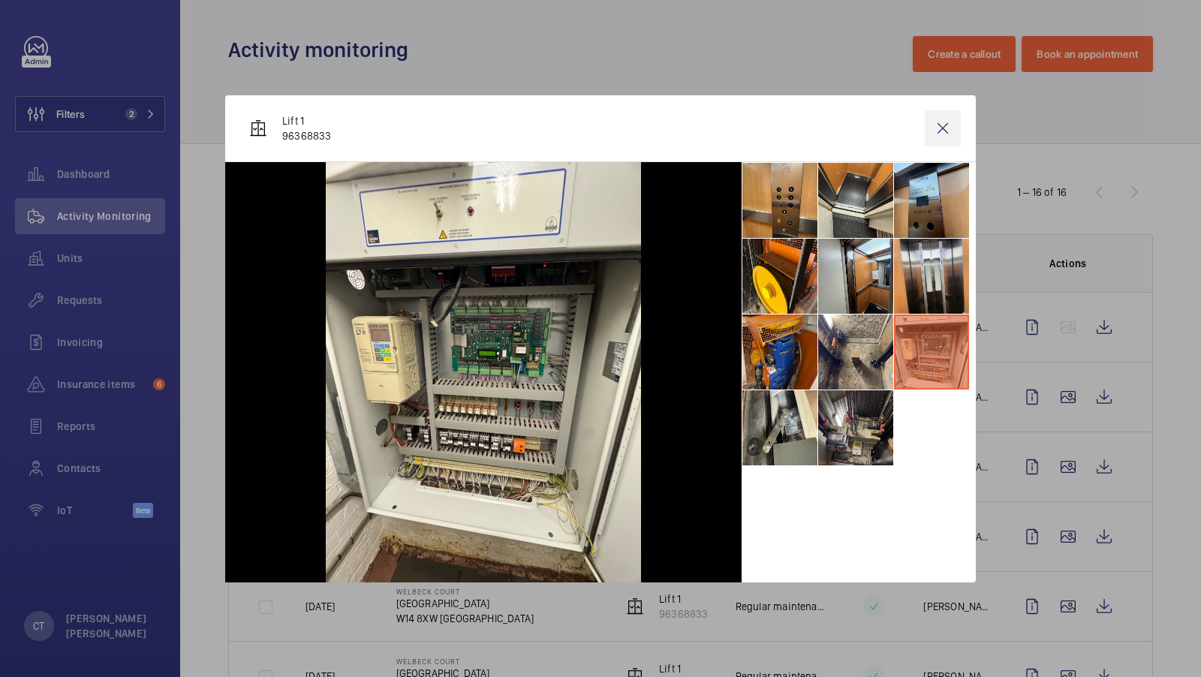
click at [944, 130] on wm-front-icon-button at bounding box center [943, 128] width 36 height 36
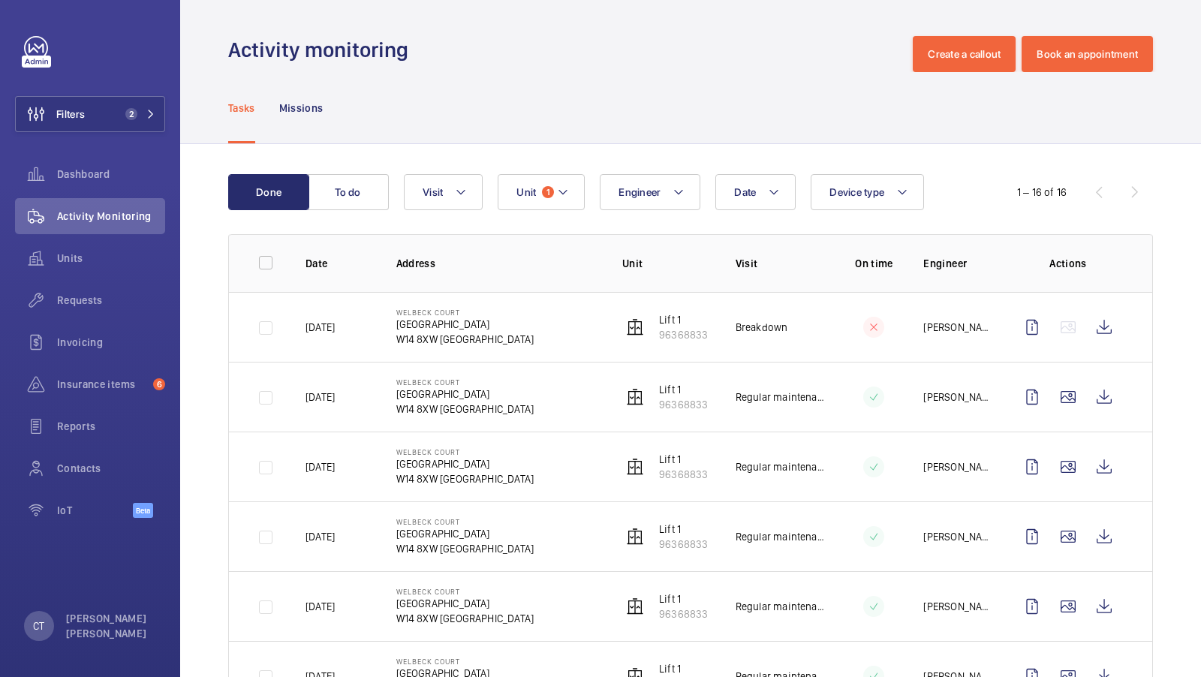
click at [1069, 483] on td at bounding box center [1071, 467] width 162 height 70
click at [1069, 456] on wm-front-icon-button at bounding box center [1068, 467] width 36 height 36
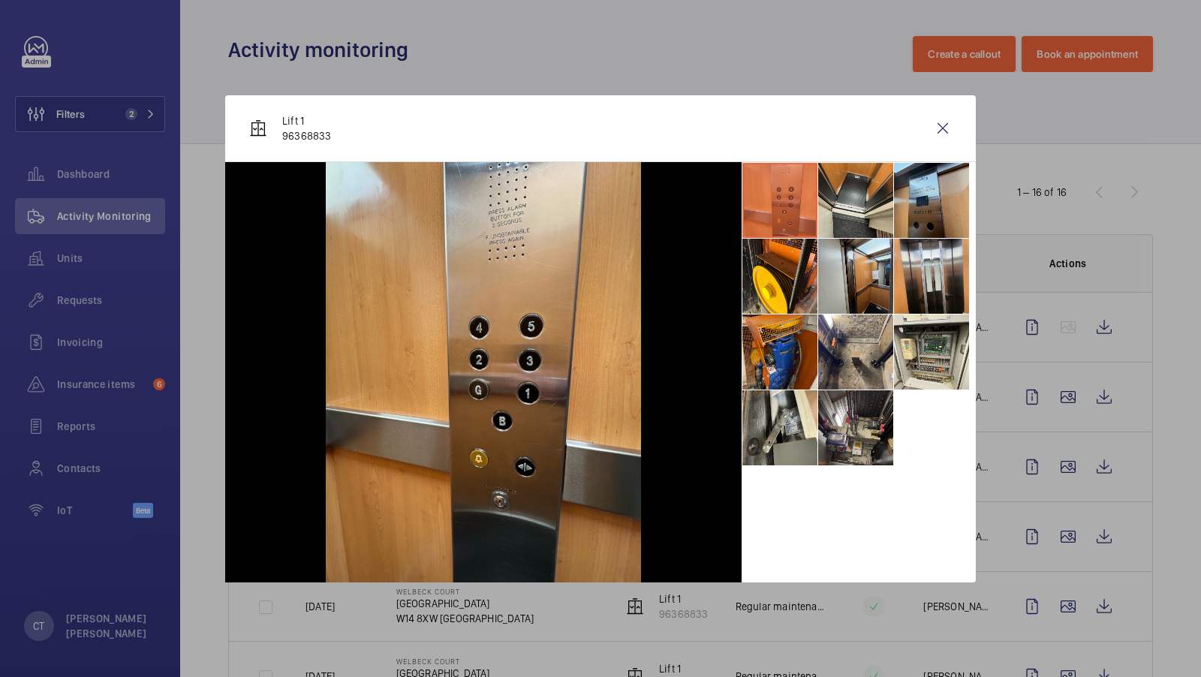
click at [1006, 455] on div at bounding box center [600, 338] width 1201 height 677
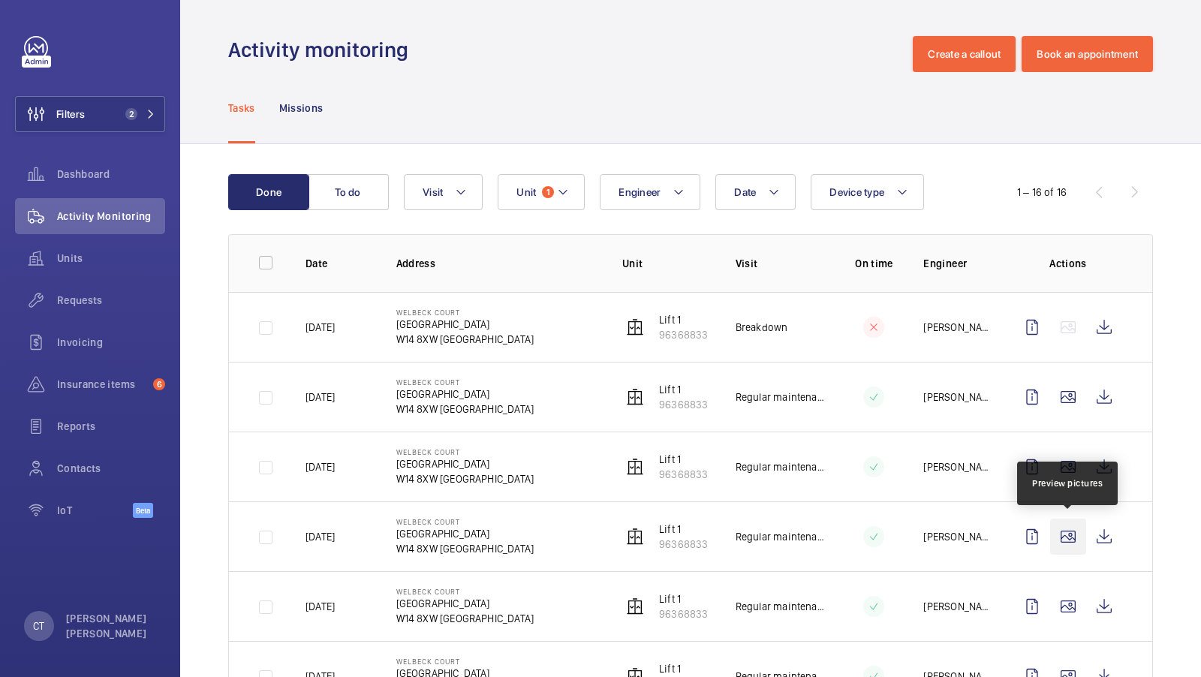
click at [1060, 527] on wm-front-icon-button at bounding box center [1068, 537] width 36 height 36
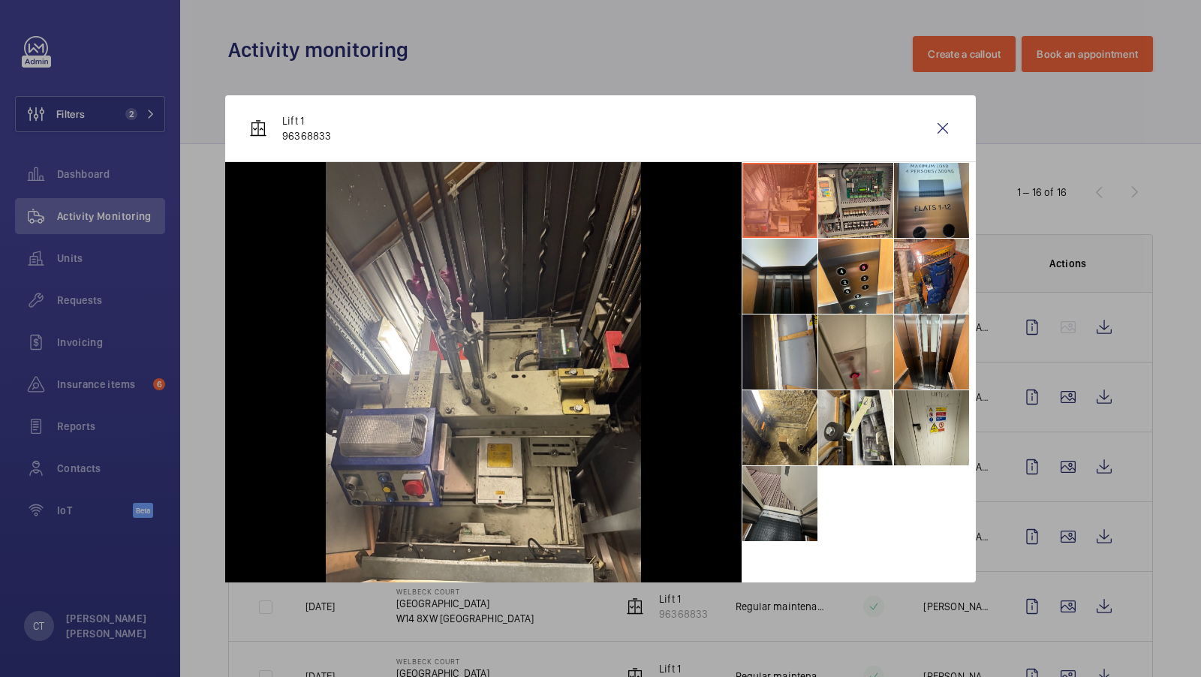
click at [776, 502] on li at bounding box center [779, 503] width 75 height 75
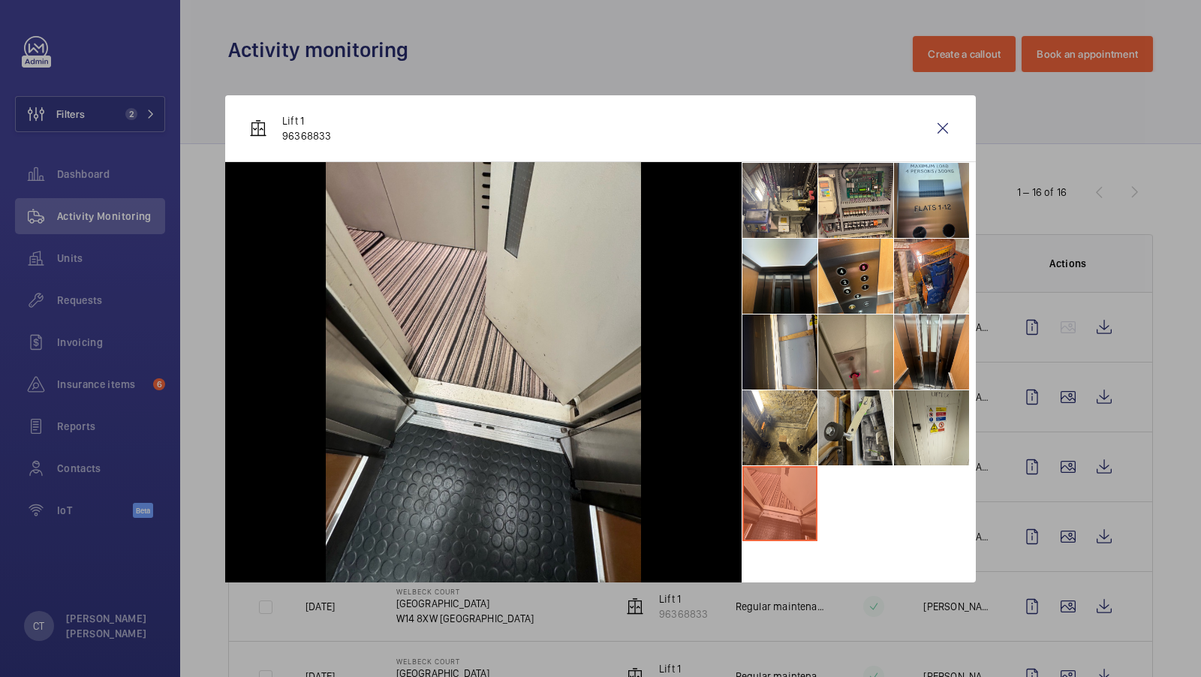
click at [859, 443] on li at bounding box center [855, 427] width 75 height 75
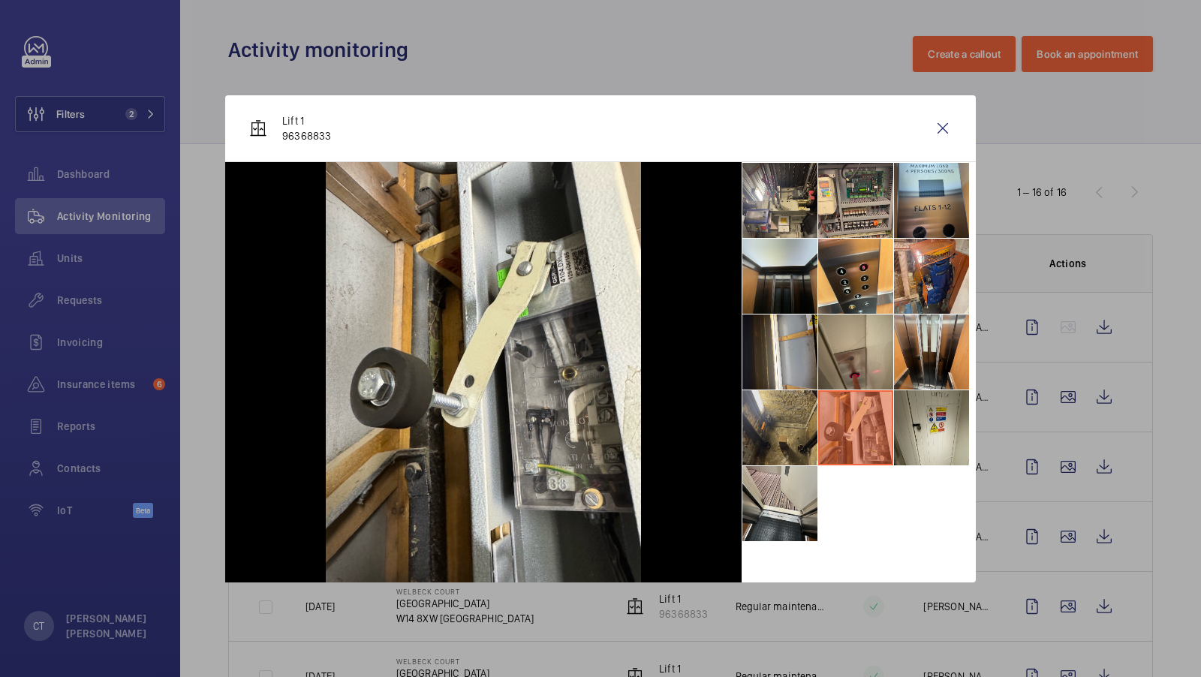
click at [795, 423] on li at bounding box center [779, 427] width 75 height 75
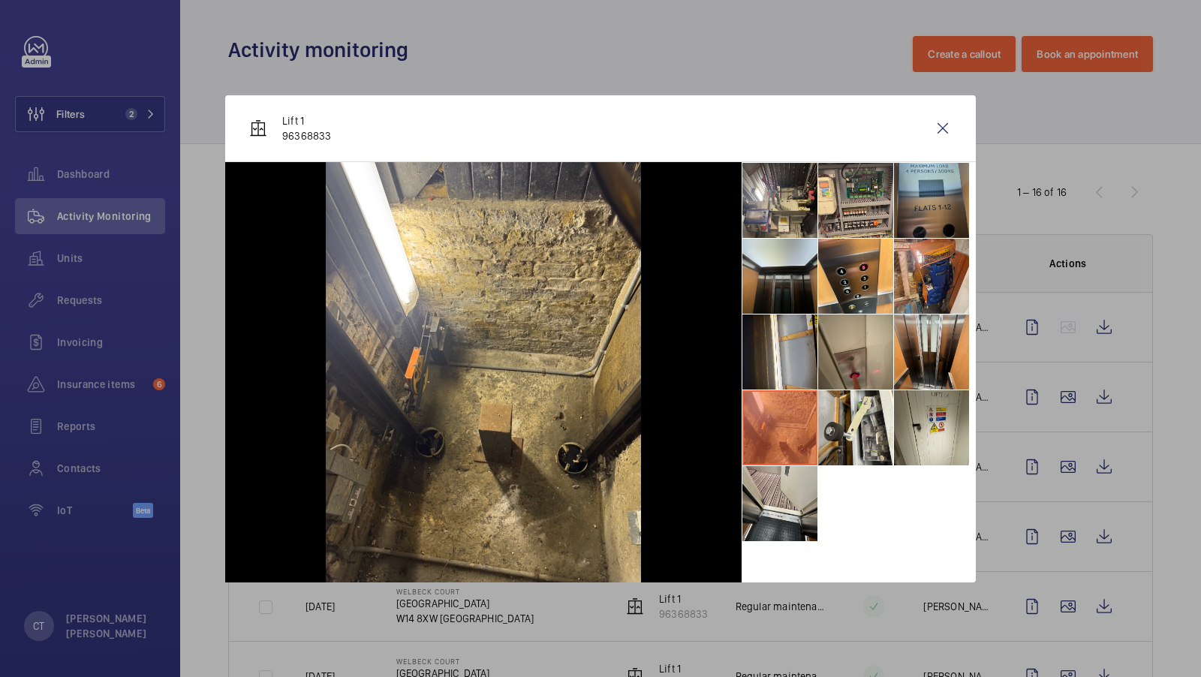
click at [921, 198] on li at bounding box center [931, 200] width 75 height 75
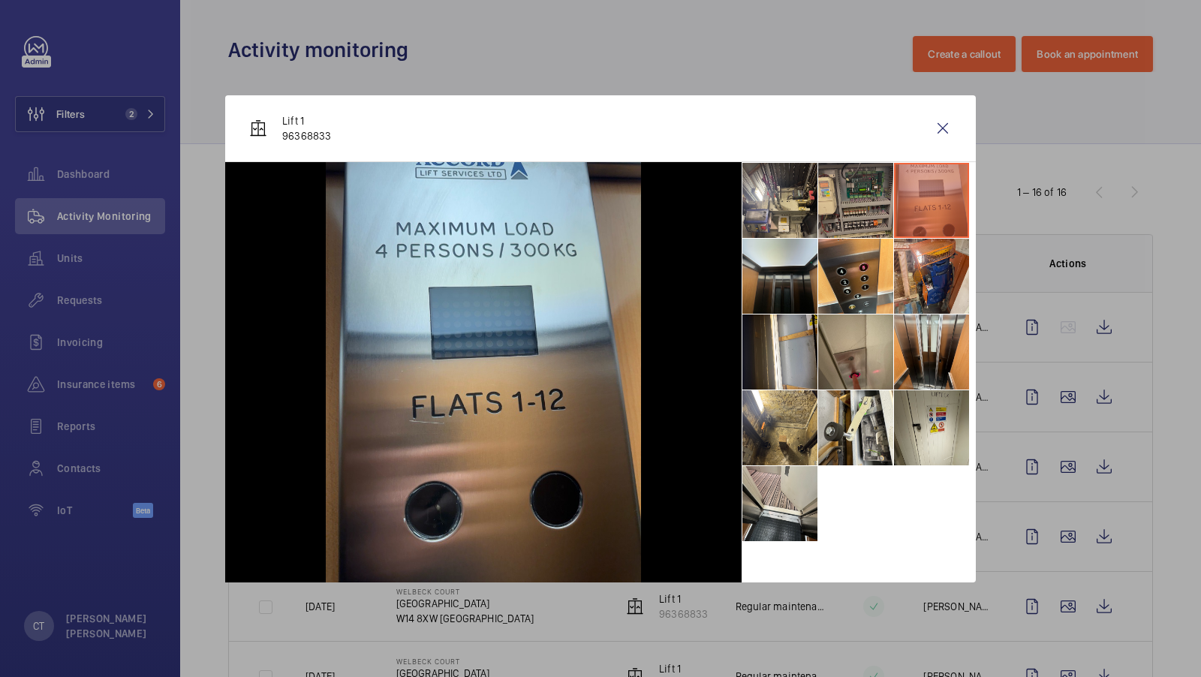
click at [862, 198] on li at bounding box center [855, 200] width 75 height 75
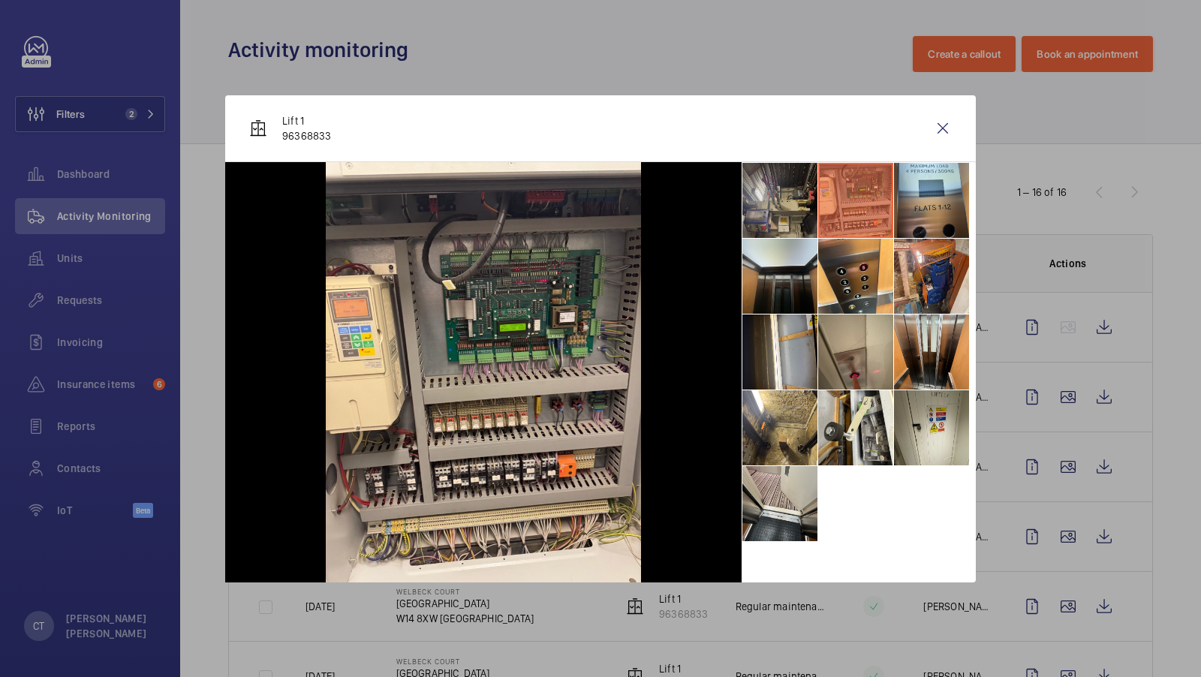
click at [797, 198] on li at bounding box center [779, 200] width 75 height 75
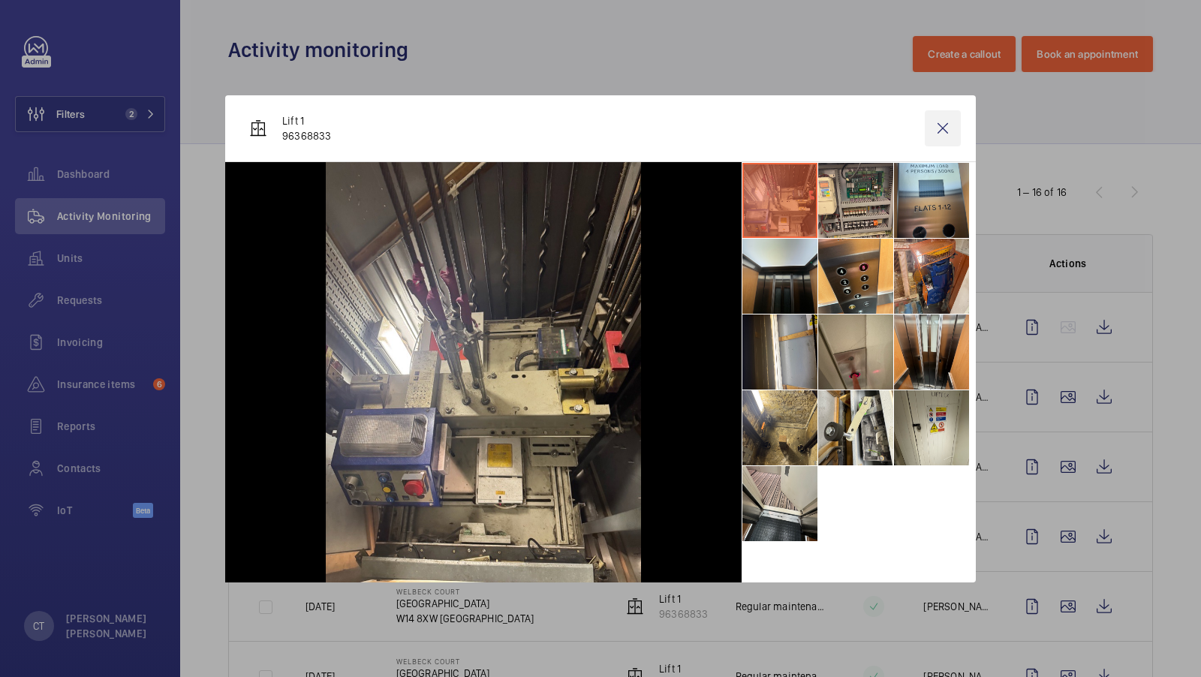
click at [937, 124] on wm-front-icon-button at bounding box center [943, 128] width 36 height 36
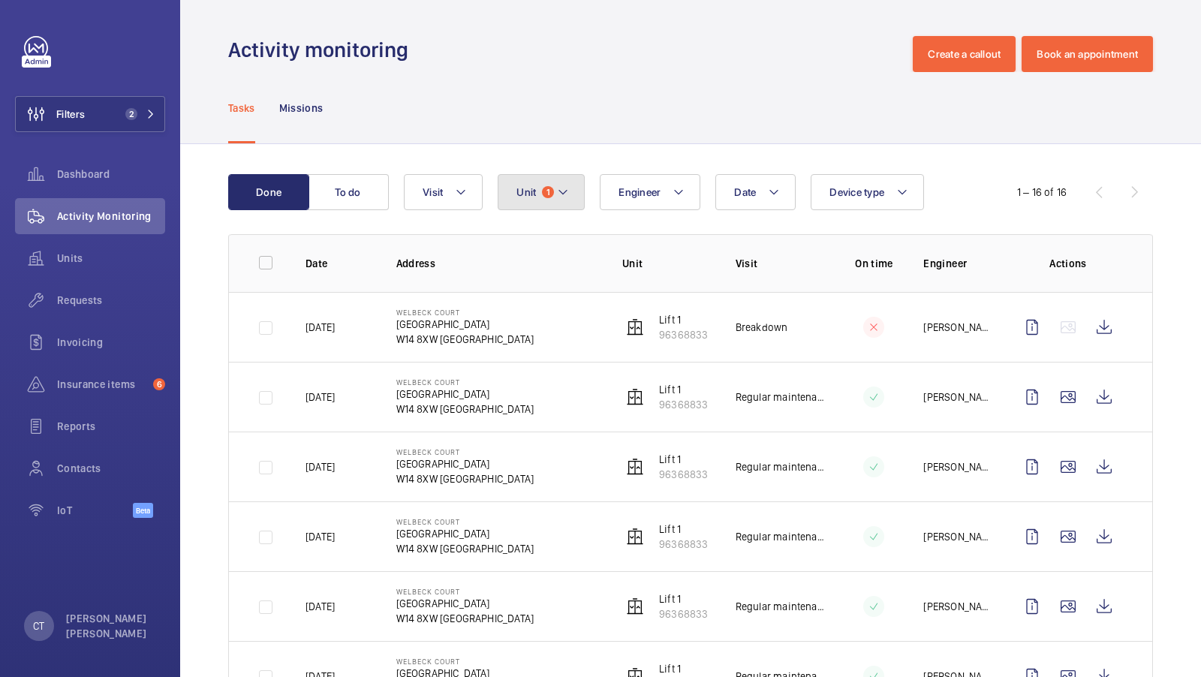
click at [561, 197] on mat-icon at bounding box center [563, 192] width 12 height 18
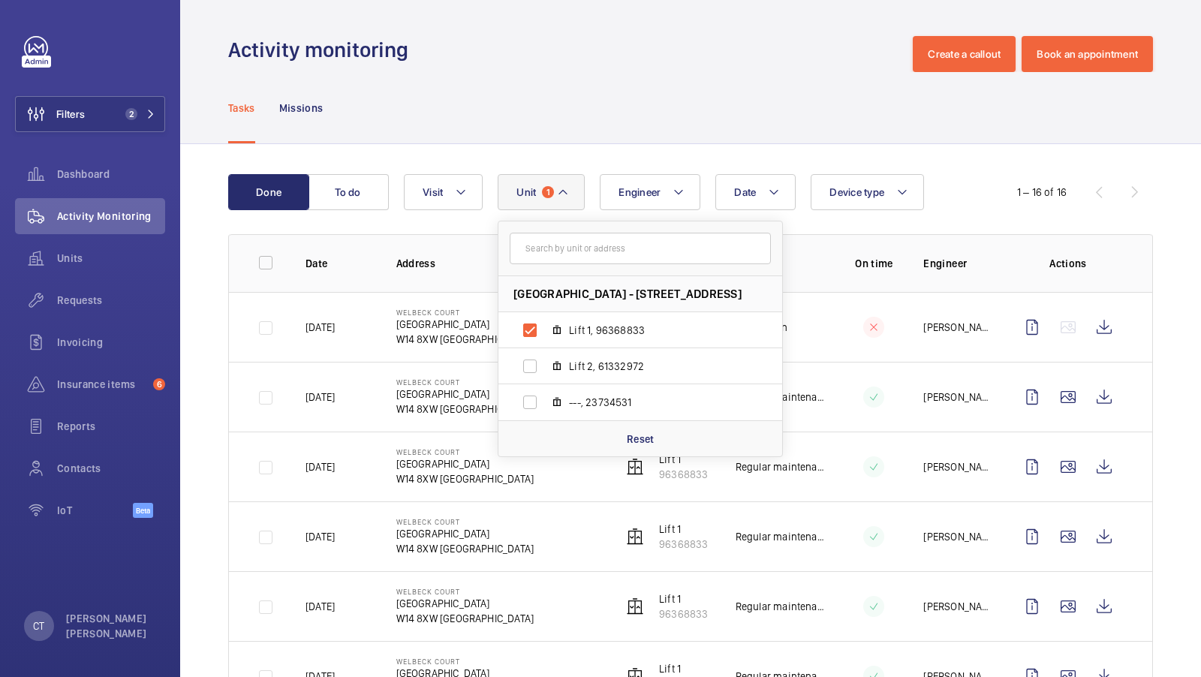
click at [627, 125] on div "Tasks Missions" at bounding box center [690, 107] width 925 height 71
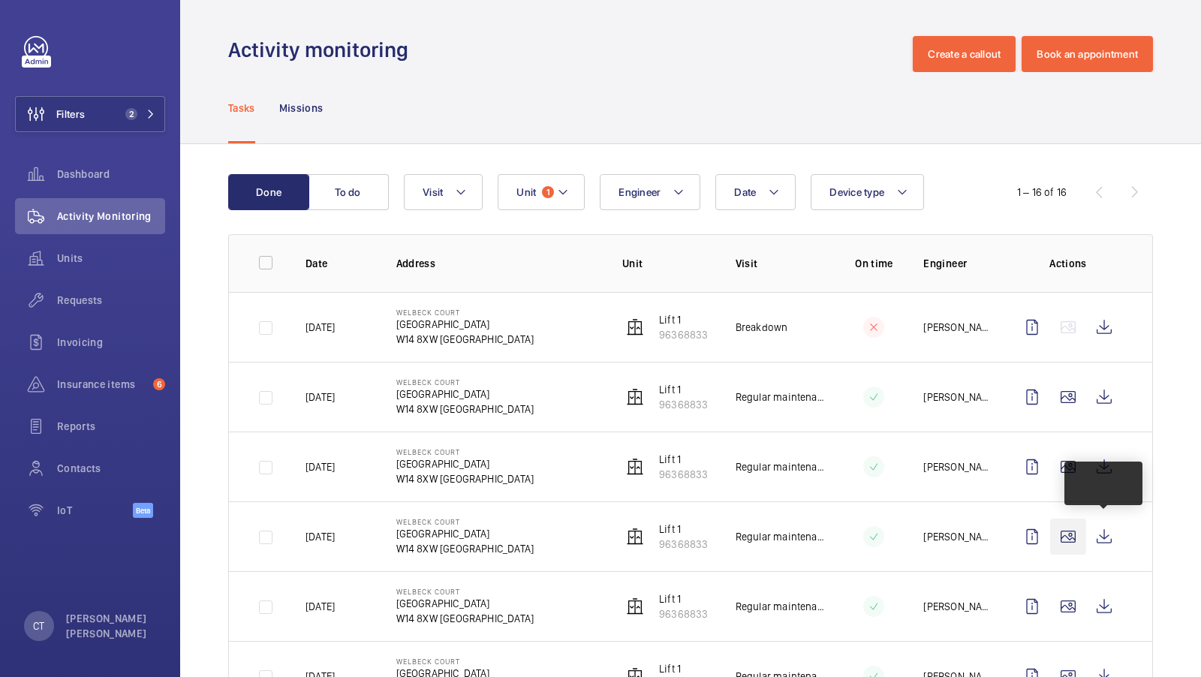
click at [1073, 534] on wm-front-icon-button at bounding box center [1068, 537] width 36 height 36
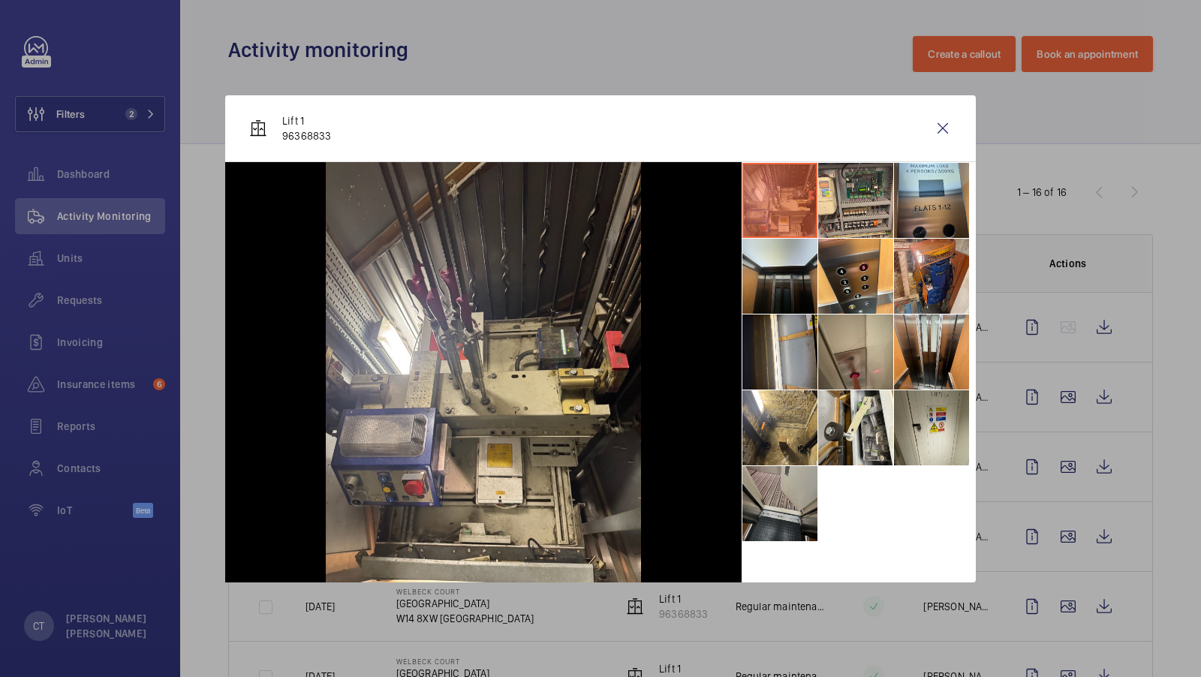
click at [785, 488] on li at bounding box center [779, 503] width 75 height 75
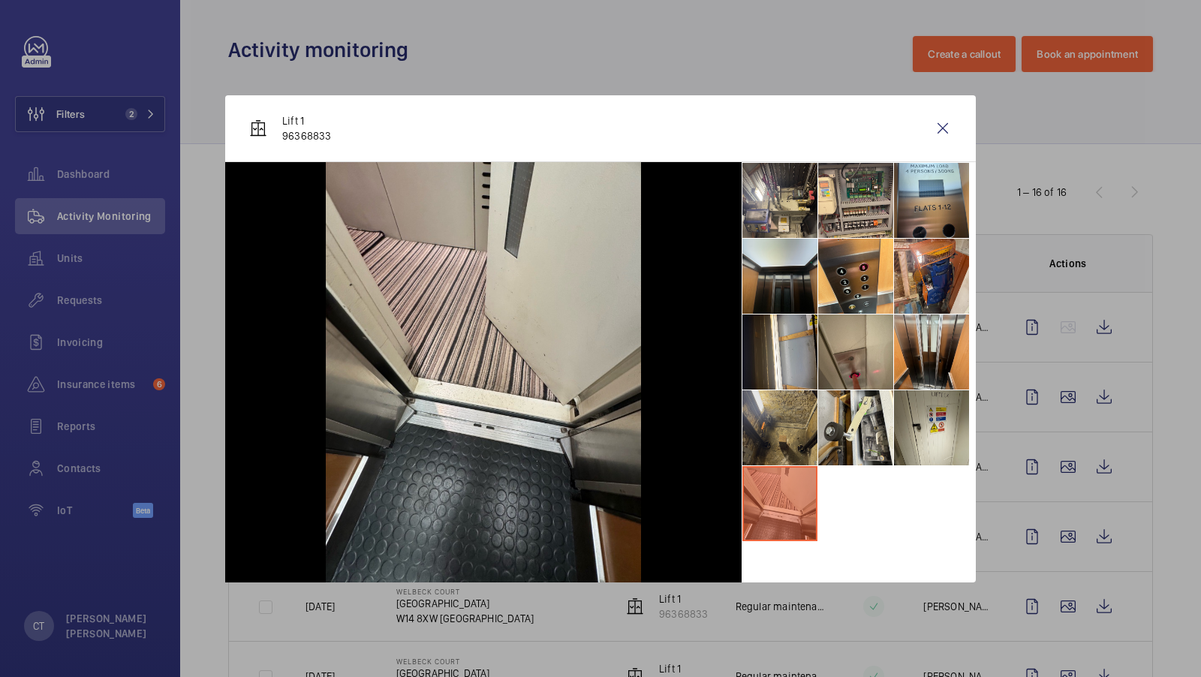
click at [773, 423] on li at bounding box center [779, 427] width 75 height 75
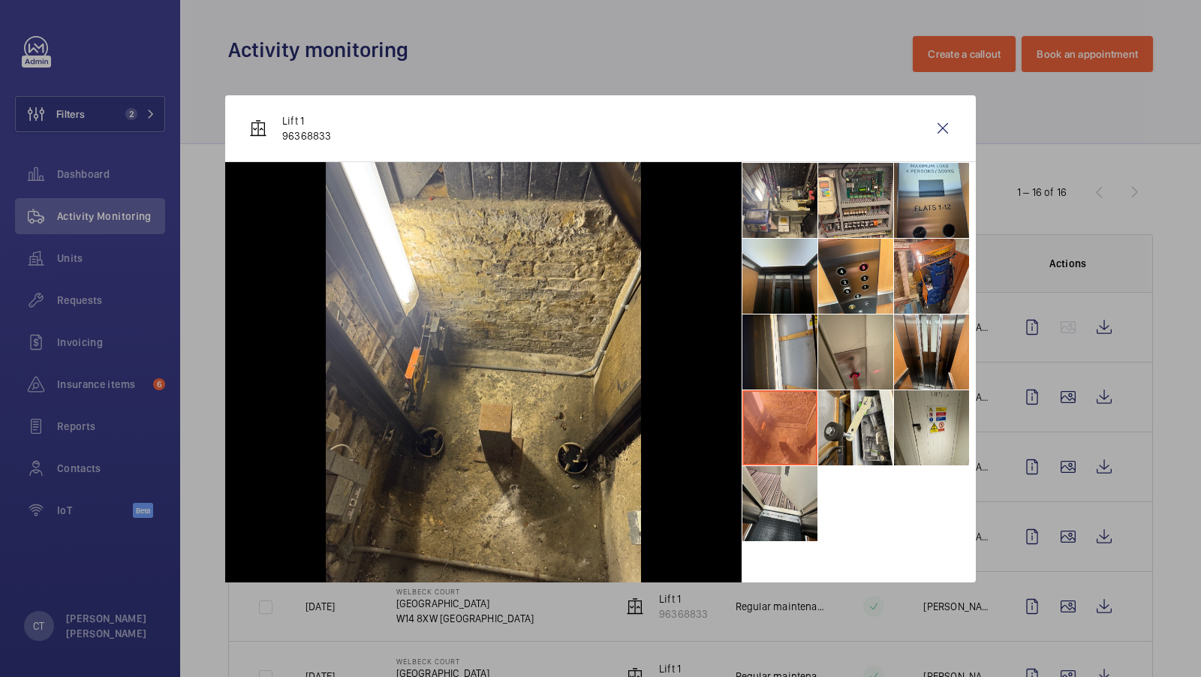
click at [1040, 435] on div at bounding box center [600, 338] width 1201 height 677
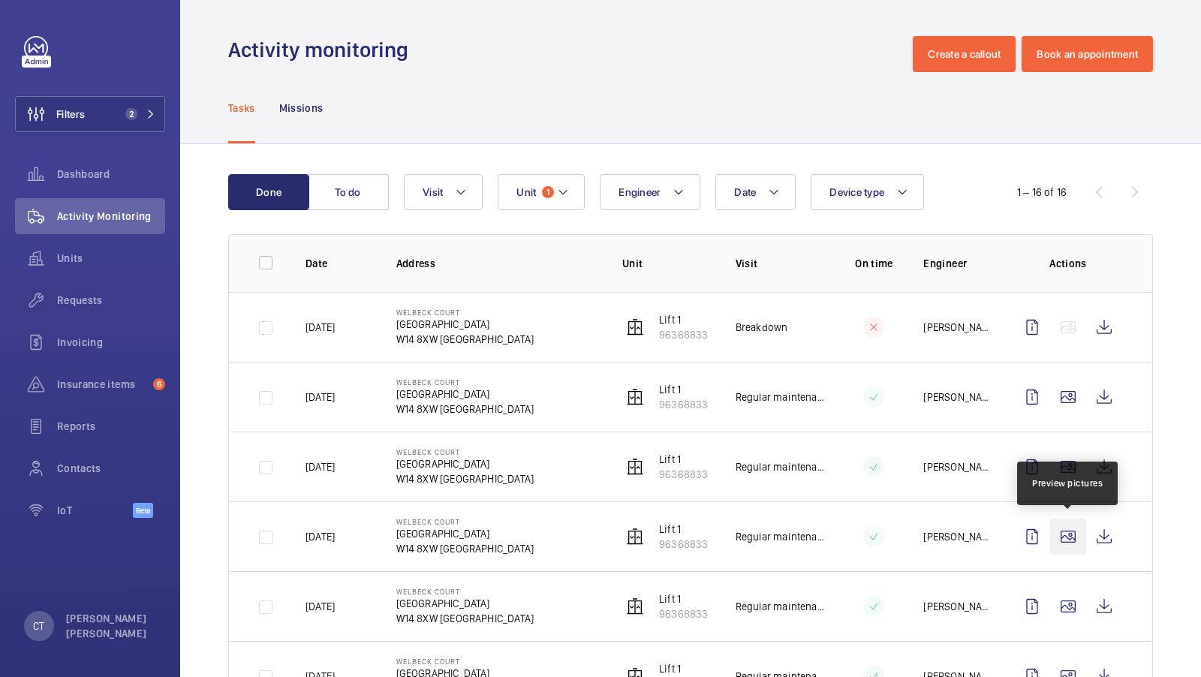
click at [1066, 528] on wm-front-icon-button at bounding box center [1068, 537] width 36 height 36
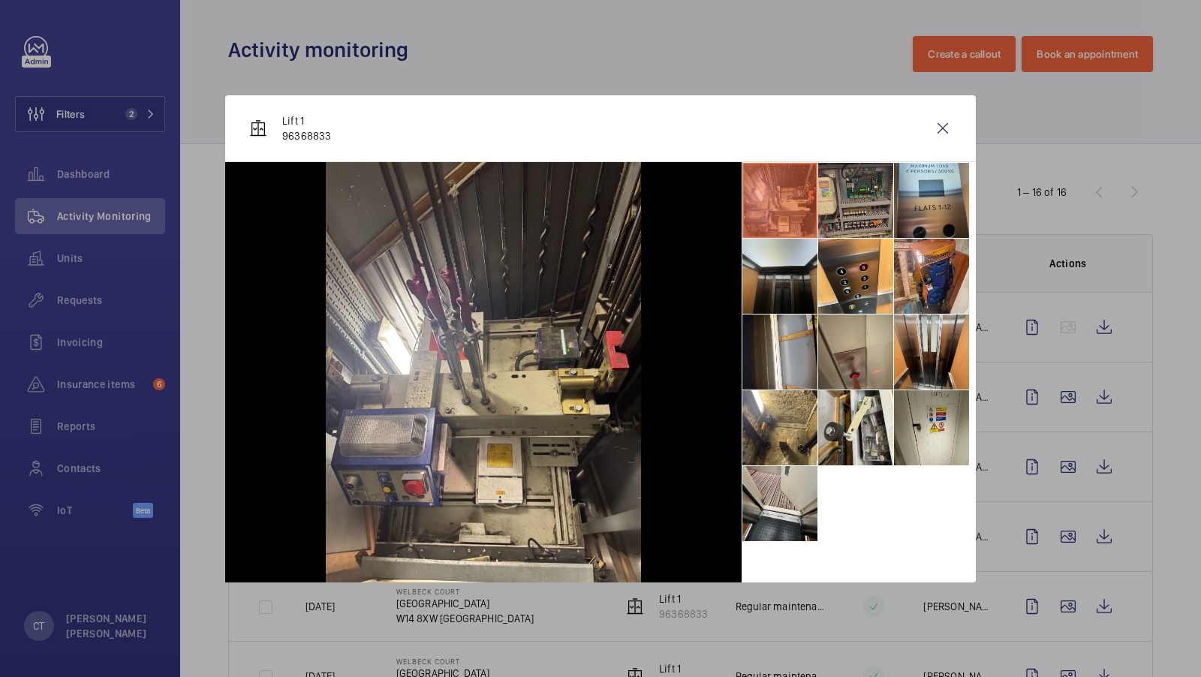
click at [854, 203] on li at bounding box center [855, 200] width 75 height 75
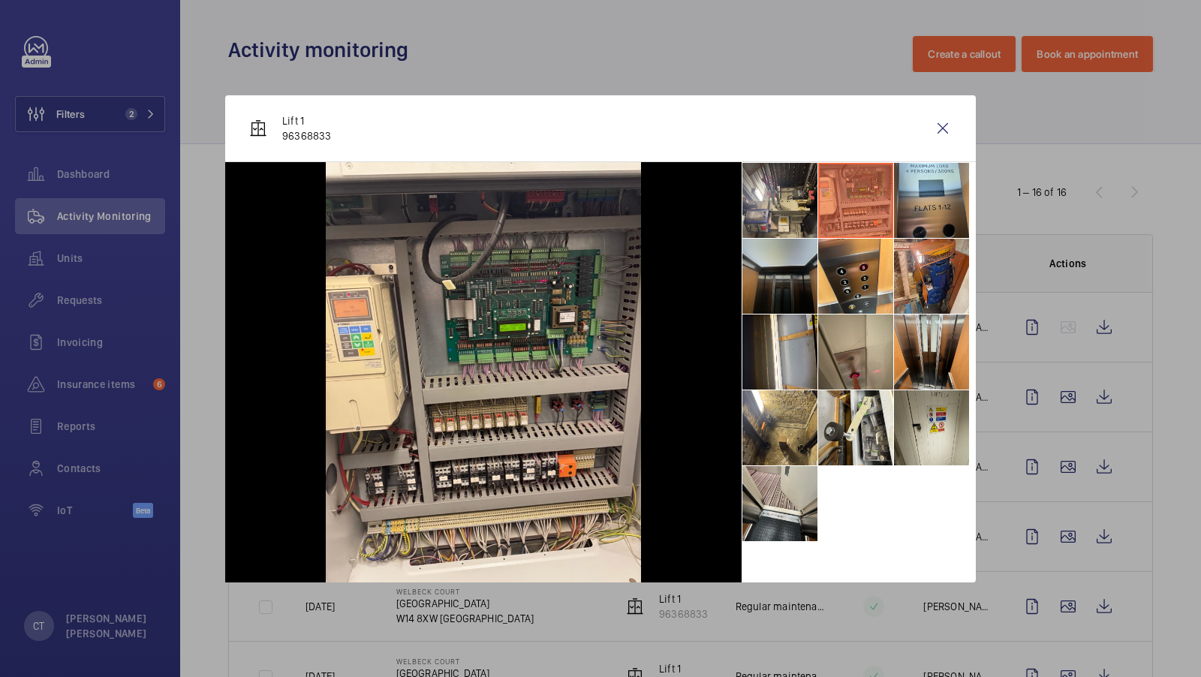
click at [784, 292] on li at bounding box center [779, 276] width 75 height 75
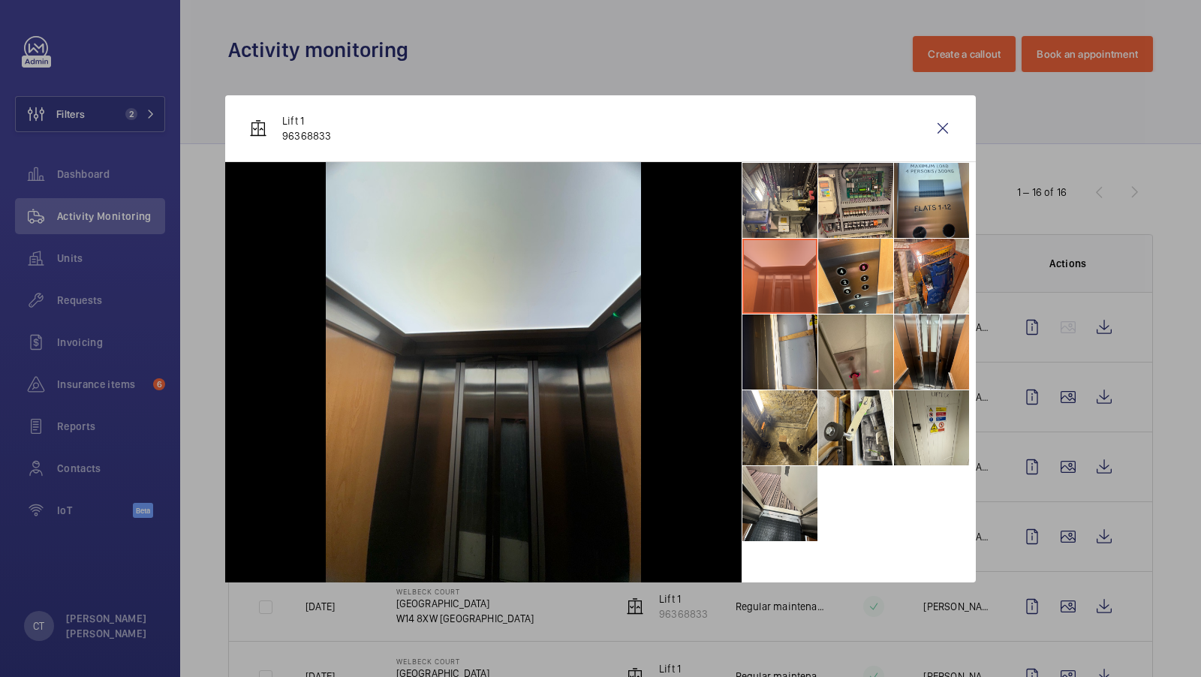
click at [1091, 473] on div at bounding box center [600, 338] width 1201 height 677
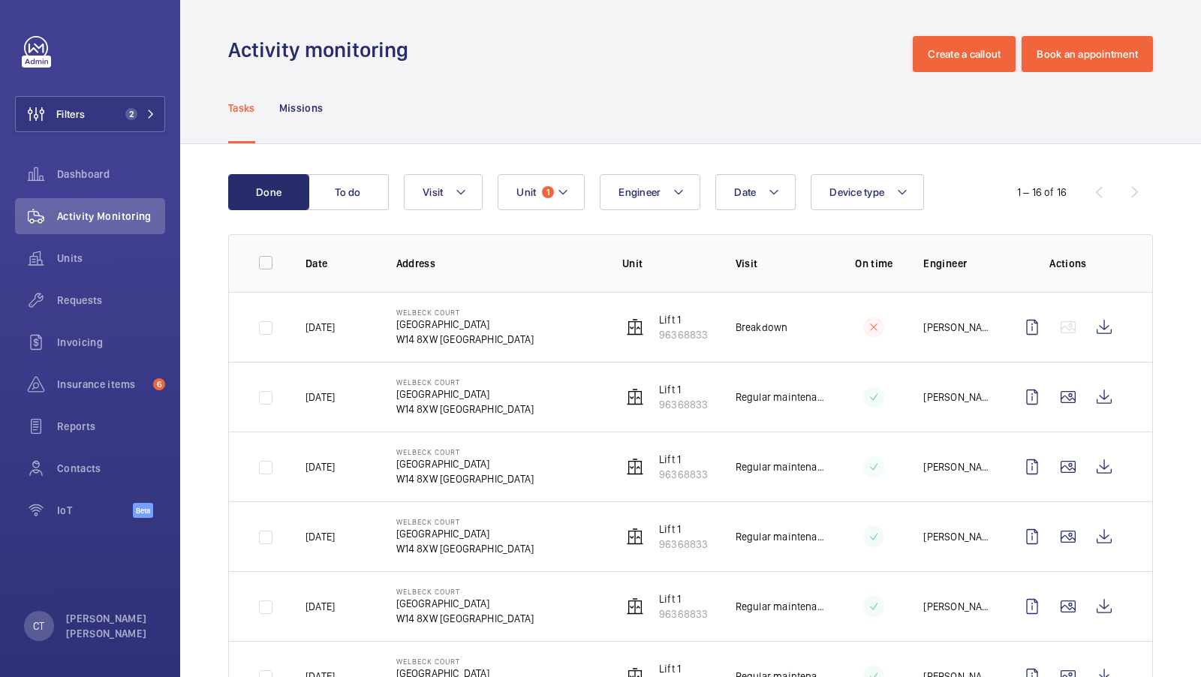
scroll to position [51, 0]
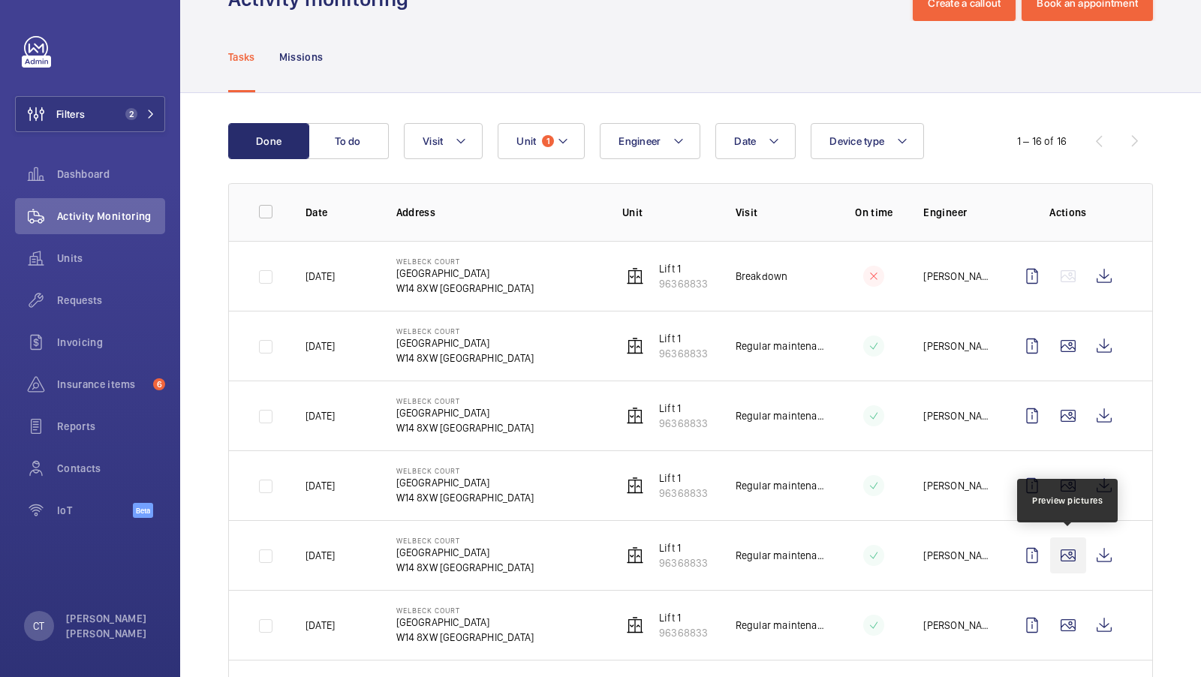
click at [1062, 549] on wm-front-icon-button at bounding box center [1068, 555] width 36 height 36
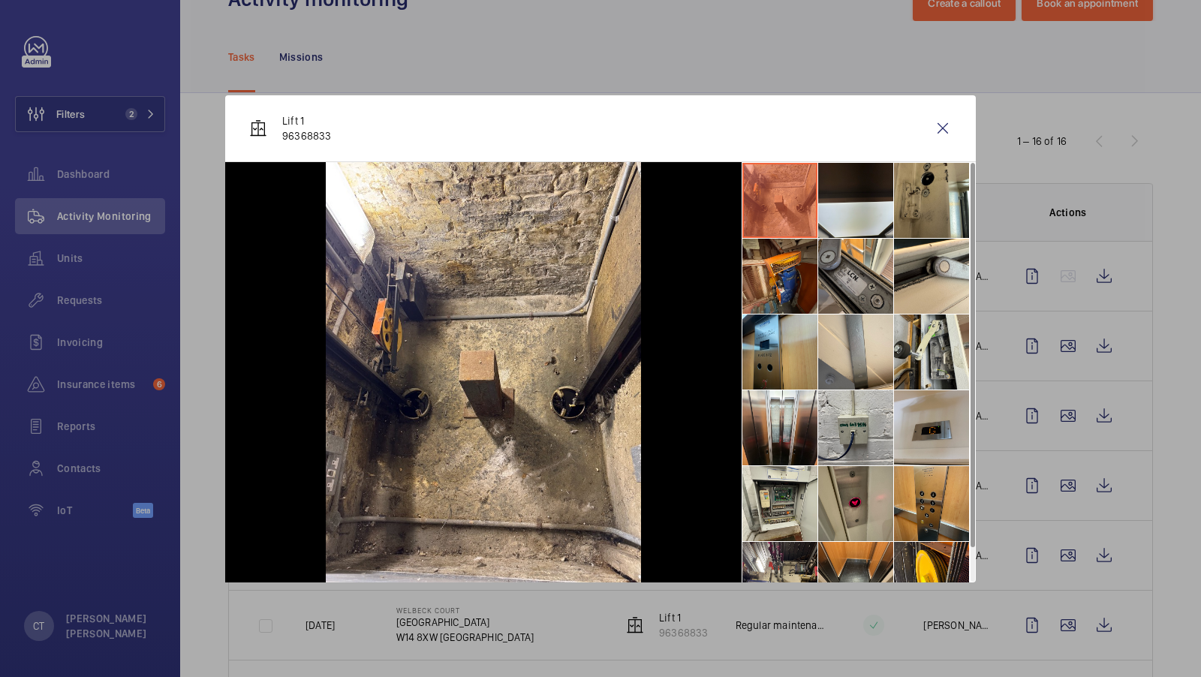
click at [1122, 287] on div at bounding box center [600, 338] width 1201 height 677
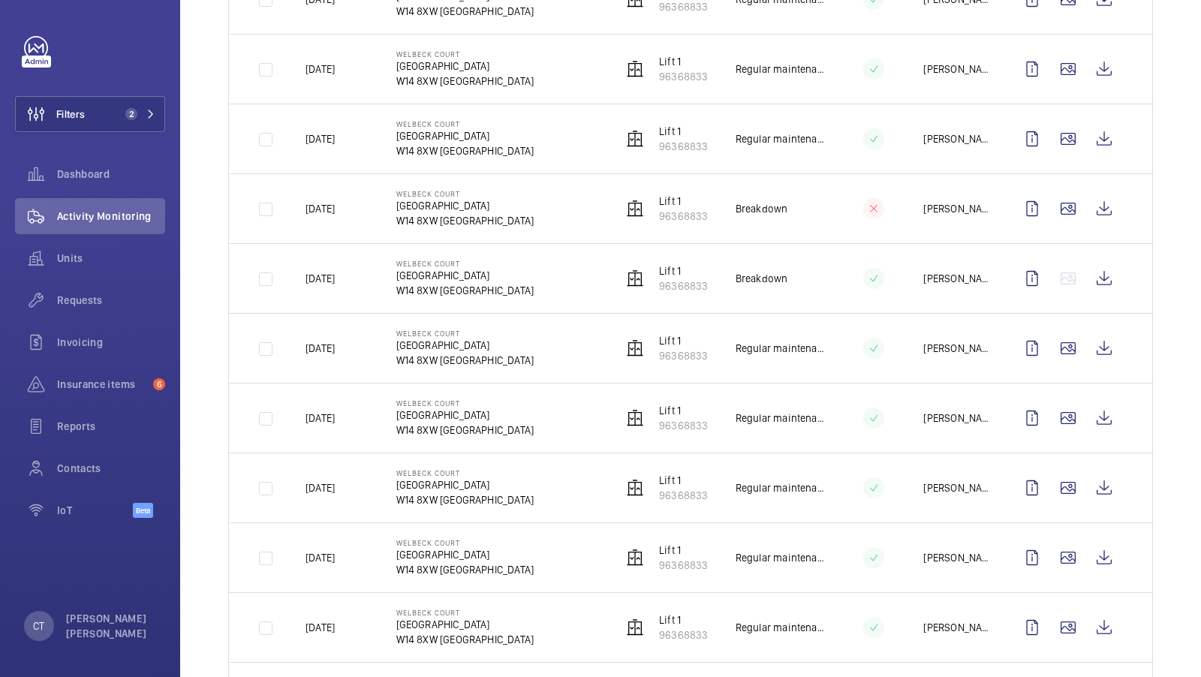
scroll to position [640, 0]
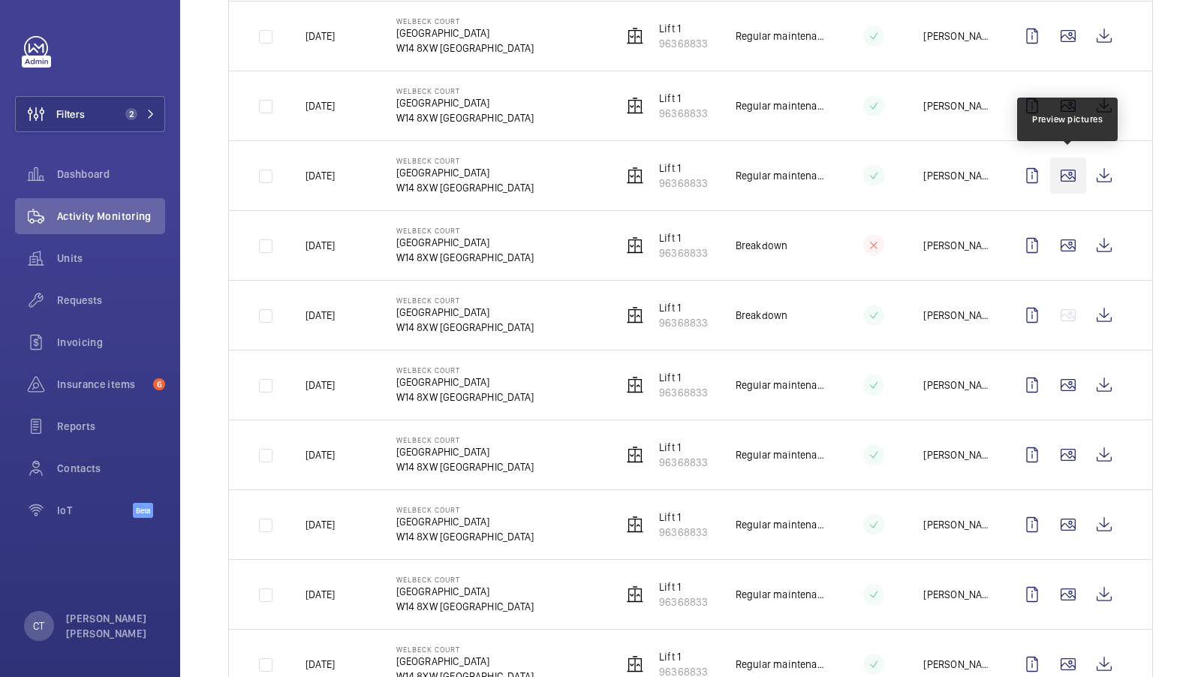
click at [1070, 181] on wm-front-icon-button at bounding box center [1068, 176] width 36 height 36
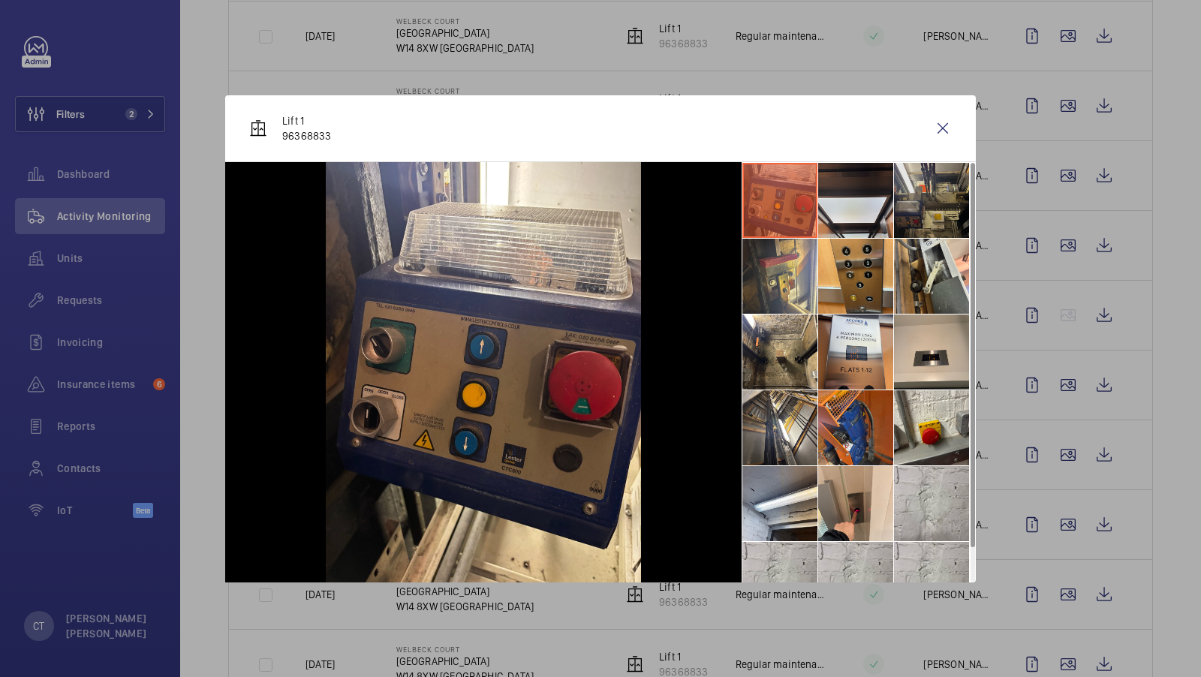
click at [919, 197] on li at bounding box center [931, 200] width 75 height 75
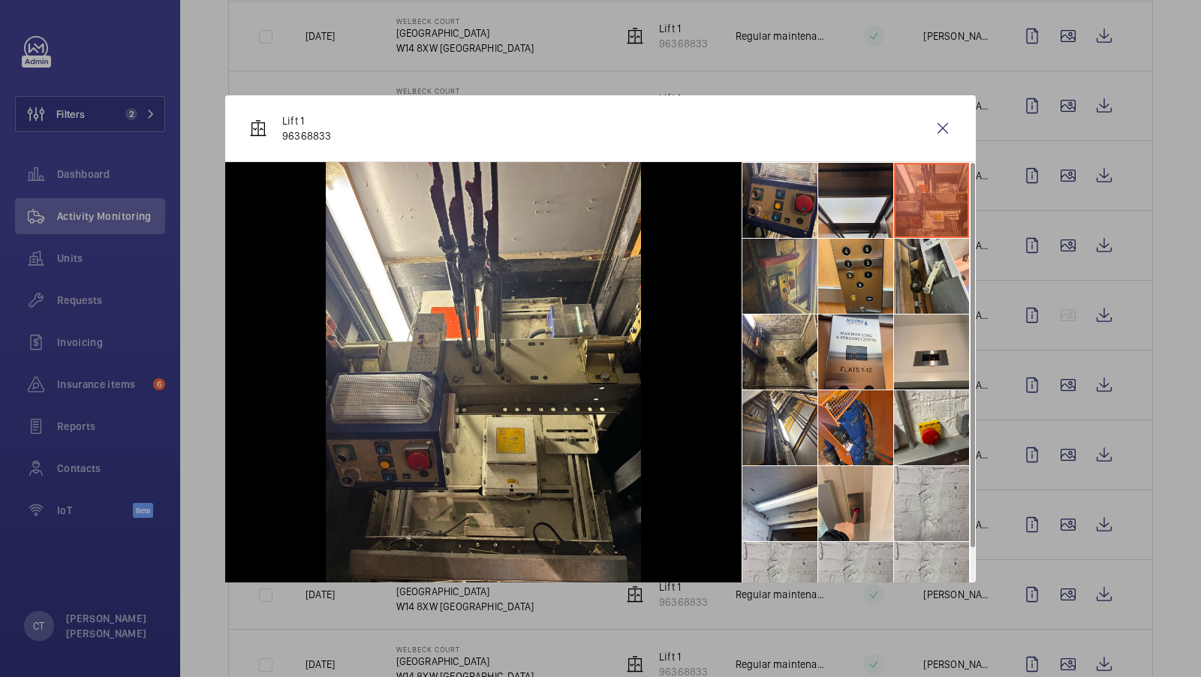
click at [801, 260] on li at bounding box center [779, 276] width 75 height 75
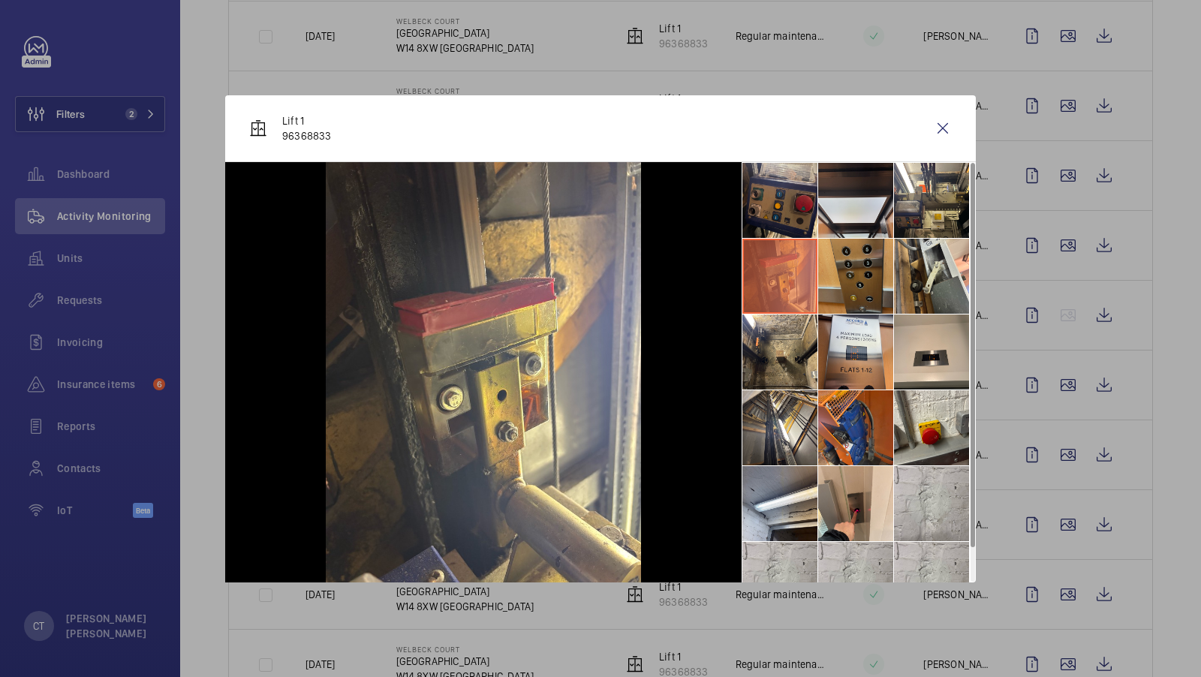
click at [854, 262] on li at bounding box center [855, 276] width 75 height 75
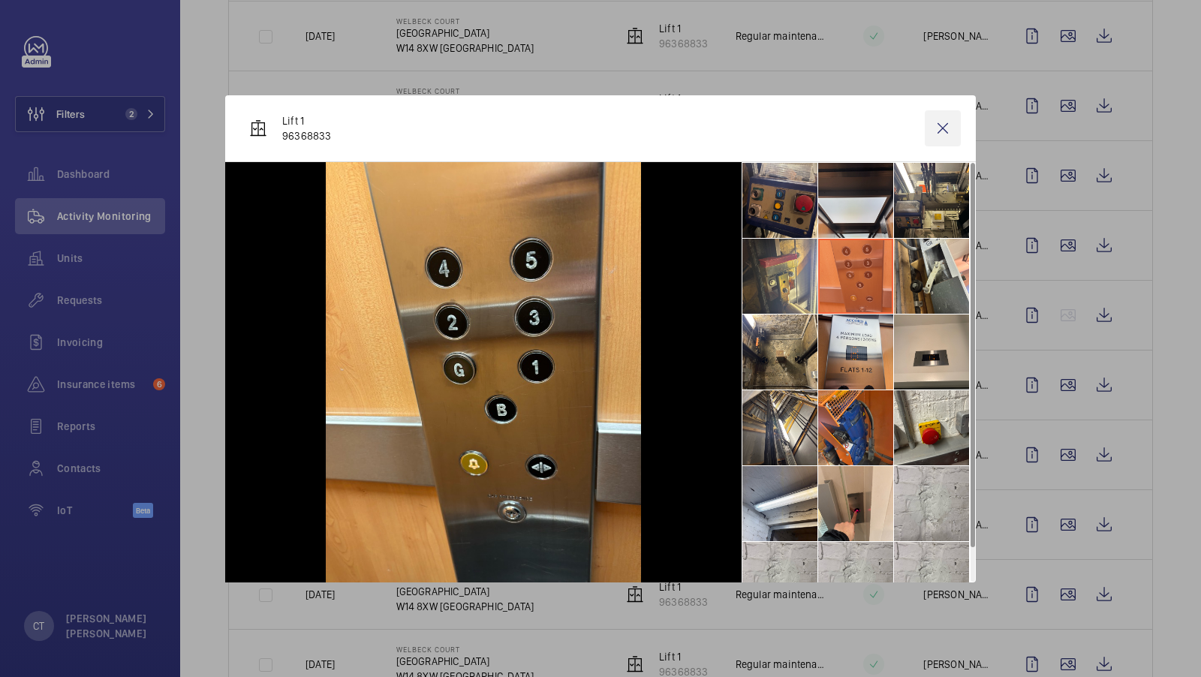
click at [943, 131] on wm-front-icon-button at bounding box center [943, 128] width 36 height 36
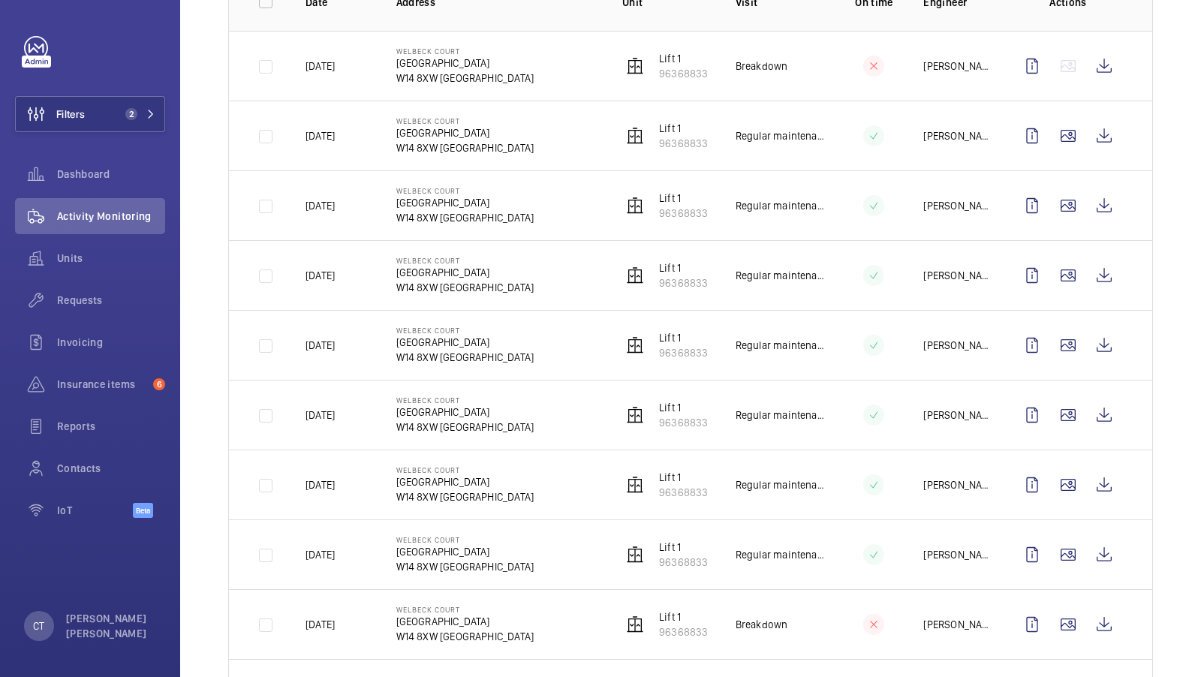
scroll to position [256, 0]
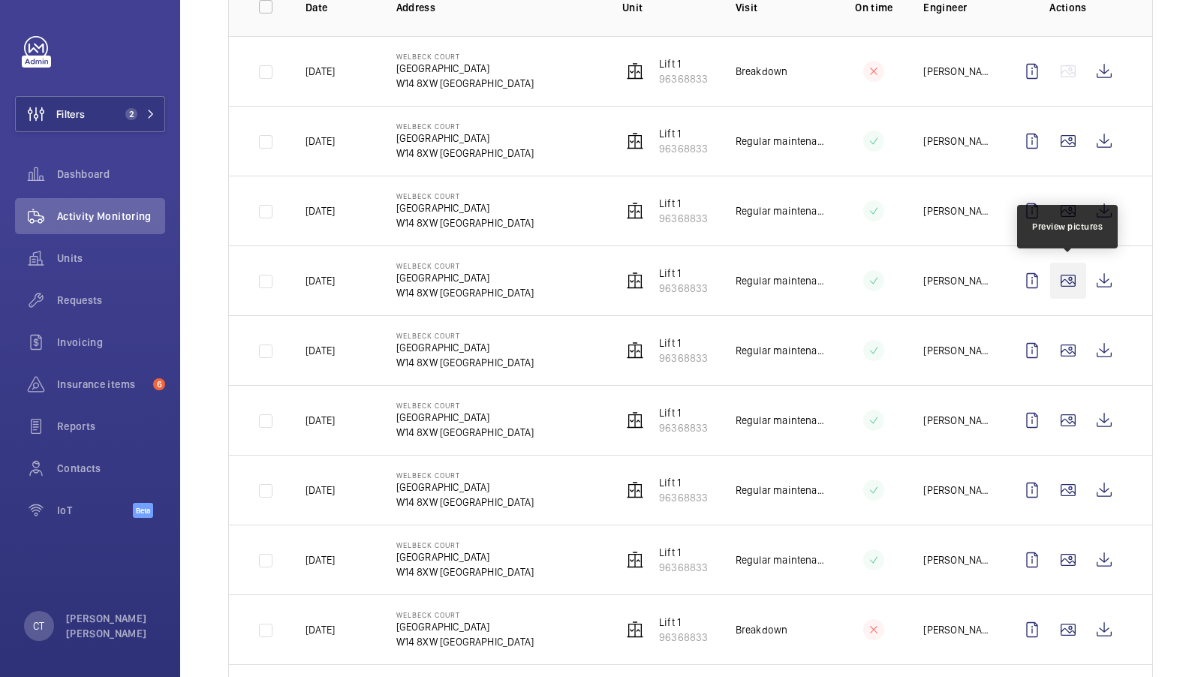
click at [1070, 284] on wm-front-icon-button at bounding box center [1068, 281] width 36 height 36
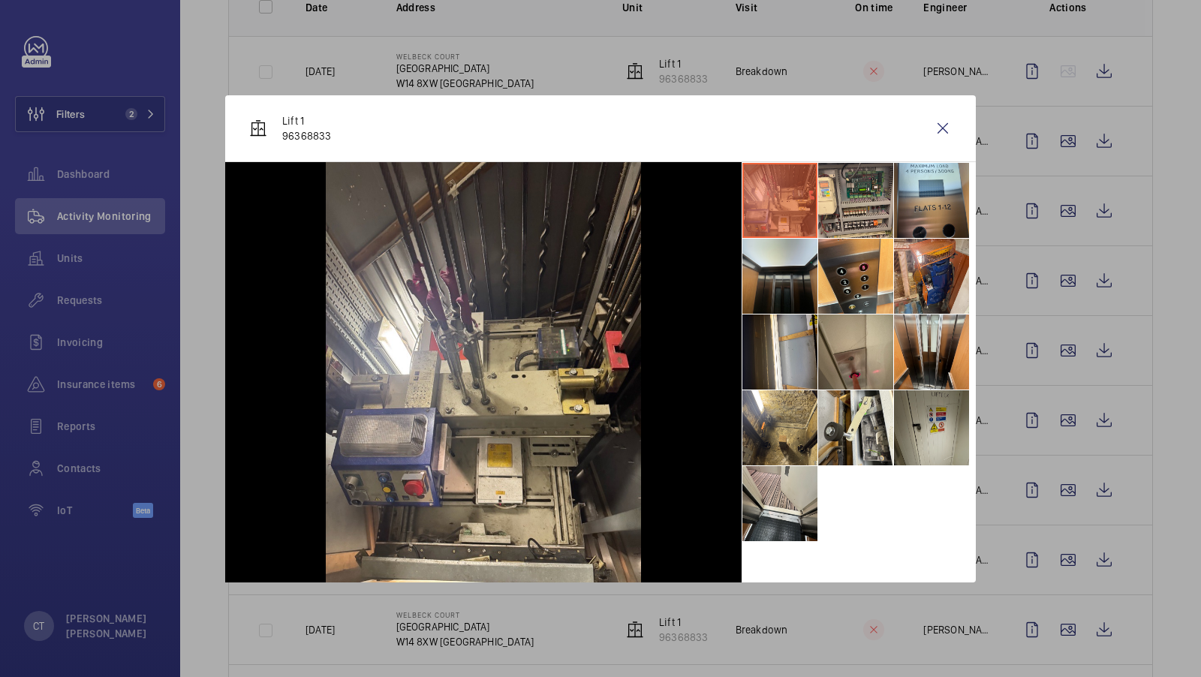
click at [928, 414] on li at bounding box center [931, 427] width 75 height 75
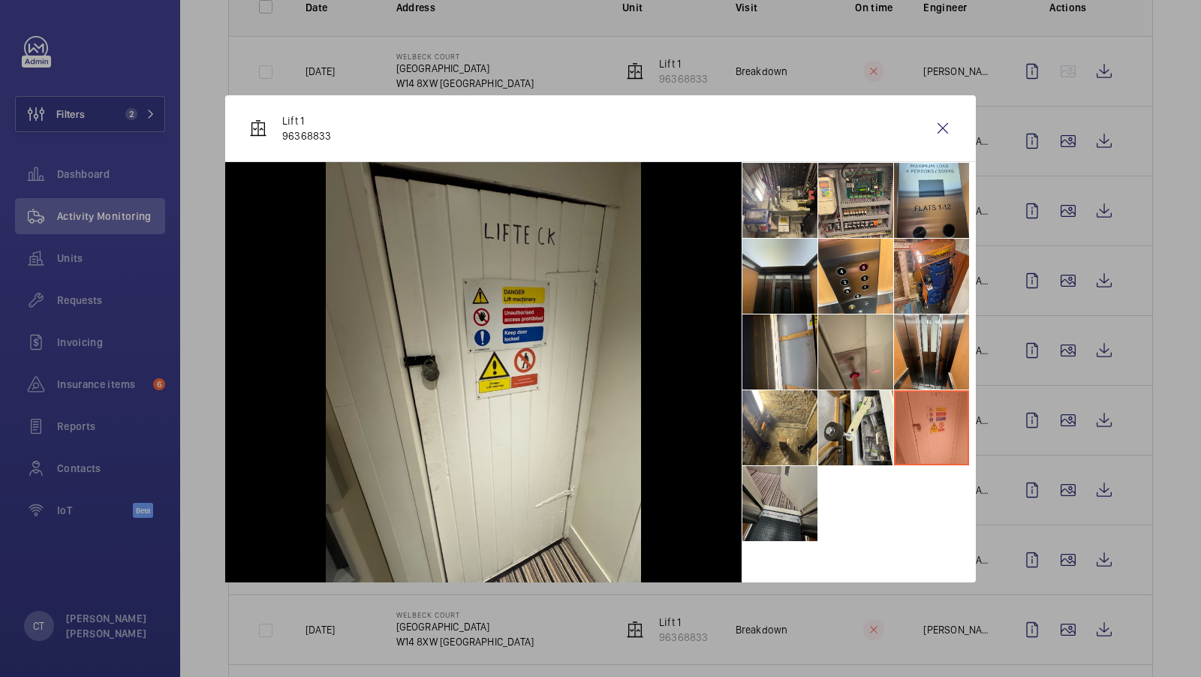
click at [781, 500] on li at bounding box center [779, 503] width 75 height 75
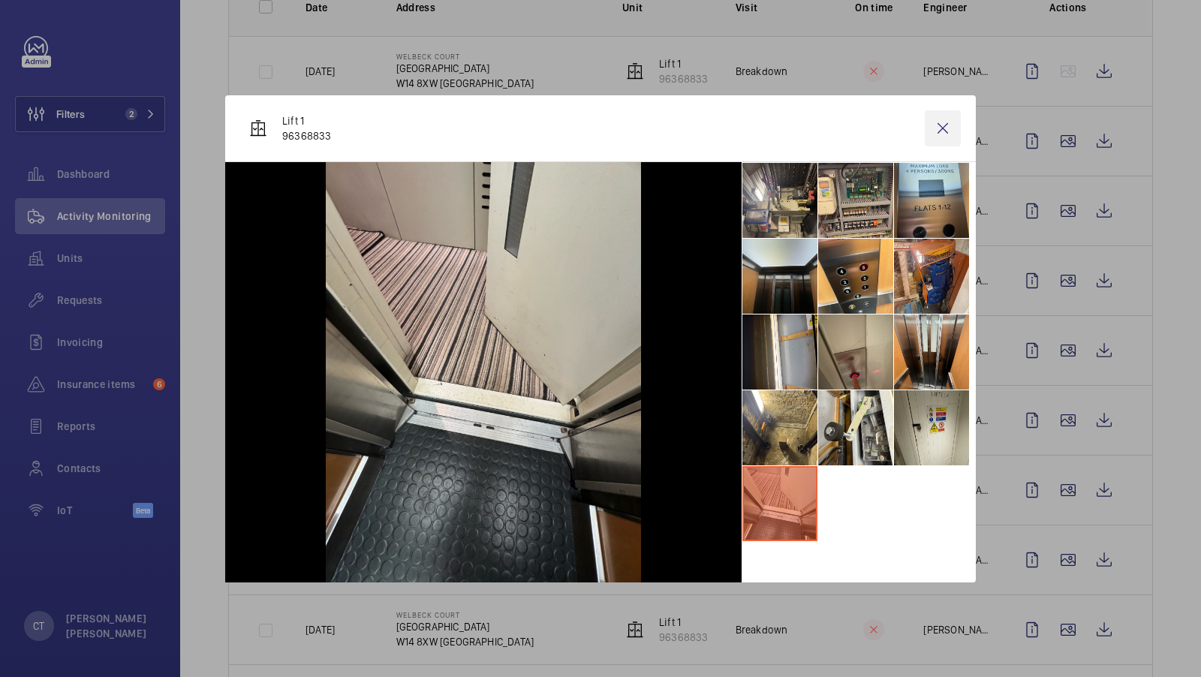
click at [936, 119] on wm-front-icon-button at bounding box center [943, 128] width 36 height 36
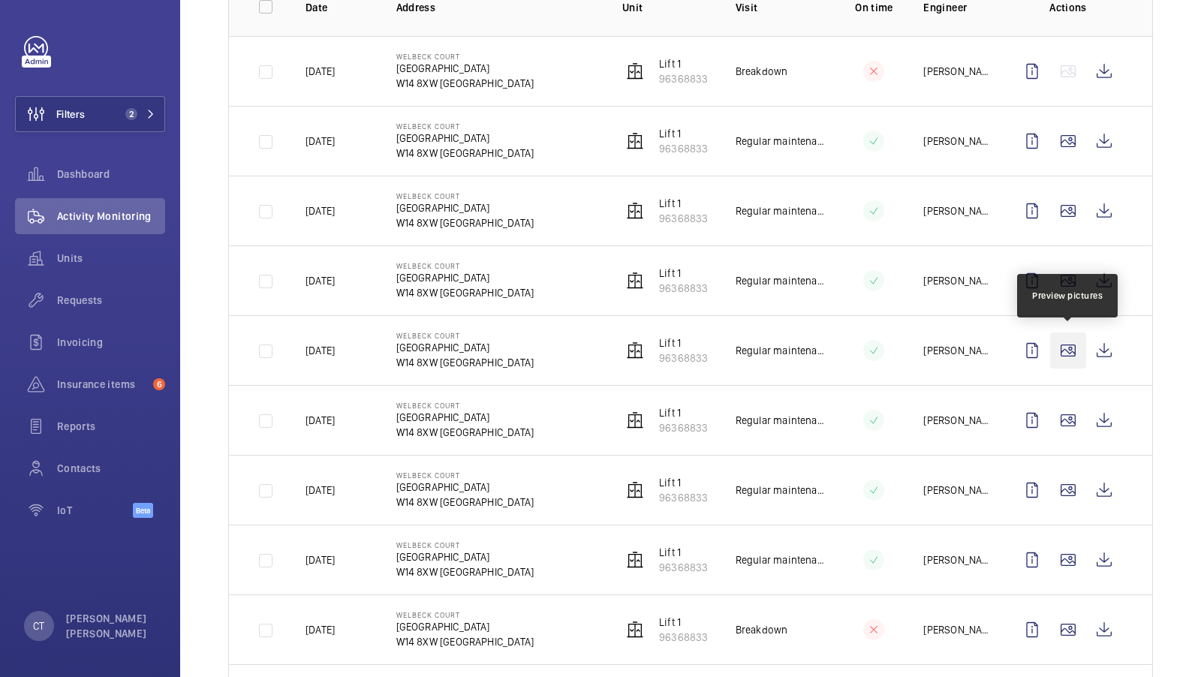
click at [1067, 347] on wm-front-icon-button at bounding box center [1068, 350] width 36 height 36
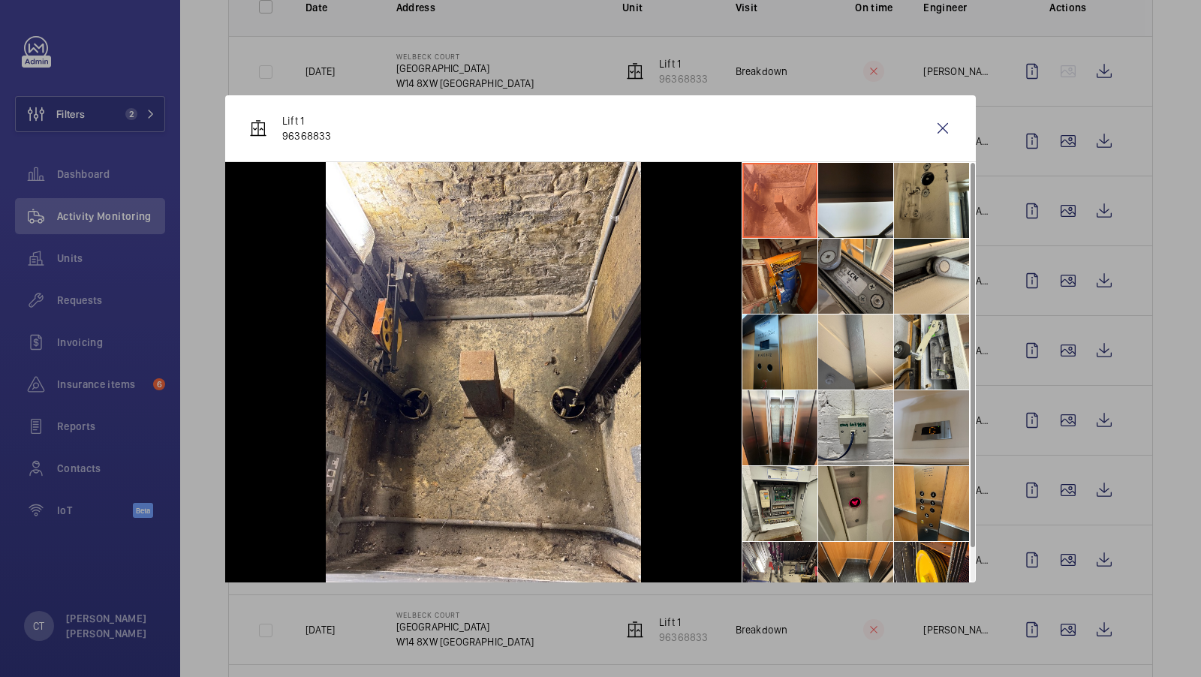
click at [957, 423] on li at bounding box center [931, 427] width 75 height 75
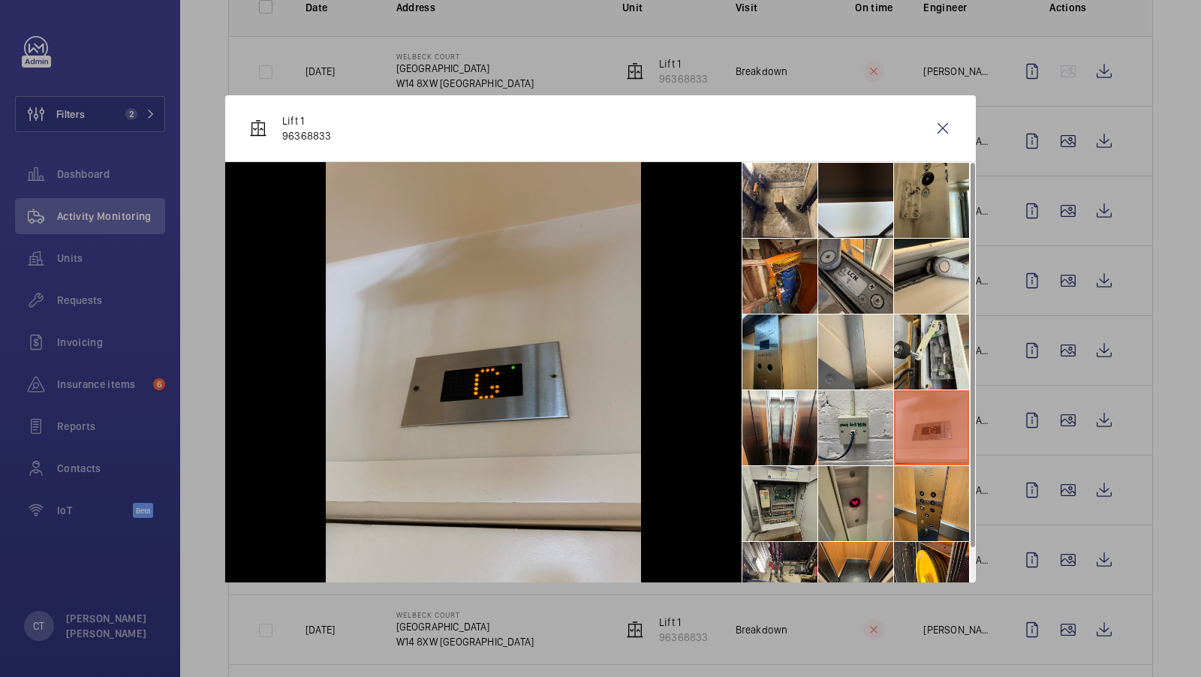
click at [794, 514] on li at bounding box center [779, 503] width 75 height 75
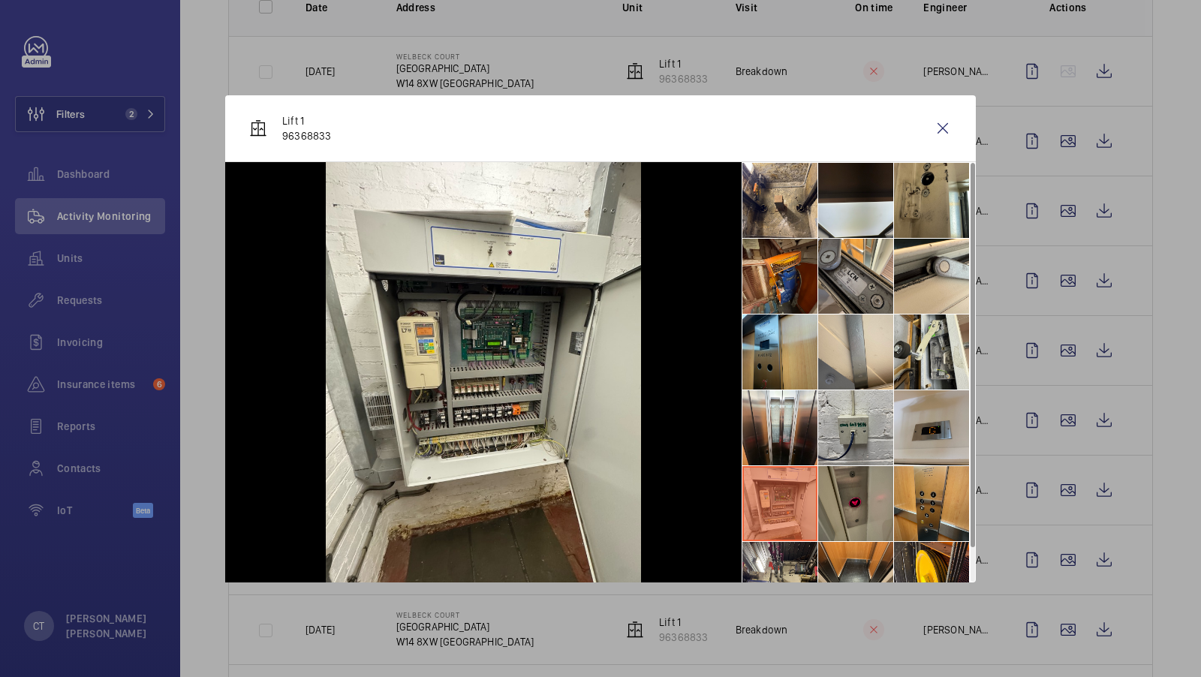
click at [858, 485] on li at bounding box center [855, 503] width 75 height 75
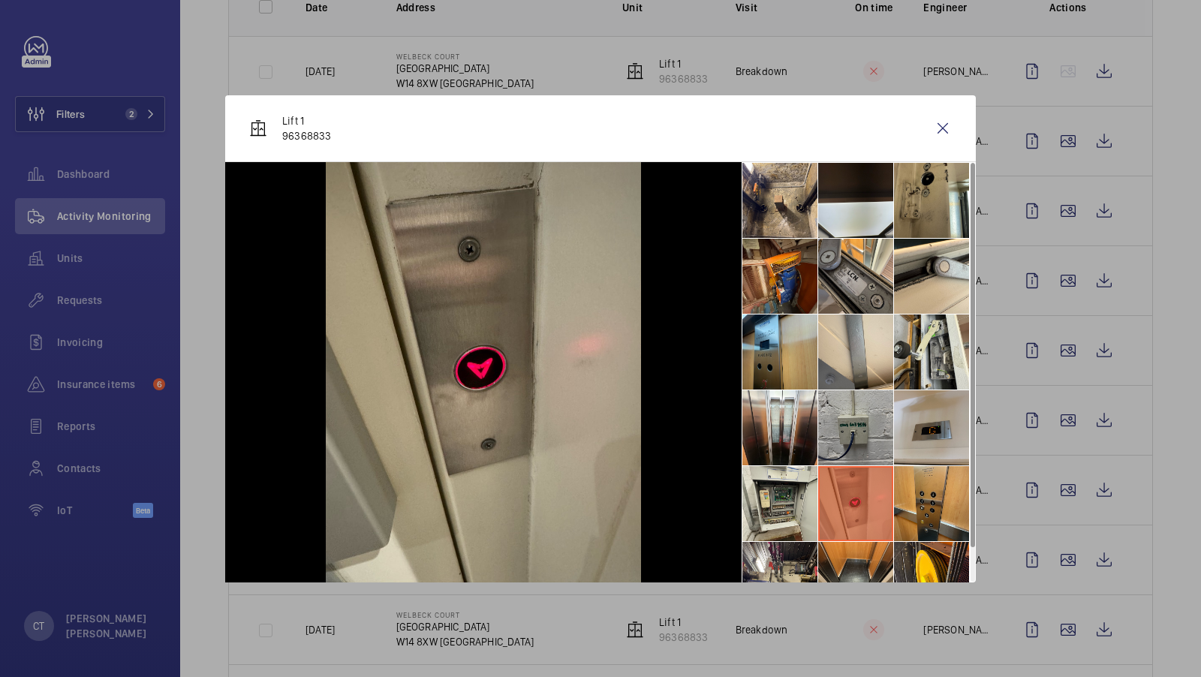
click at [858, 450] on li at bounding box center [855, 427] width 75 height 75
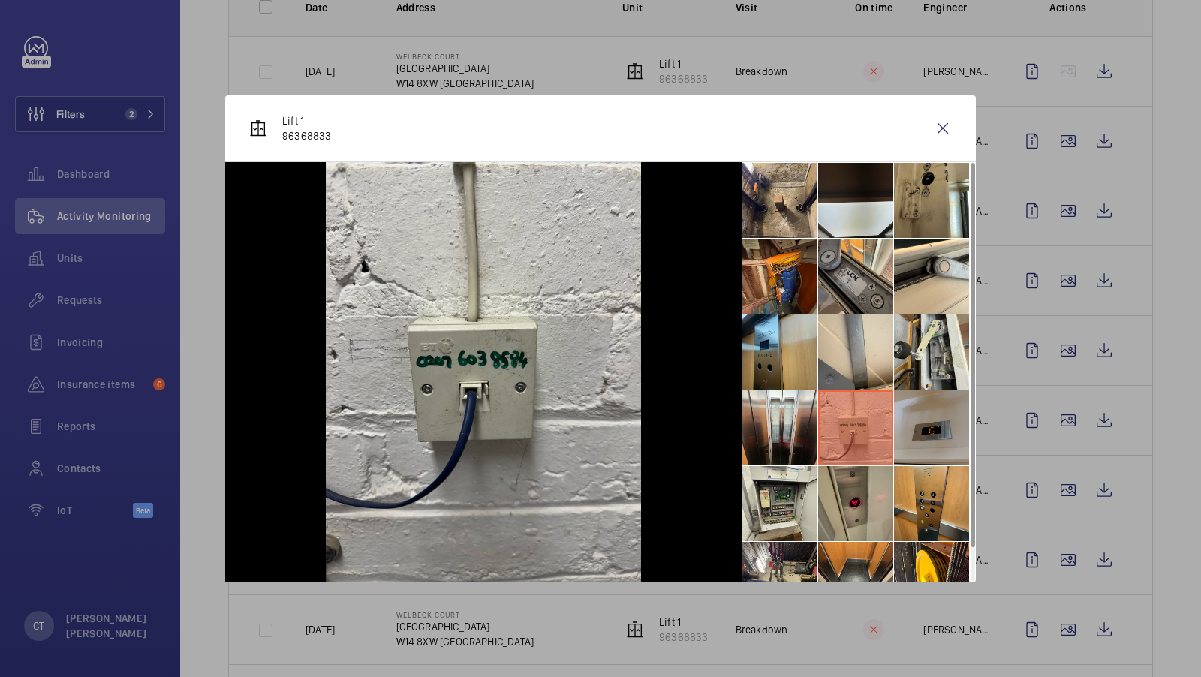
click at [918, 437] on li at bounding box center [931, 427] width 75 height 75
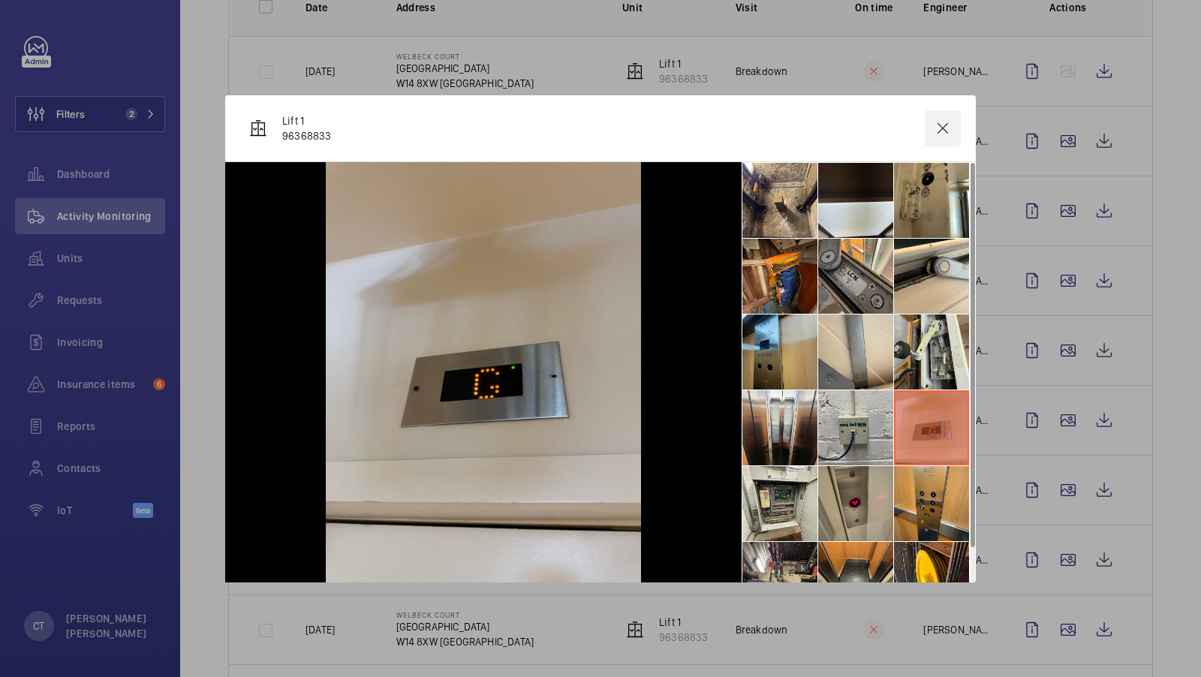
click at [935, 125] on wm-front-icon-button at bounding box center [943, 128] width 36 height 36
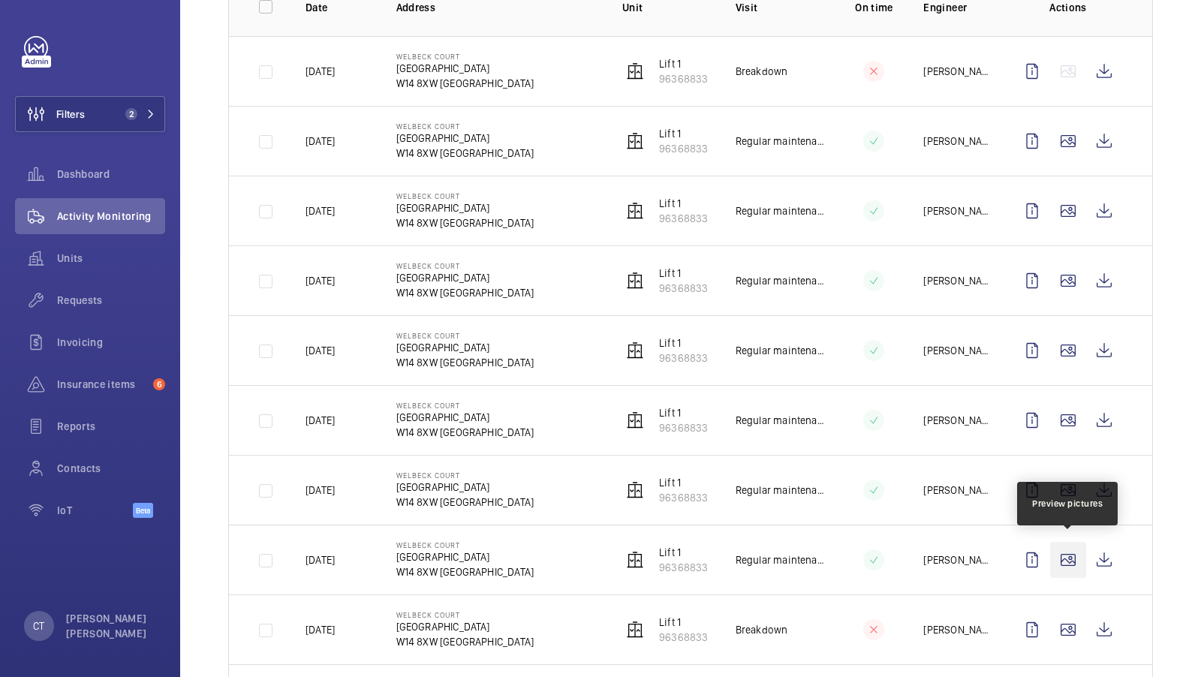
click at [1073, 545] on wm-front-icon-button at bounding box center [1068, 560] width 36 height 36
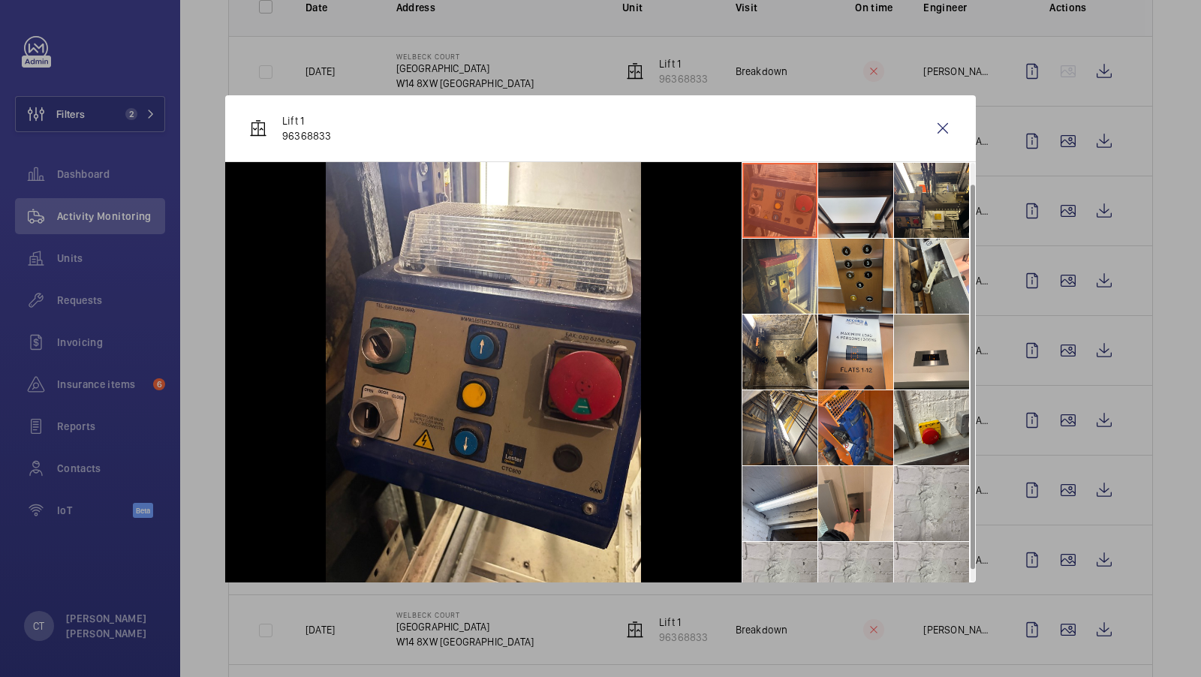
scroll to position [35, 0]
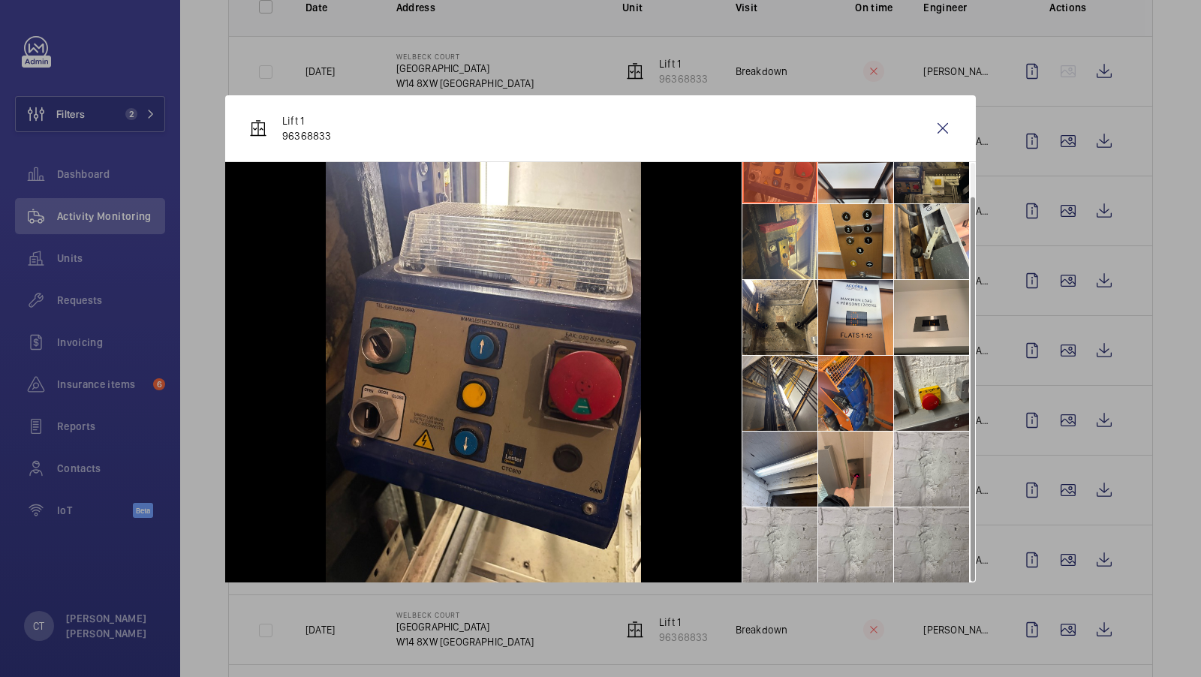
click at [926, 532] on li at bounding box center [931, 544] width 75 height 75
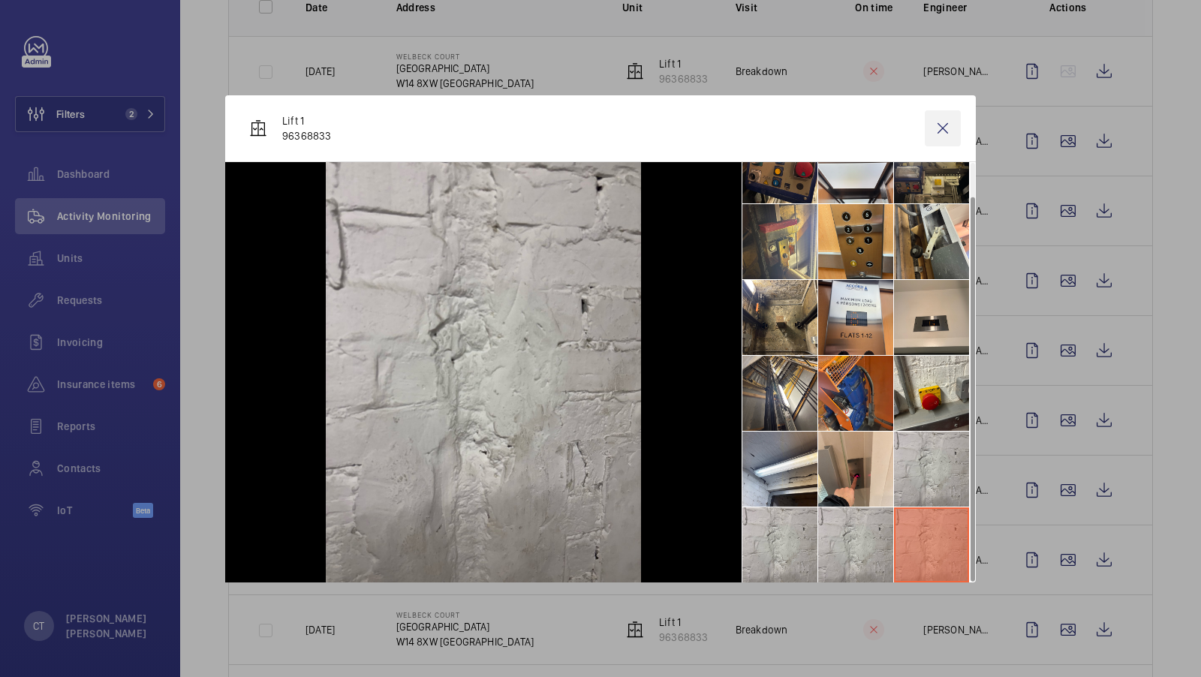
click at [937, 132] on wm-front-icon-button at bounding box center [943, 128] width 36 height 36
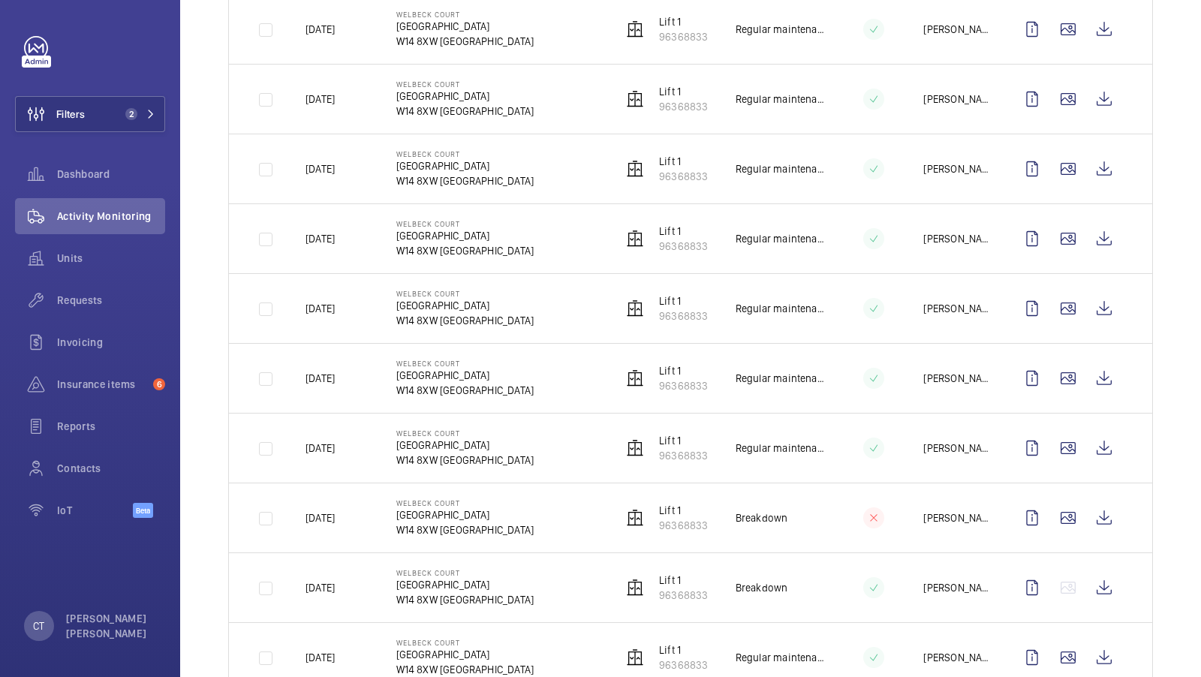
scroll to position [522, 0]
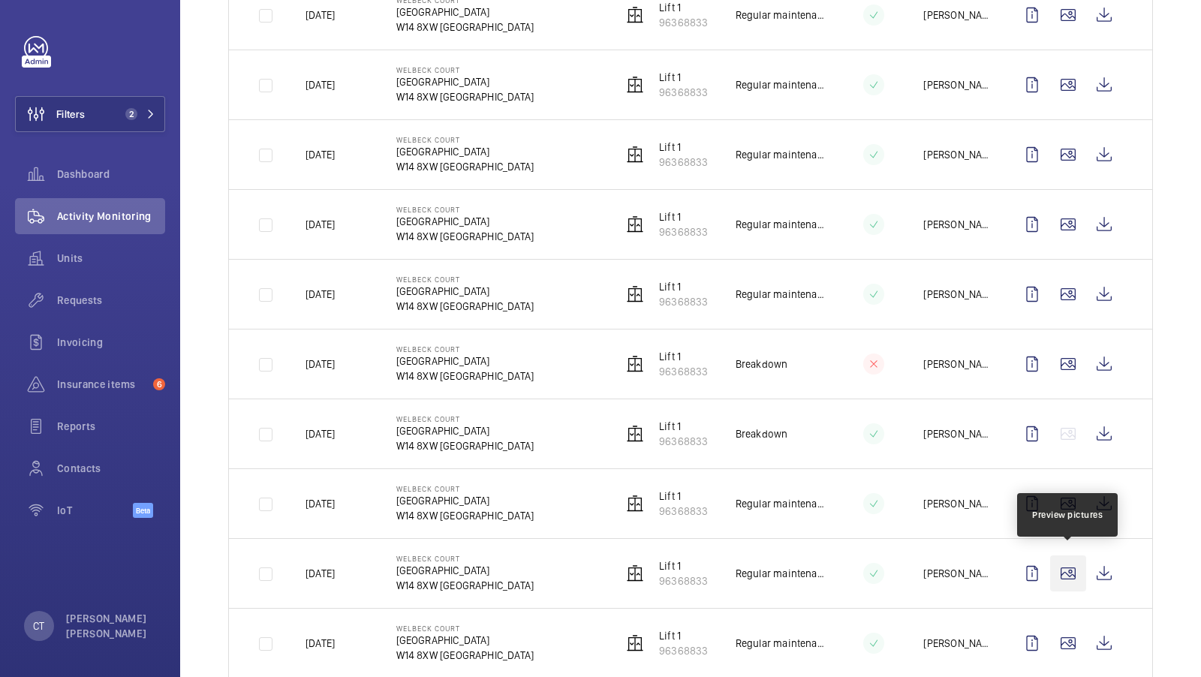
click at [1079, 574] on wm-front-icon-button at bounding box center [1068, 573] width 36 height 36
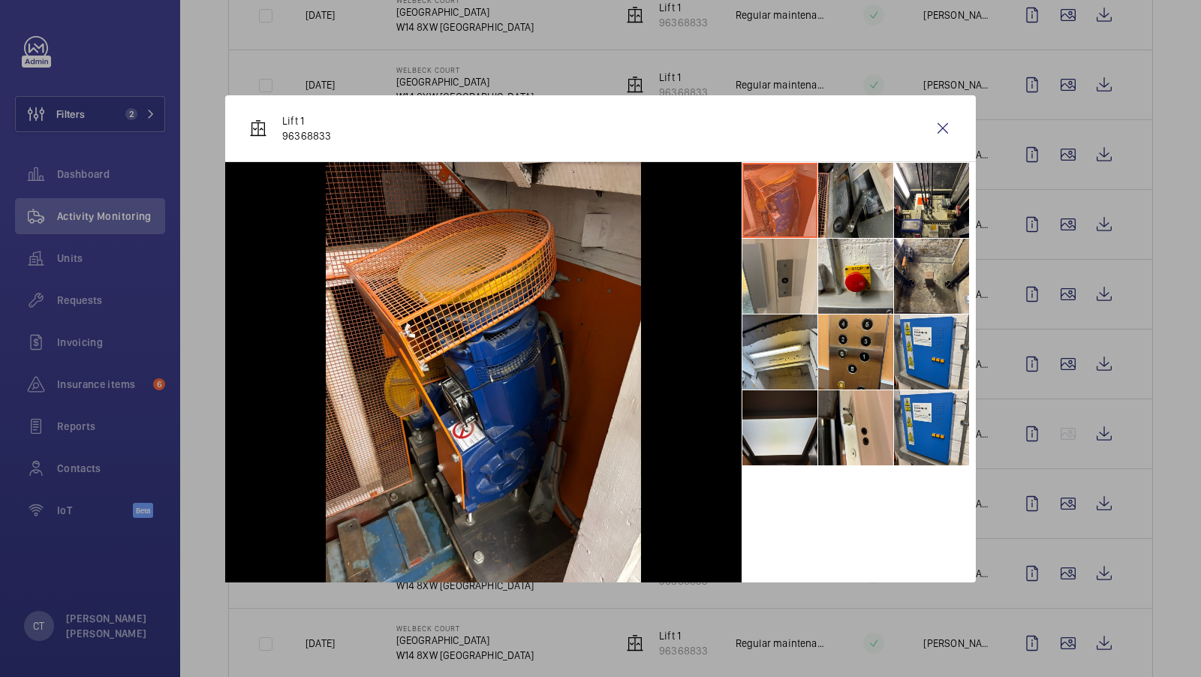
click at [853, 218] on li at bounding box center [855, 200] width 75 height 75
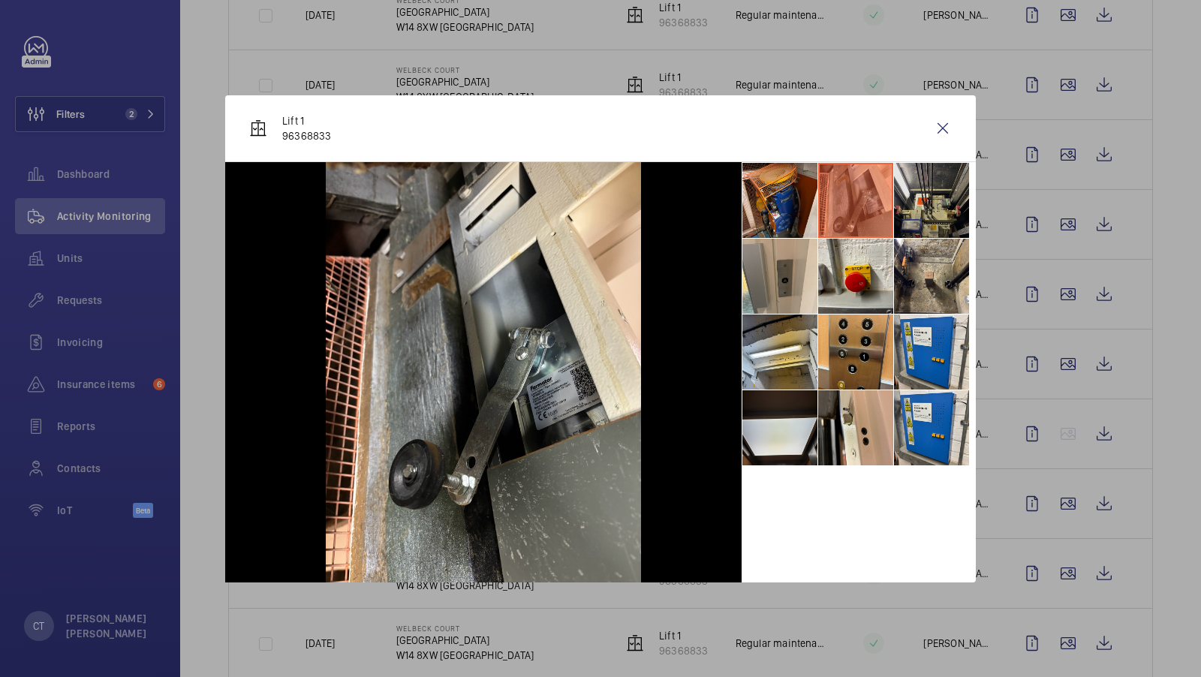
click at [917, 208] on li at bounding box center [931, 200] width 75 height 75
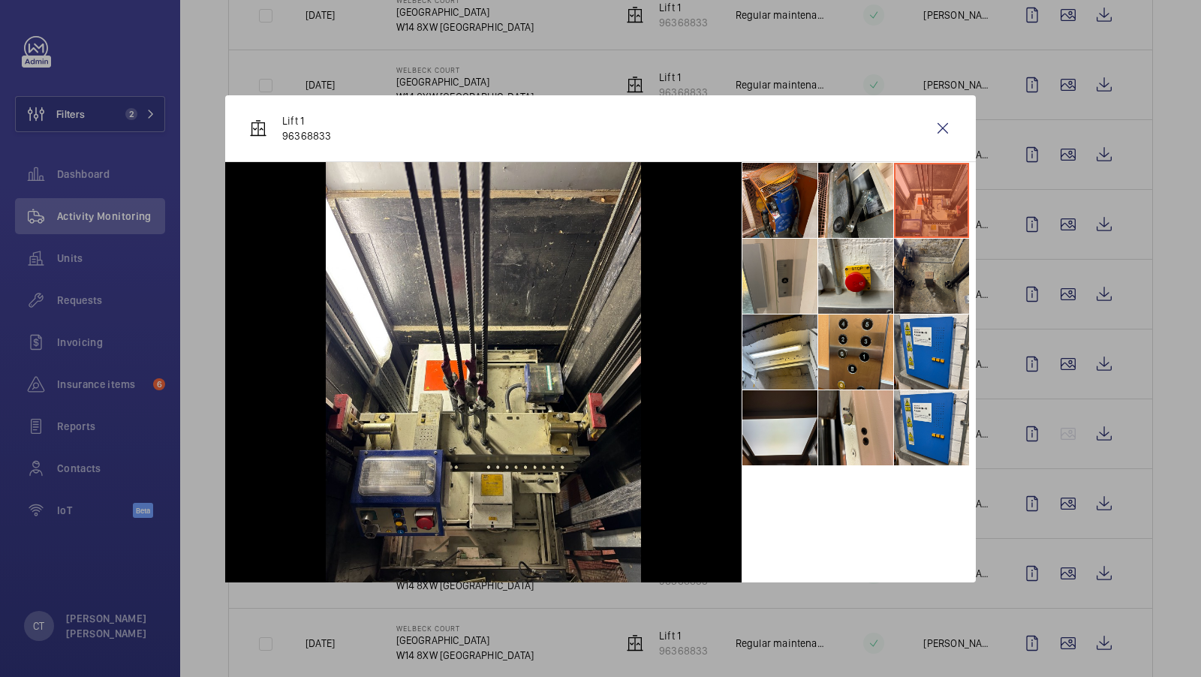
click at [916, 293] on li at bounding box center [931, 276] width 75 height 75
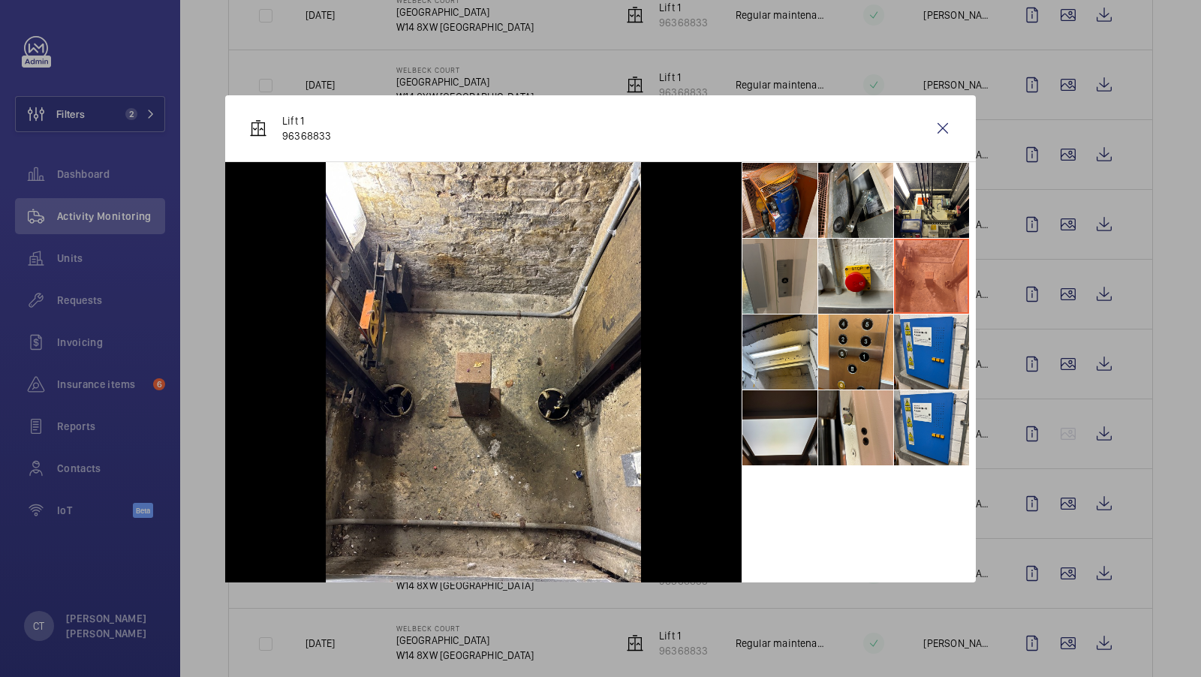
click at [799, 287] on li at bounding box center [779, 276] width 75 height 75
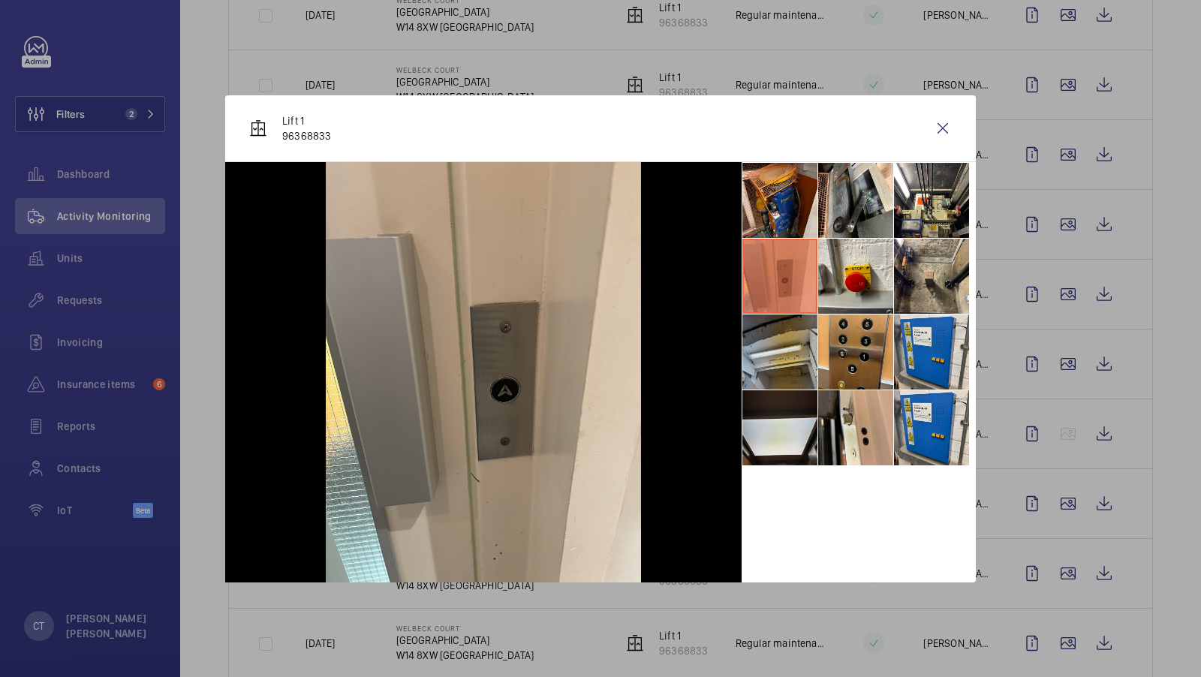
click at [783, 385] on li at bounding box center [779, 351] width 75 height 75
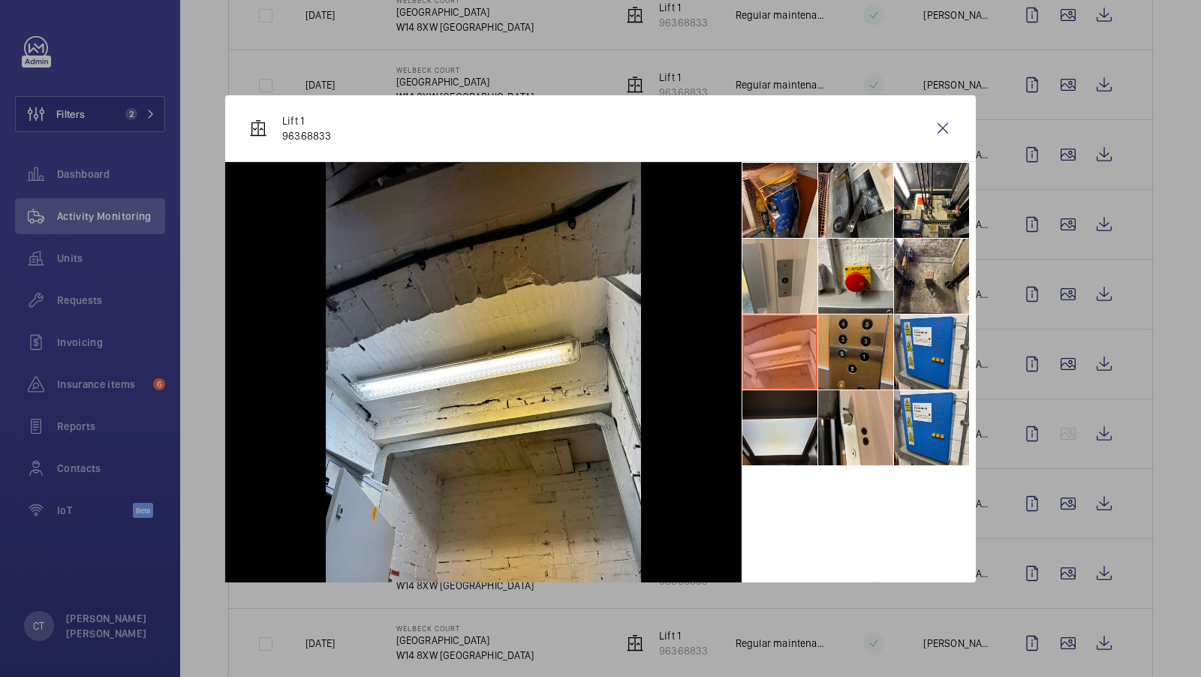
click at [880, 364] on li at bounding box center [855, 351] width 75 height 75
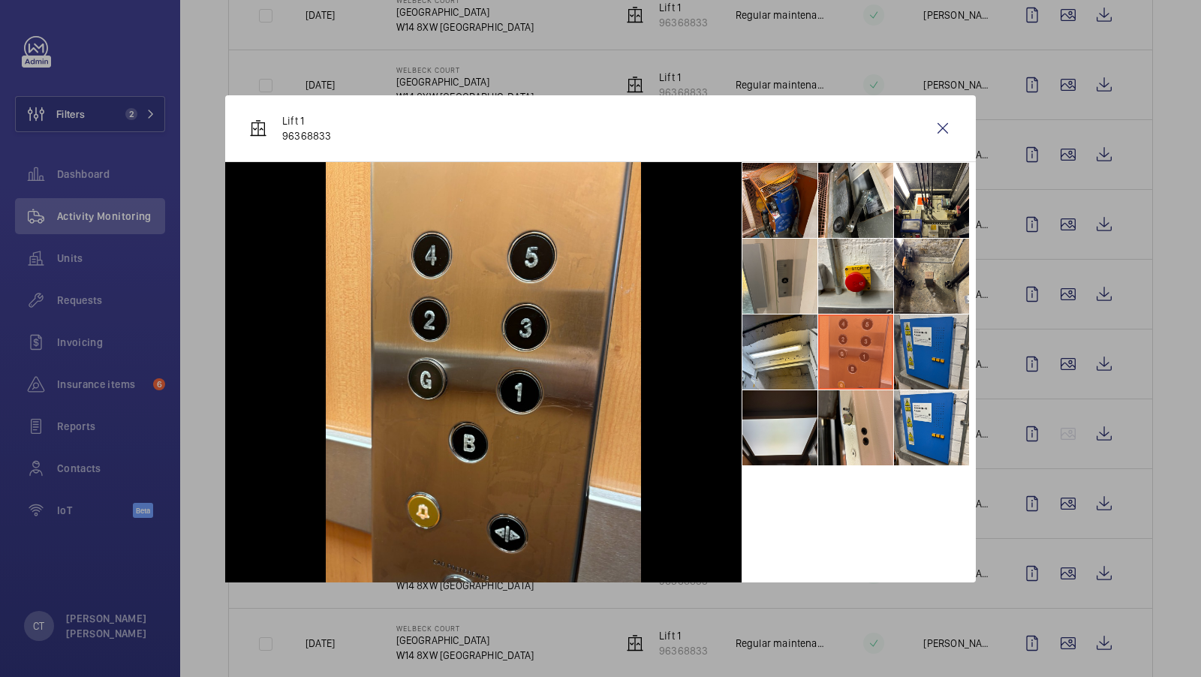
click at [913, 363] on li at bounding box center [931, 351] width 75 height 75
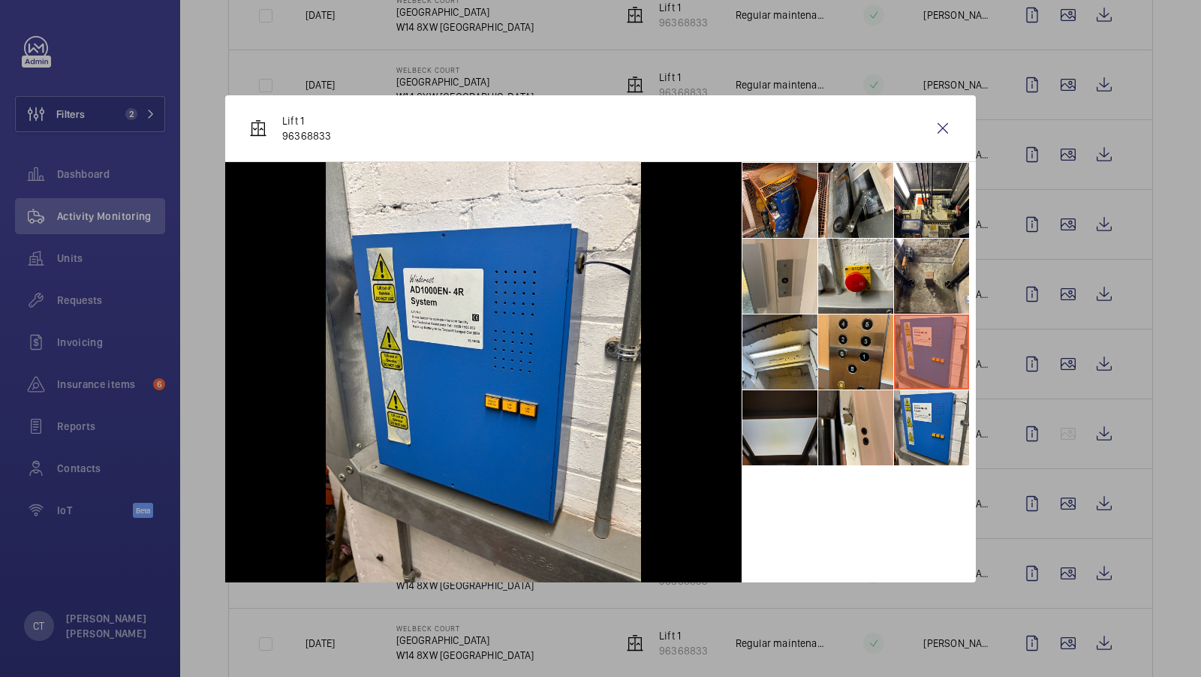
click at [788, 427] on li at bounding box center [779, 427] width 75 height 75
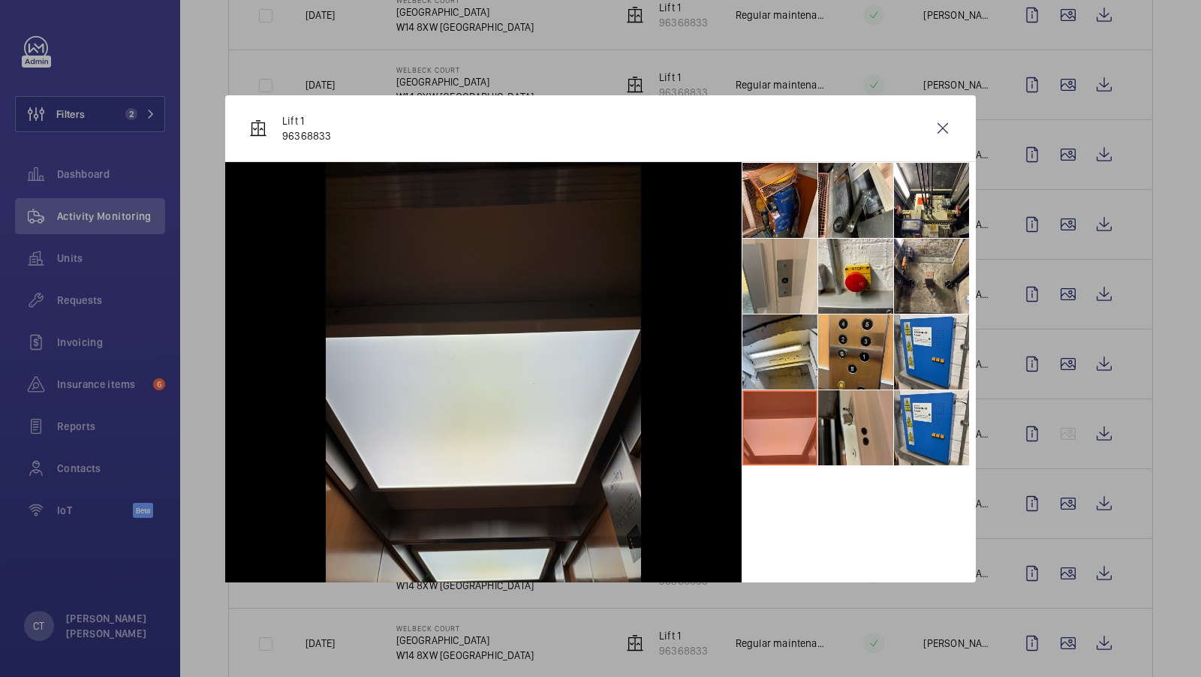
click at [856, 427] on li at bounding box center [855, 427] width 75 height 75
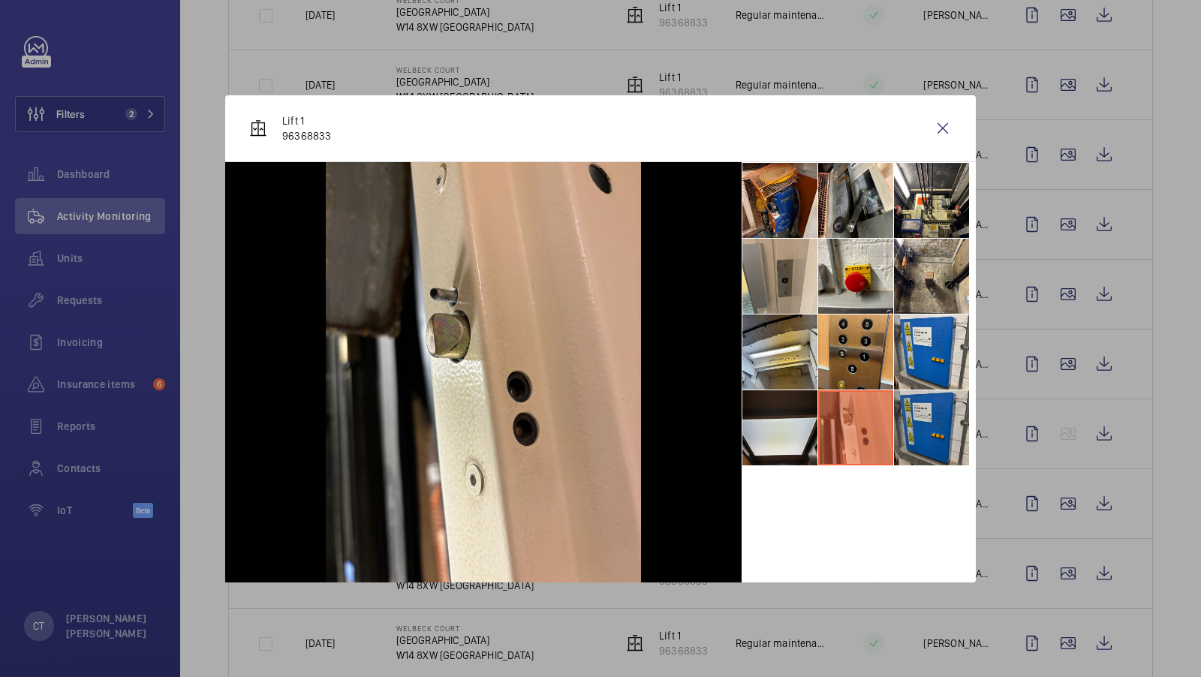
click at [911, 427] on li at bounding box center [931, 427] width 75 height 75
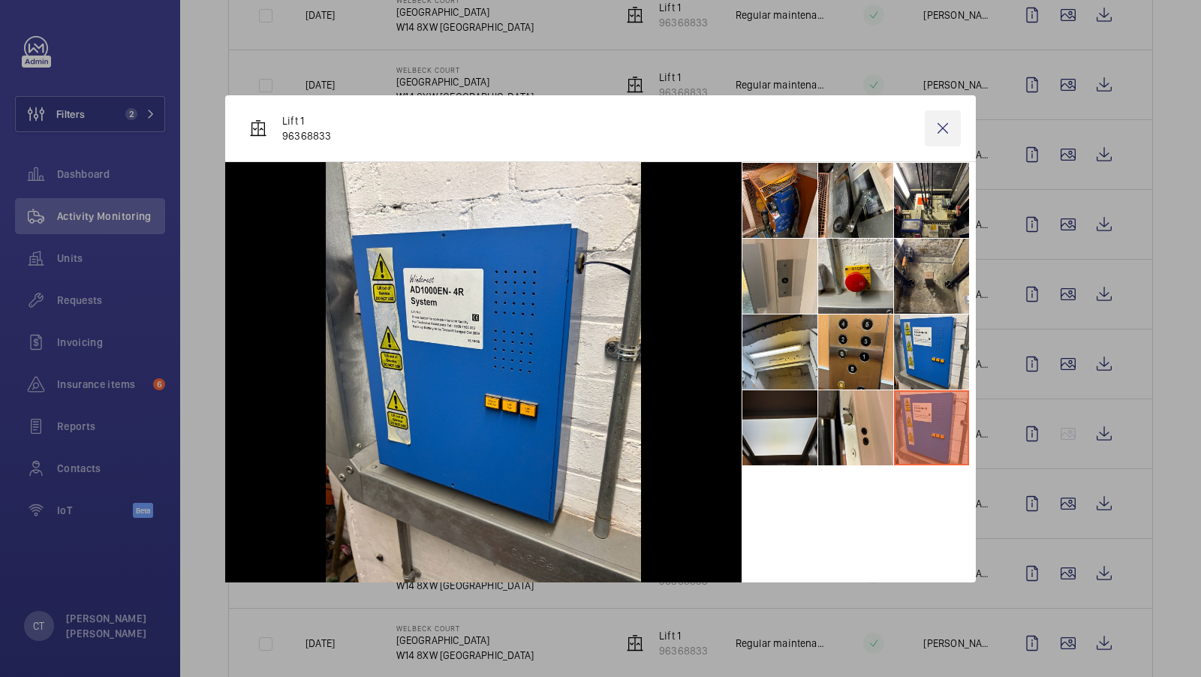
click at [947, 133] on wm-front-icon-button at bounding box center [943, 128] width 36 height 36
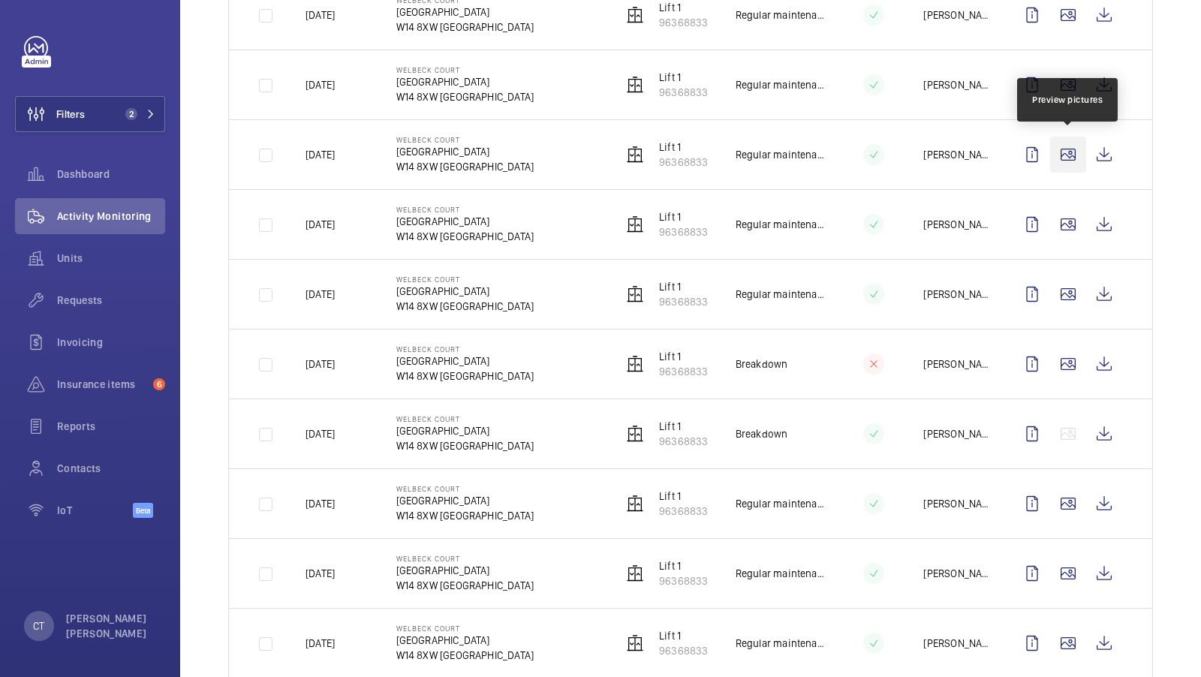
scroll to position [480, 0]
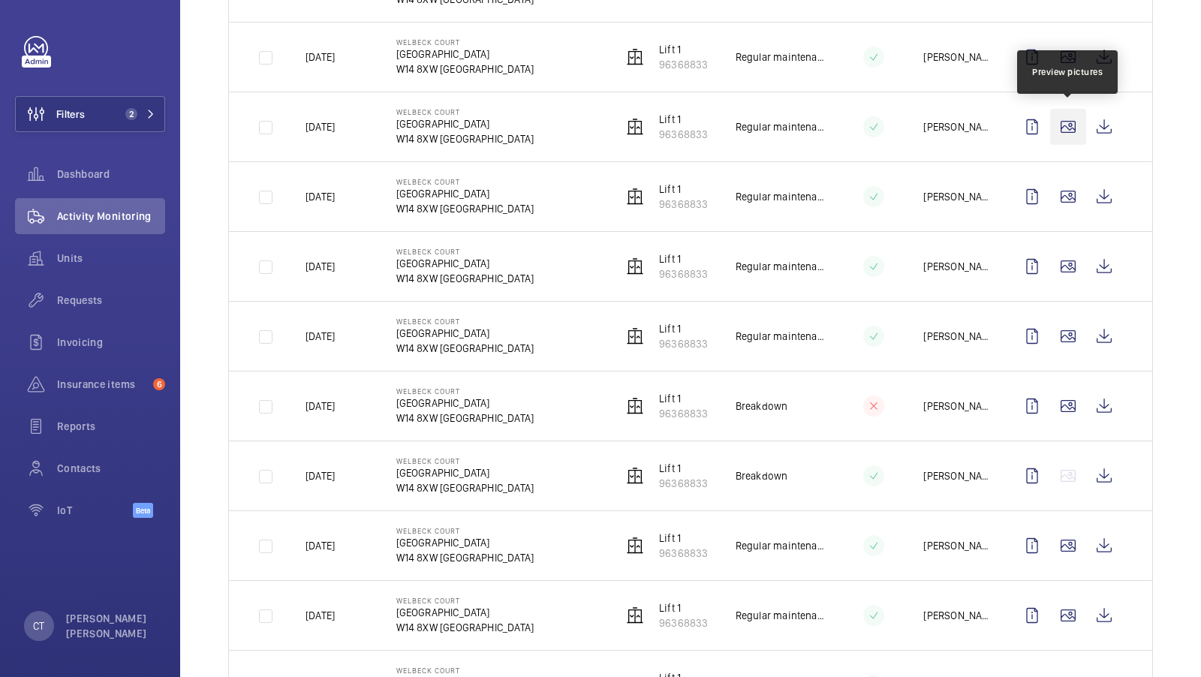
click at [1071, 131] on wm-front-icon-button at bounding box center [1068, 127] width 36 height 36
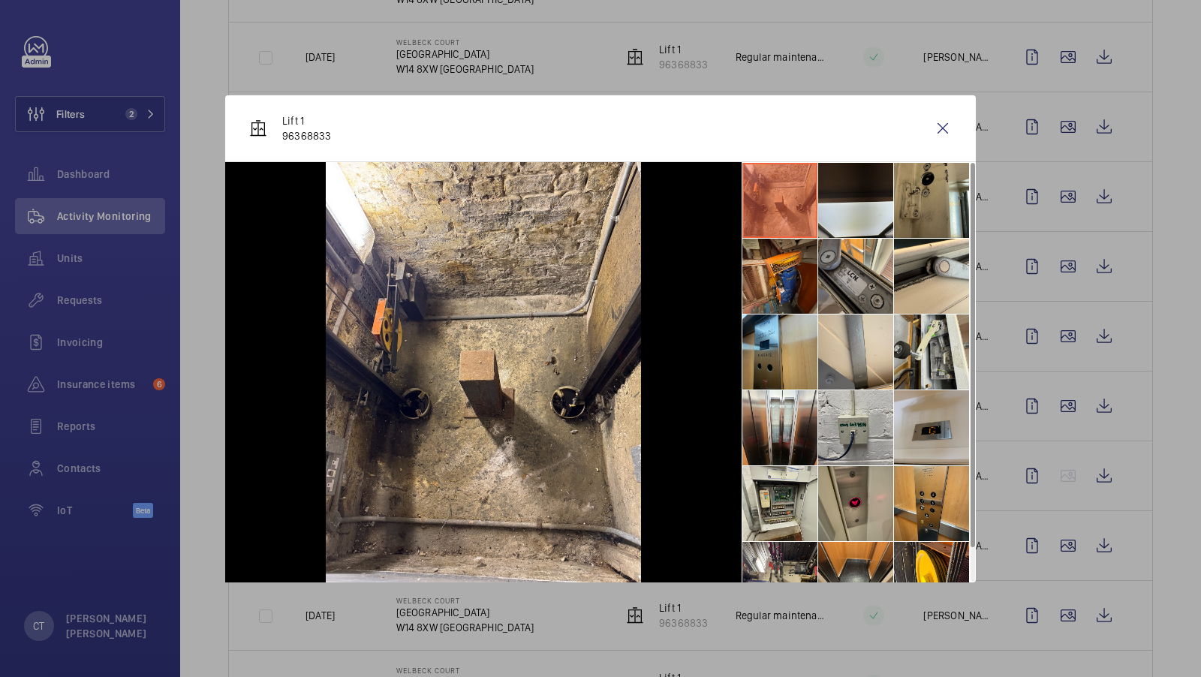
scroll to position [35, 0]
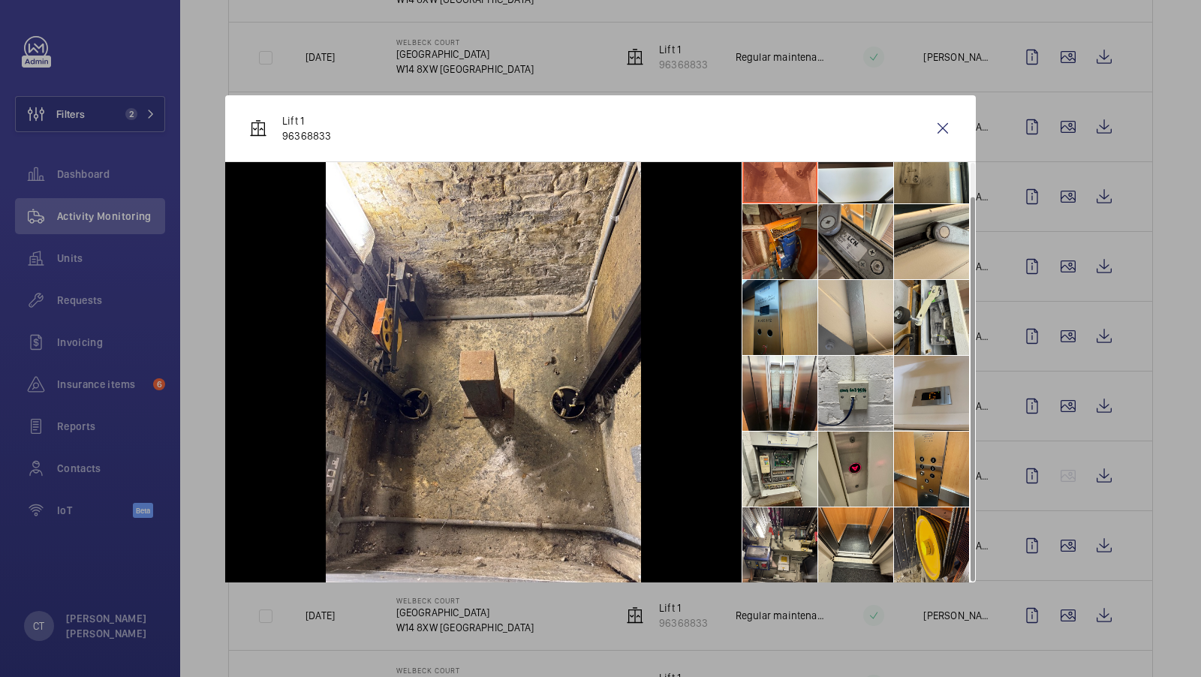
click at [929, 538] on li at bounding box center [931, 544] width 75 height 75
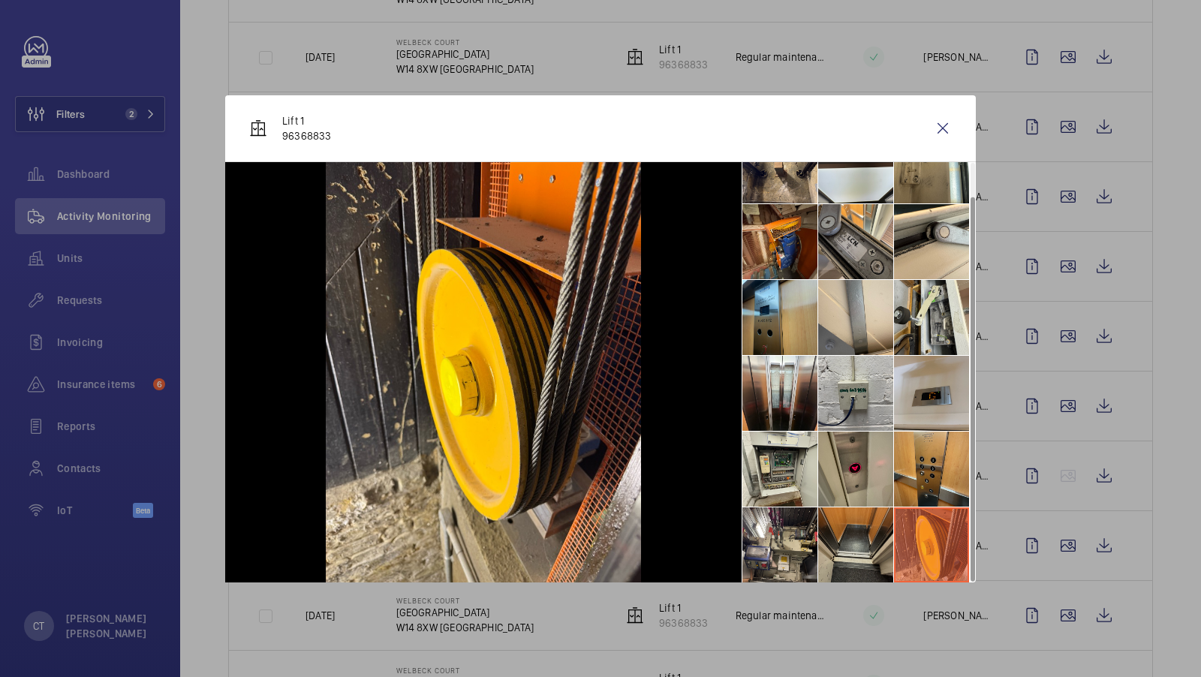
click at [874, 530] on li at bounding box center [855, 544] width 75 height 75
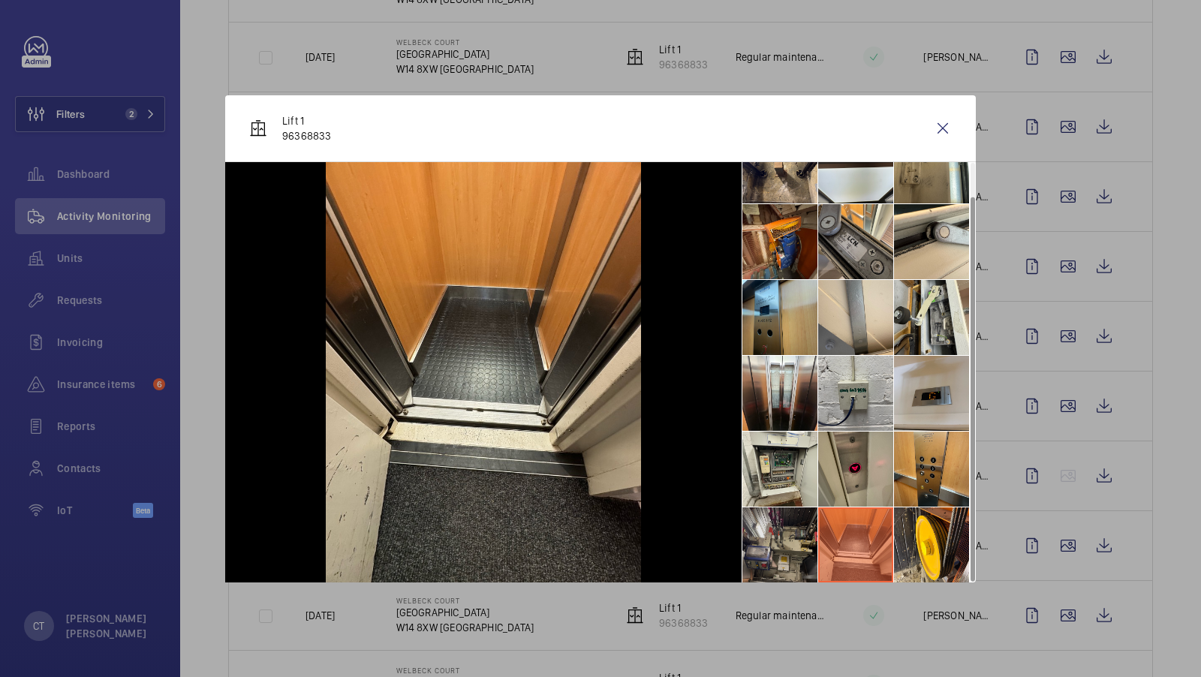
click at [791, 540] on li at bounding box center [779, 544] width 75 height 75
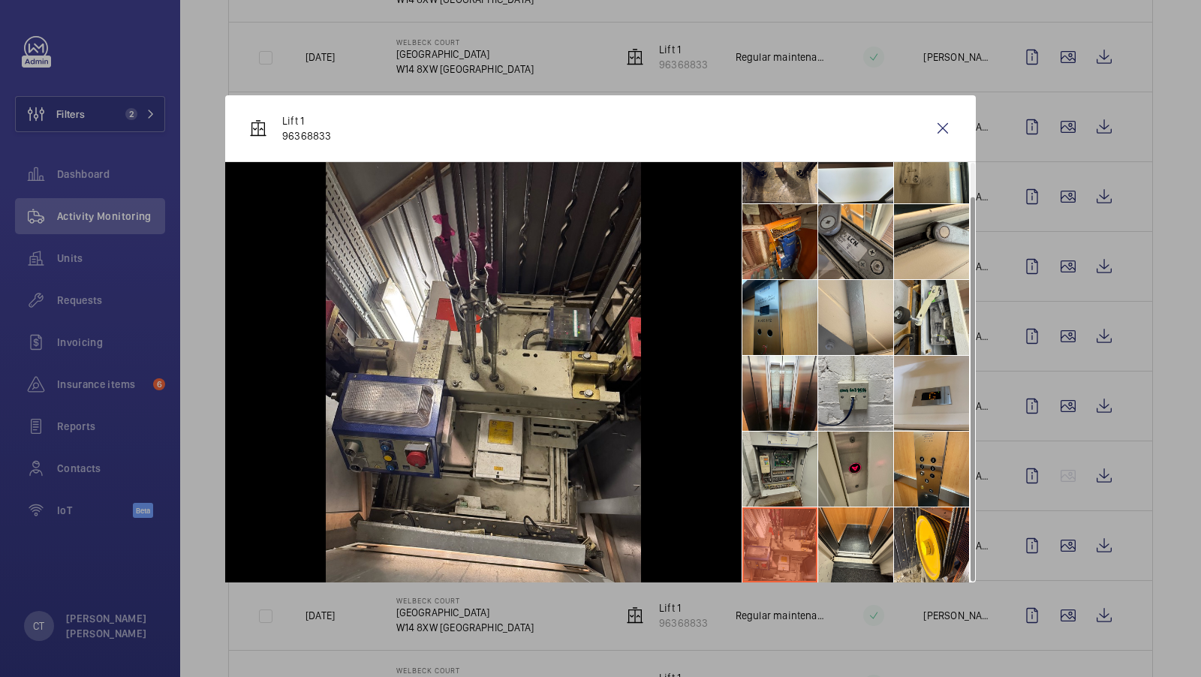
click at [799, 481] on li at bounding box center [779, 469] width 75 height 75
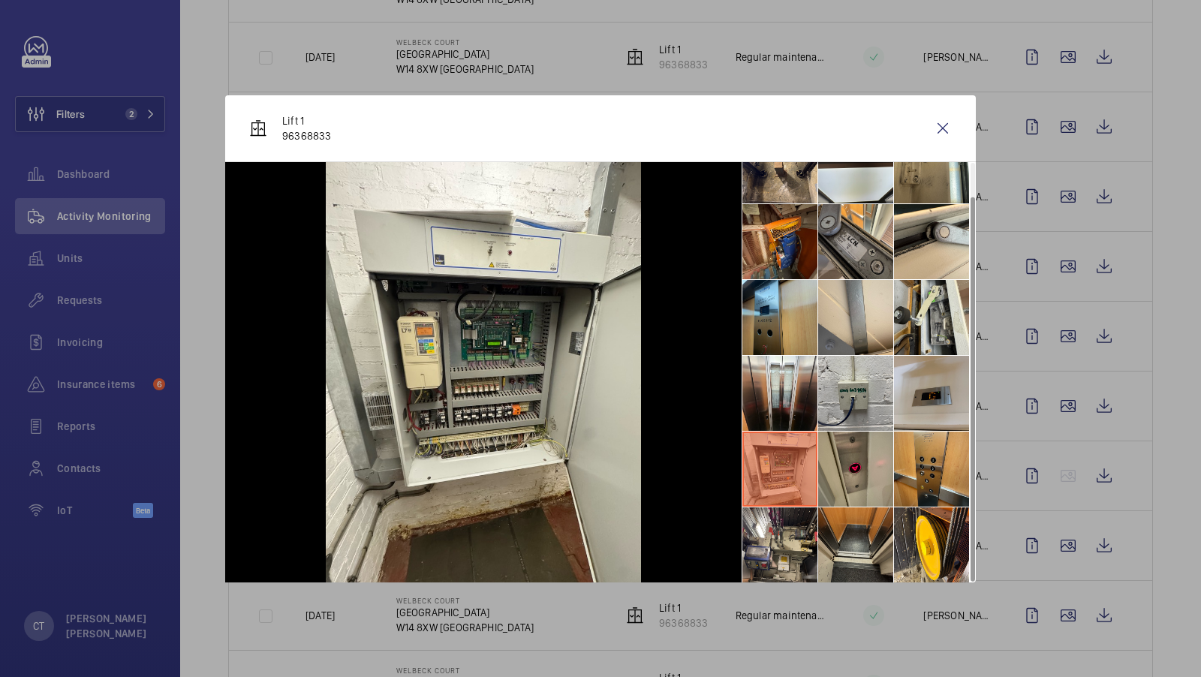
click at [857, 556] on li at bounding box center [855, 544] width 75 height 75
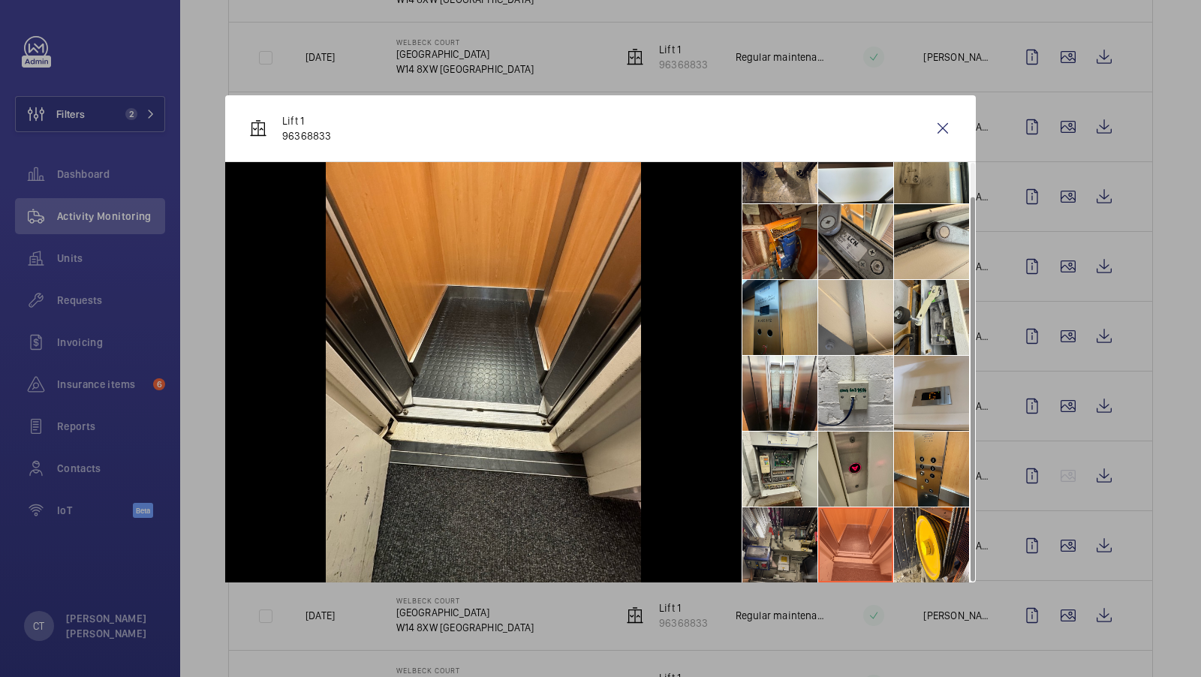
click at [801, 555] on li at bounding box center [779, 544] width 75 height 75
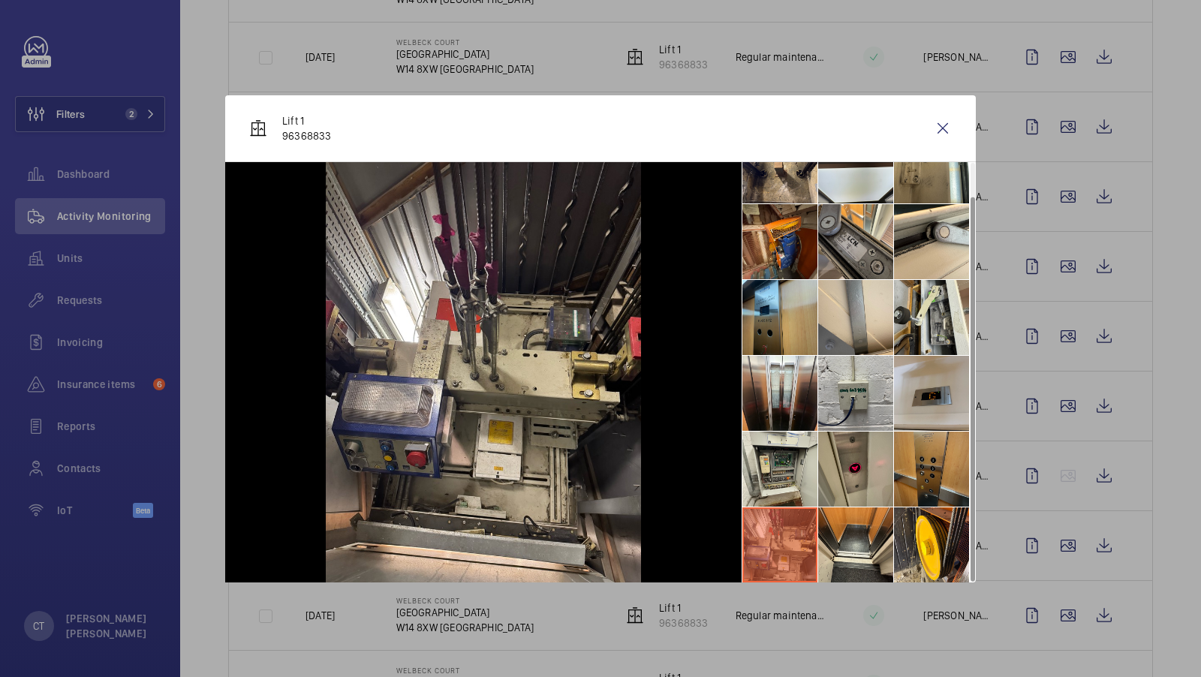
click at [919, 457] on li at bounding box center [931, 469] width 75 height 75
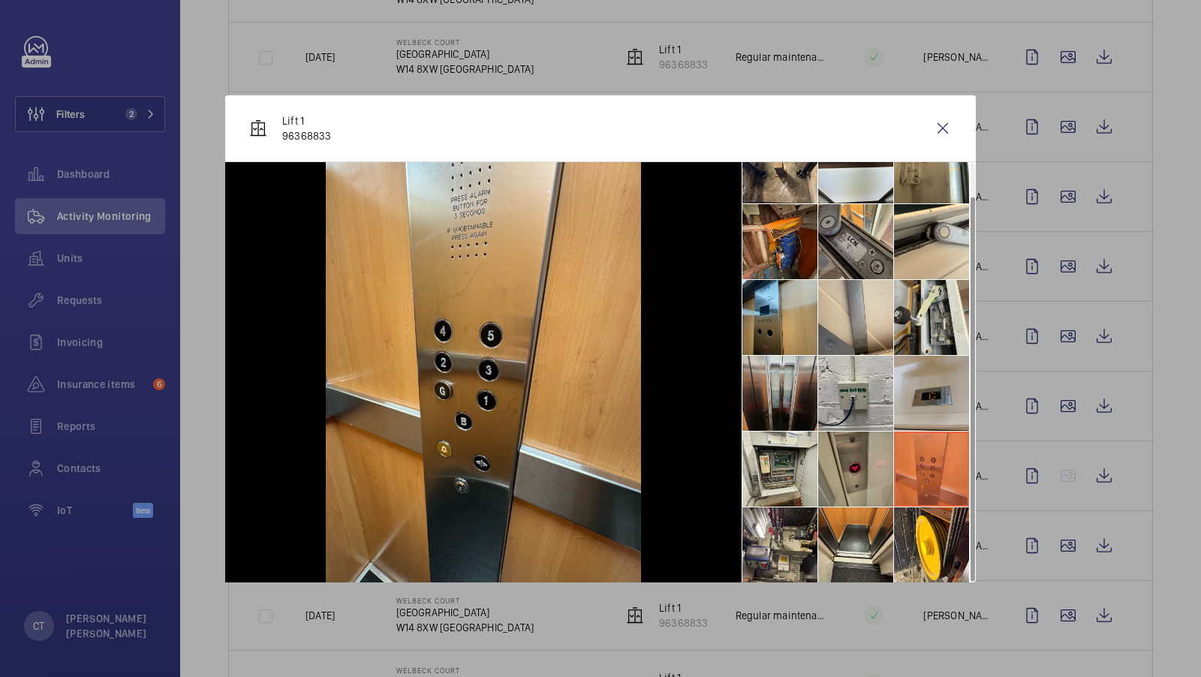
click at [778, 406] on li at bounding box center [779, 393] width 75 height 75
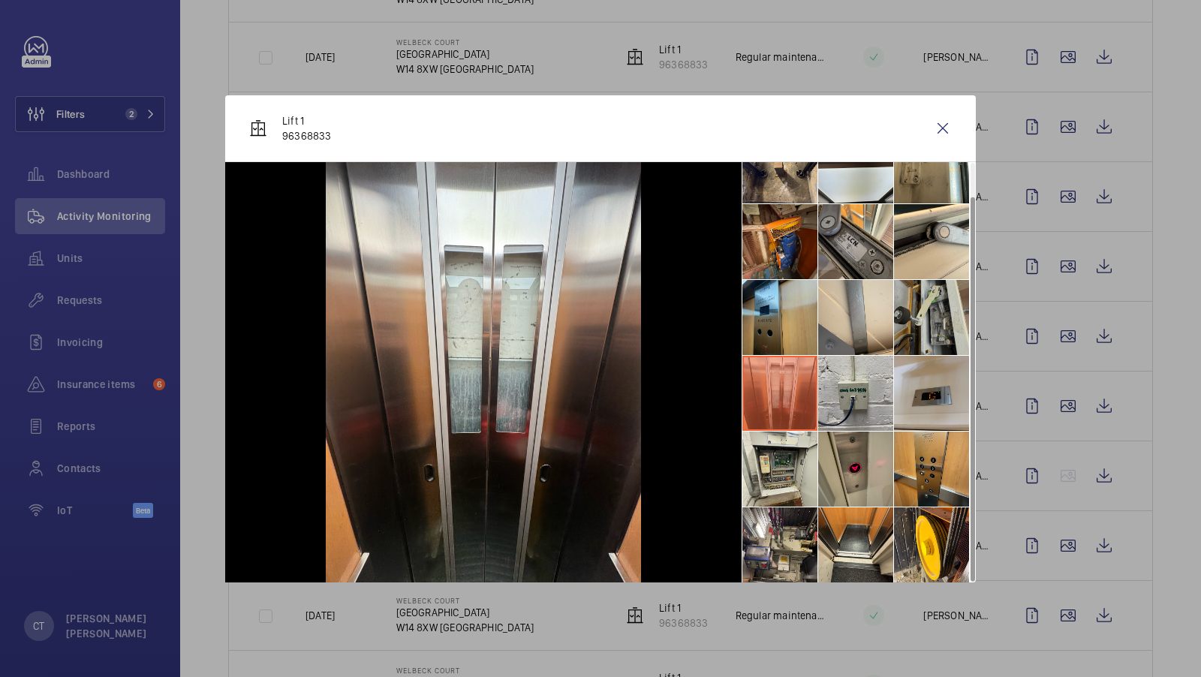
click at [917, 348] on li at bounding box center [931, 317] width 75 height 75
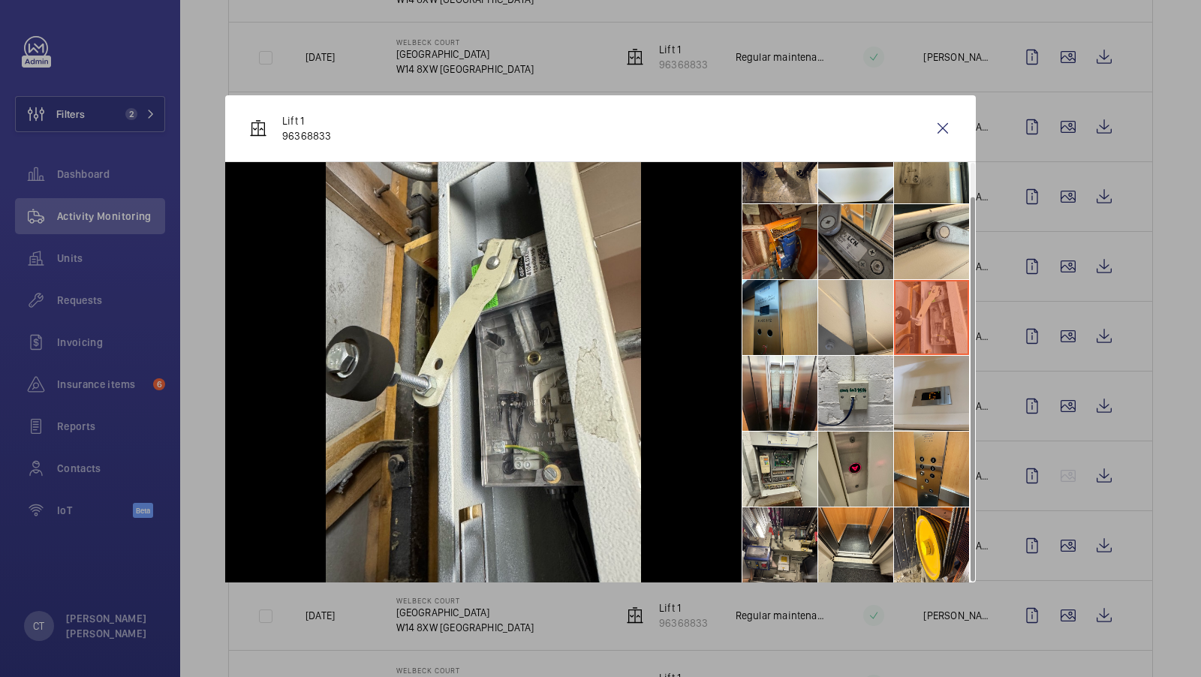
click at [829, 248] on li at bounding box center [855, 241] width 75 height 75
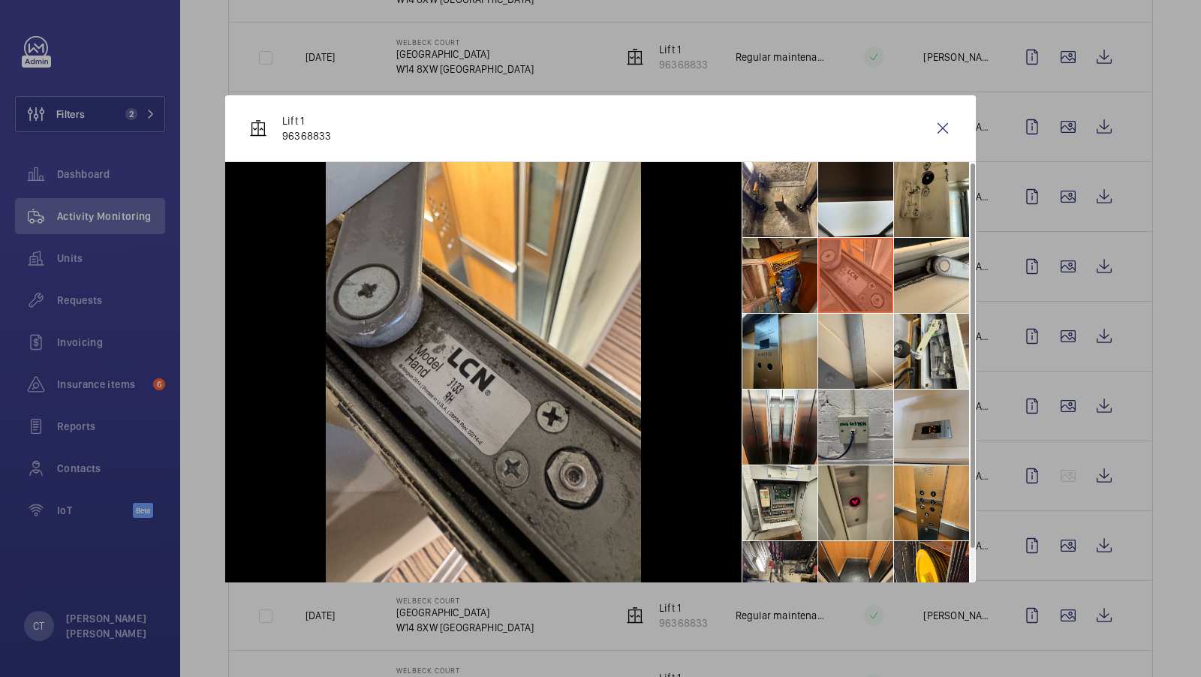
scroll to position [0, 0]
click at [913, 200] on li at bounding box center [931, 200] width 75 height 75
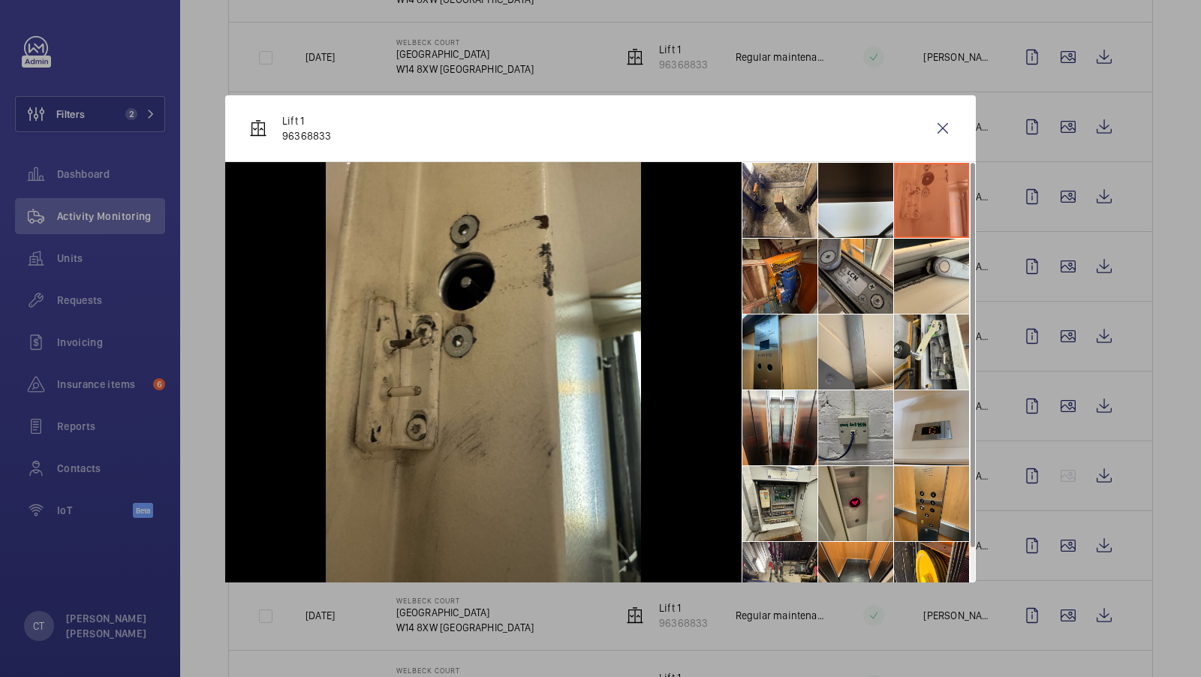
click at [850, 407] on li at bounding box center [855, 427] width 75 height 75
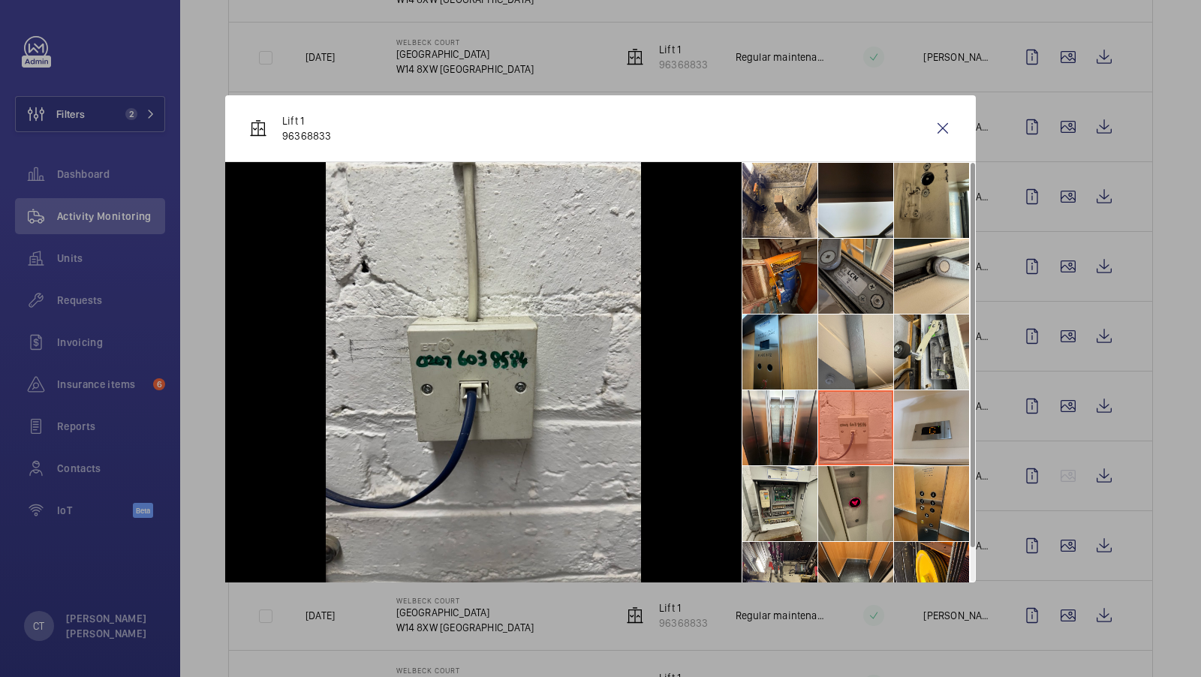
click at [868, 295] on li at bounding box center [855, 276] width 75 height 75
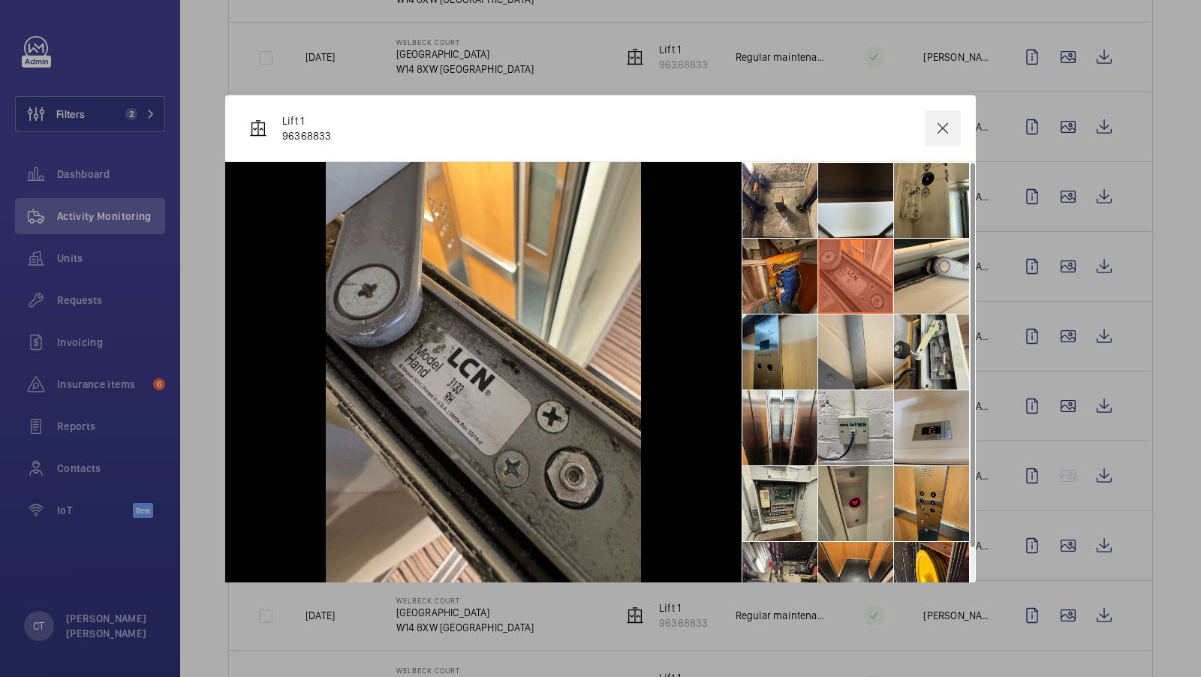
click at [940, 127] on wm-front-icon-button at bounding box center [943, 128] width 36 height 36
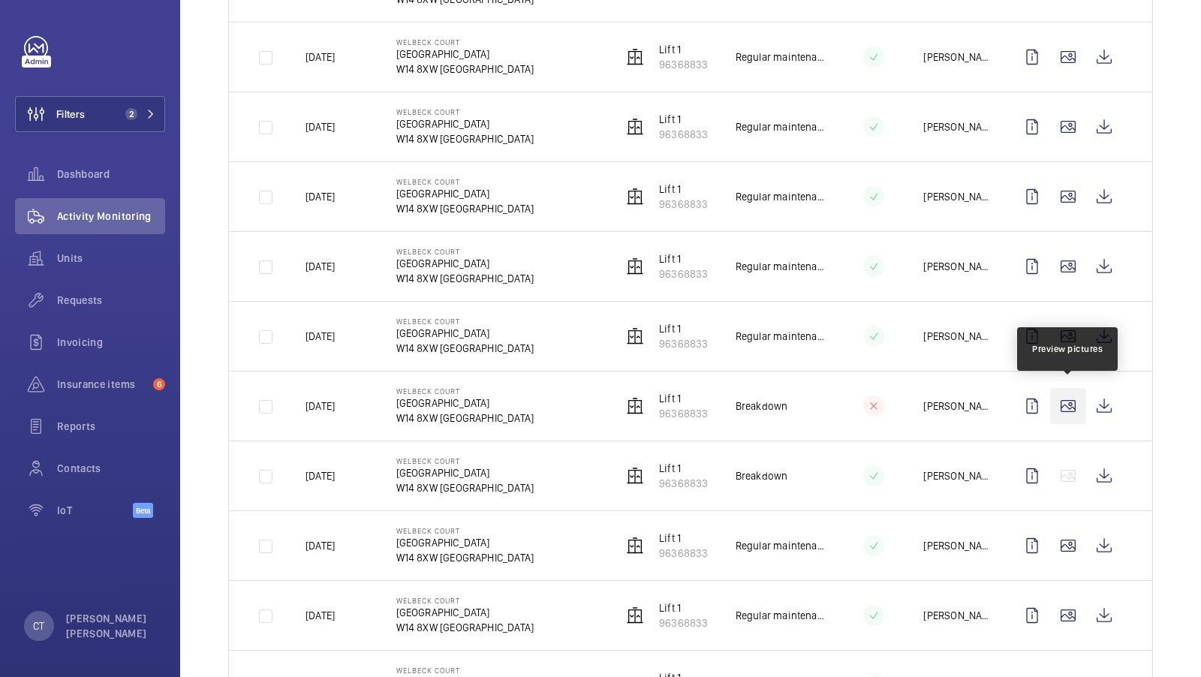
click at [1066, 400] on wm-front-icon-button at bounding box center [1068, 406] width 36 height 36
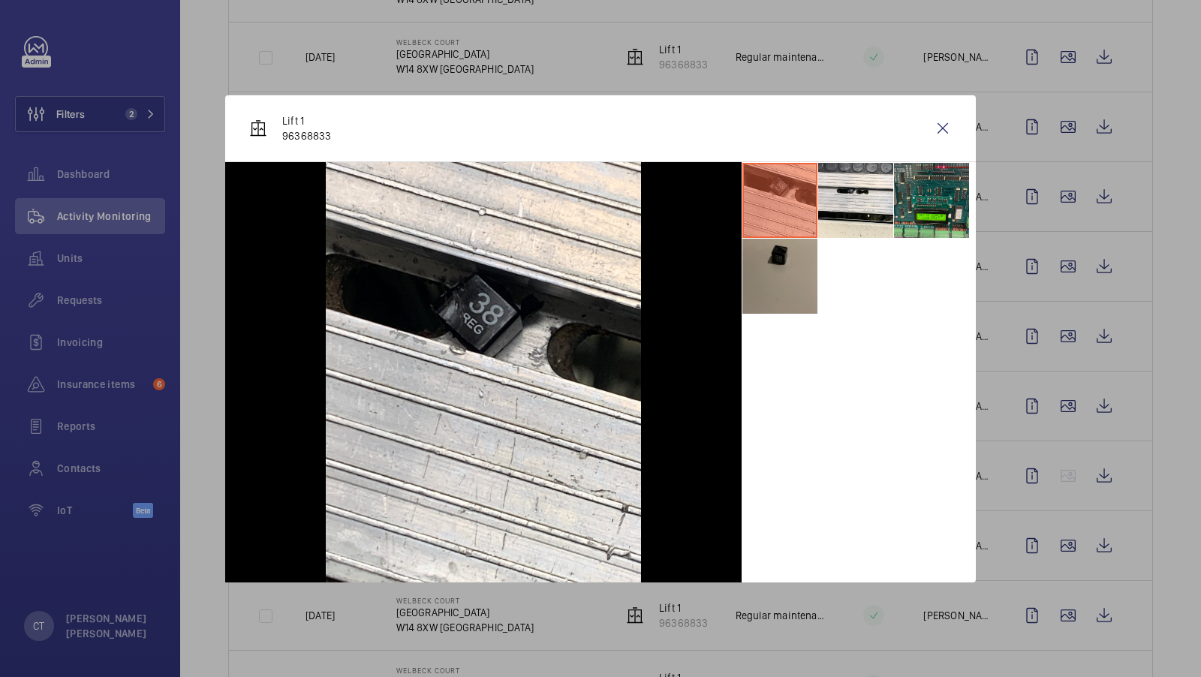
click at [787, 287] on li at bounding box center [779, 276] width 75 height 75
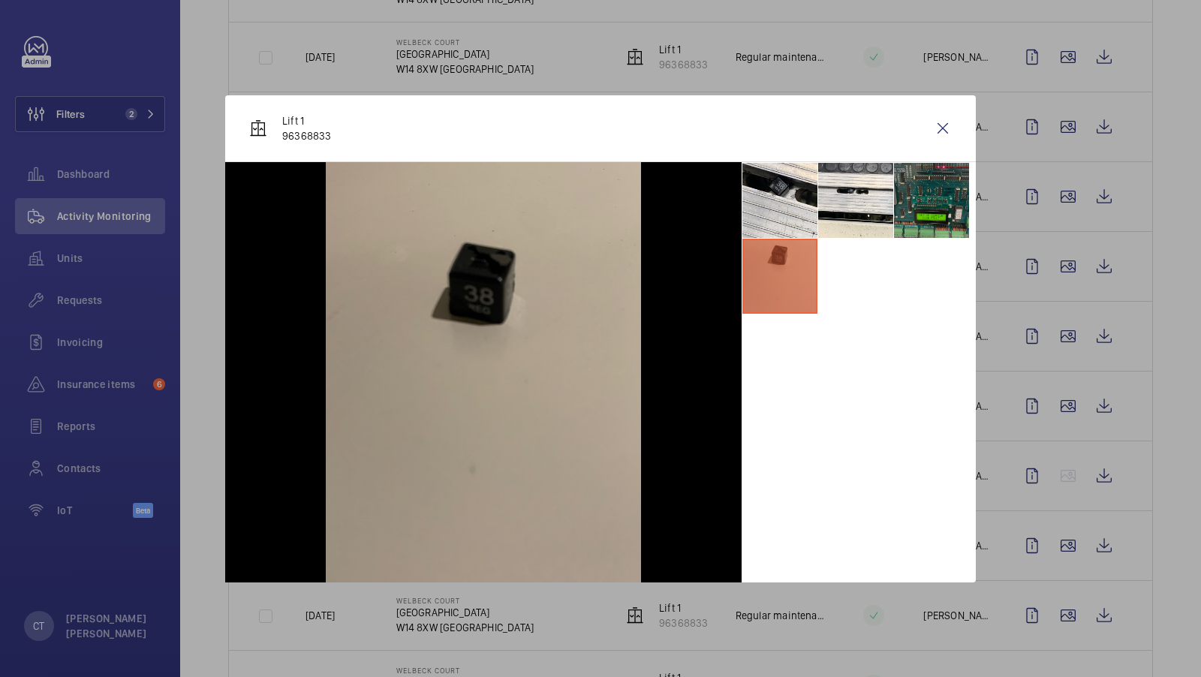
click at [920, 214] on li at bounding box center [931, 200] width 75 height 75
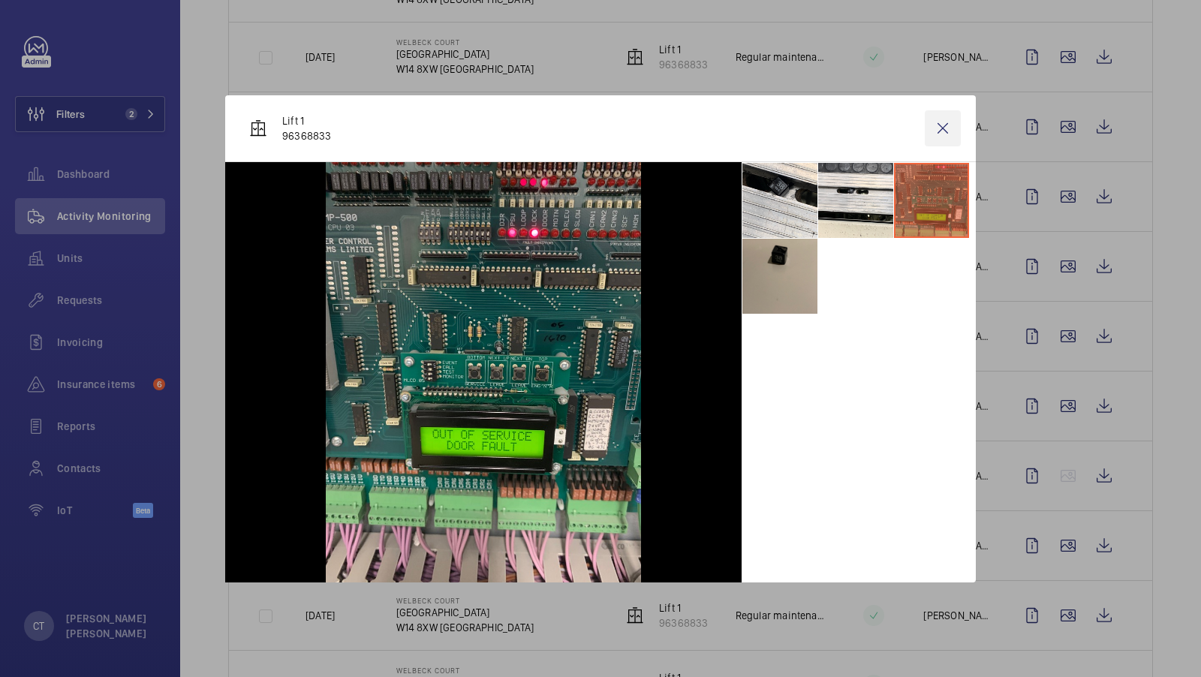
click at [949, 134] on wm-front-icon-button at bounding box center [943, 128] width 36 height 36
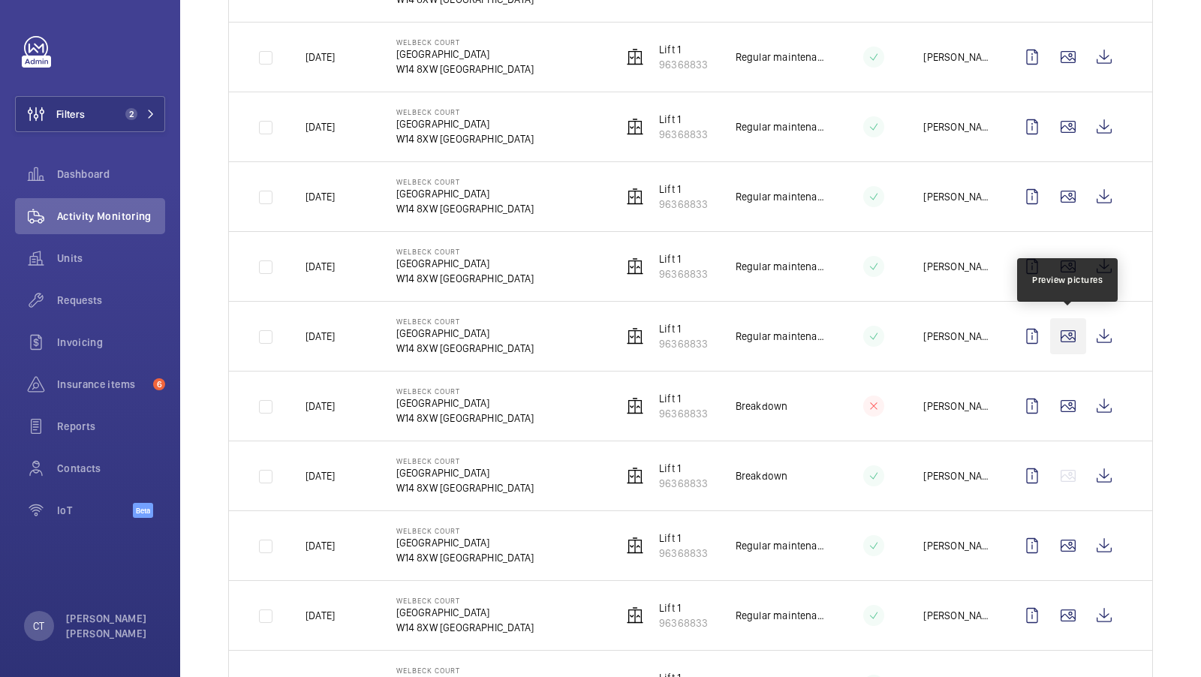
click at [1077, 329] on wm-front-icon-button at bounding box center [1068, 336] width 36 height 36
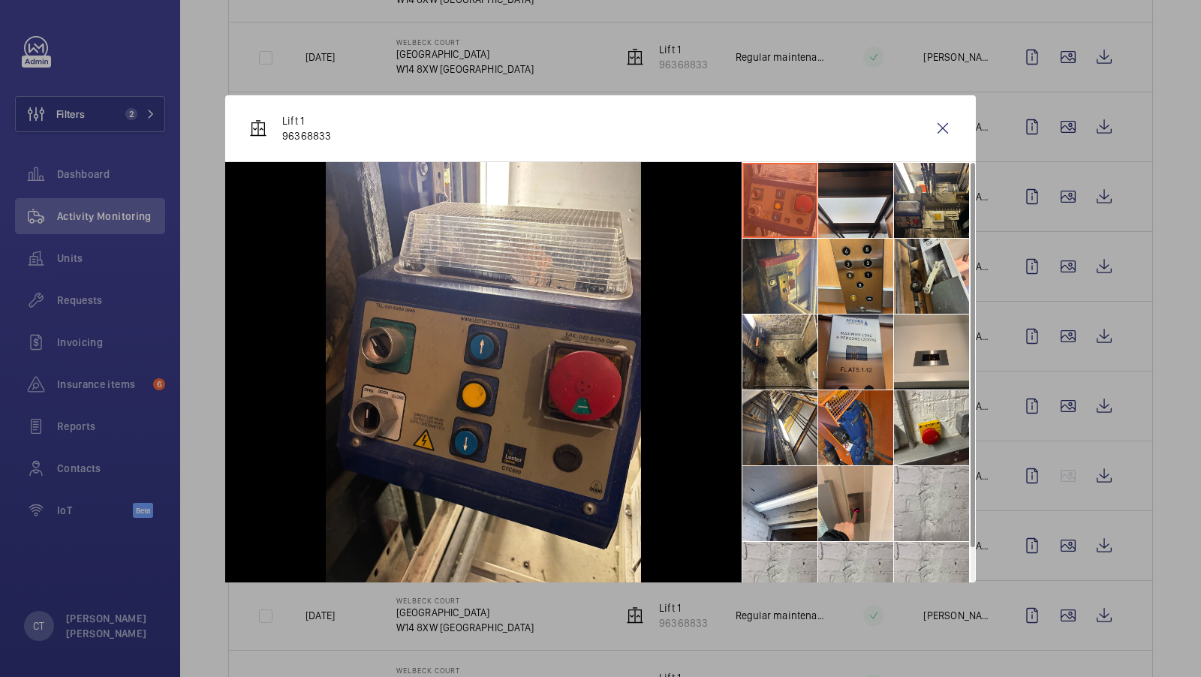
click at [871, 346] on li at bounding box center [855, 351] width 75 height 75
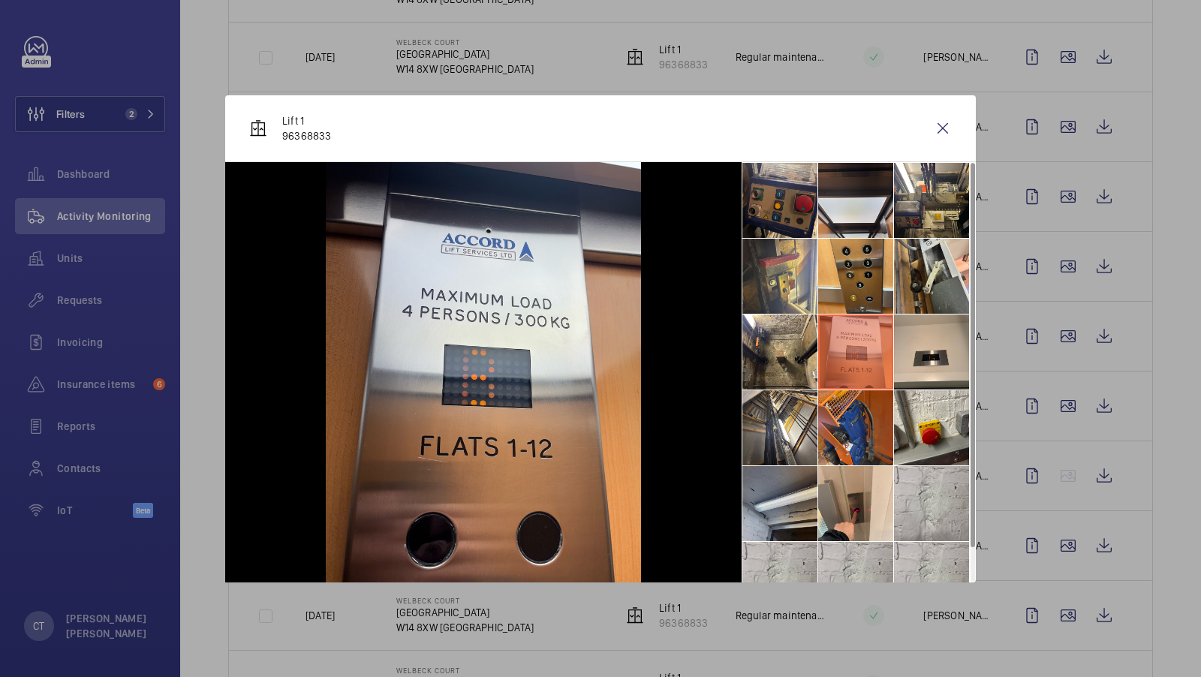
click at [798, 510] on li at bounding box center [779, 503] width 75 height 75
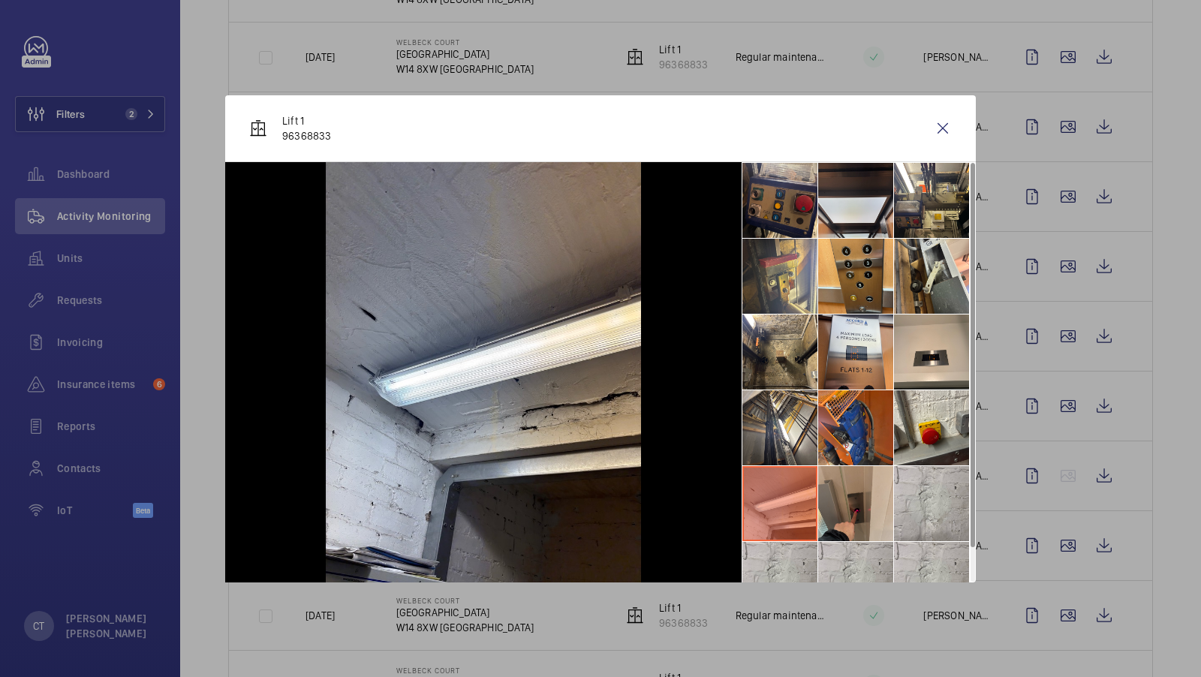
click at [849, 501] on li at bounding box center [855, 503] width 75 height 75
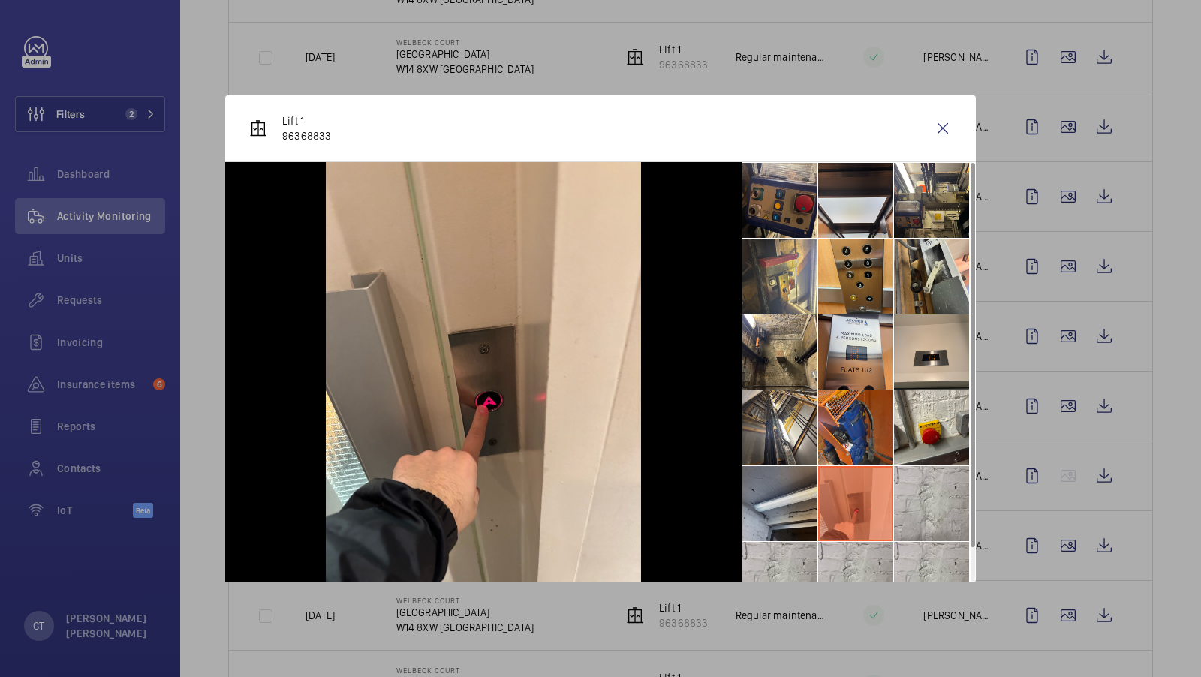
click at [780, 498] on li at bounding box center [779, 503] width 75 height 75
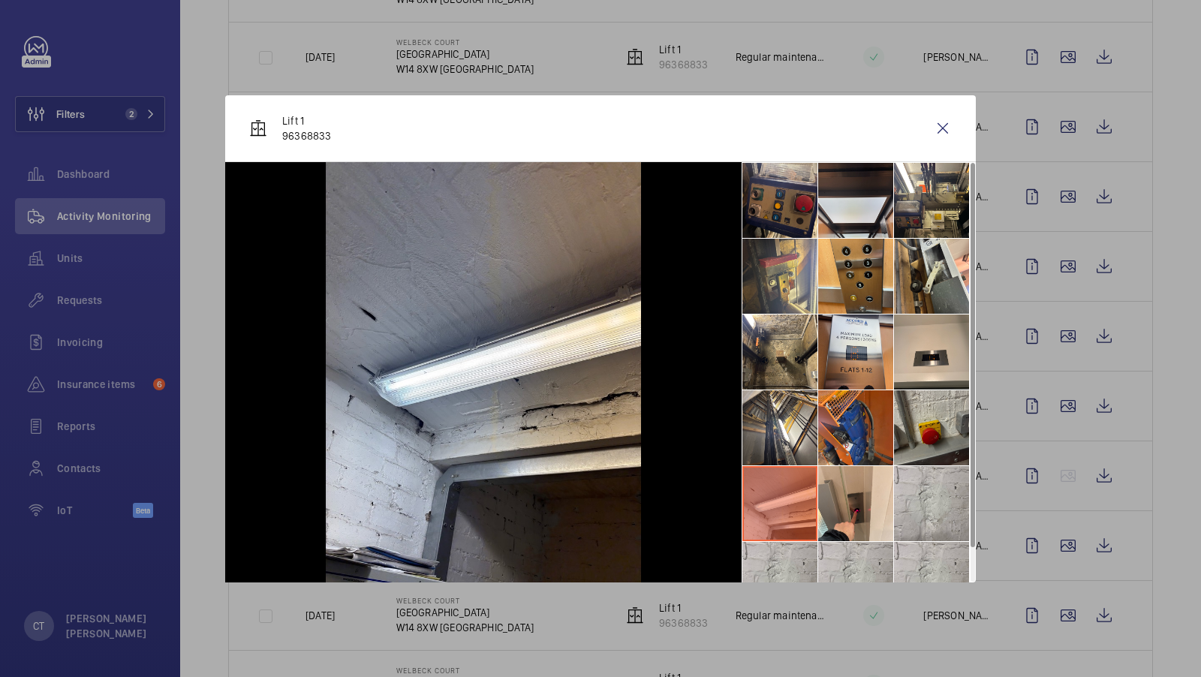
click at [931, 434] on li at bounding box center [931, 427] width 75 height 75
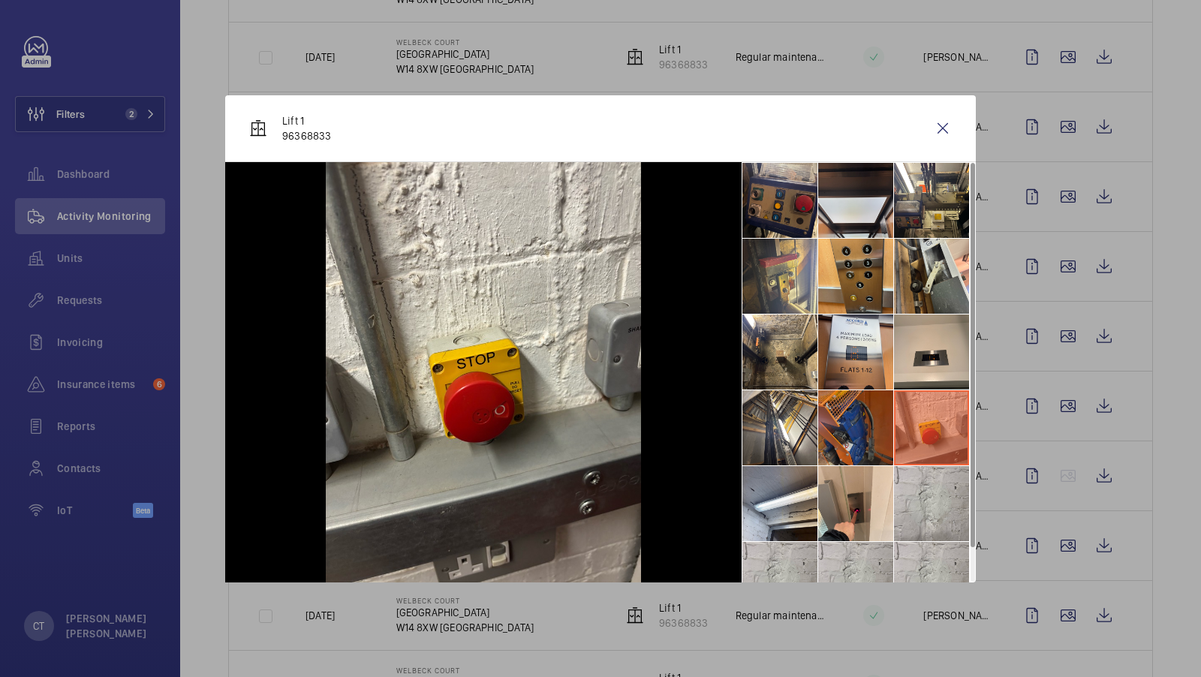
click at [880, 431] on li at bounding box center [855, 427] width 75 height 75
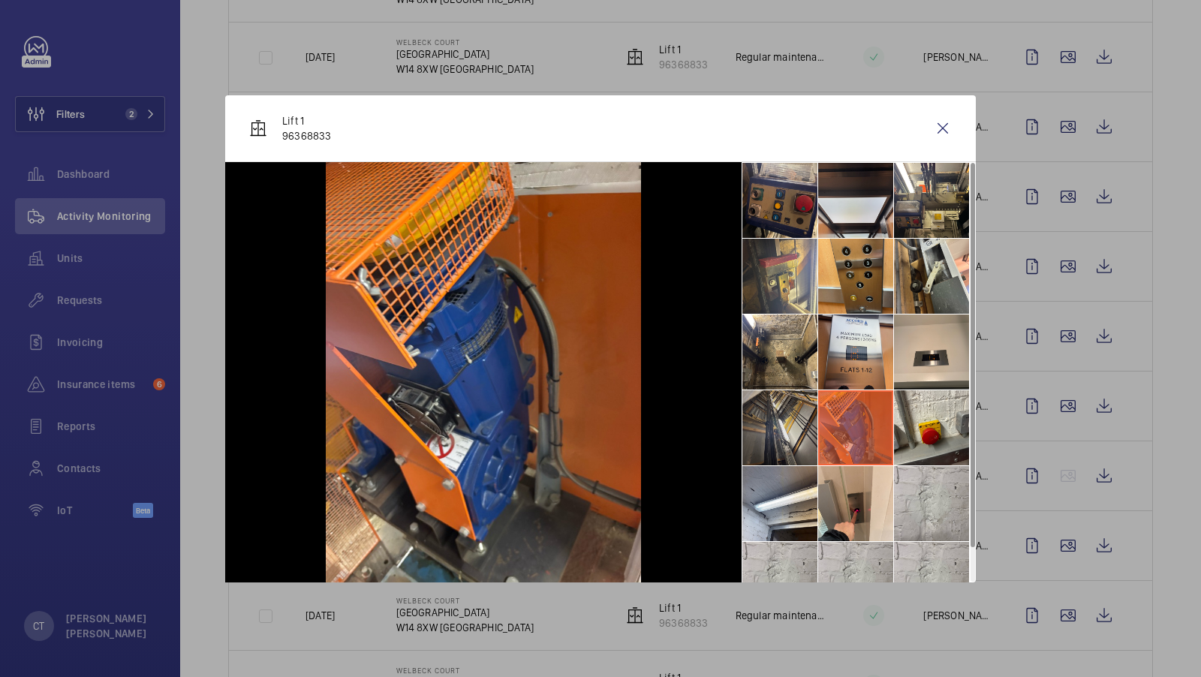
click at [794, 427] on li at bounding box center [779, 427] width 75 height 75
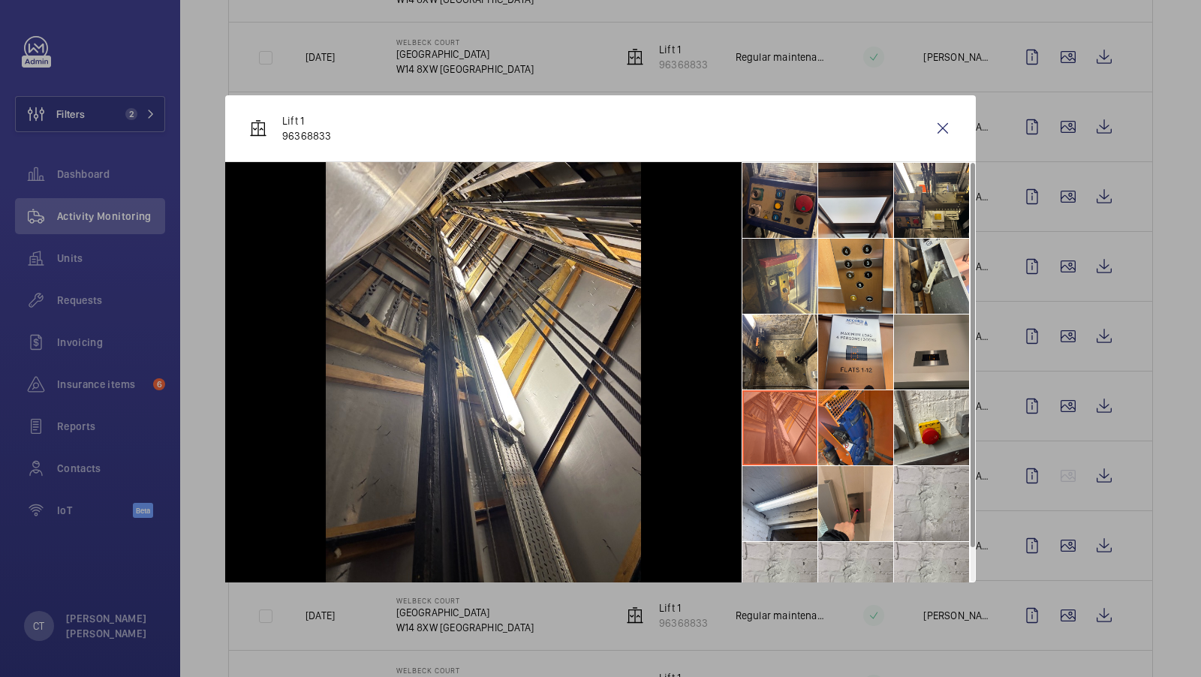
click at [946, 350] on li at bounding box center [931, 351] width 75 height 75
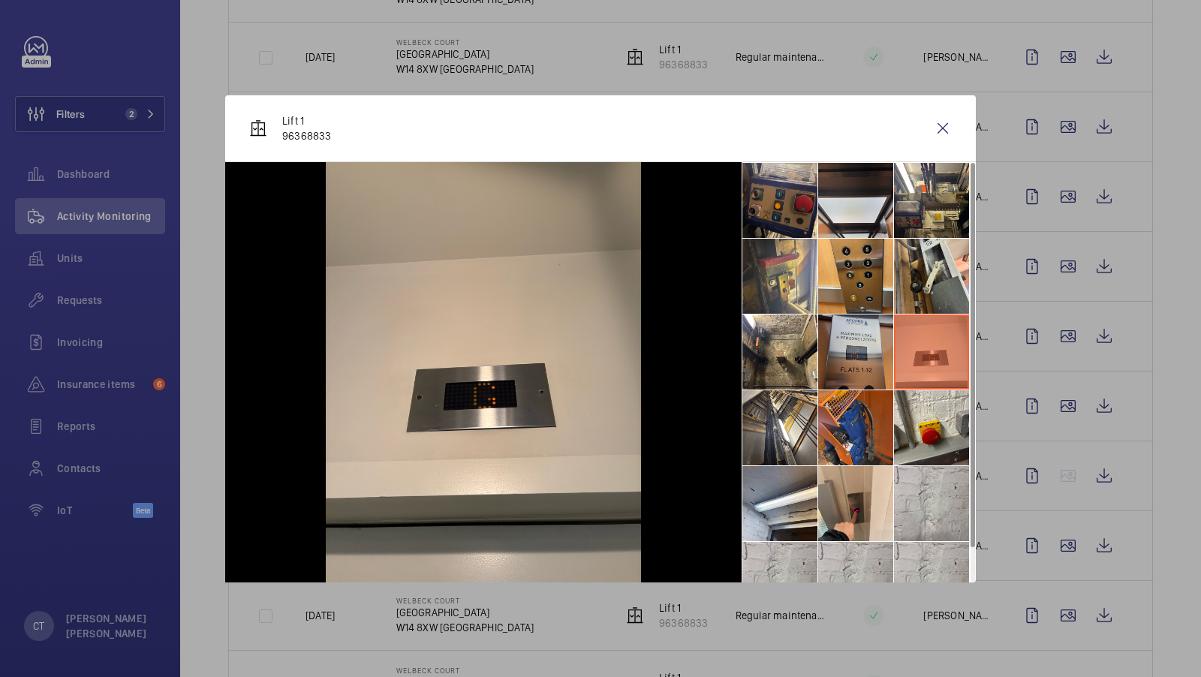
click at [842, 360] on li at bounding box center [855, 351] width 75 height 75
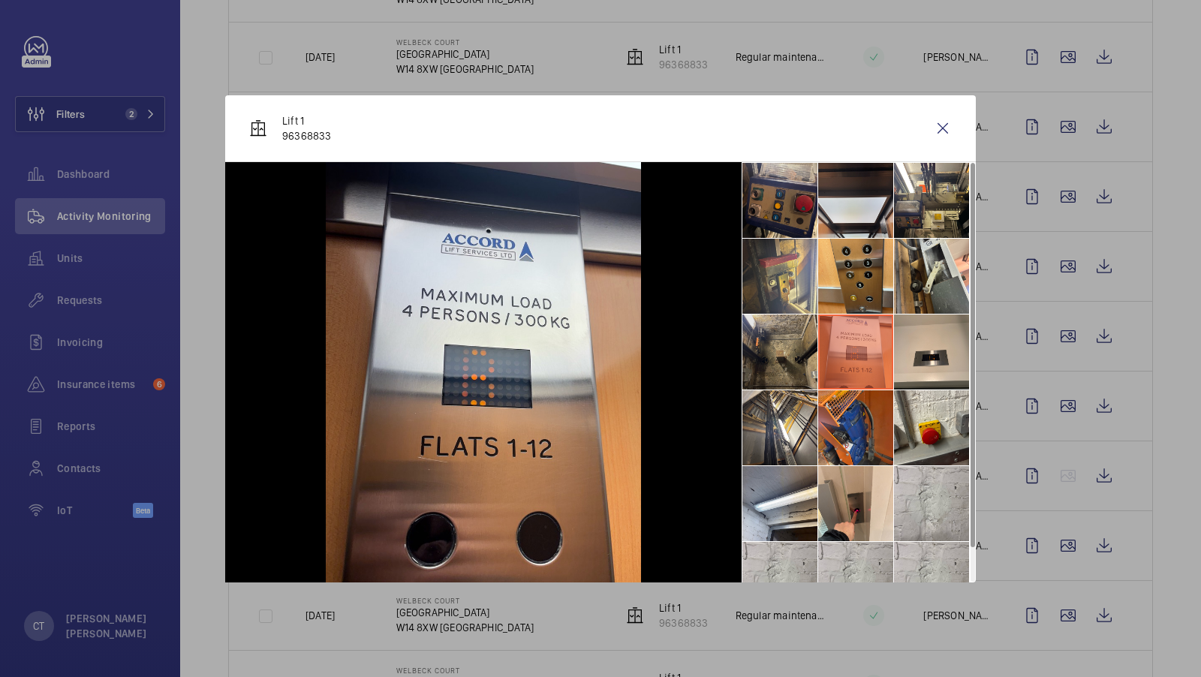
click at [785, 360] on li at bounding box center [779, 351] width 75 height 75
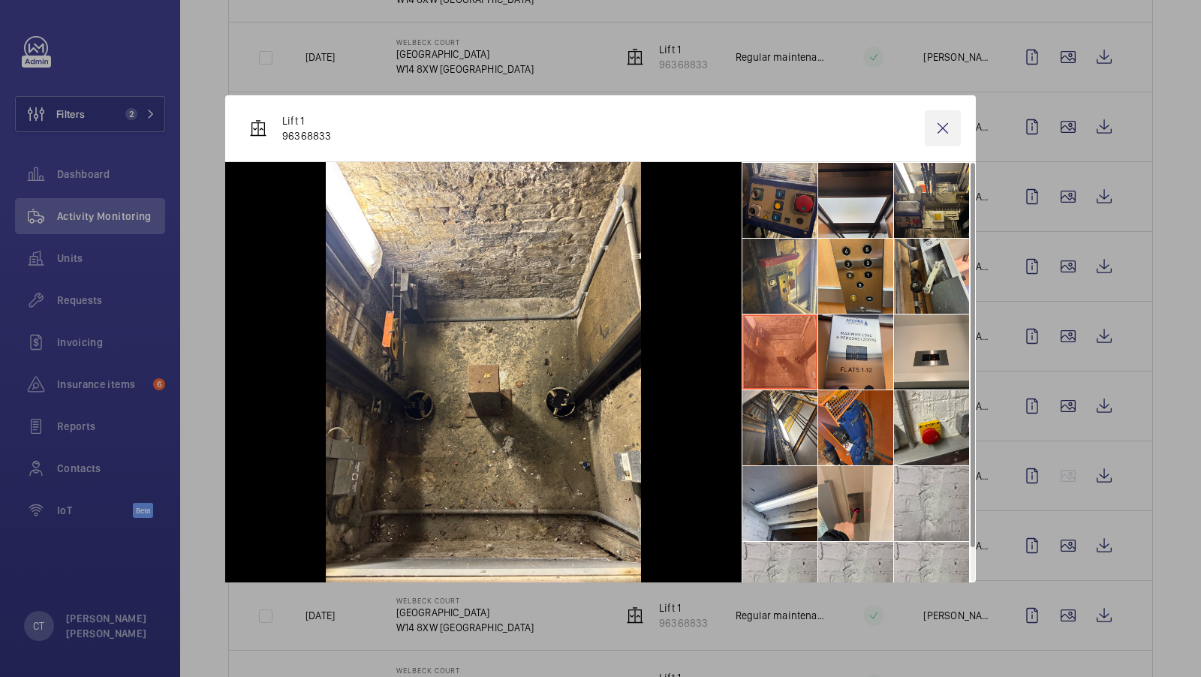
click at [940, 128] on wm-front-icon-button at bounding box center [943, 128] width 36 height 36
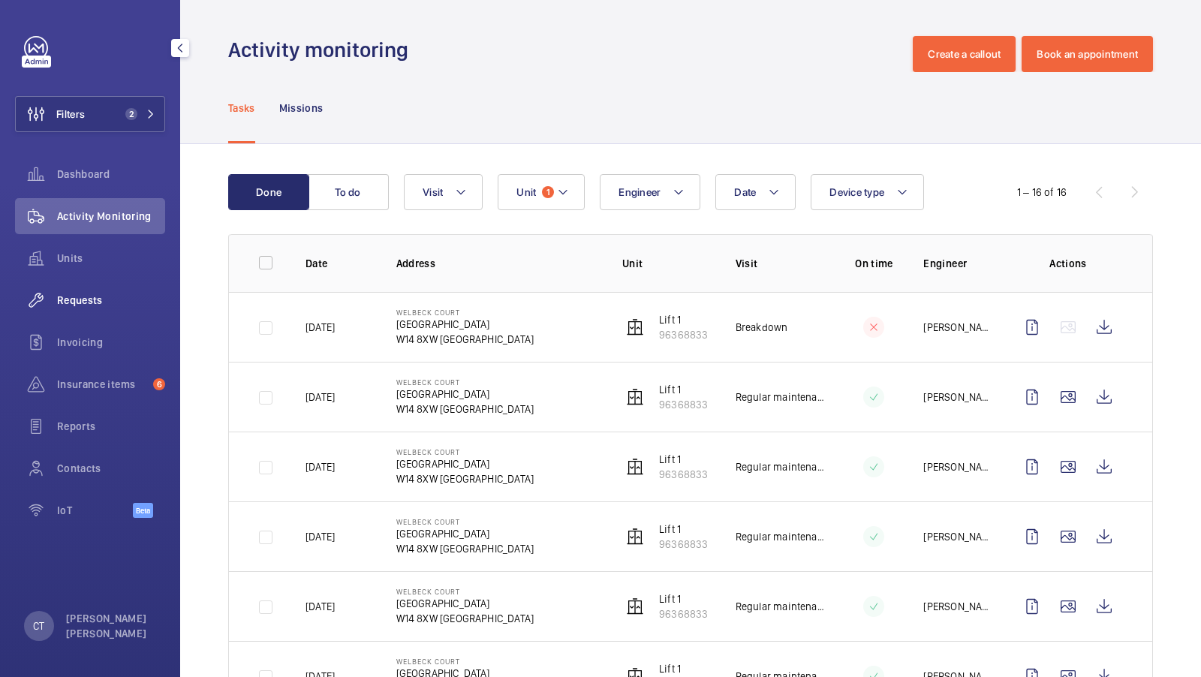
click at [62, 308] on div "Requests" at bounding box center [90, 300] width 150 height 36
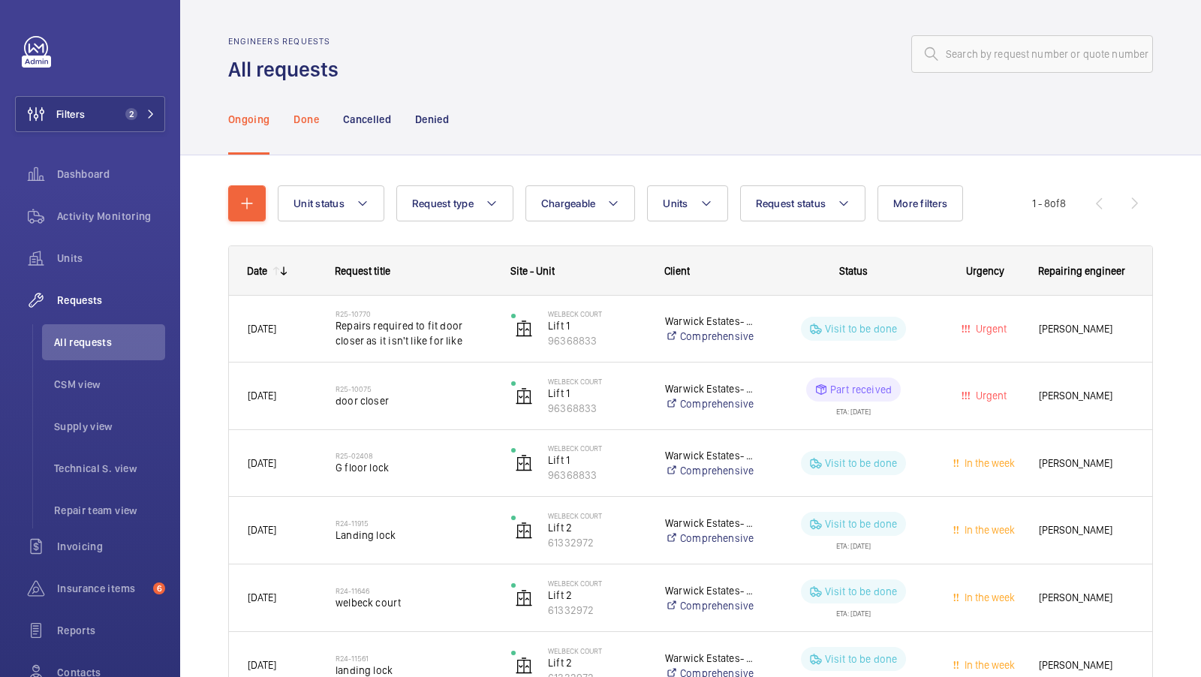
click at [306, 122] on p "Done" at bounding box center [305, 119] width 25 height 15
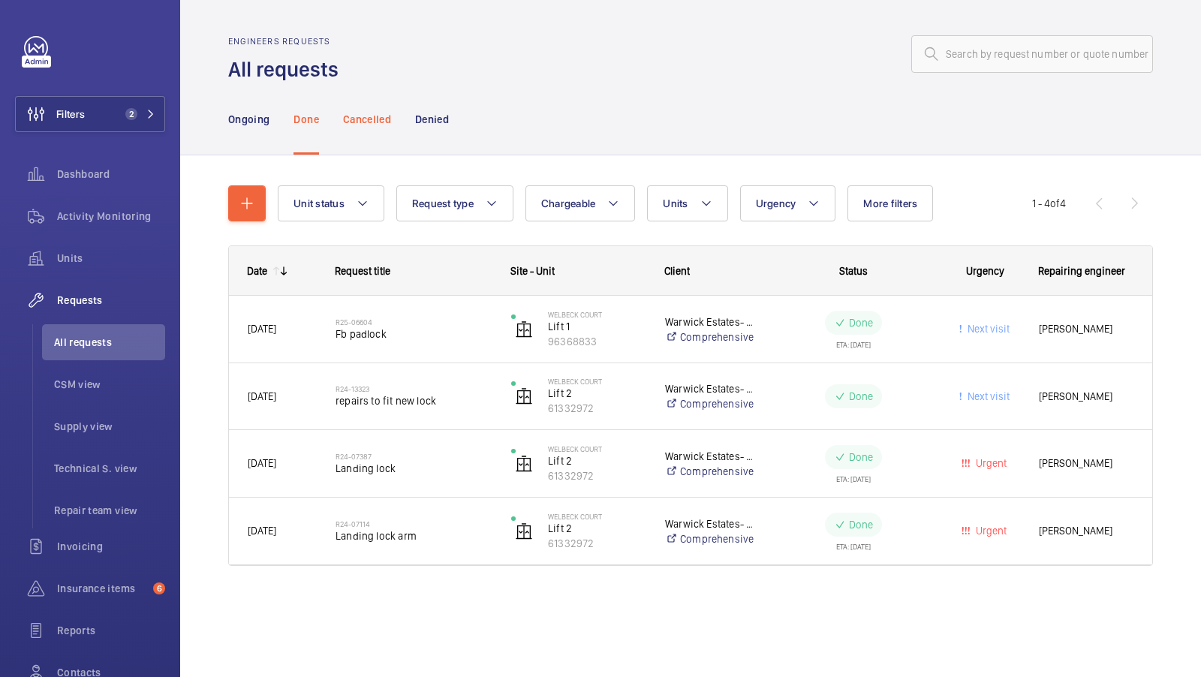
click at [389, 122] on p "Cancelled" at bounding box center [367, 119] width 48 height 15
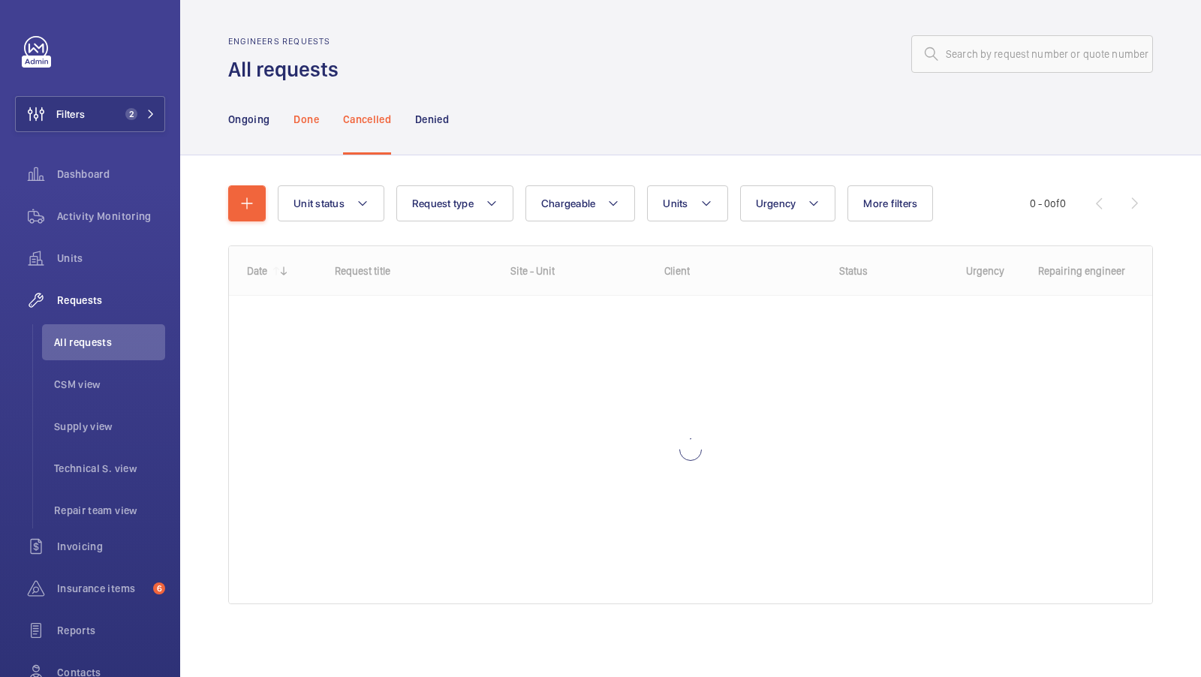
click at [311, 123] on p "Done" at bounding box center [305, 119] width 25 height 15
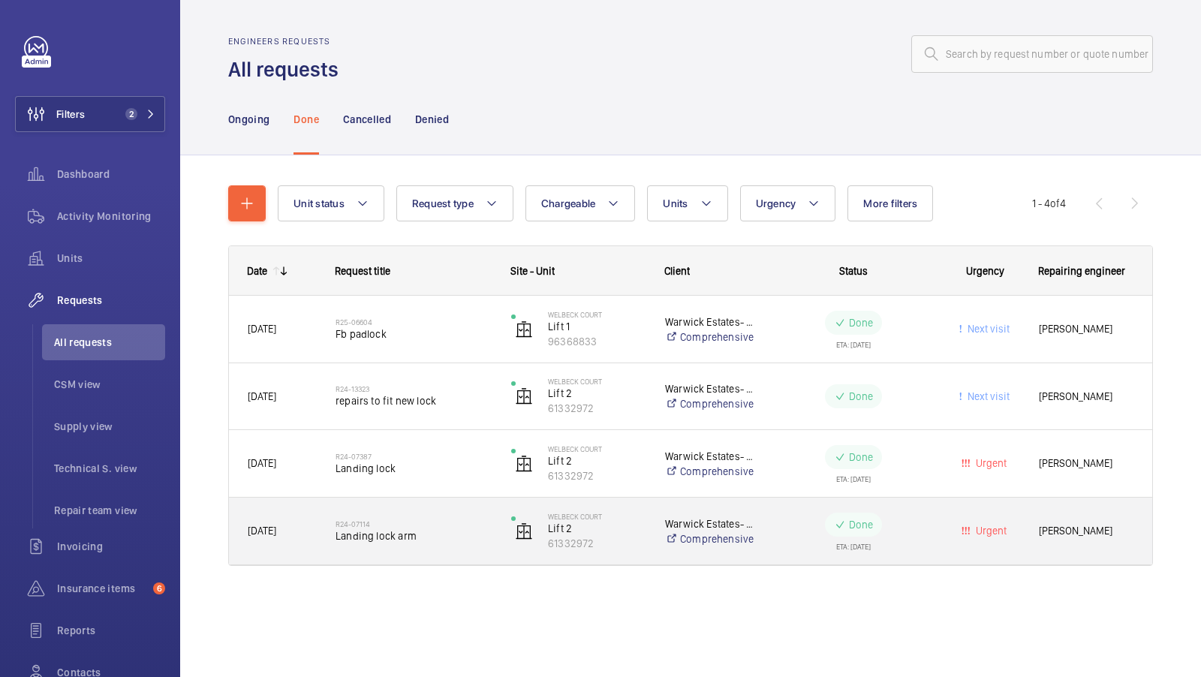
click at [402, 543] on div "R24-07114 Landing lock arm" at bounding box center [413, 532] width 156 height 44
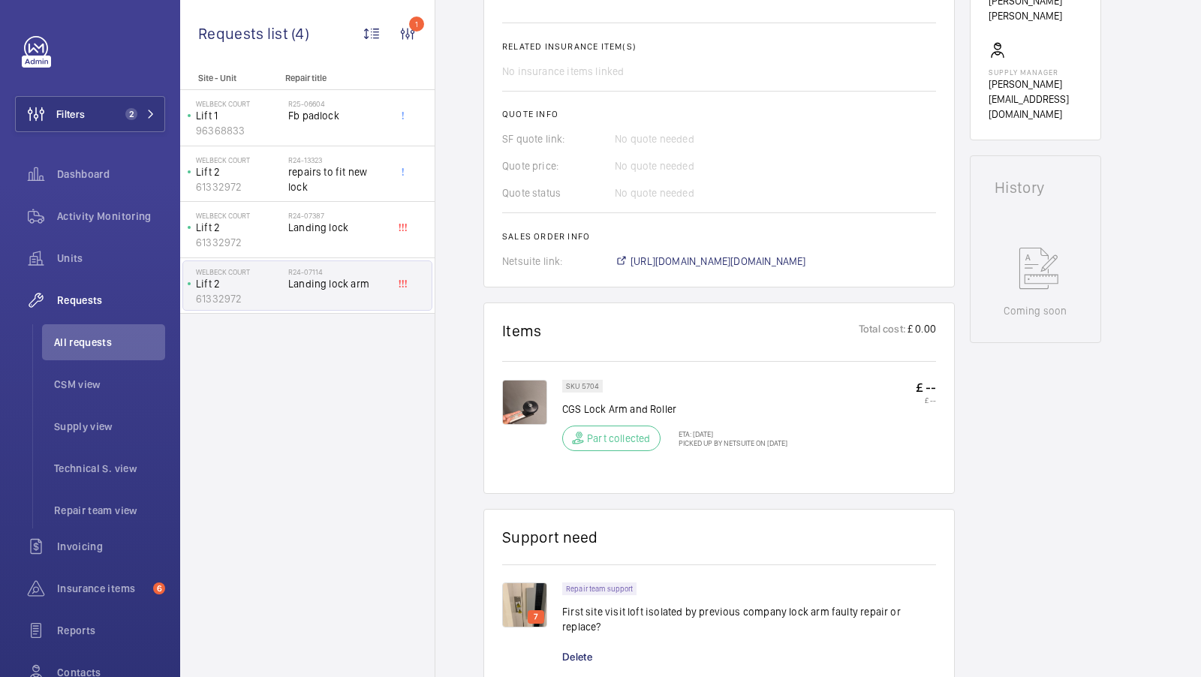
scroll to position [565, 0]
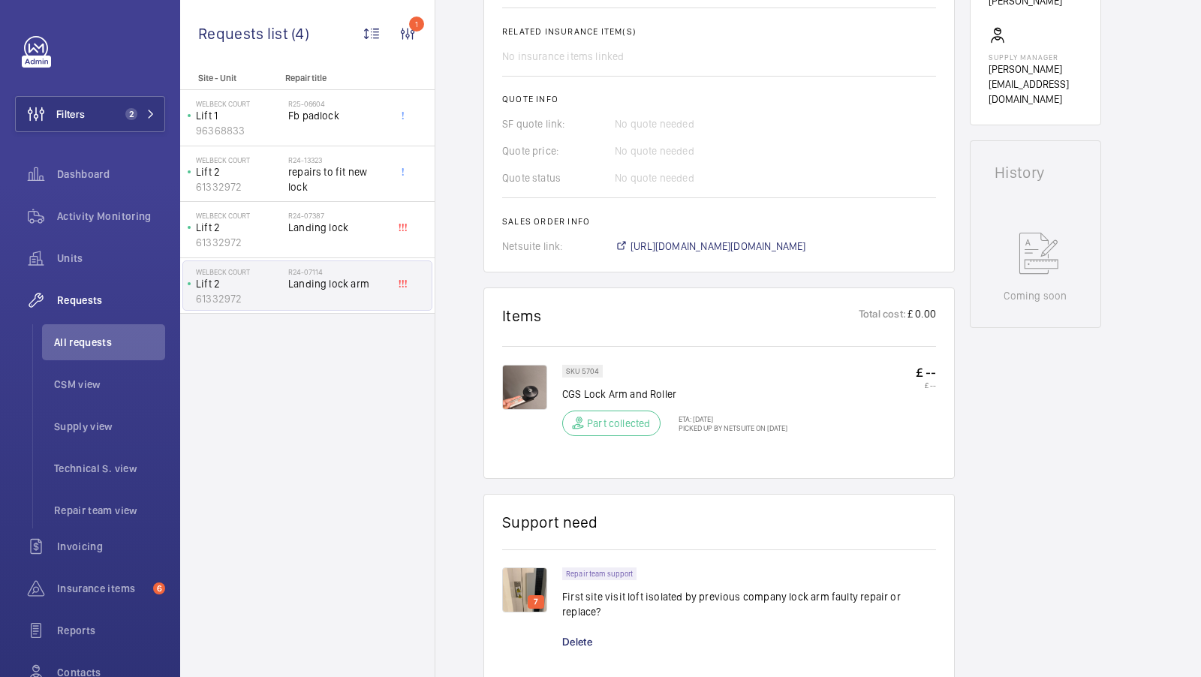
click at [500, 380] on wm-front-card "Items Total cost: £ 0.00 SKU 5704 CGS Lock Arm and Roller Part collected ETA: […" at bounding box center [718, 382] width 471 height 191
click at [531, 386] on img at bounding box center [524, 387] width 45 height 45
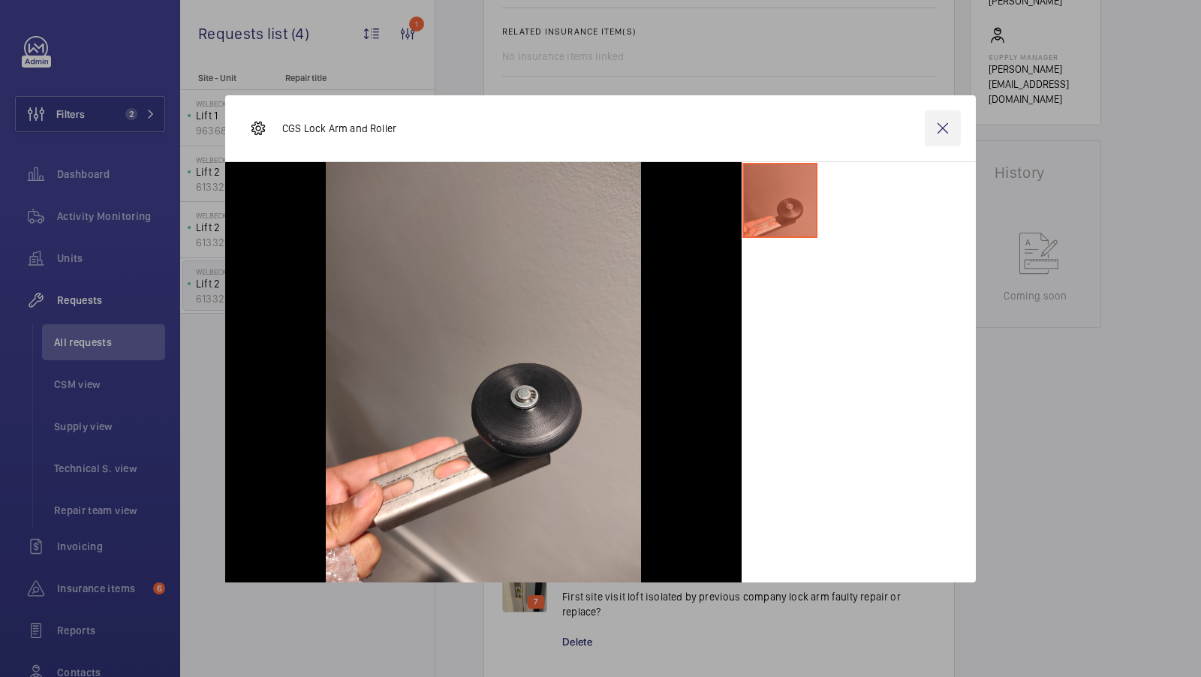
click at [946, 130] on wm-front-icon-button at bounding box center [943, 128] width 36 height 36
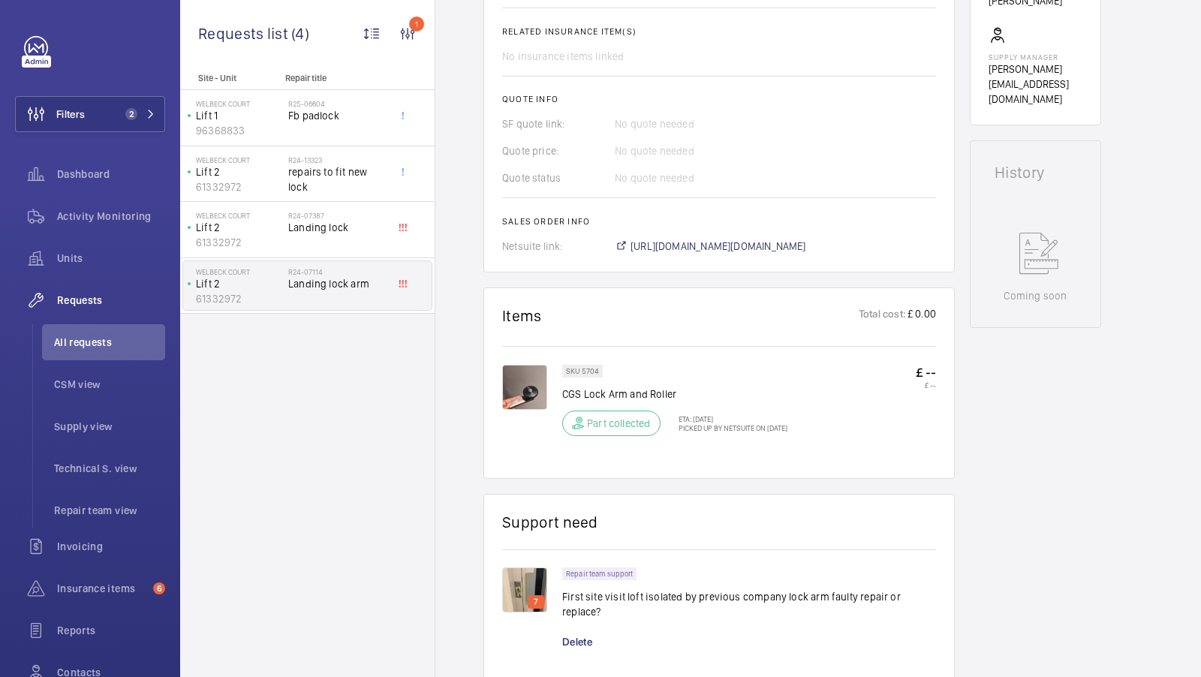
scroll to position [687, 0]
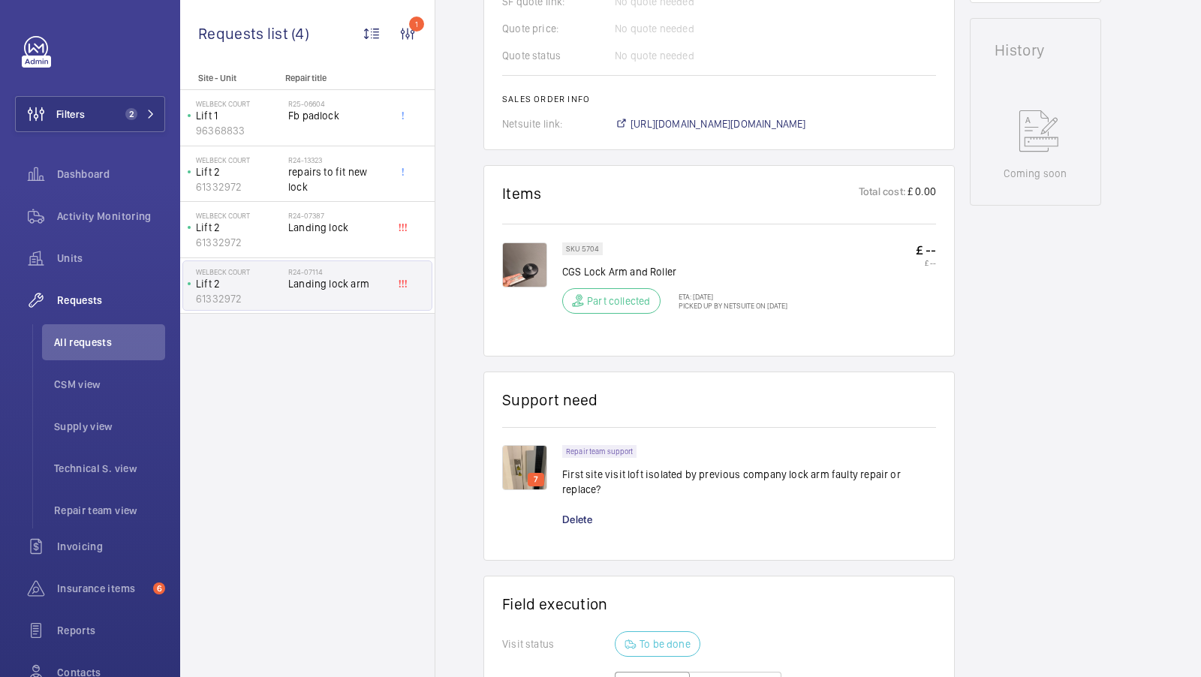
click at [522, 451] on img at bounding box center [524, 467] width 45 height 45
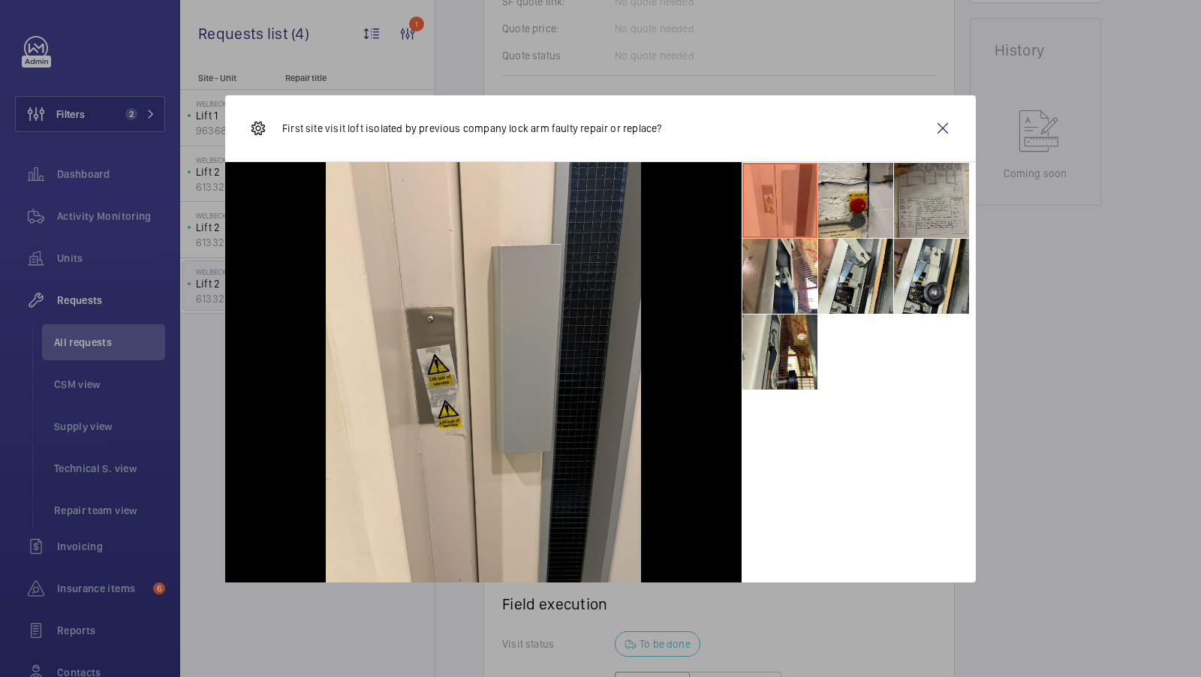
click at [930, 202] on li at bounding box center [931, 200] width 75 height 75
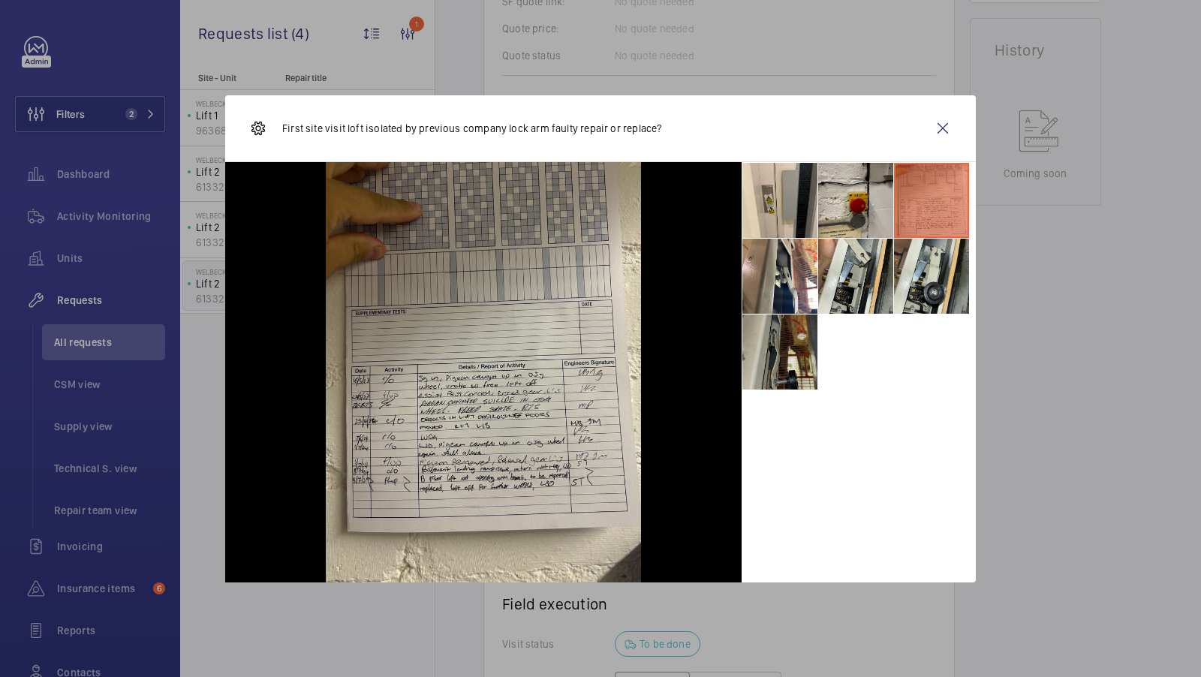
click at [796, 367] on li at bounding box center [779, 351] width 75 height 75
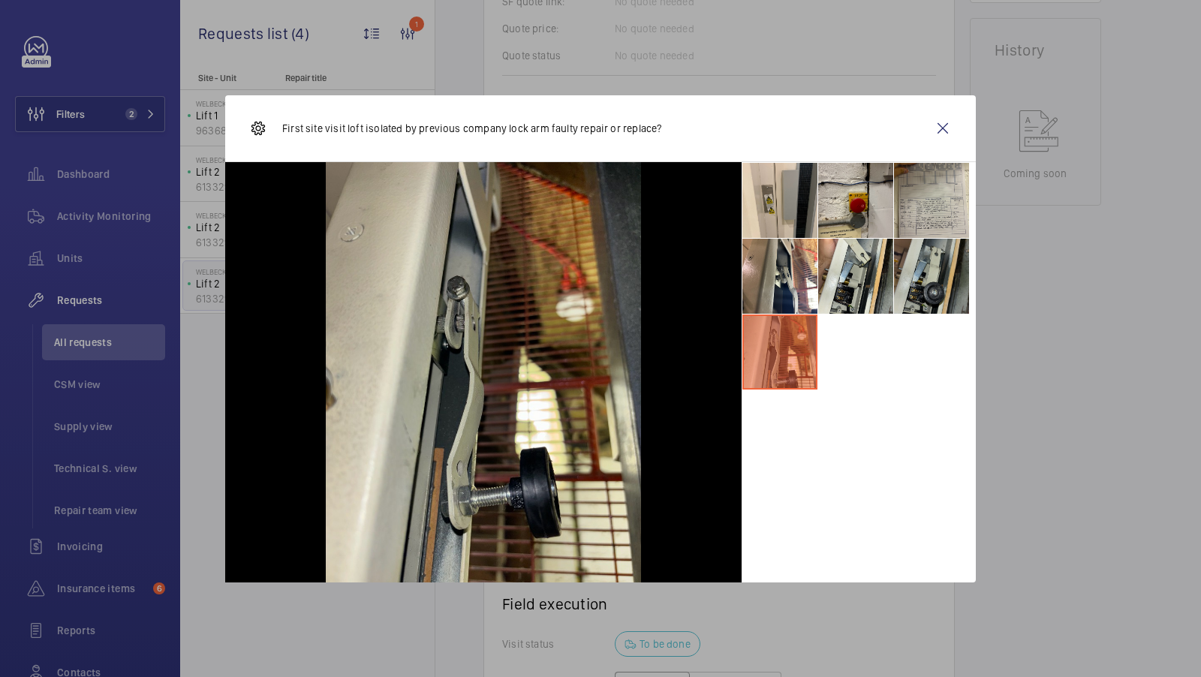
click at [924, 273] on li at bounding box center [931, 276] width 75 height 75
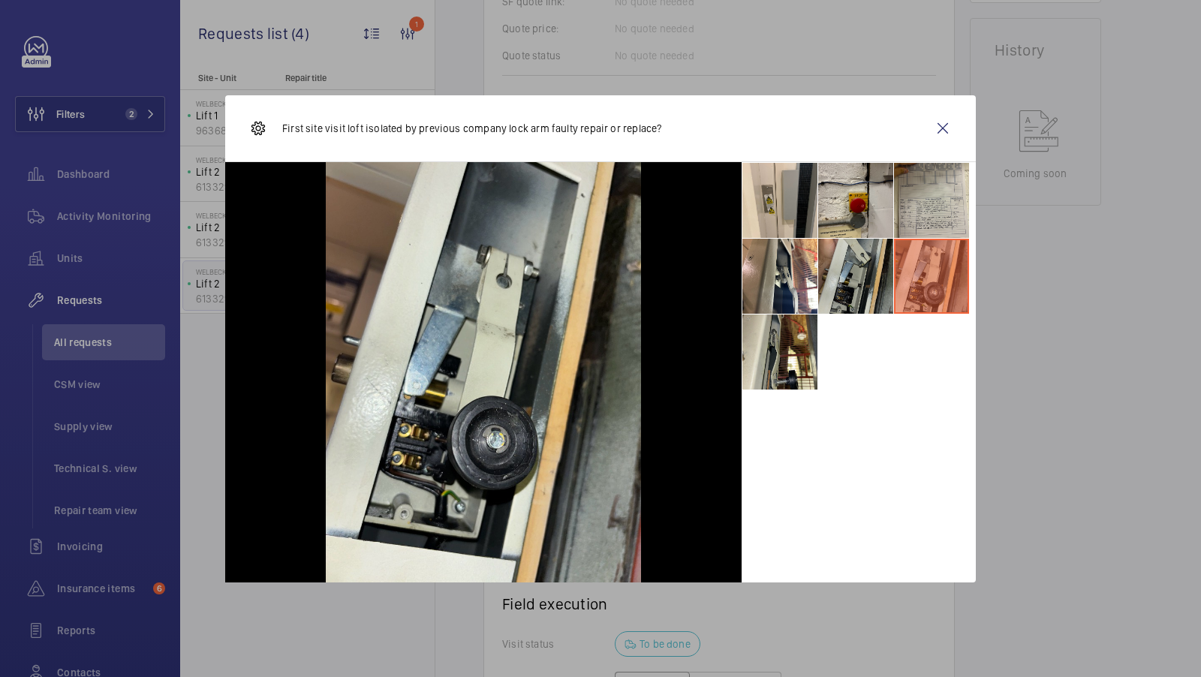
click at [874, 272] on li at bounding box center [855, 276] width 75 height 75
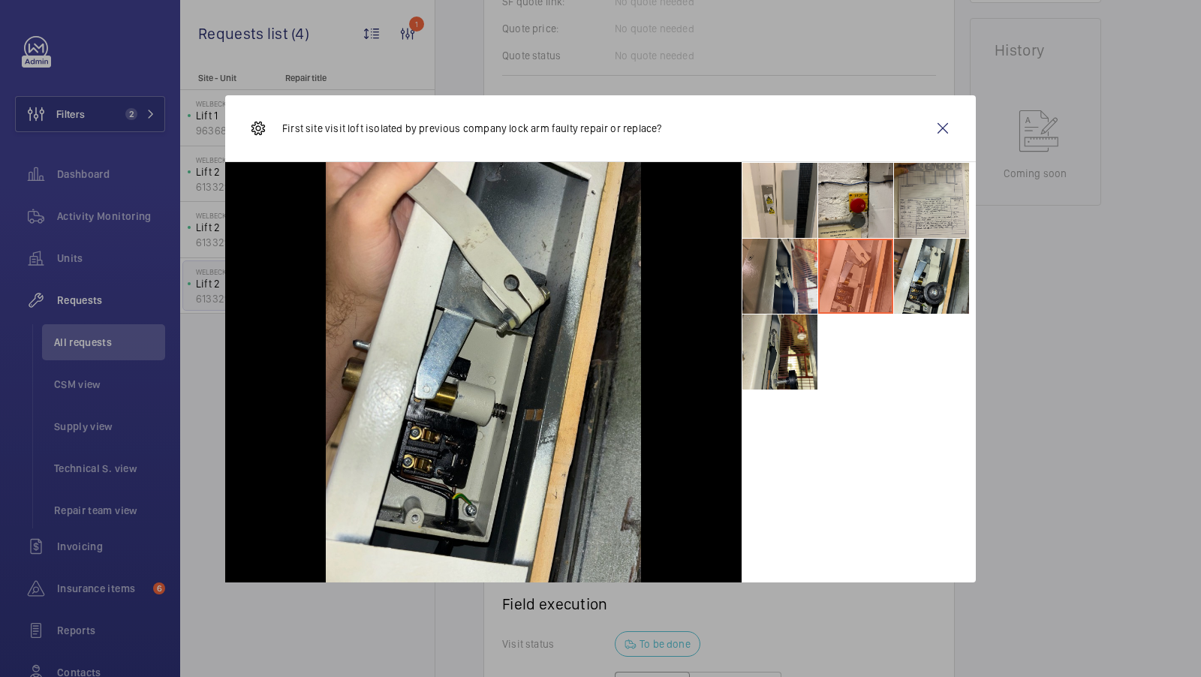
click at [802, 271] on li at bounding box center [779, 276] width 75 height 75
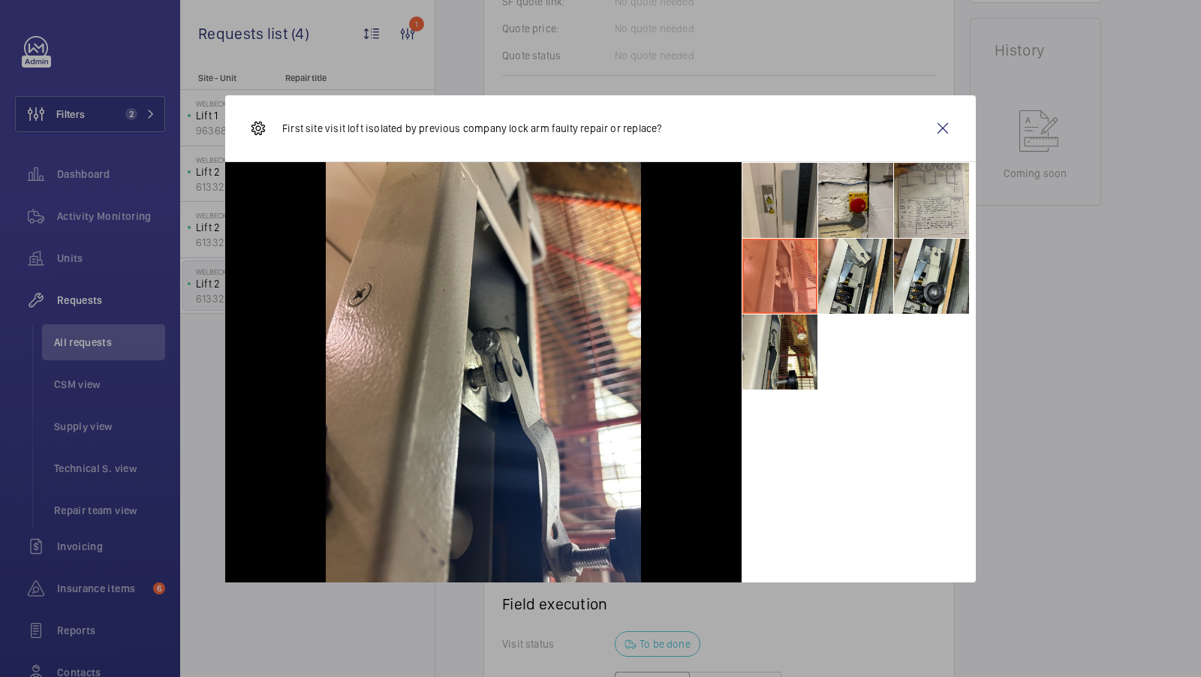
click at [800, 188] on li at bounding box center [779, 200] width 75 height 75
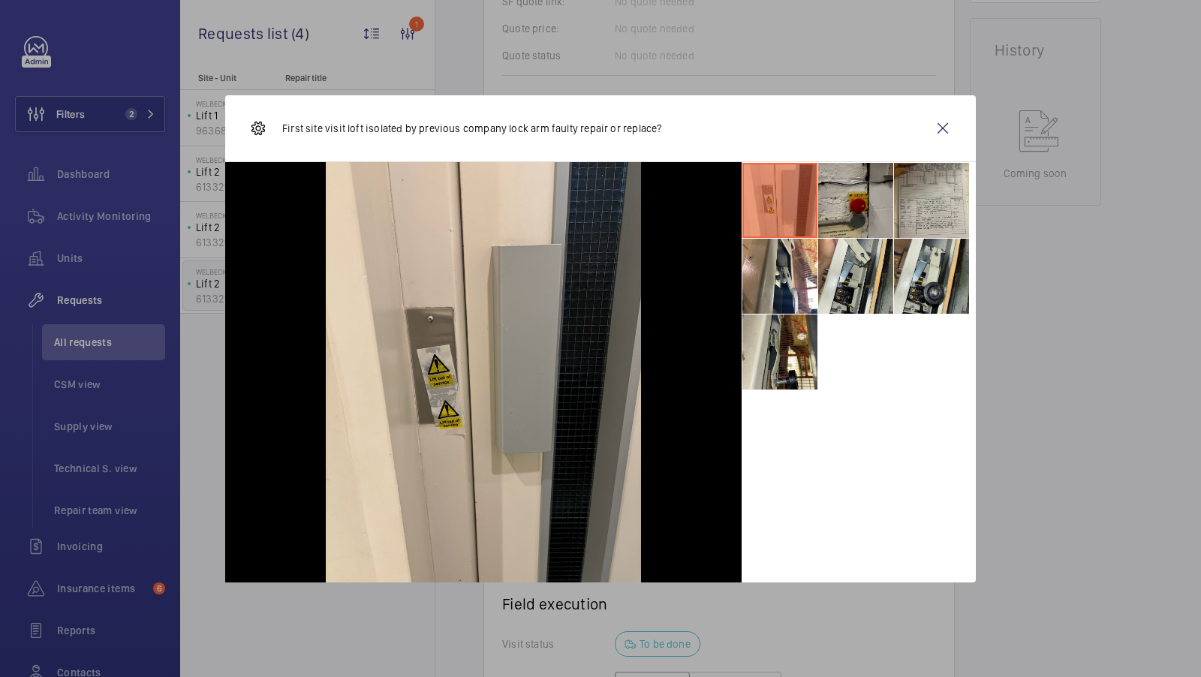
click at [860, 197] on li at bounding box center [855, 200] width 75 height 75
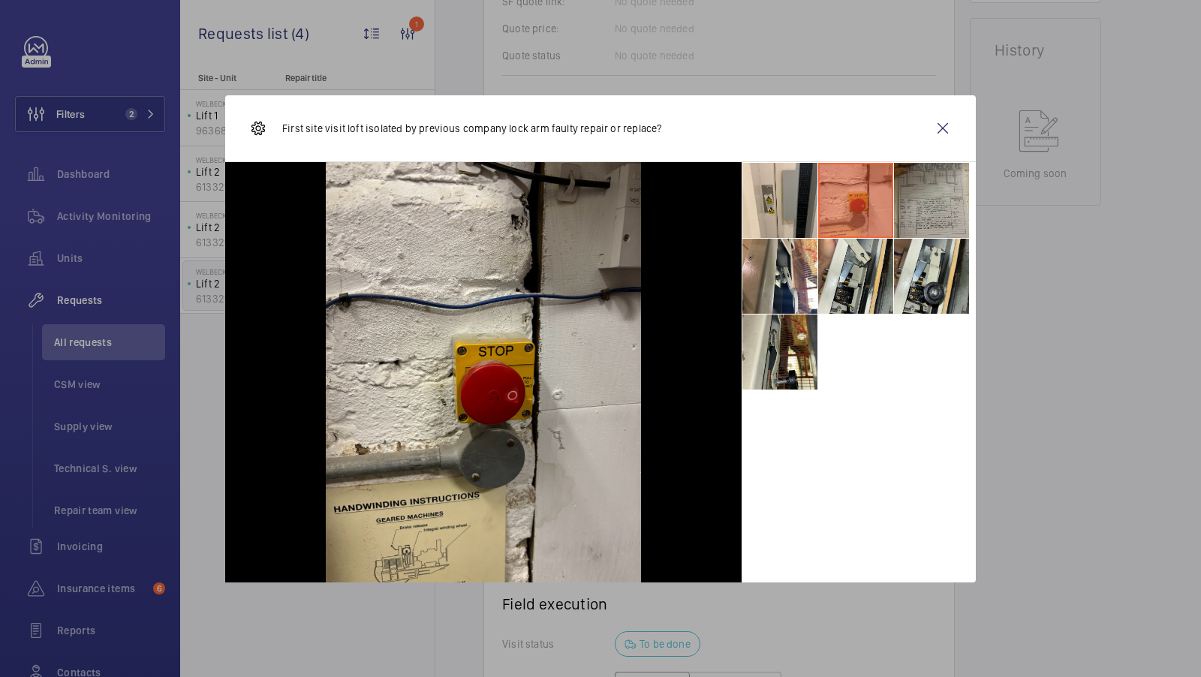
click at [931, 197] on li at bounding box center [931, 200] width 75 height 75
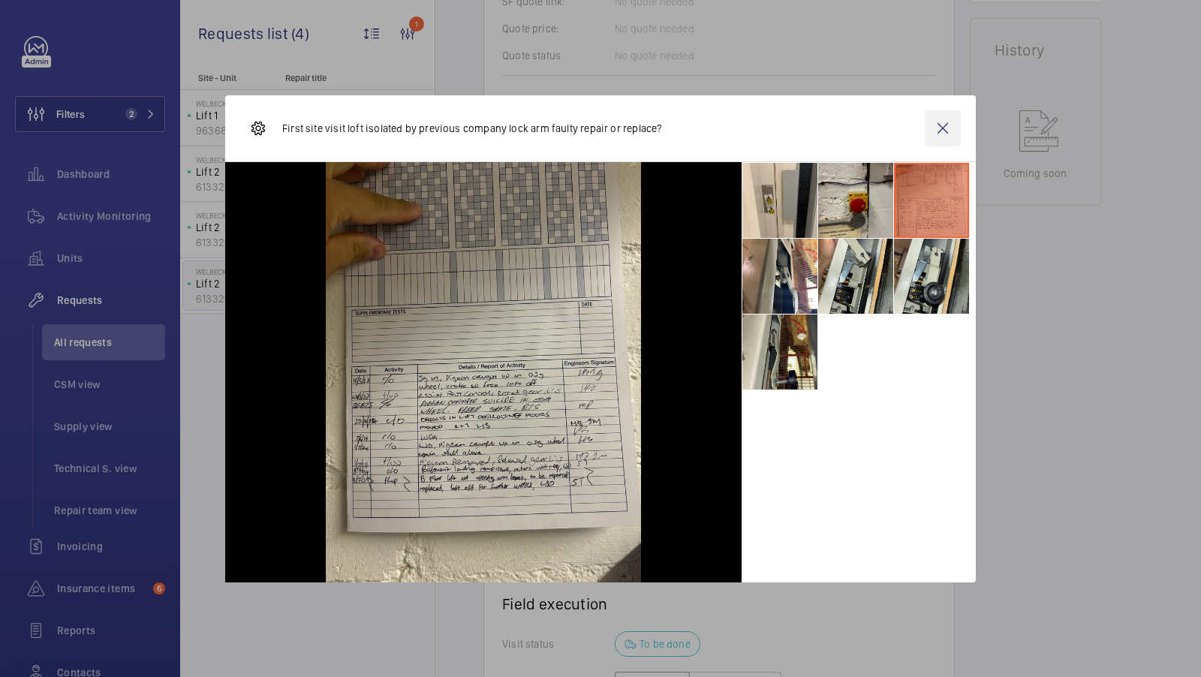
click at [943, 124] on wm-front-icon-button at bounding box center [943, 128] width 36 height 36
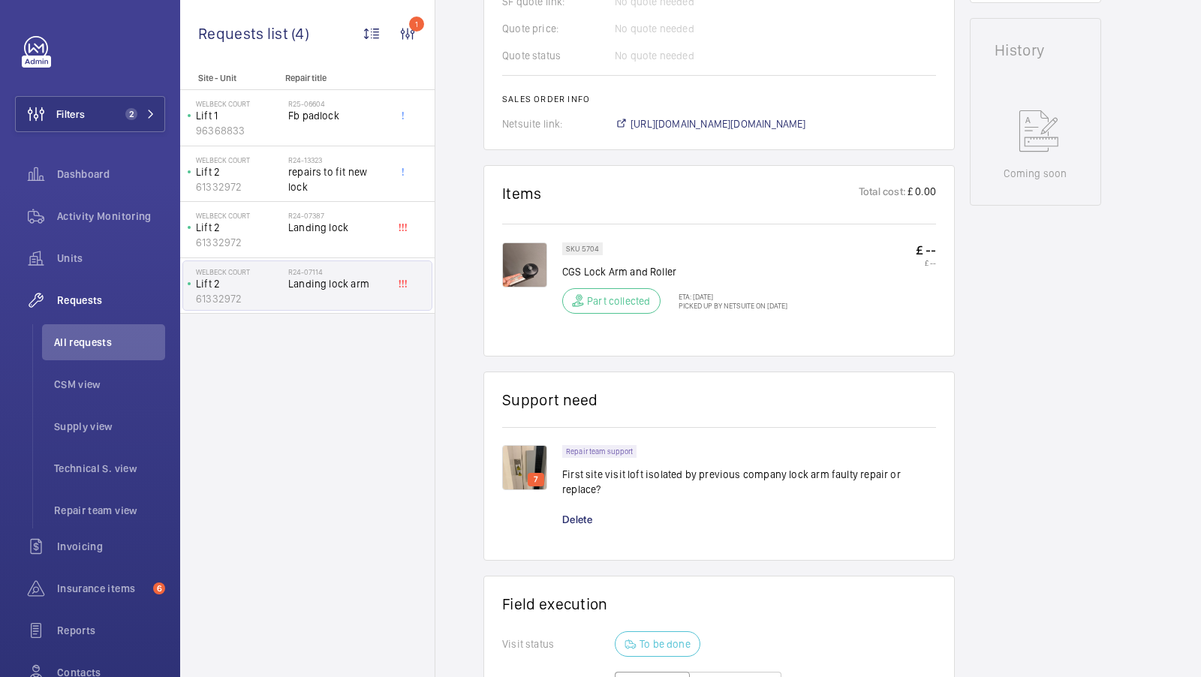
scroll to position [0, 0]
